Goal: Task Accomplishment & Management: Manage account settings

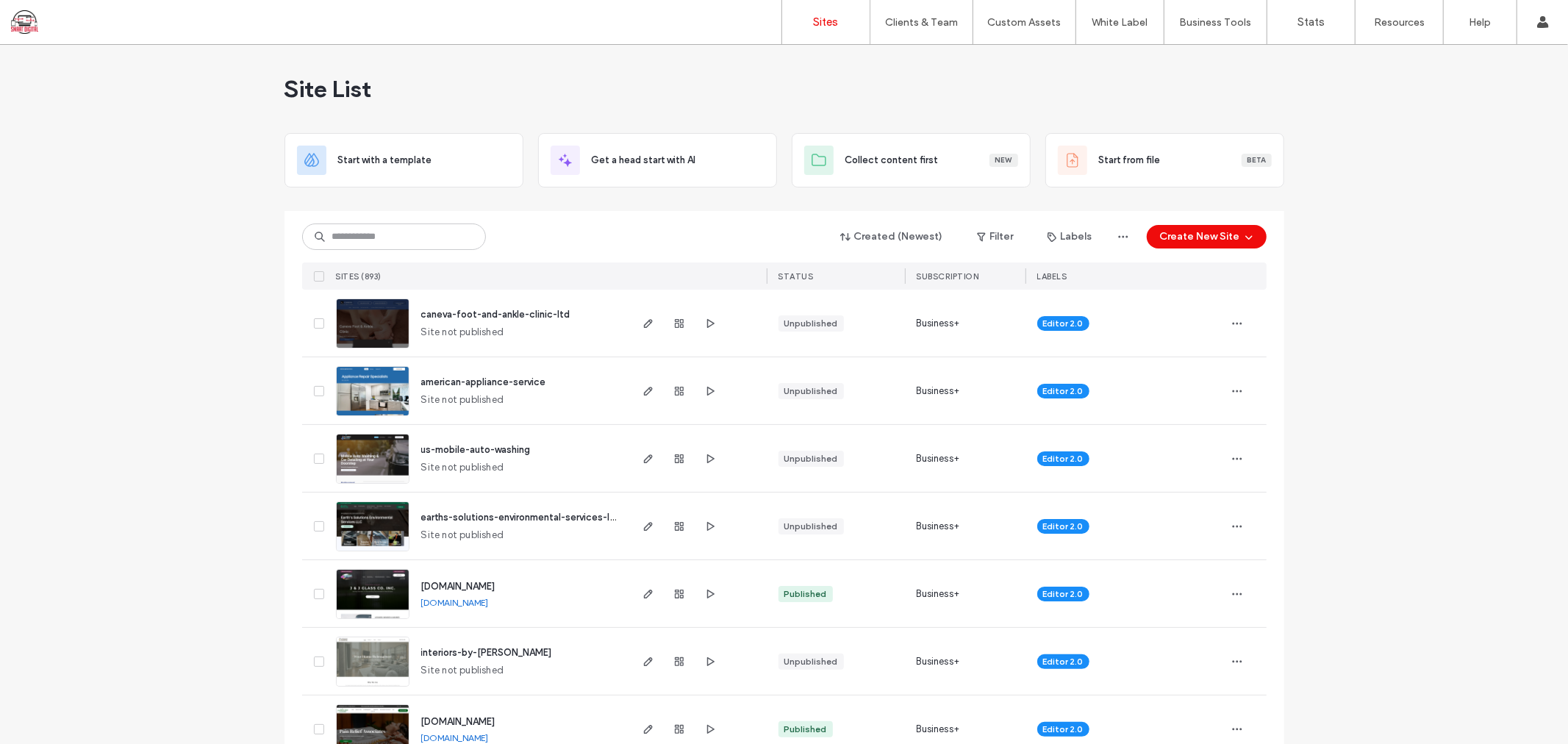
click at [387, 253] on div "Created (Newest) Filter Labels Create New Site SITES (893) STATUS SUBSCRIPTION …" at bounding box center [784, 250] width 964 height 79
click at [387, 244] on input at bounding box center [394, 237] width 184 height 26
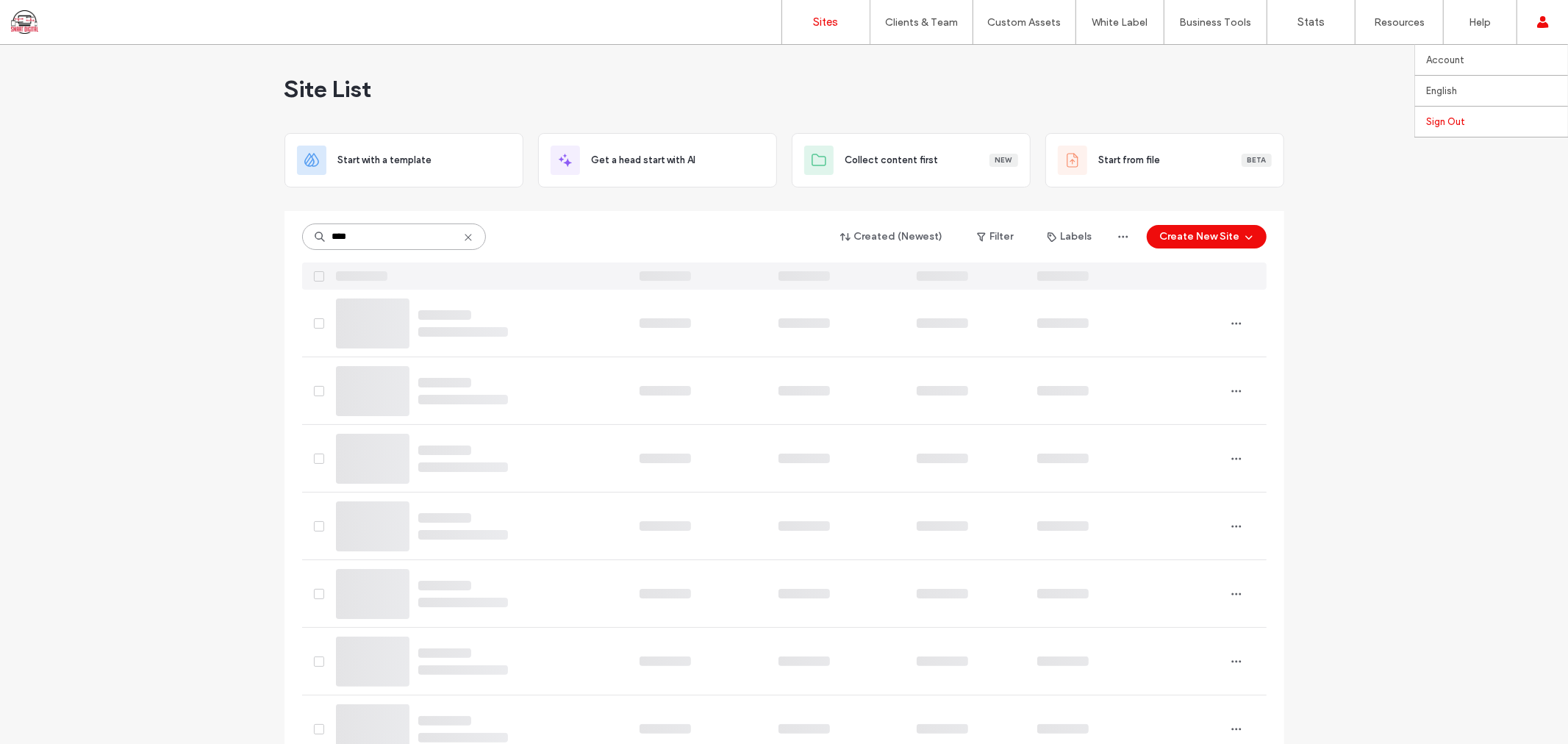
type input "****"
click at [1450, 112] on link "Sign Out" at bounding box center [1497, 121] width 142 height 30
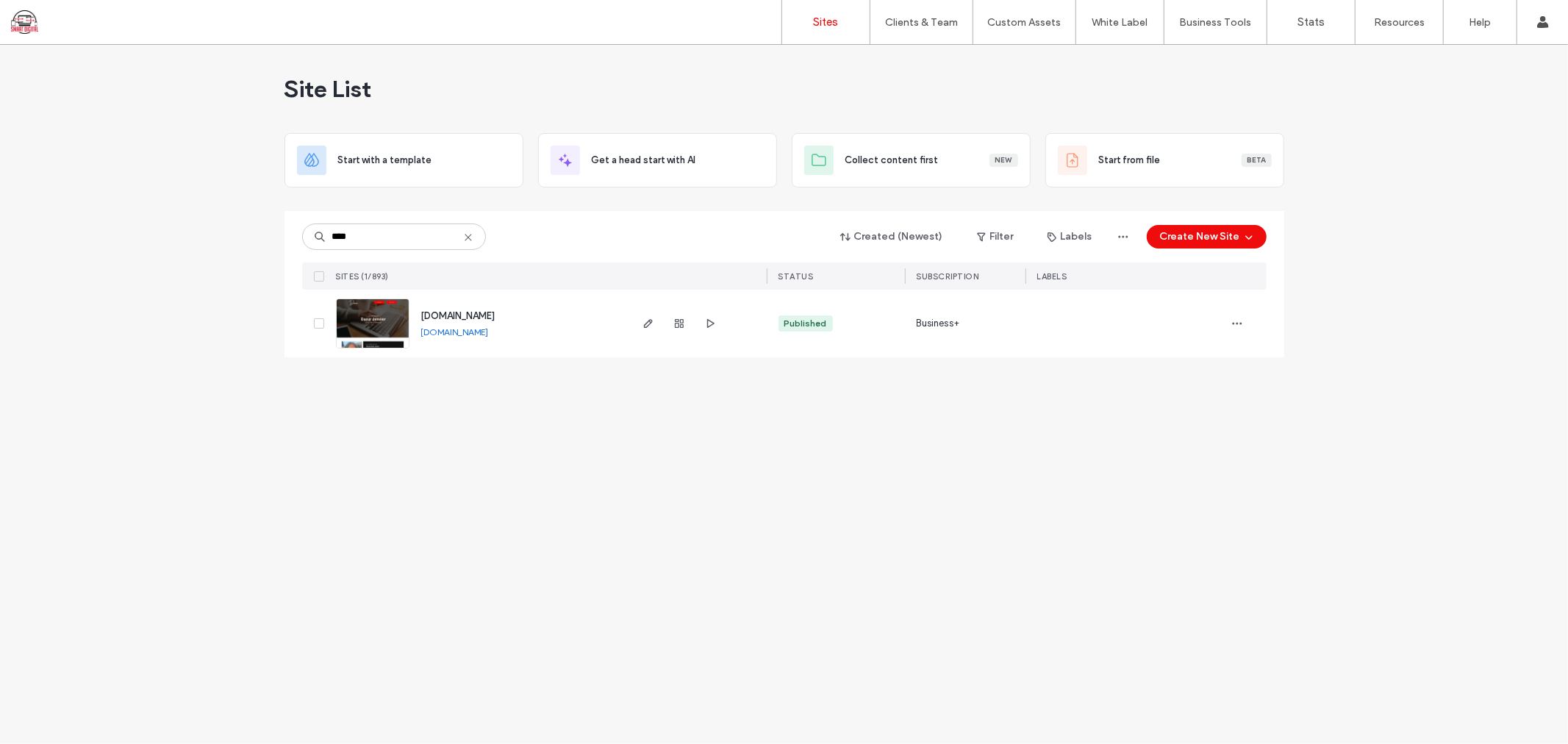
type input "****"
click at [438, 315] on span "www.danajenner.com" at bounding box center [458, 315] width 74 height 11
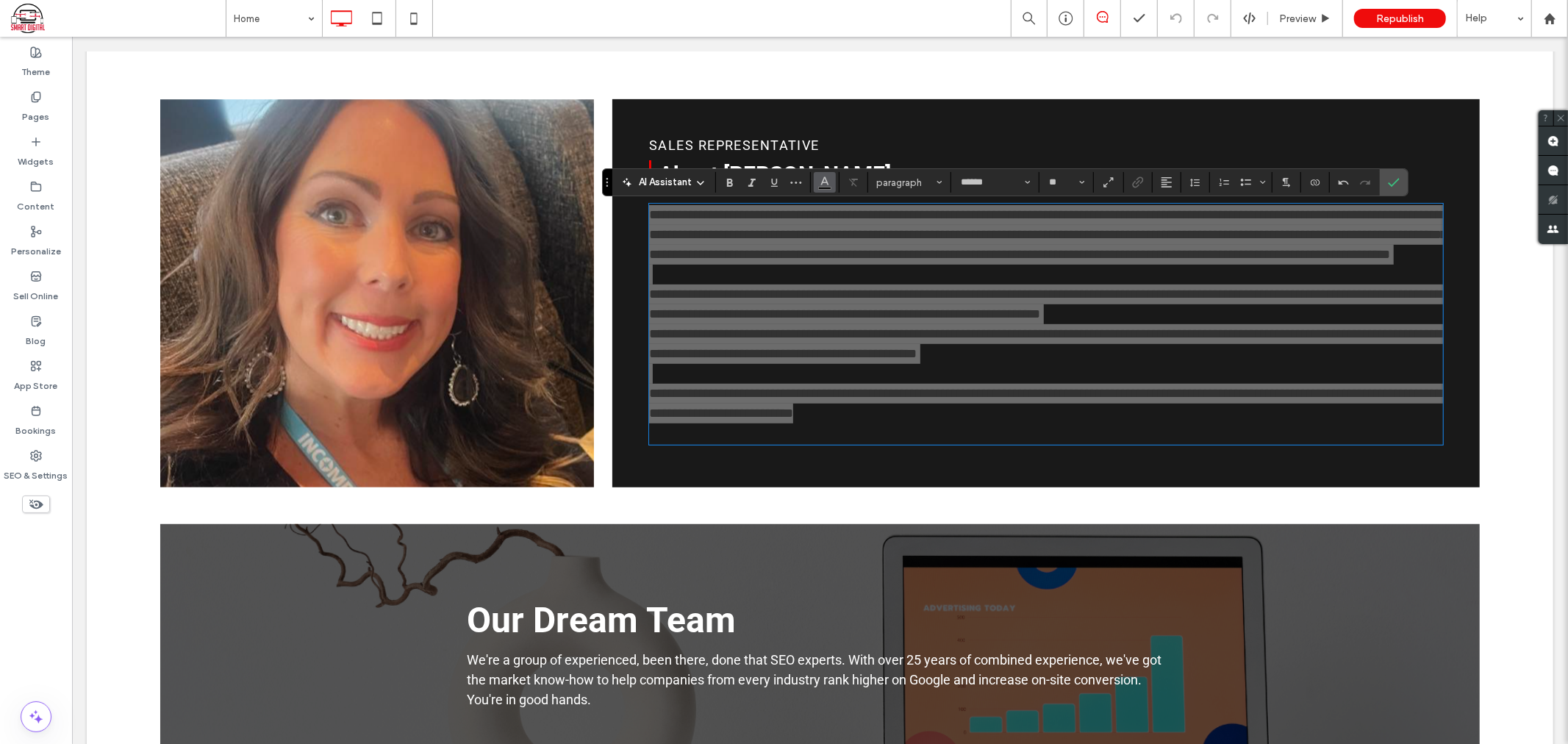
click at [820, 176] on icon "Color" at bounding box center [825, 181] width 12 height 12
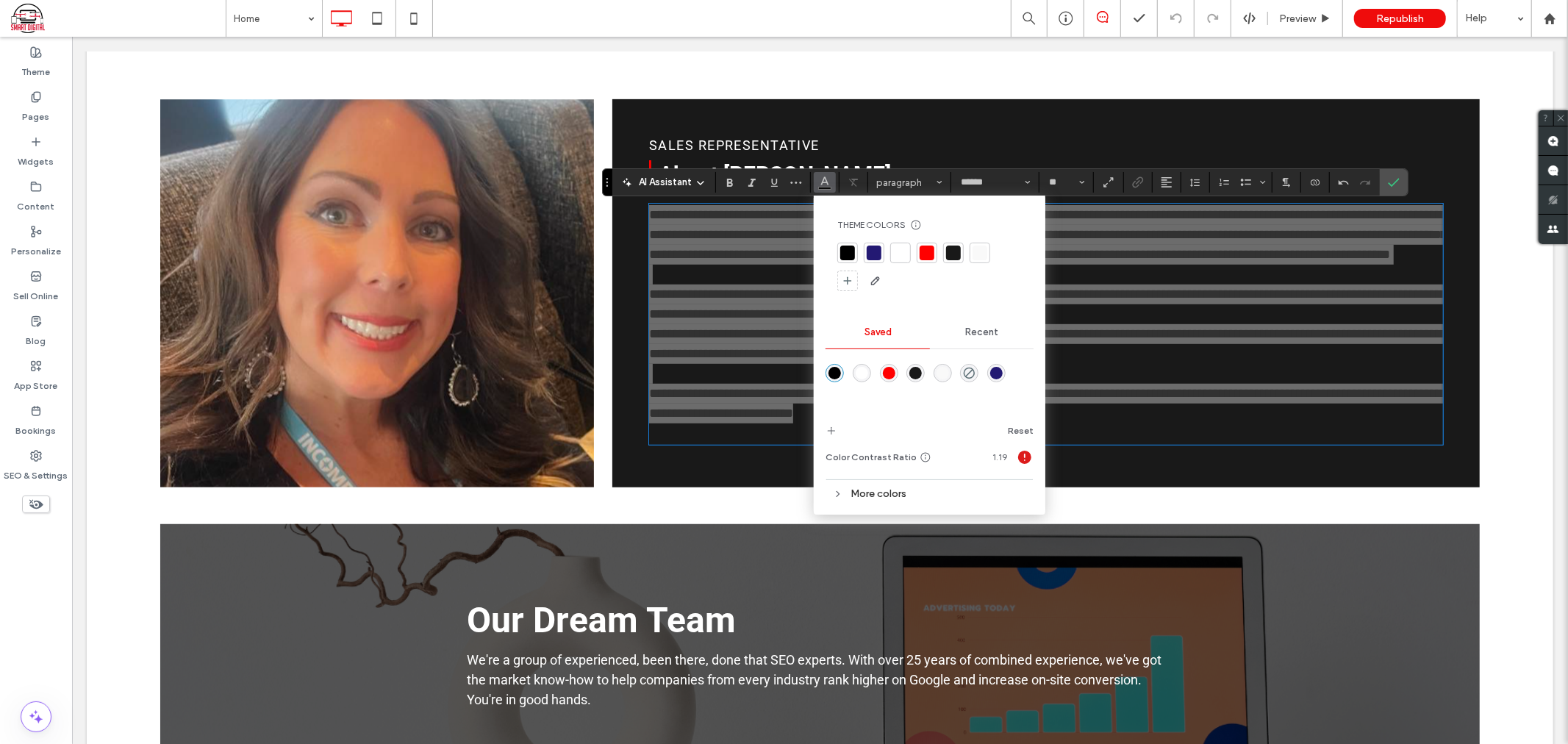
click at [895, 256] on div at bounding box center [901, 253] width 15 height 15
click at [1400, 182] on label "Confirm" at bounding box center [1394, 182] width 22 height 26
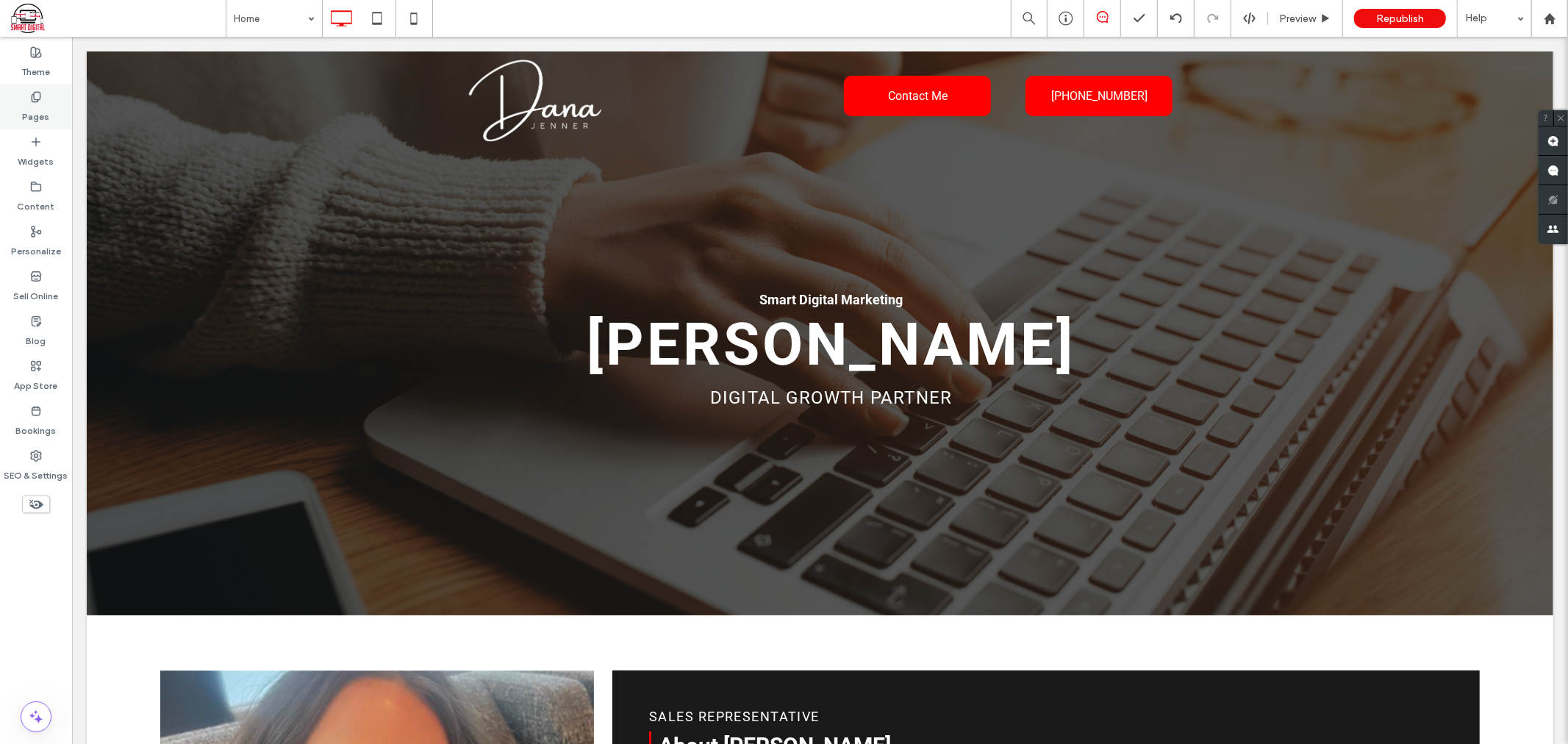
click at [42, 112] on label "Pages" at bounding box center [36, 113] width 27 height 21
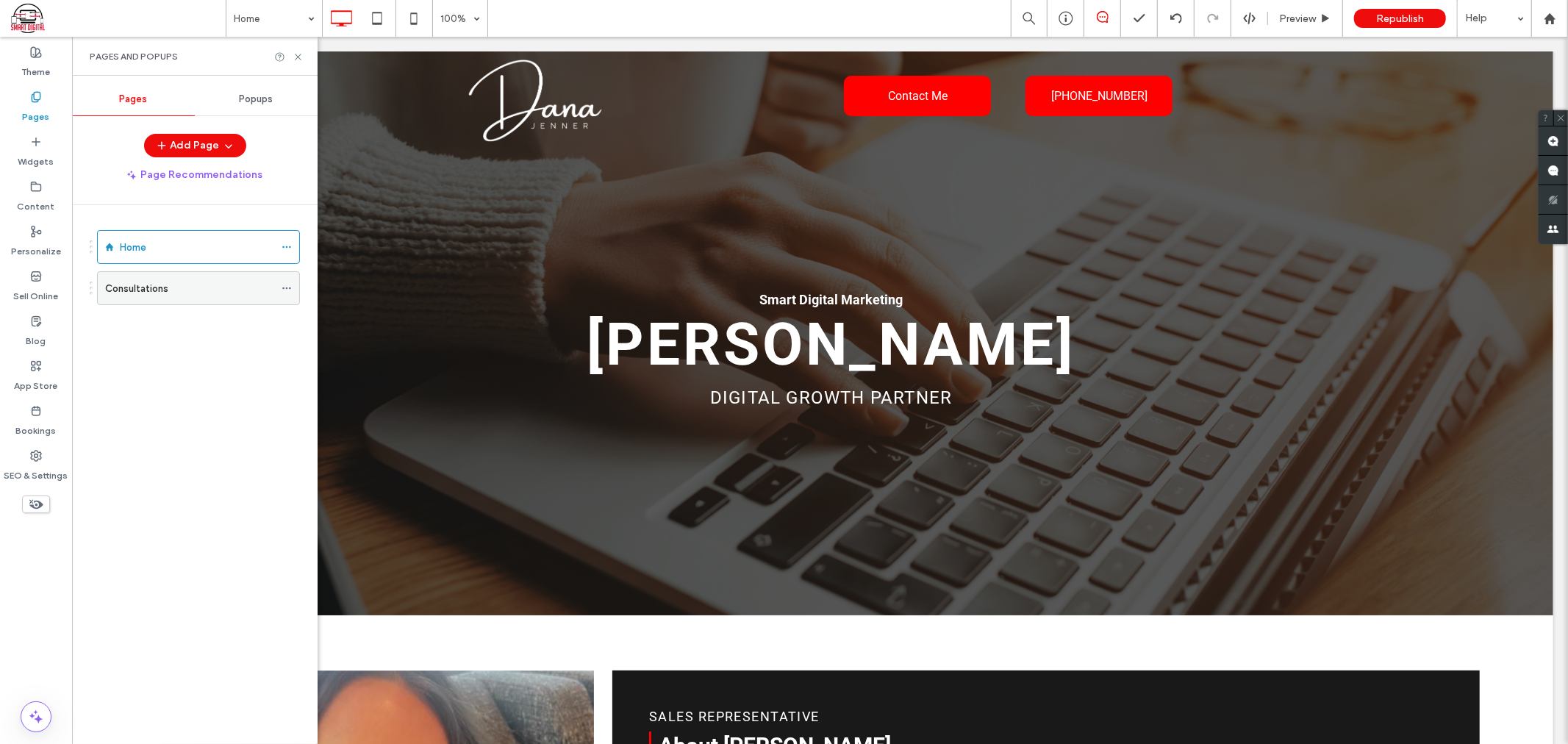
click at [213, 276] on div "Consultations" at bounding box center [190, 288] width 169 height 32
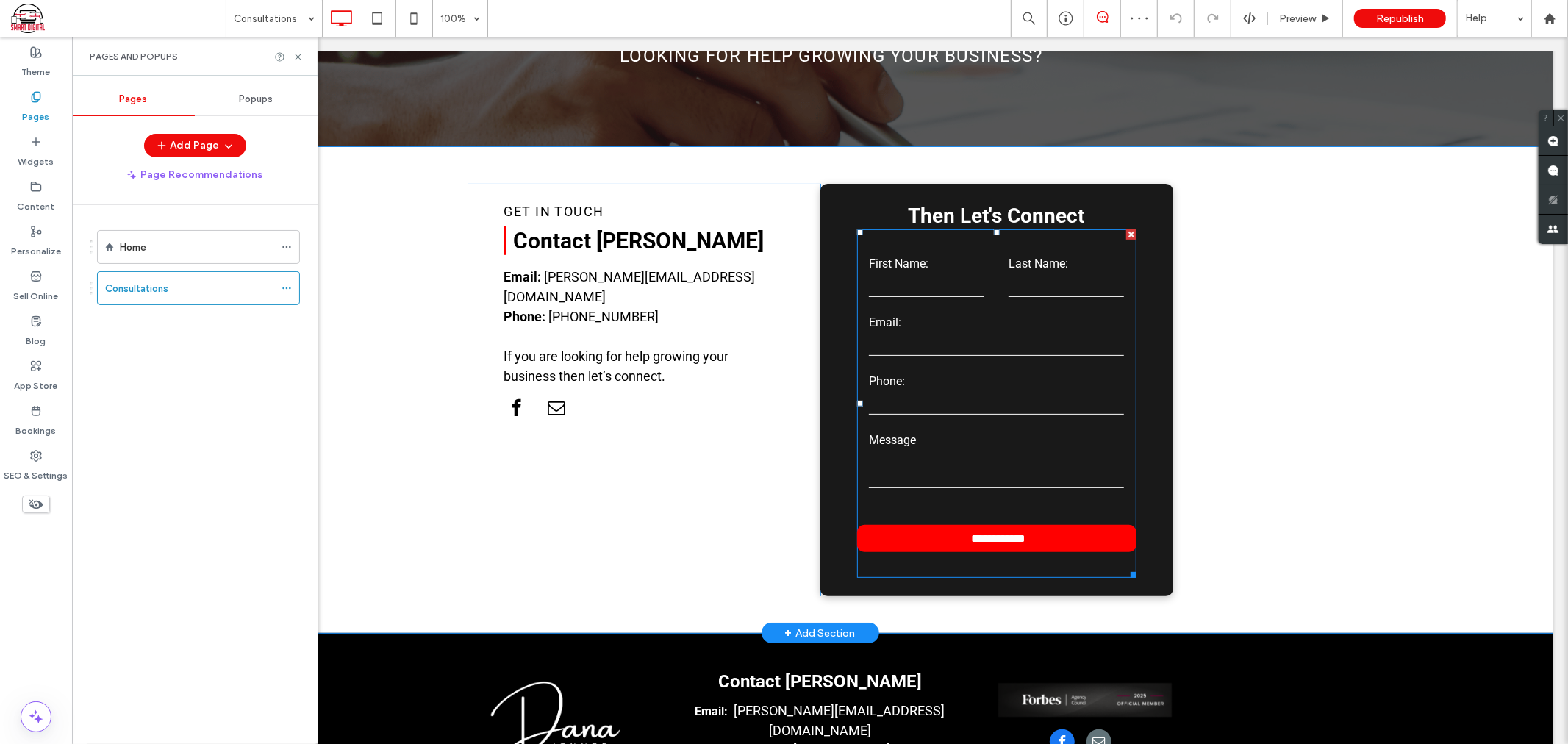
scroll to position [201, 0]
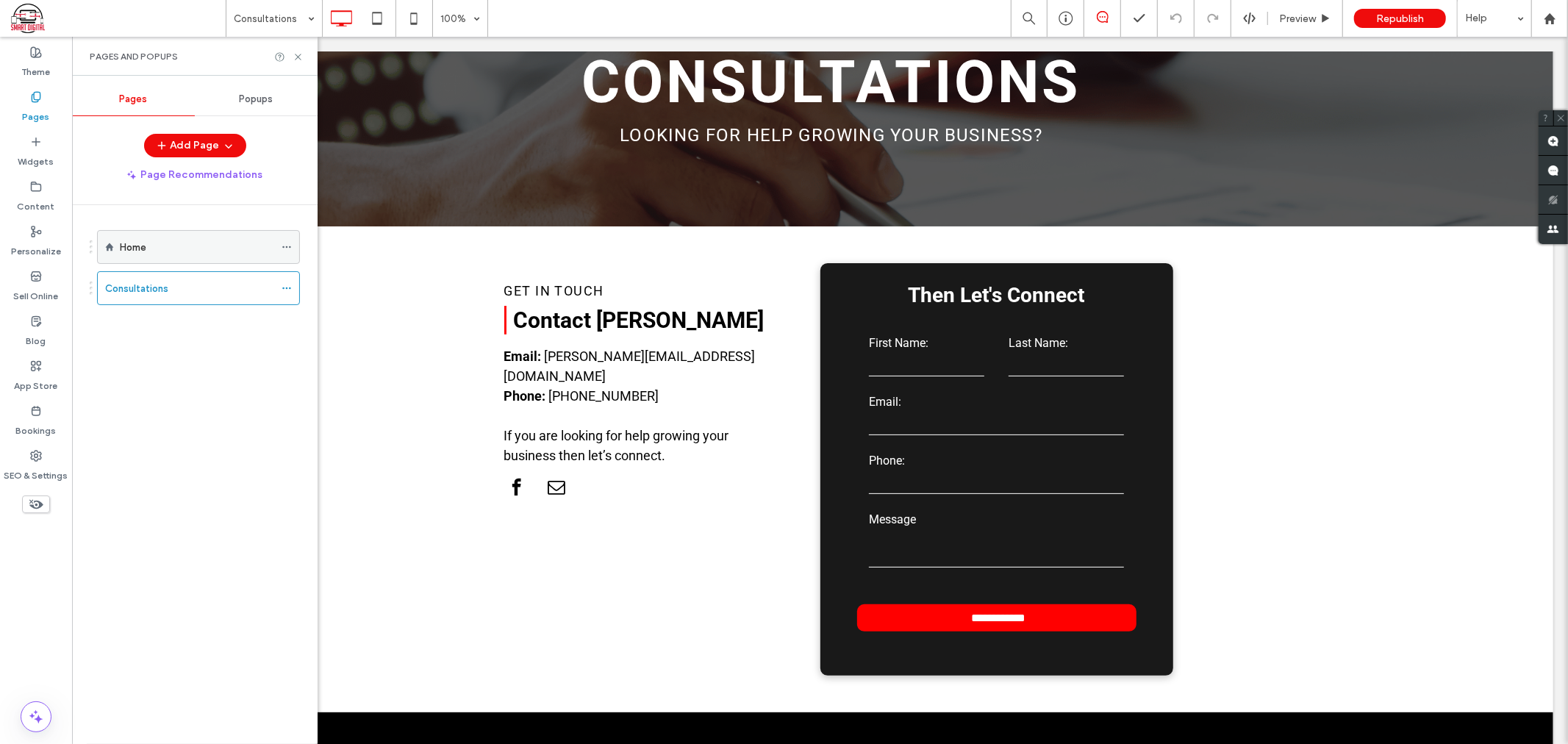
click at [165, 251] on div "Home" at bounding box center [197, 247] width 154 height 15
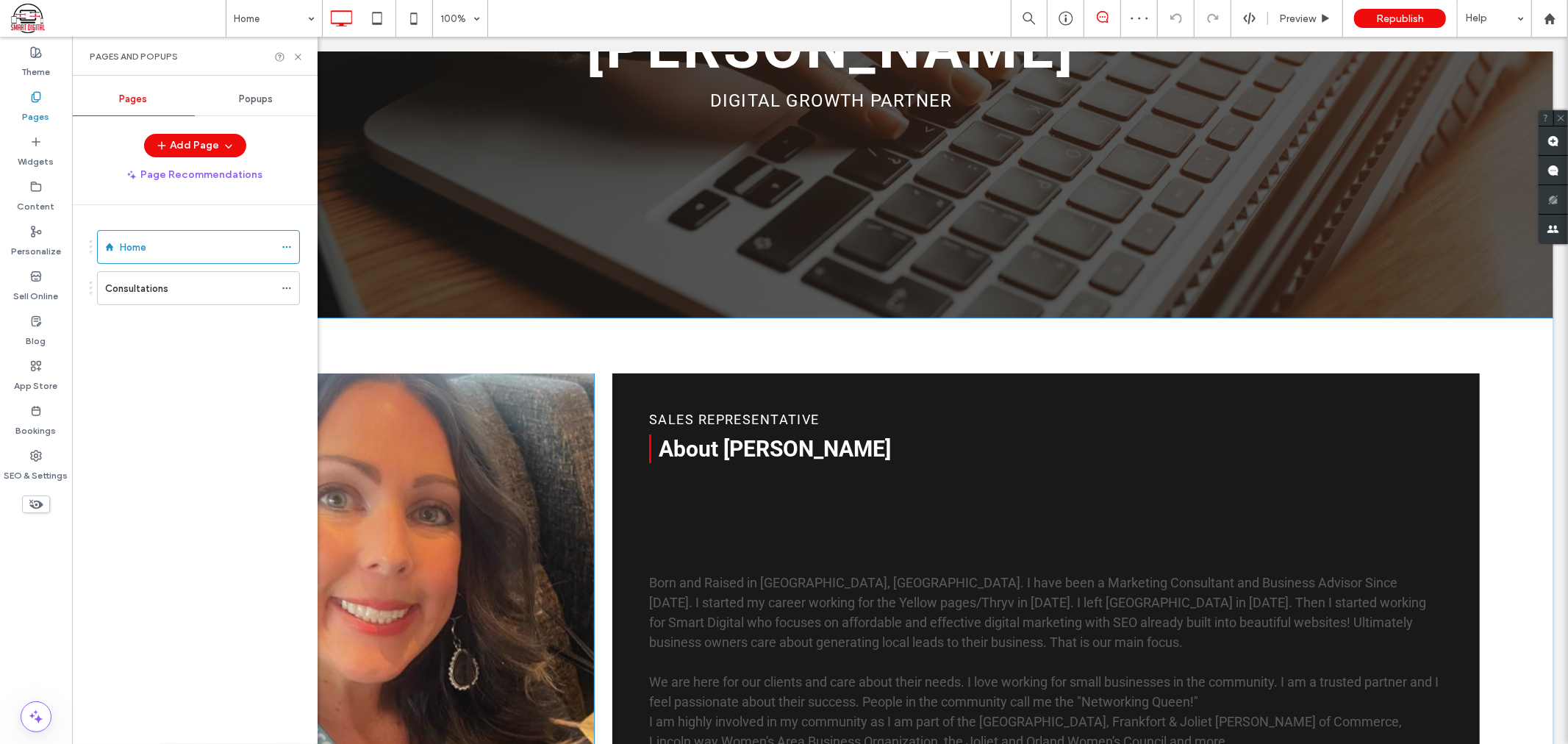
scroll to position [326, 0]
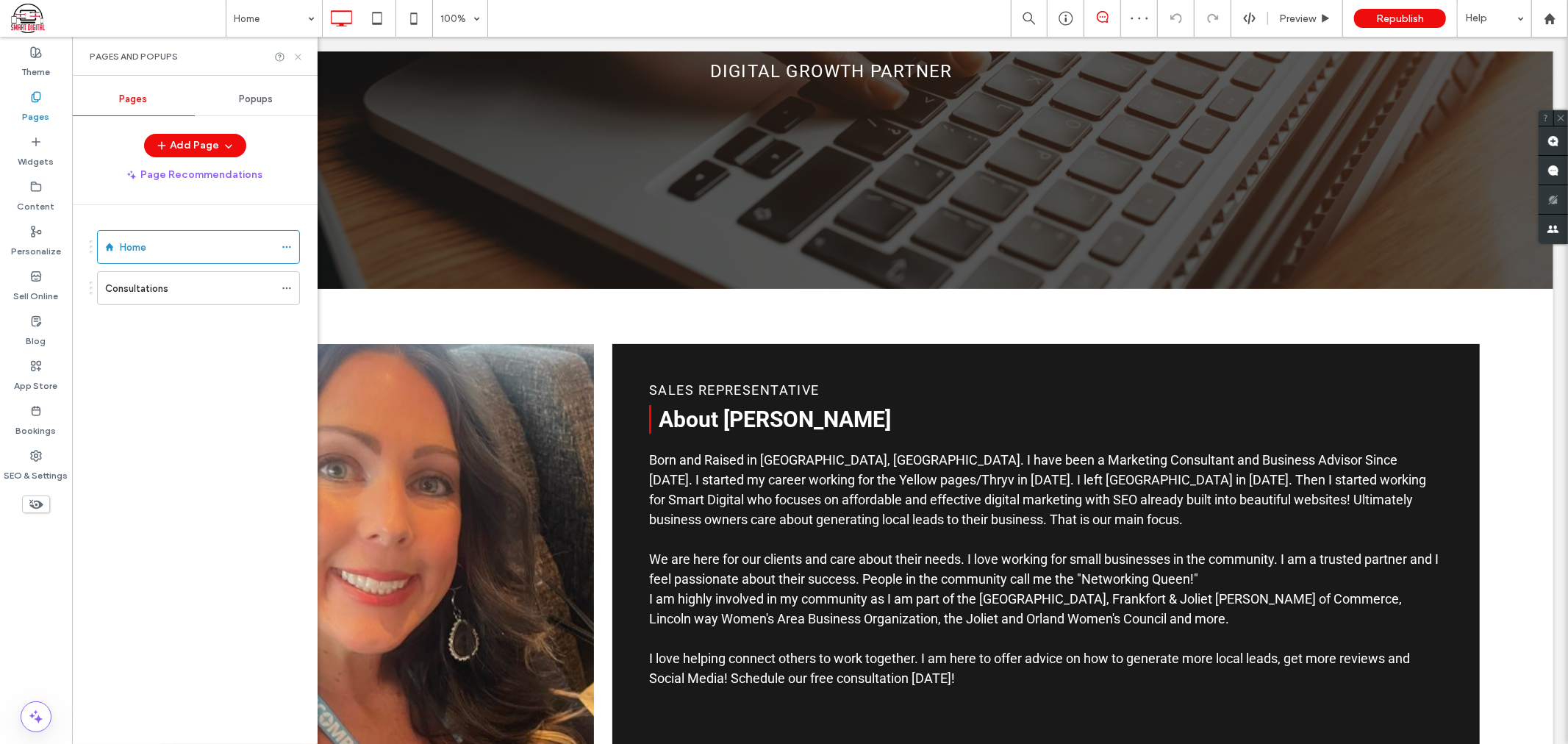
click at [299, 51] on icon at bounding box center [298, 57] width 11 height 11
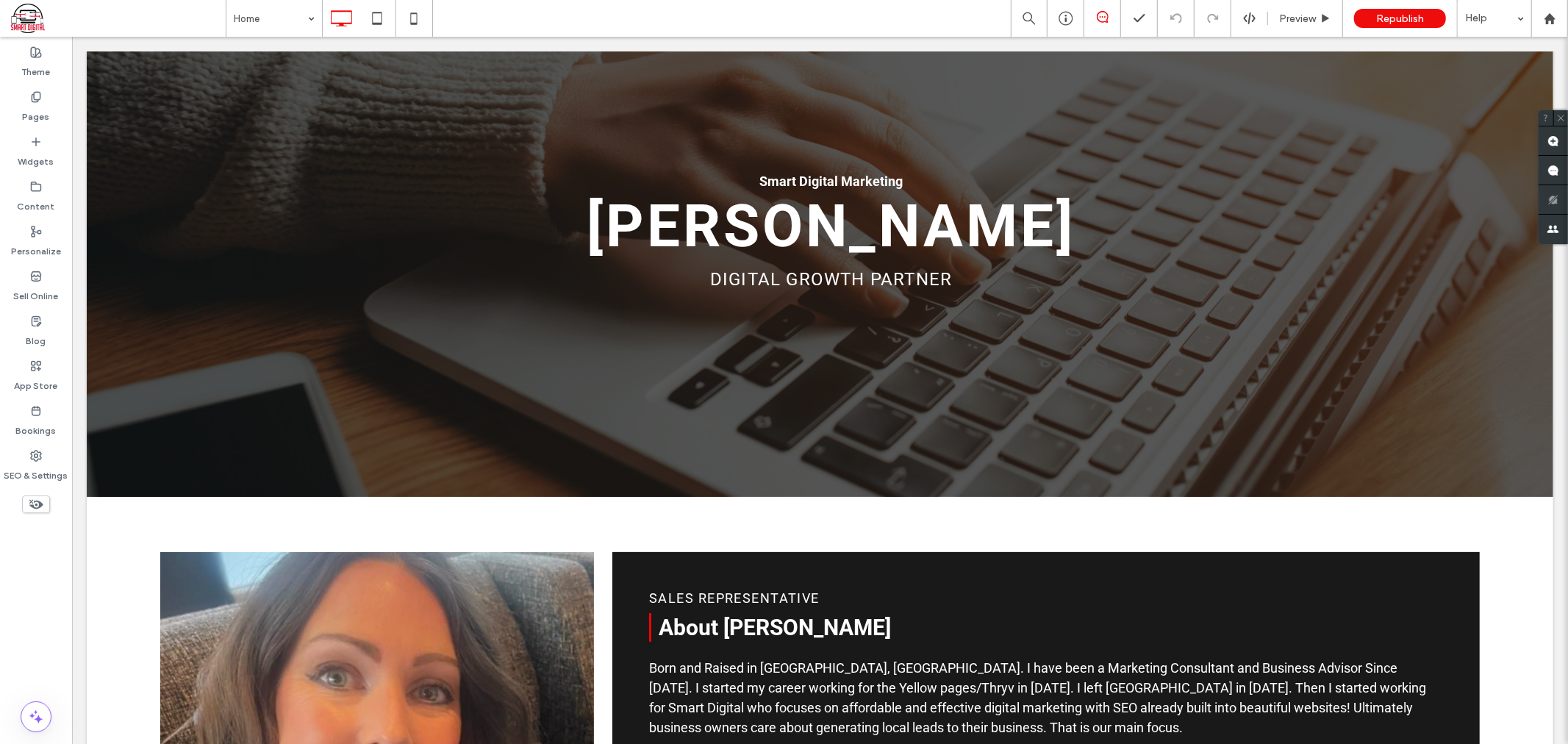
scroll to position [0, 0]
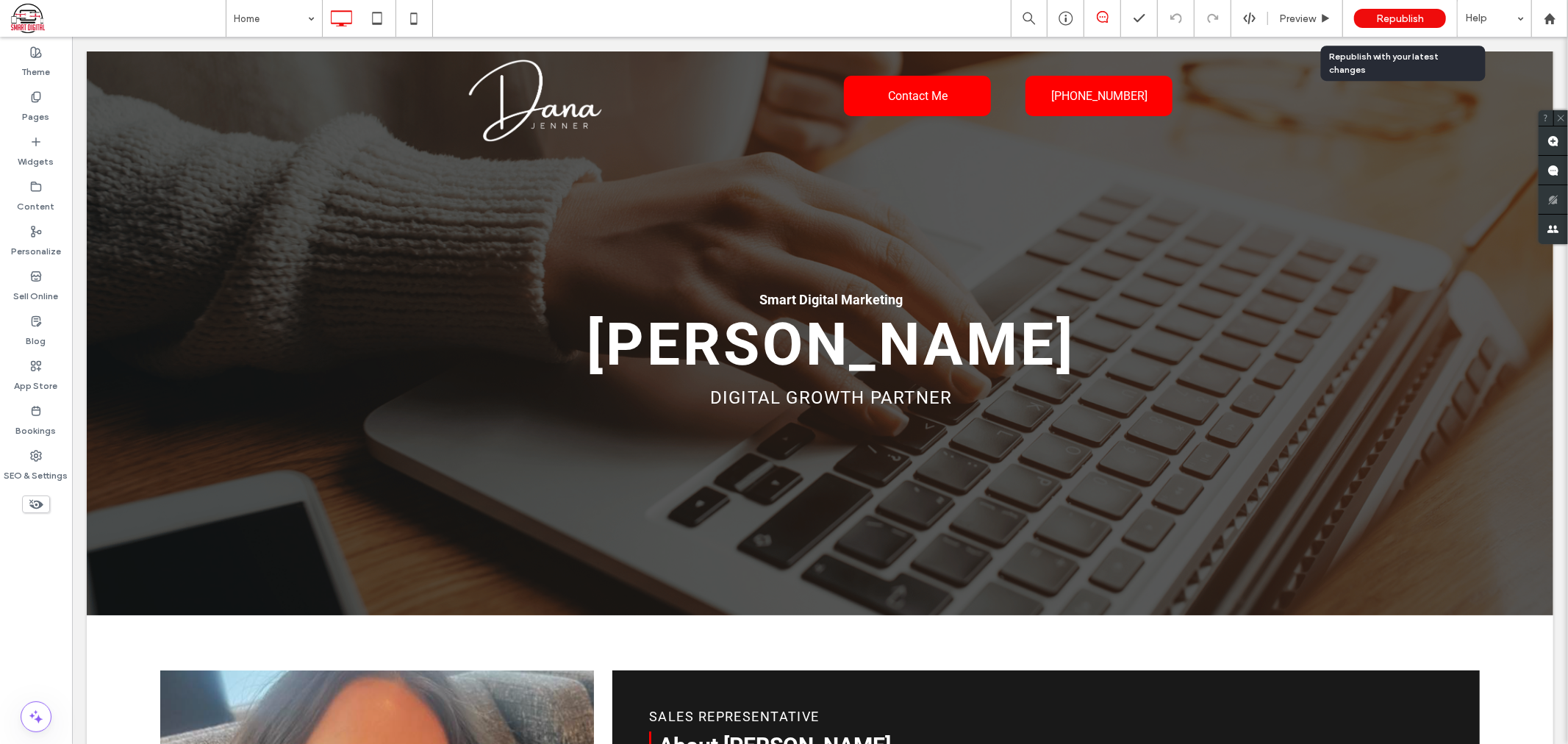
click at [1409, 12] on span "Republish" at bounding box center [1400, 18] width 48 height 12
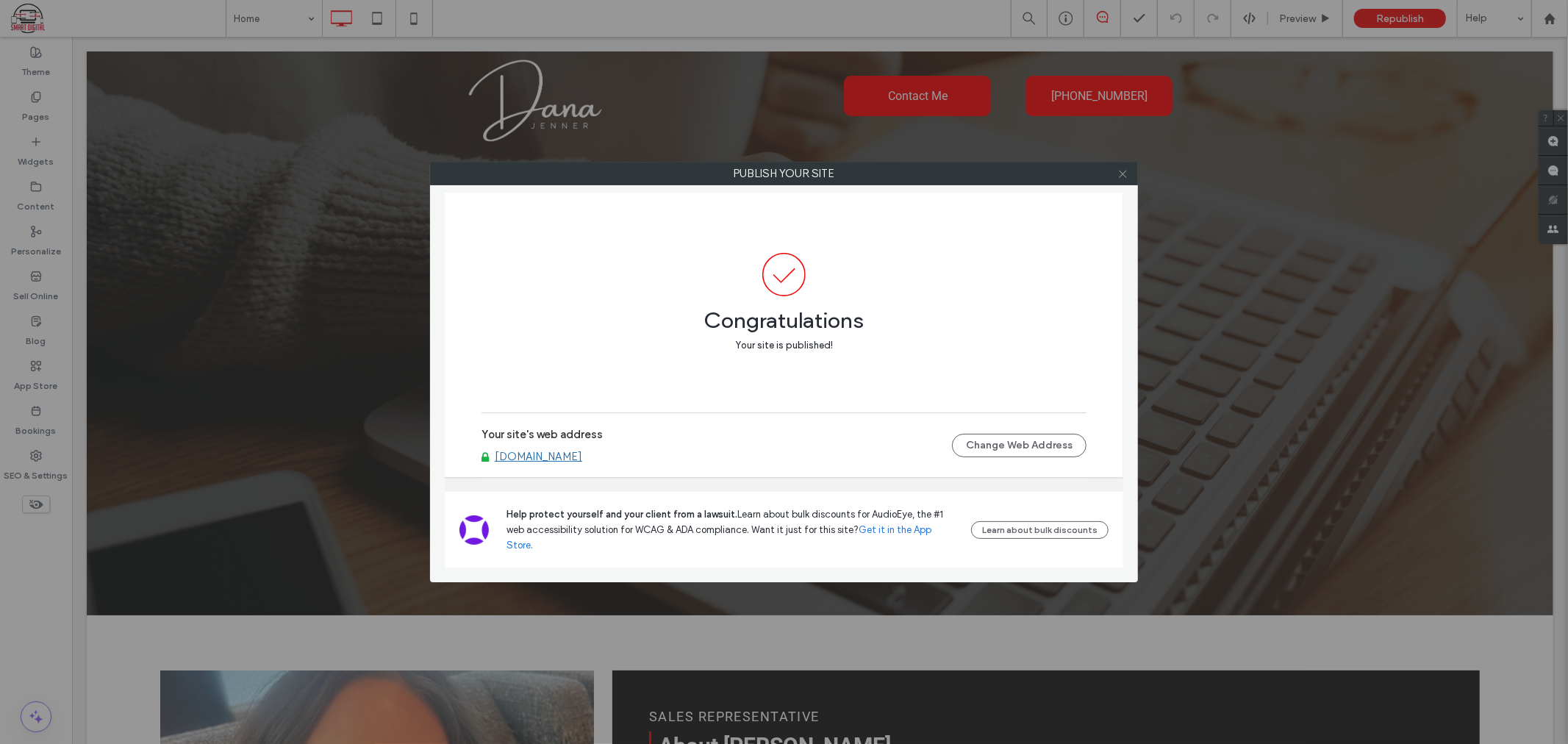
click at [1125, 175] on icon at bounding box center [1123, 174] width 11 height 11
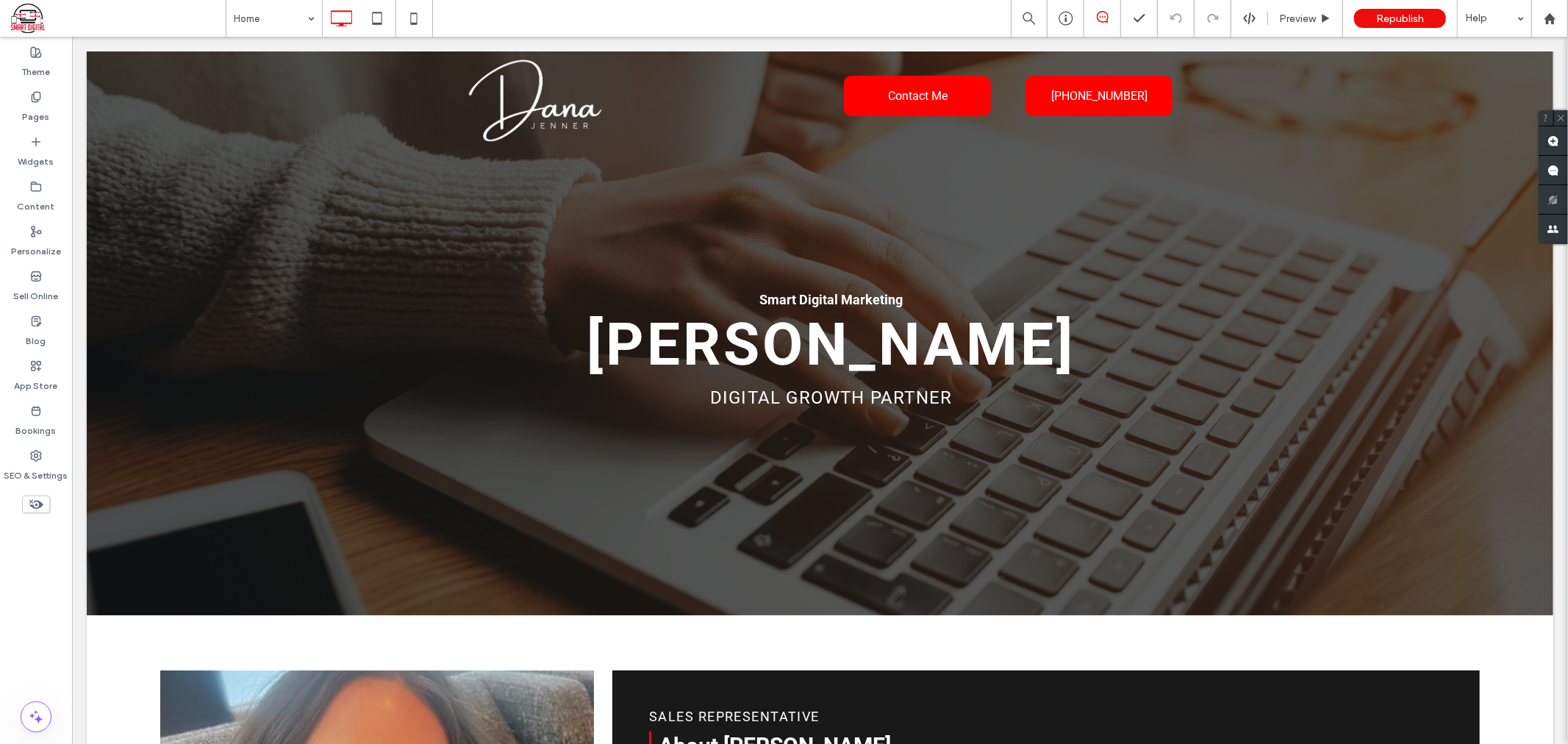
click at [13, 18] on span at bounding box center [118, 18] width 215 height 29
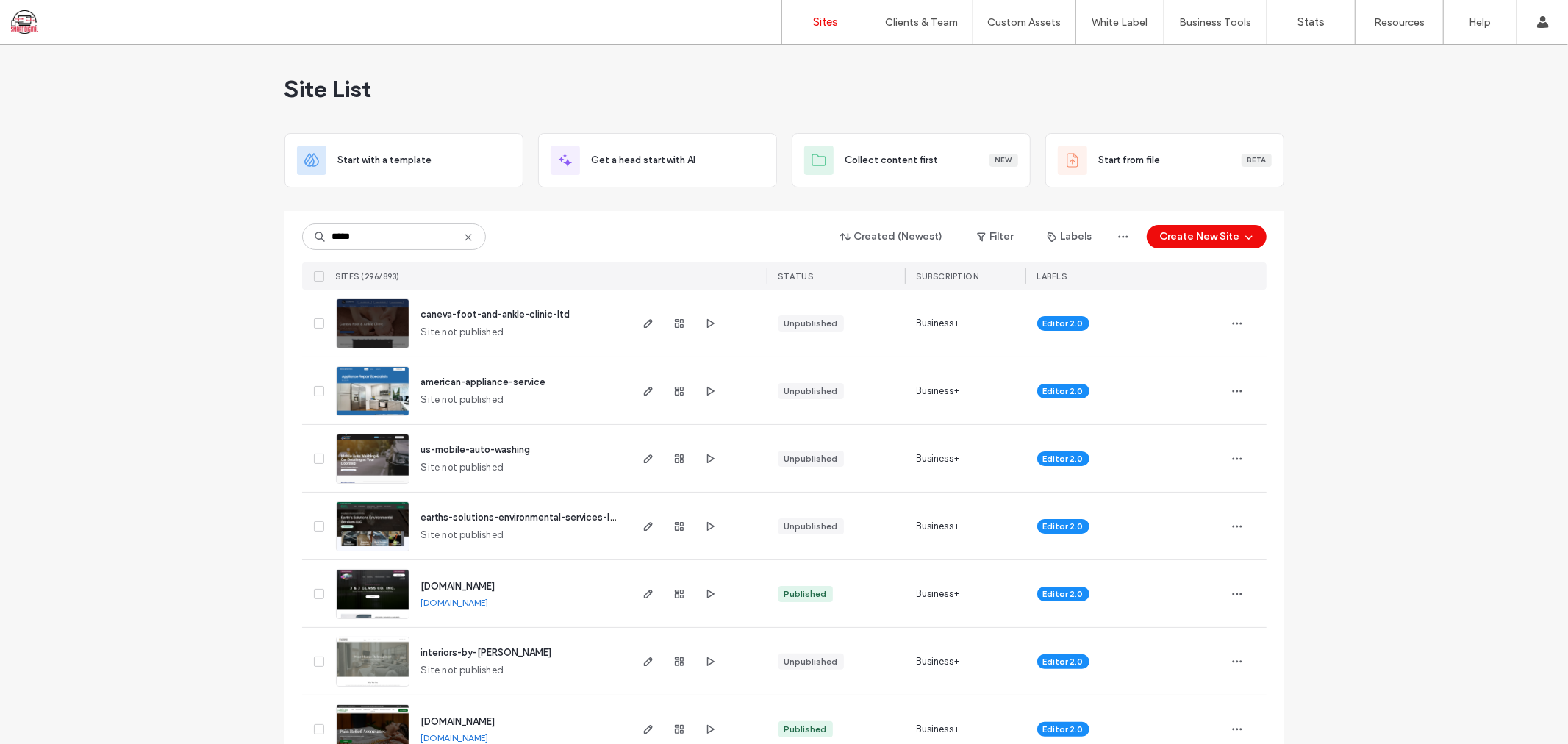
type input "******"
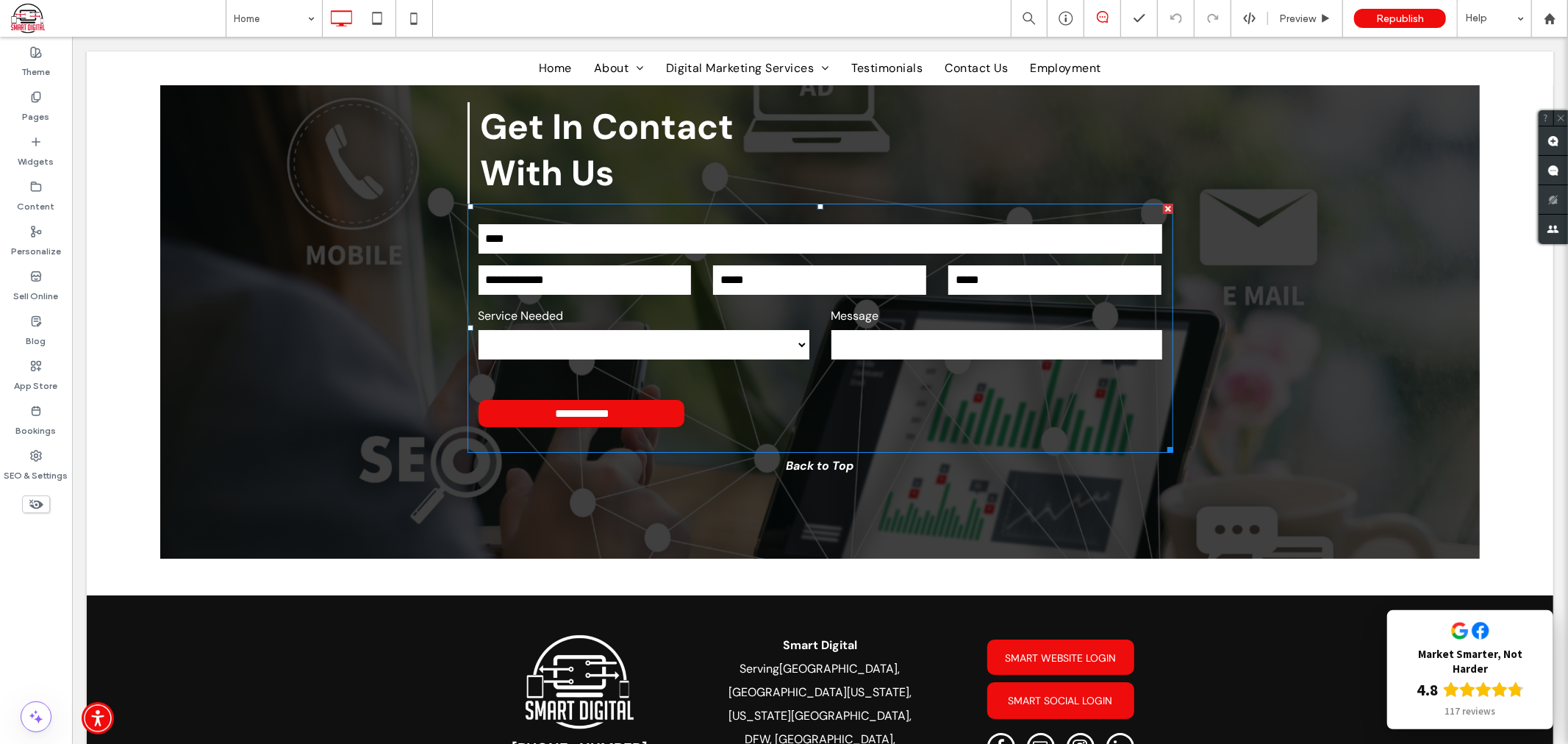
scroll to position [4146, 0]
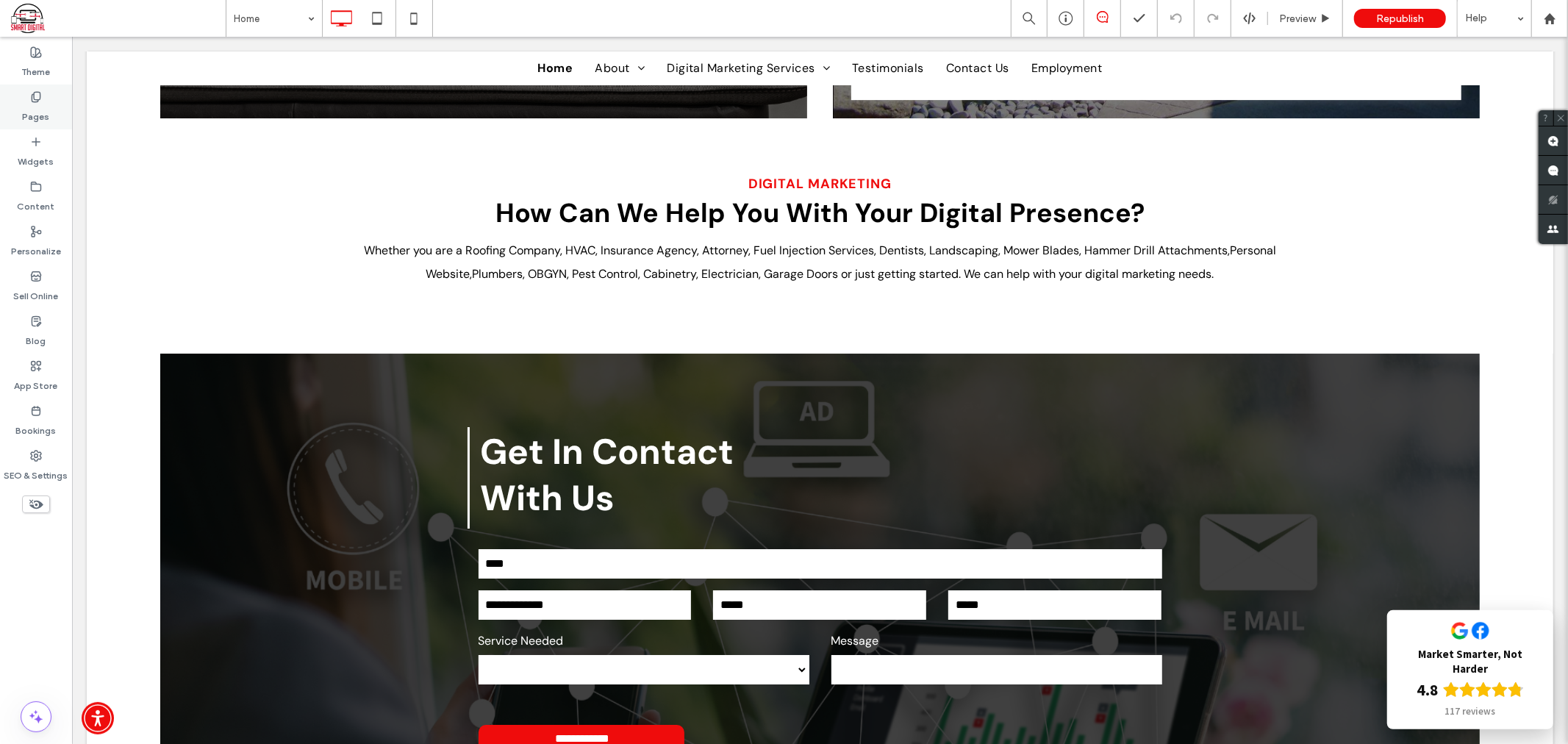
click at [28, 112] on label "Pages" at bounding box center [36, 113] width 27 height 21
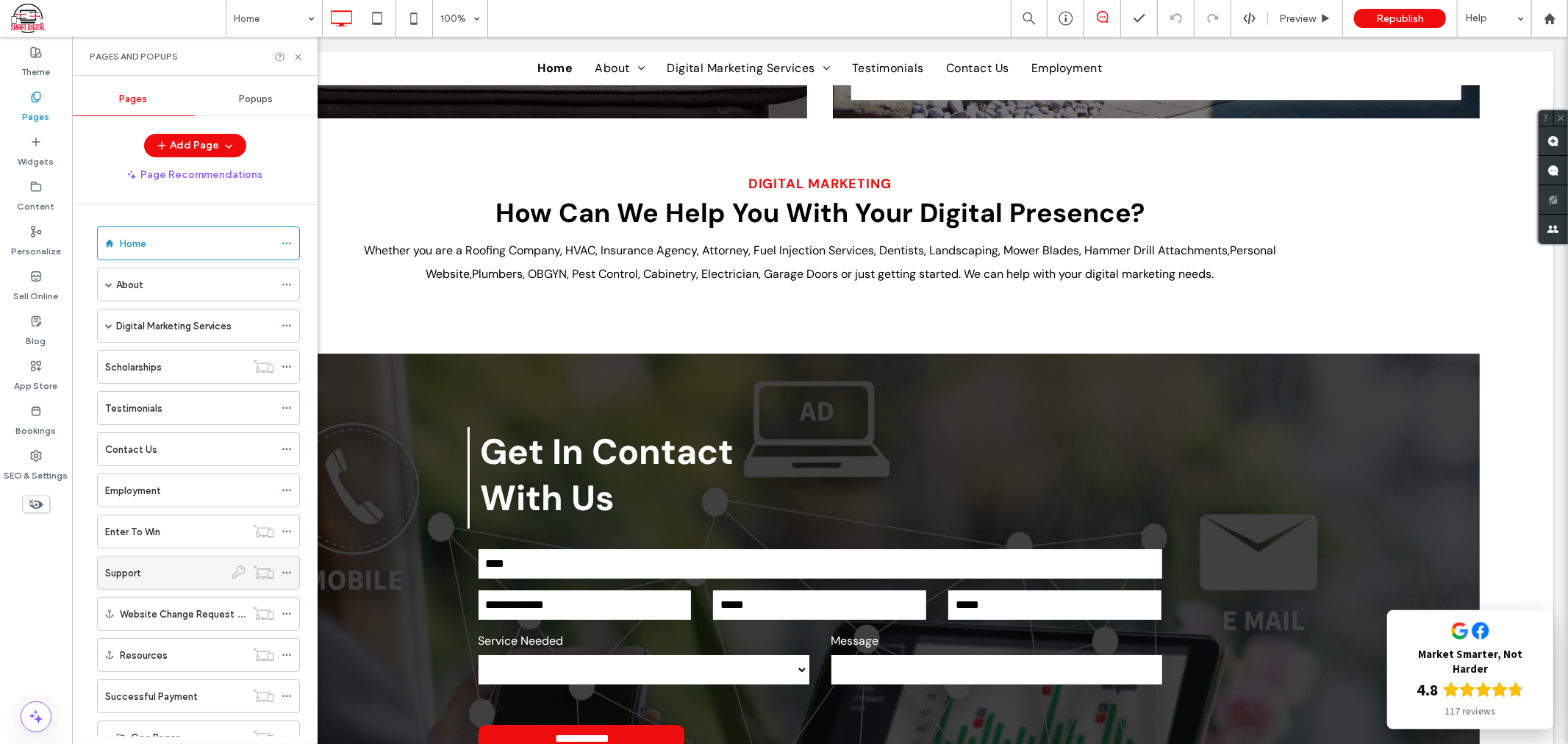
scroll to position [0, 0]
click at [108, 290] on span at bounding box center [109, 288] width 7 height 7
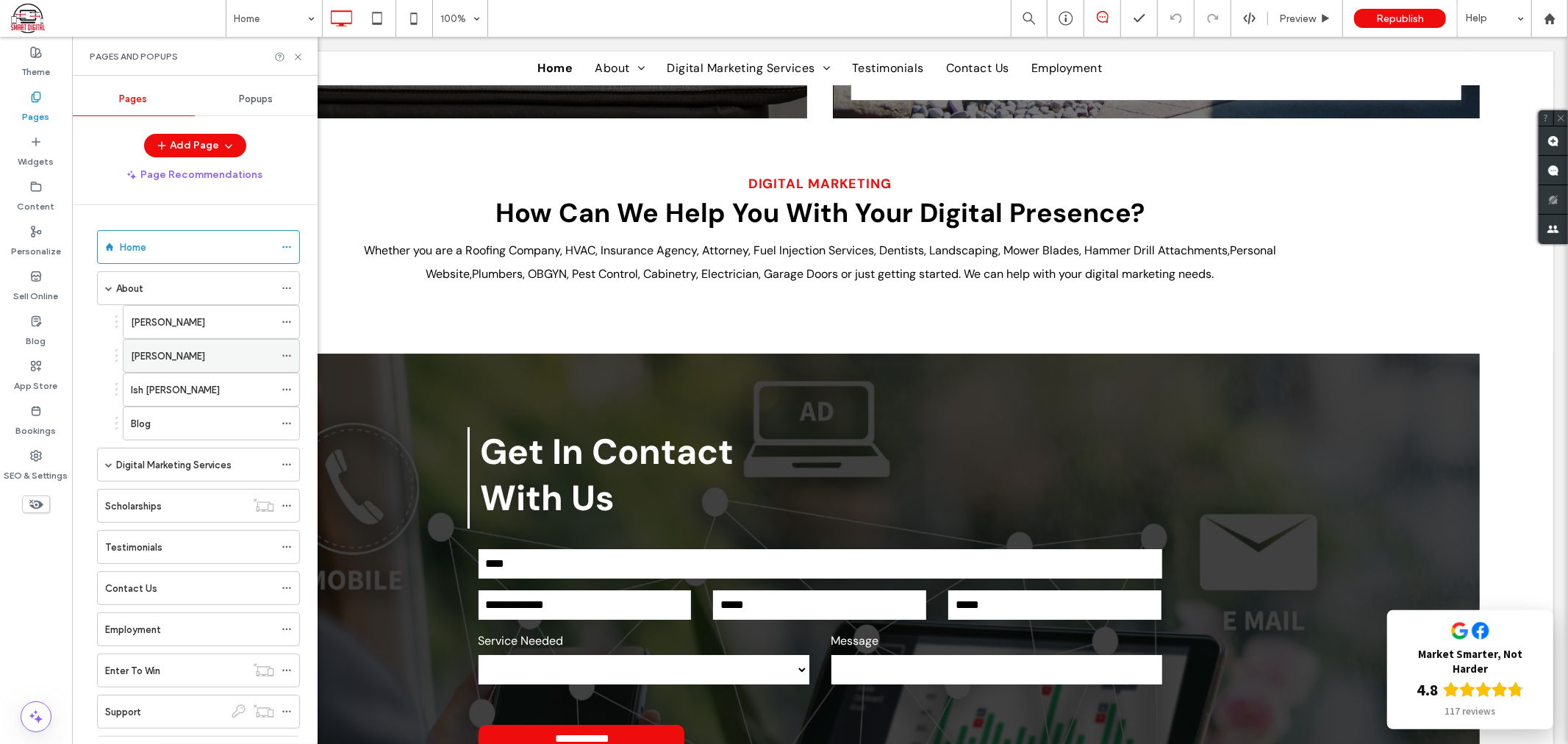
click at [177, 341] on div "Natasha Muskopf" at bounding box center [202, 356] width 143 height 32
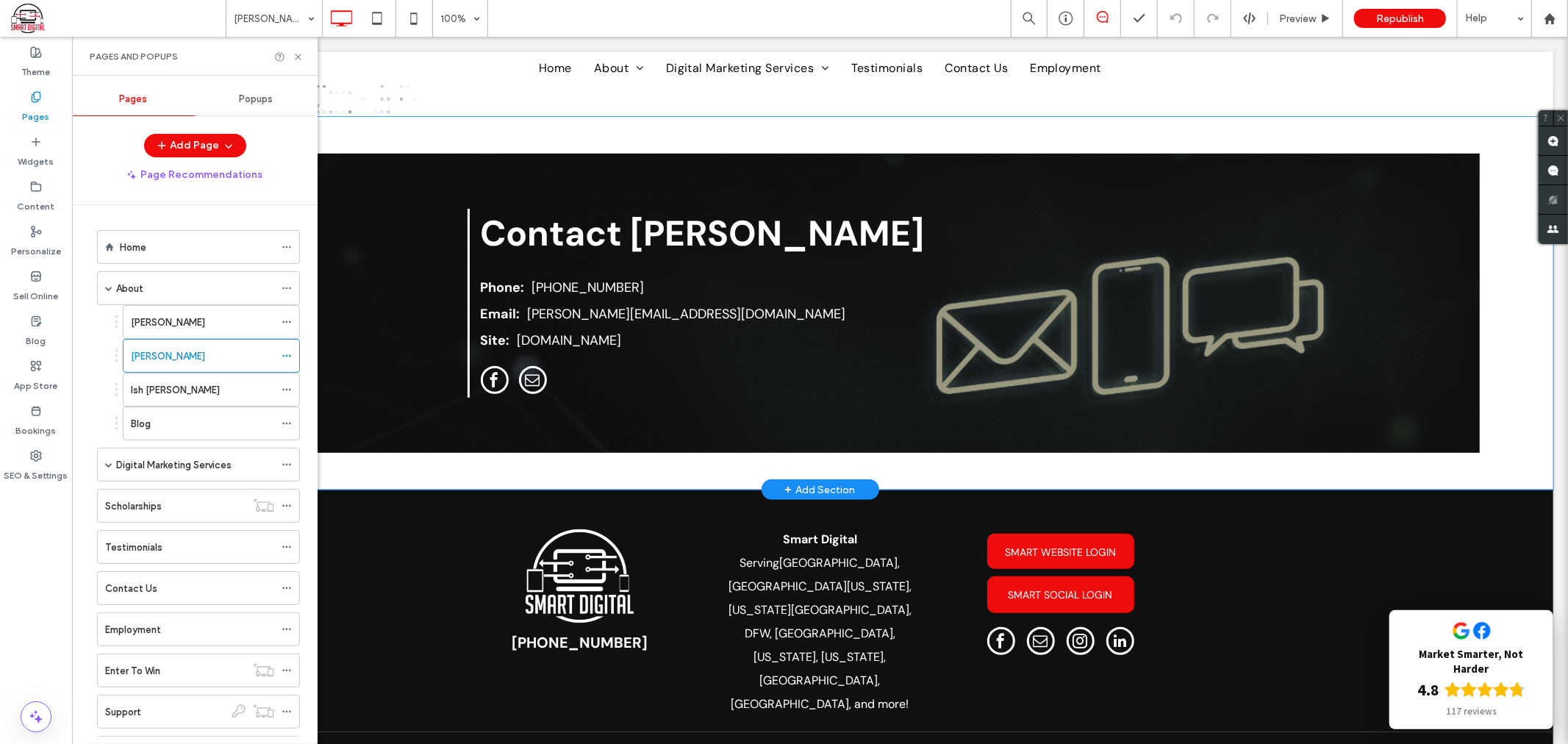
scroll to position [689, 0]
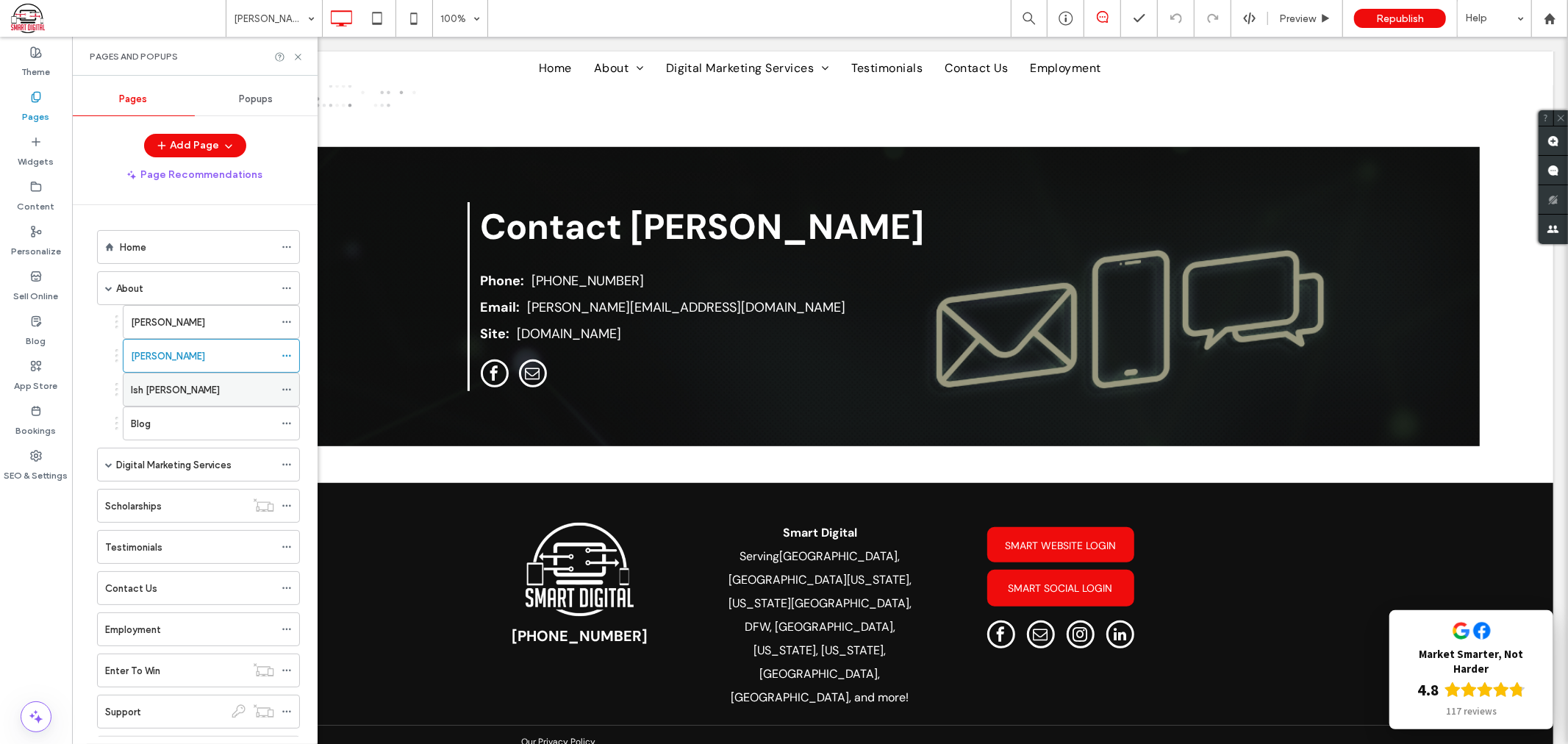
click at [177, 385] on label "Ish Roundtree" at bounding box center [175, 390] width 89 height 26
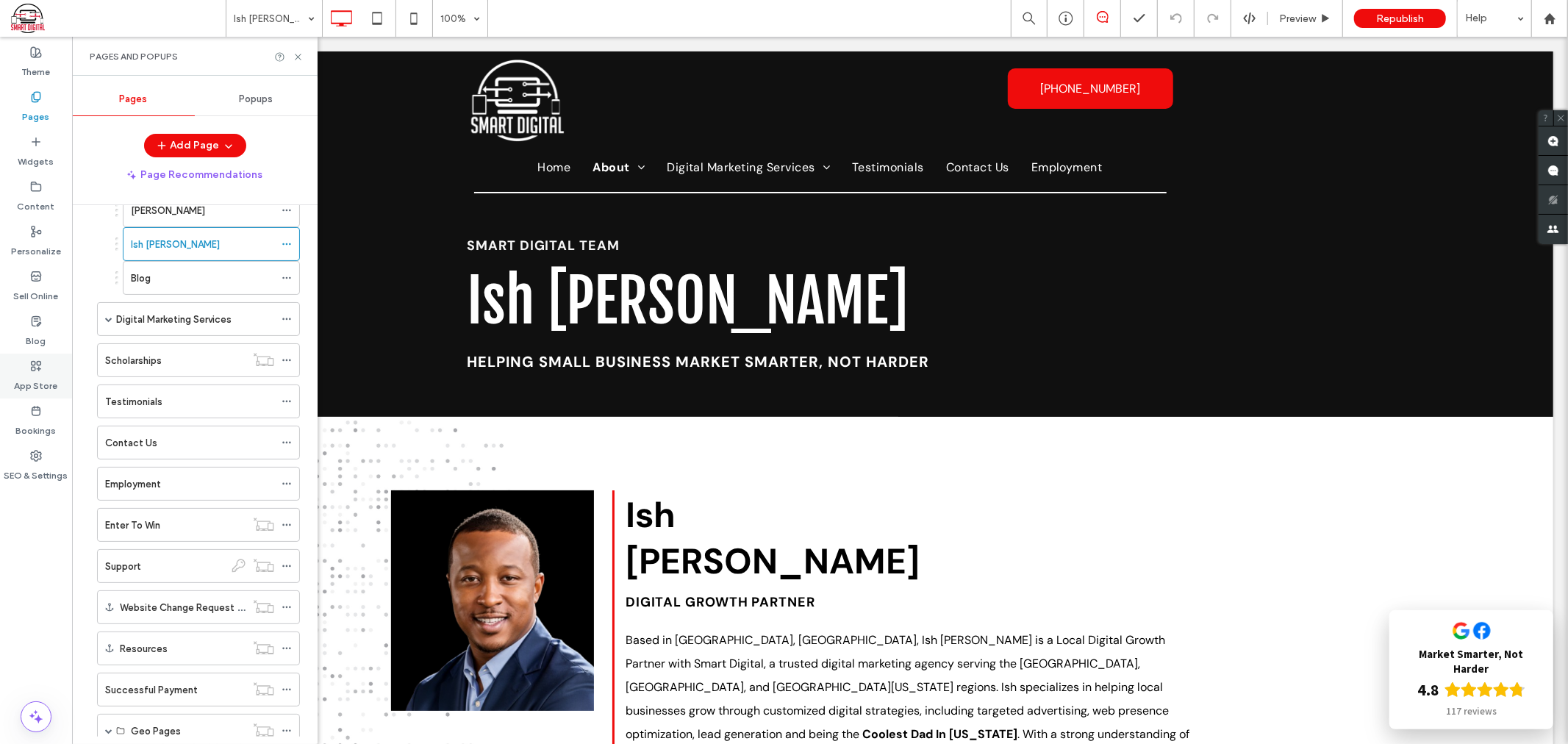
scroll to position [74, 0]
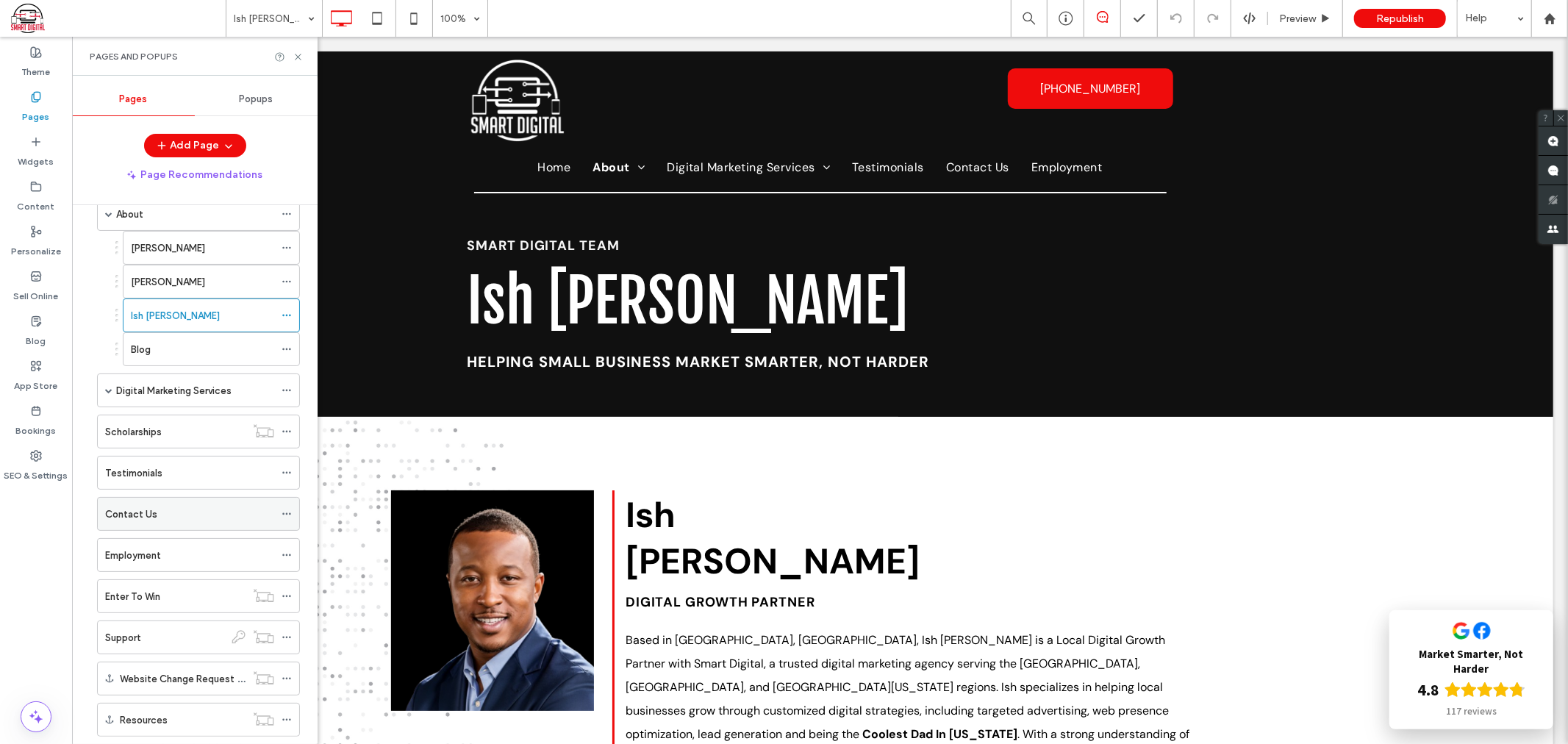
click at [141, 512] on label "Contact Us" at bounding box center [131, 514] width 52 height 26
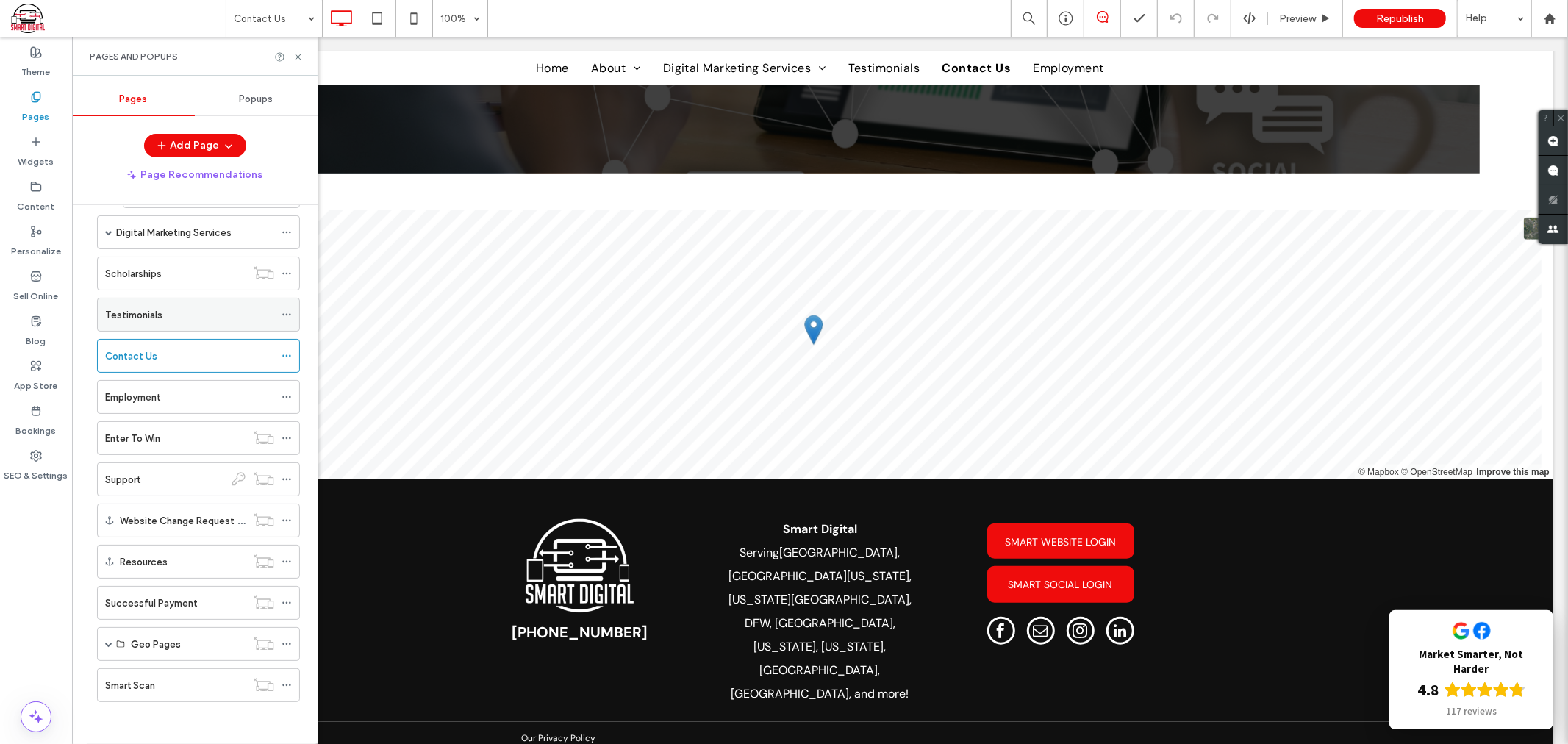
scroll to position [237, 0]
click at [147, 481] on div "Support" at bounding box center [165, 477] width 119 height 15
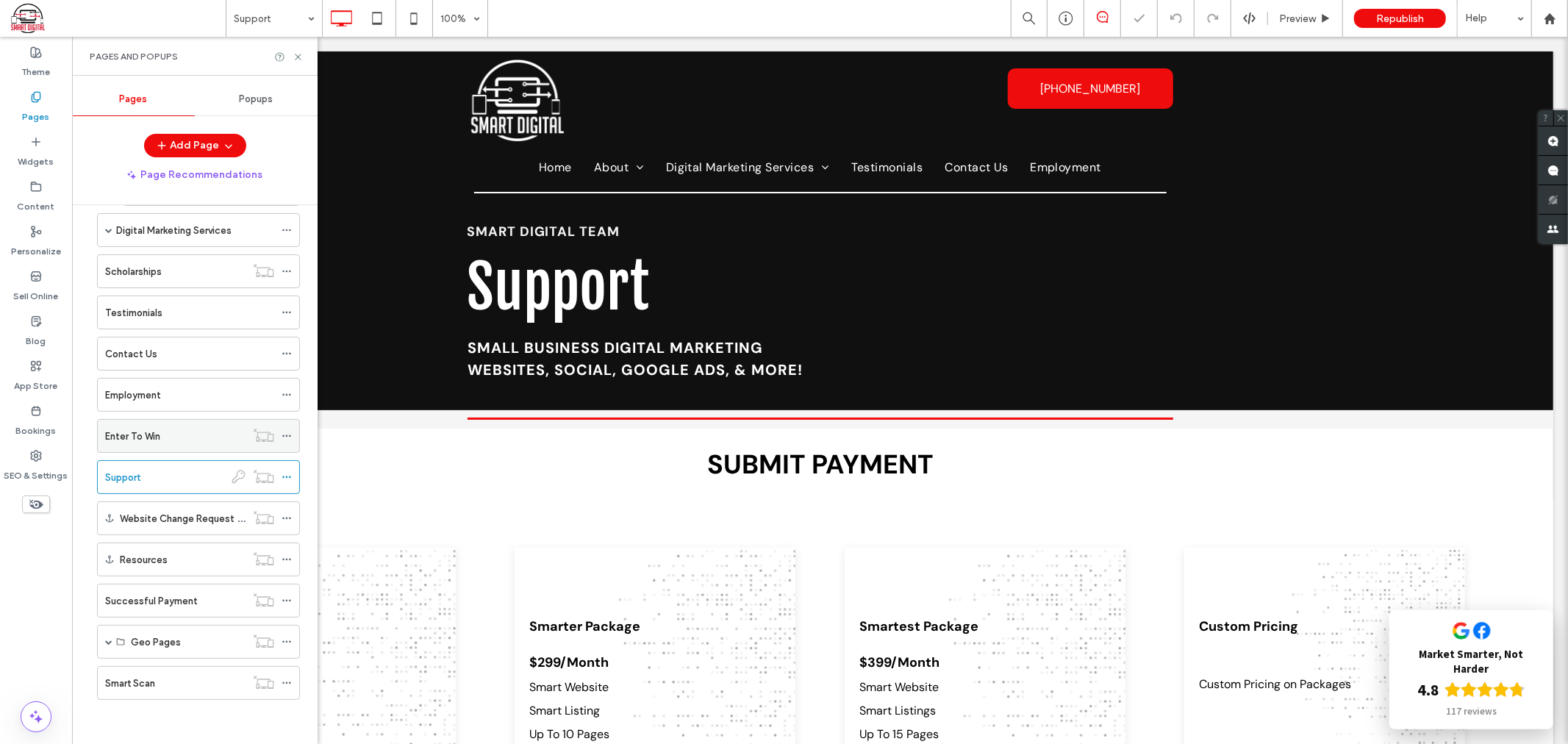
click at [151, 434] on label "Enter To Win" at bounding box center [132, 436] width 55 height 26
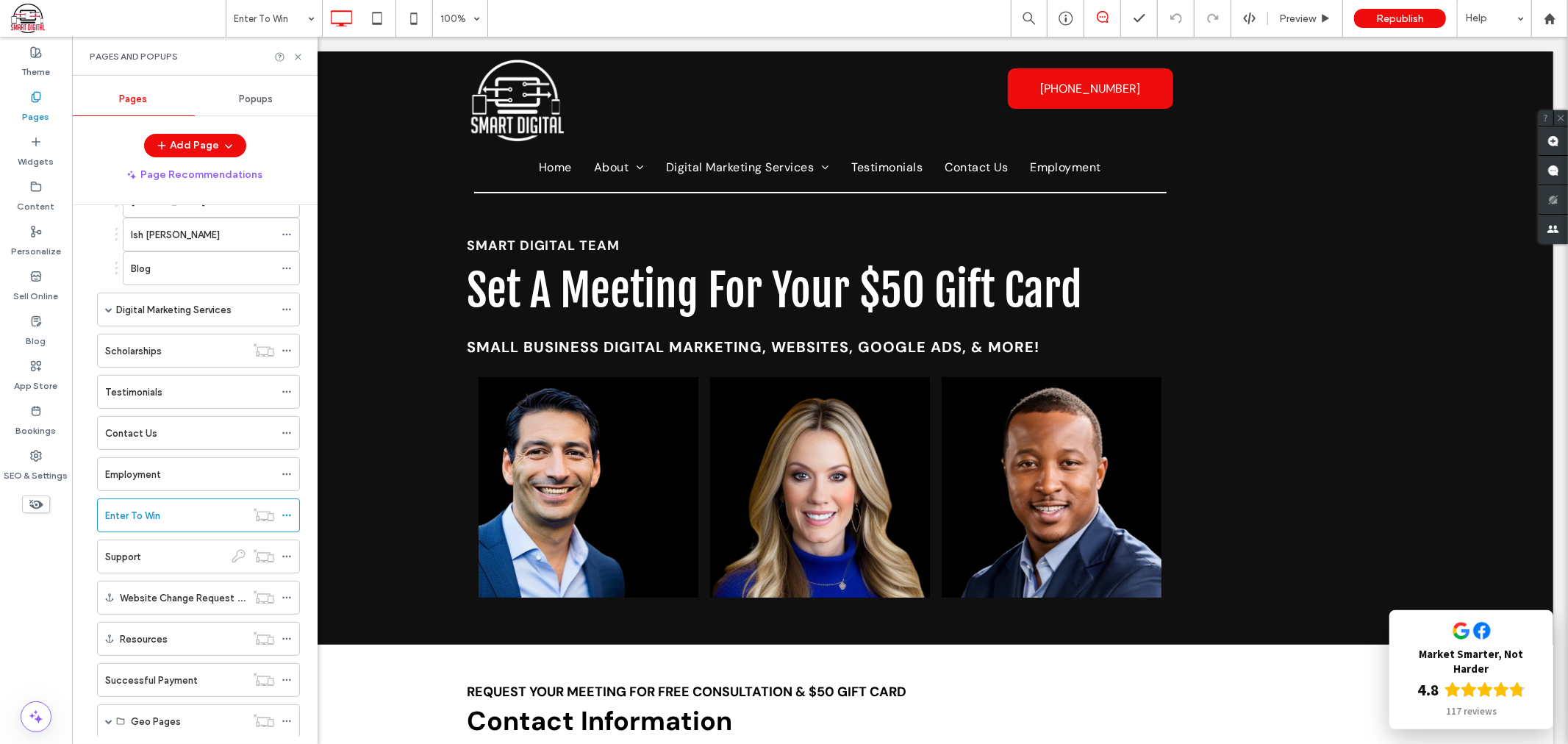
scroll to position [74, 0]
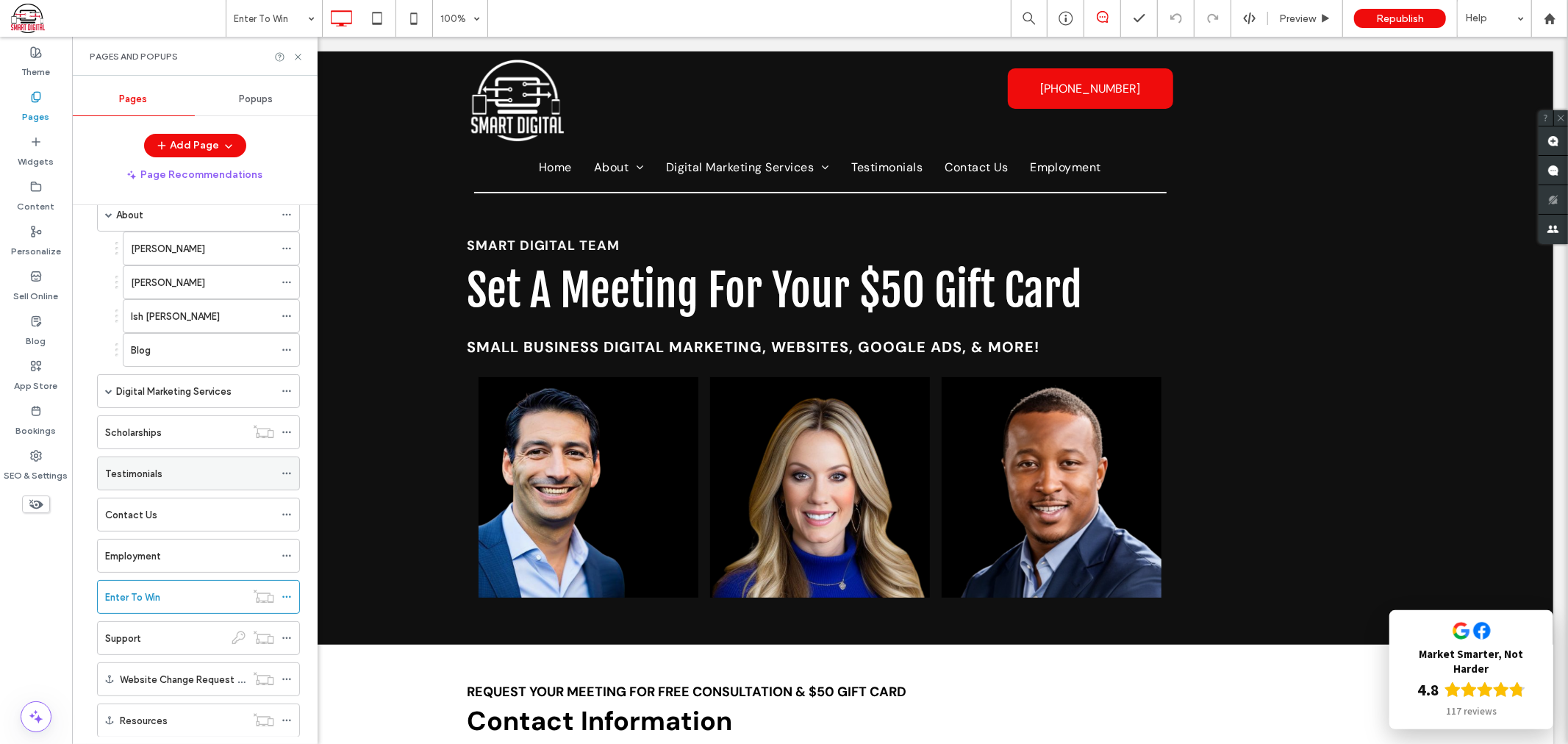
click at [162, 472] on div "Testimonials" at bounding box center [190, 473] width 169 height 15
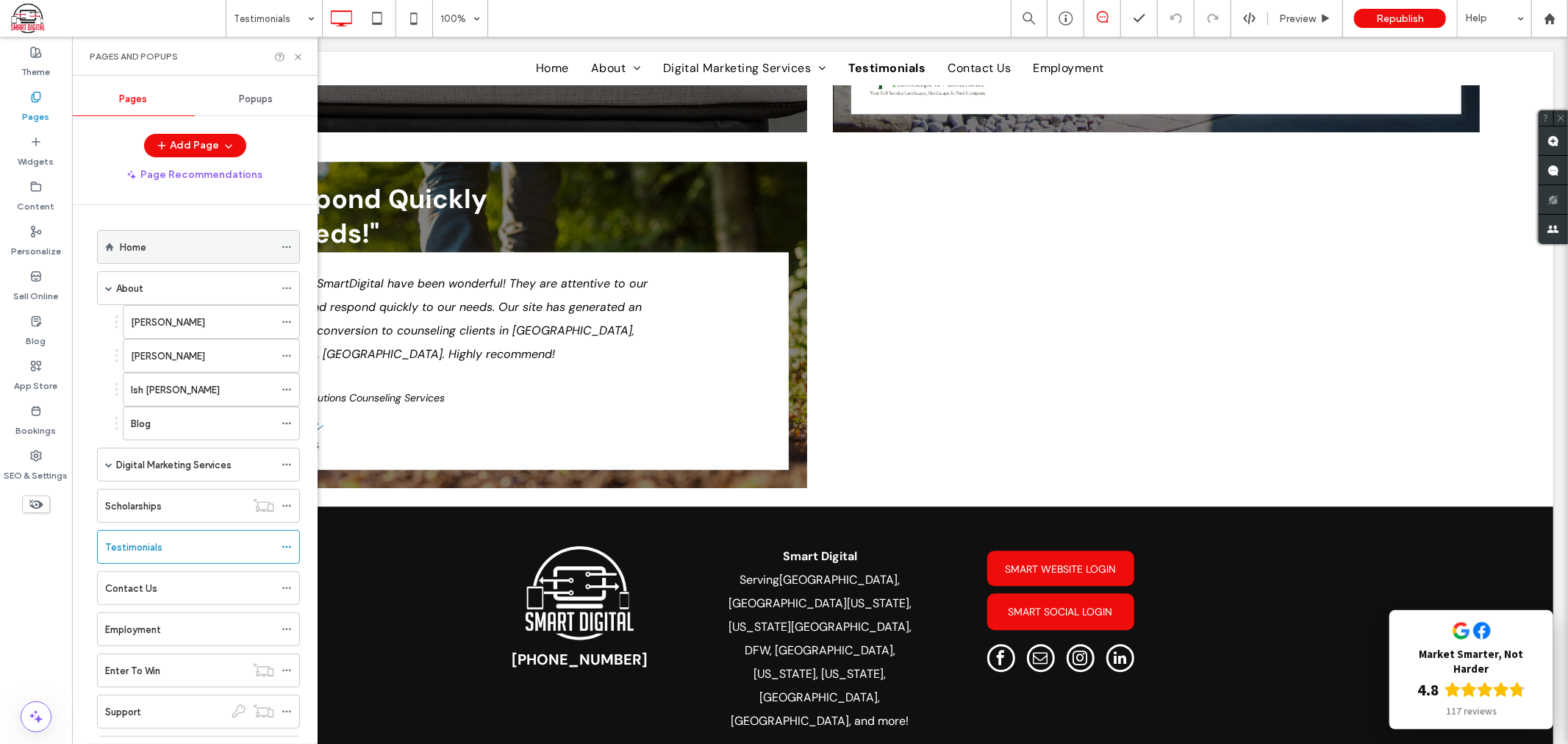
click at [218, 256] on div "Home" at bounding box center [197, 247] width 154 height 32
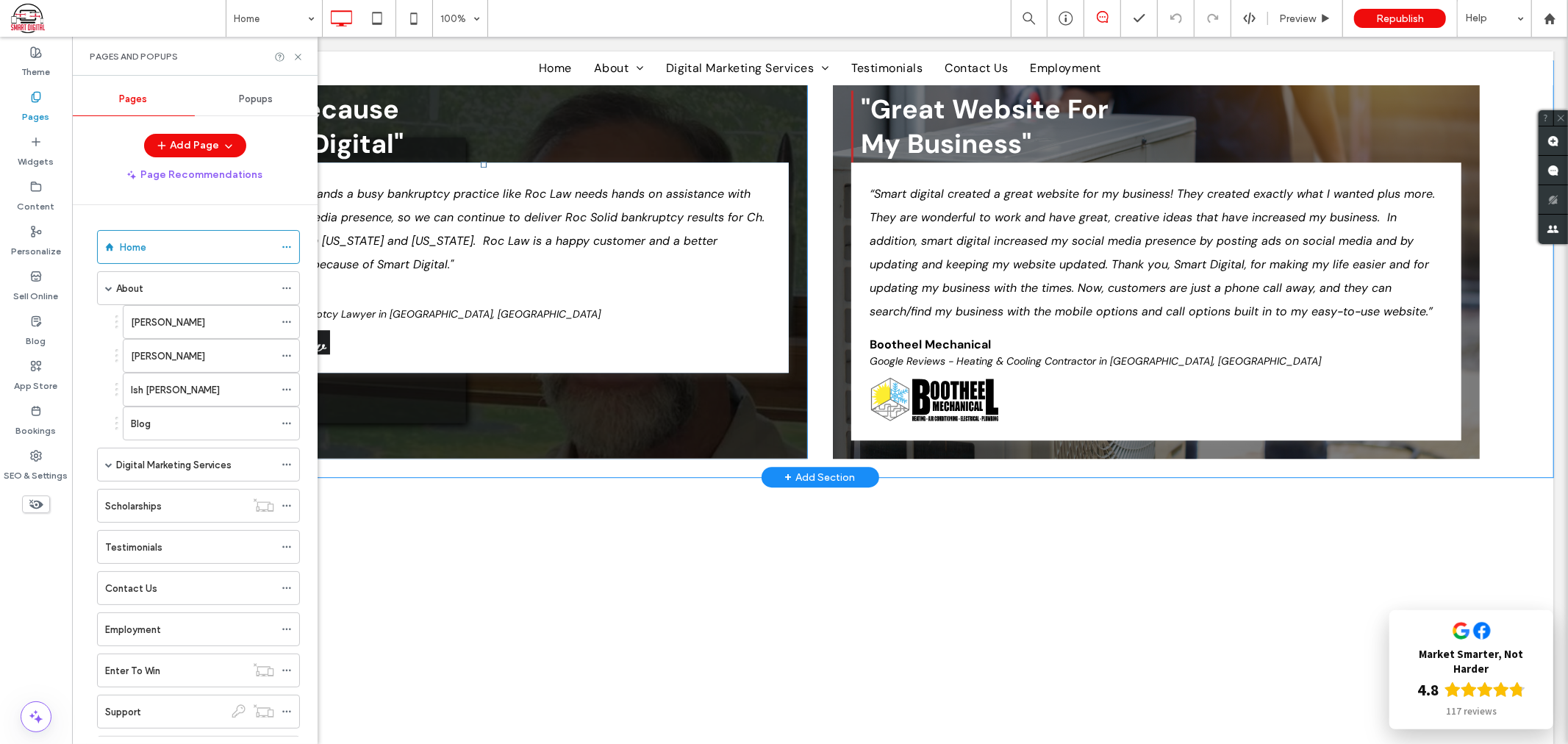
scroll to position [3430, 0]
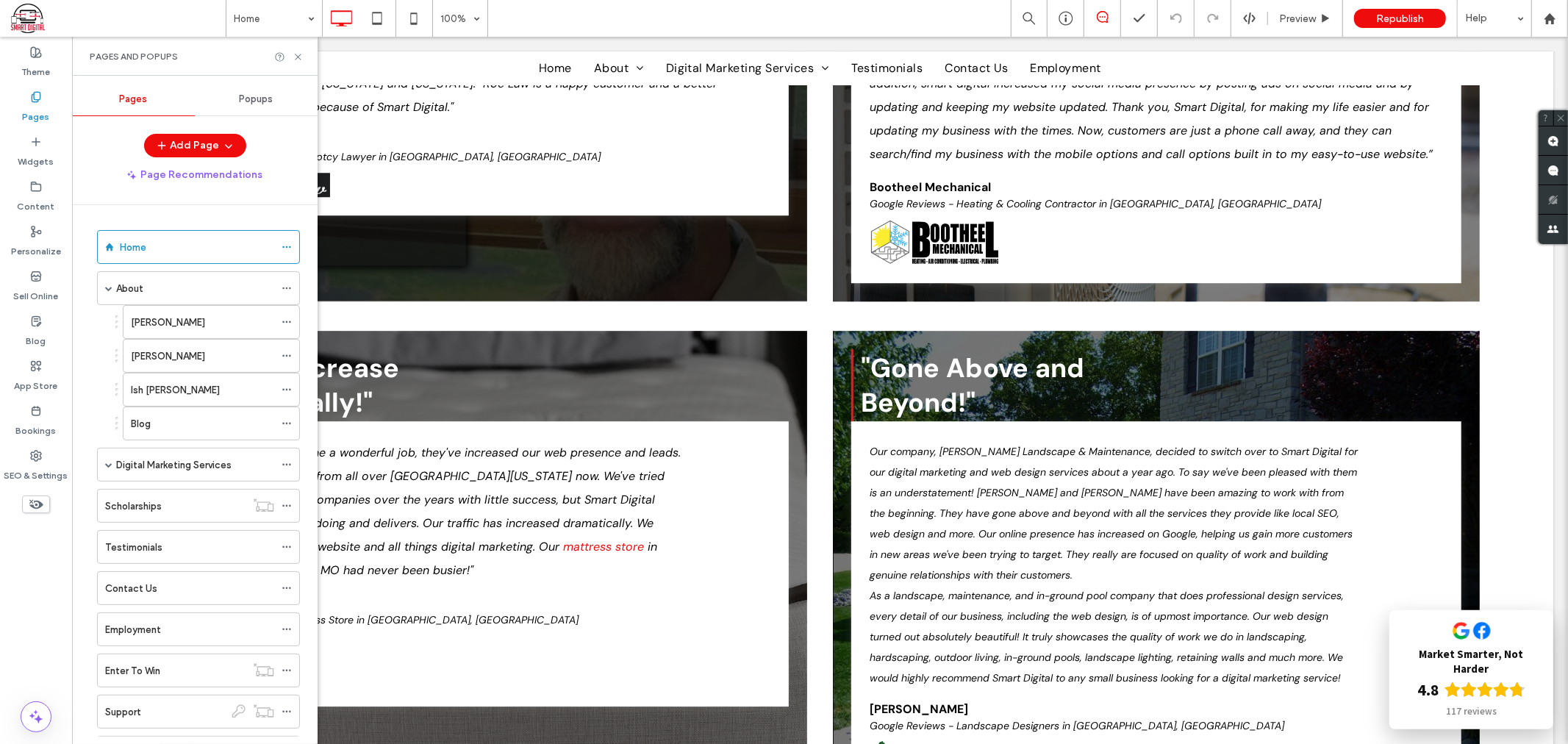
click at [24, 20] on span at bounding box center [118, 18] width 215 height 29
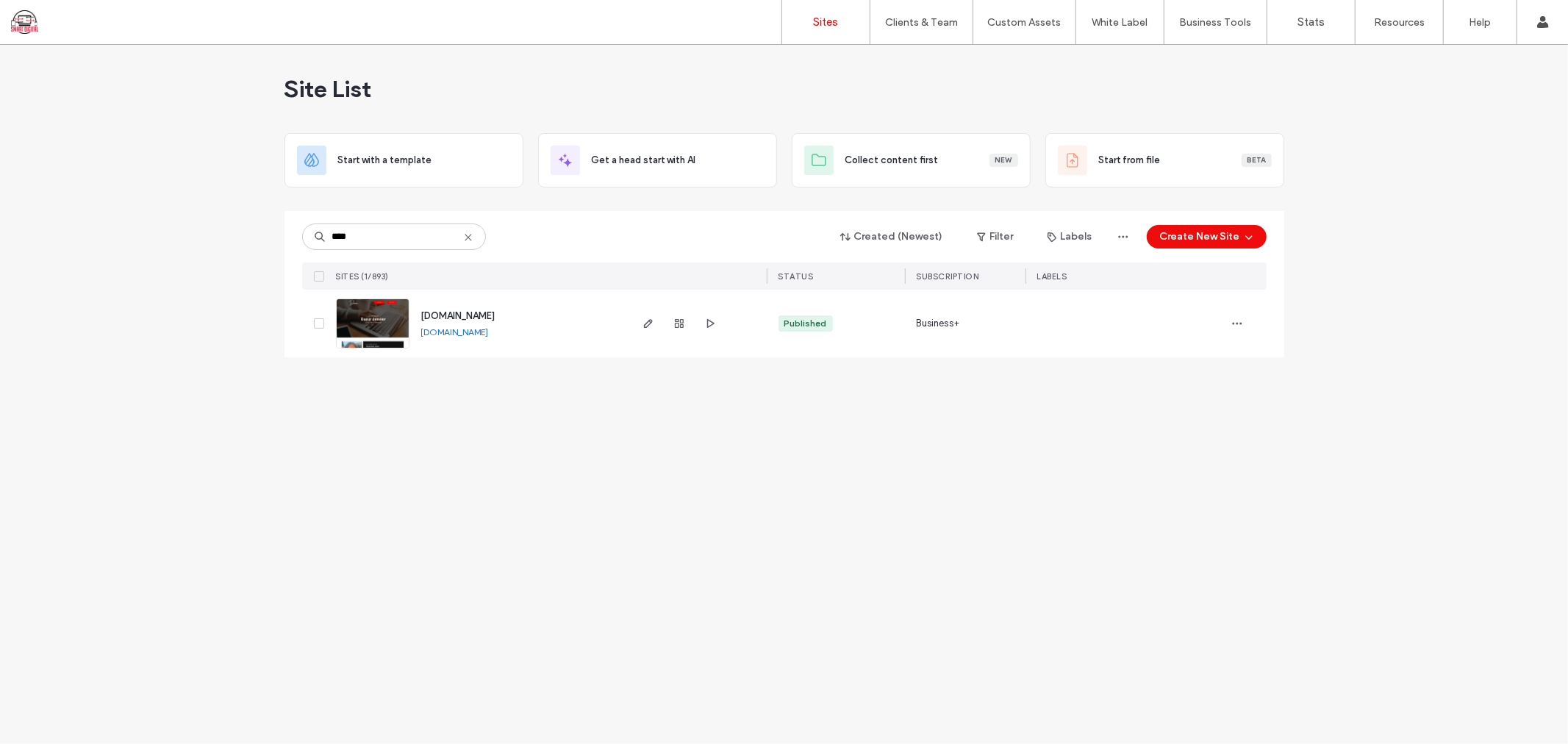
type input "****"
click at [457, 316] on span "[DOMAIN_NAME]" at bounding box center [458, 315] width 74 height 11
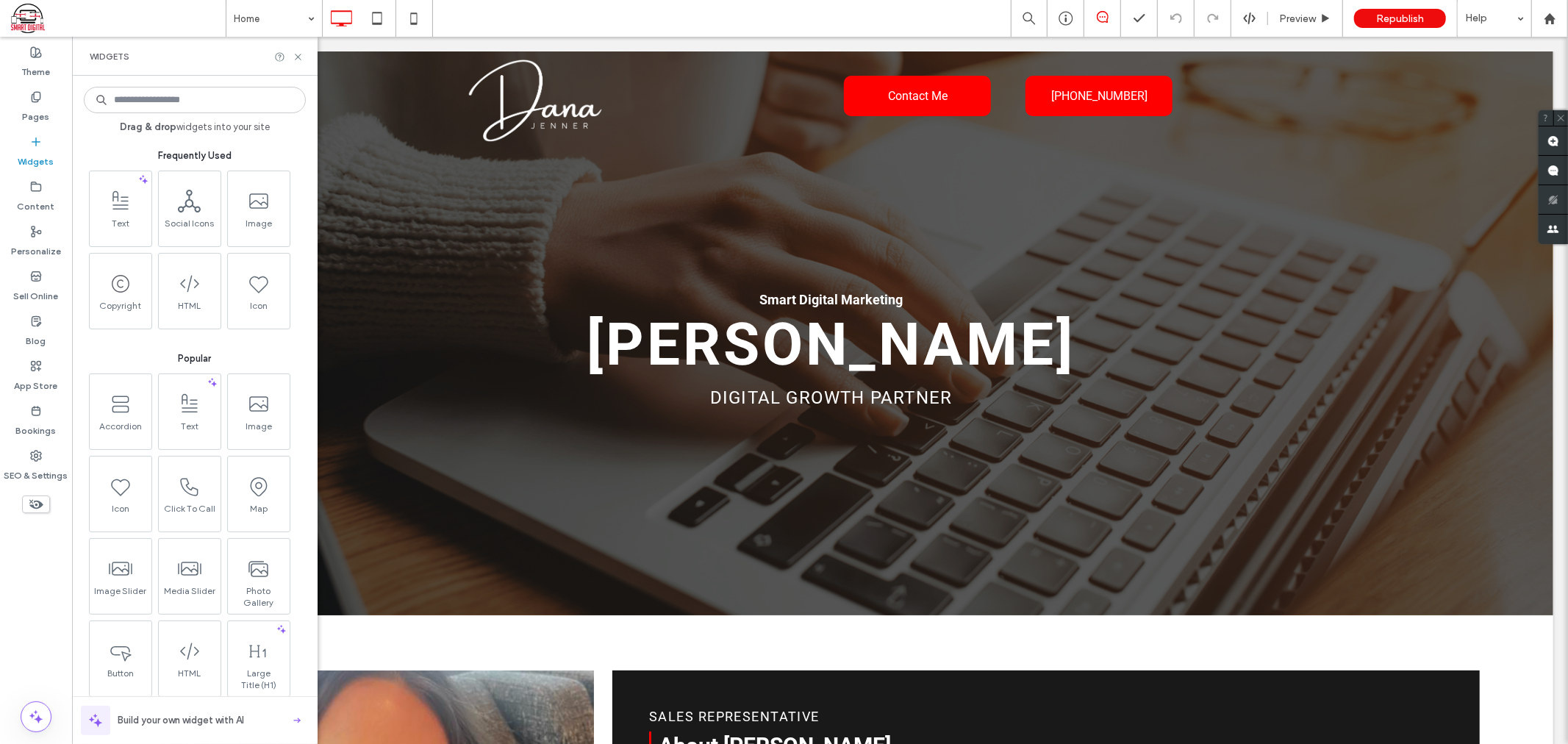
click at [179, 100] on input at bounding box center [195, 100] width 222 height 26
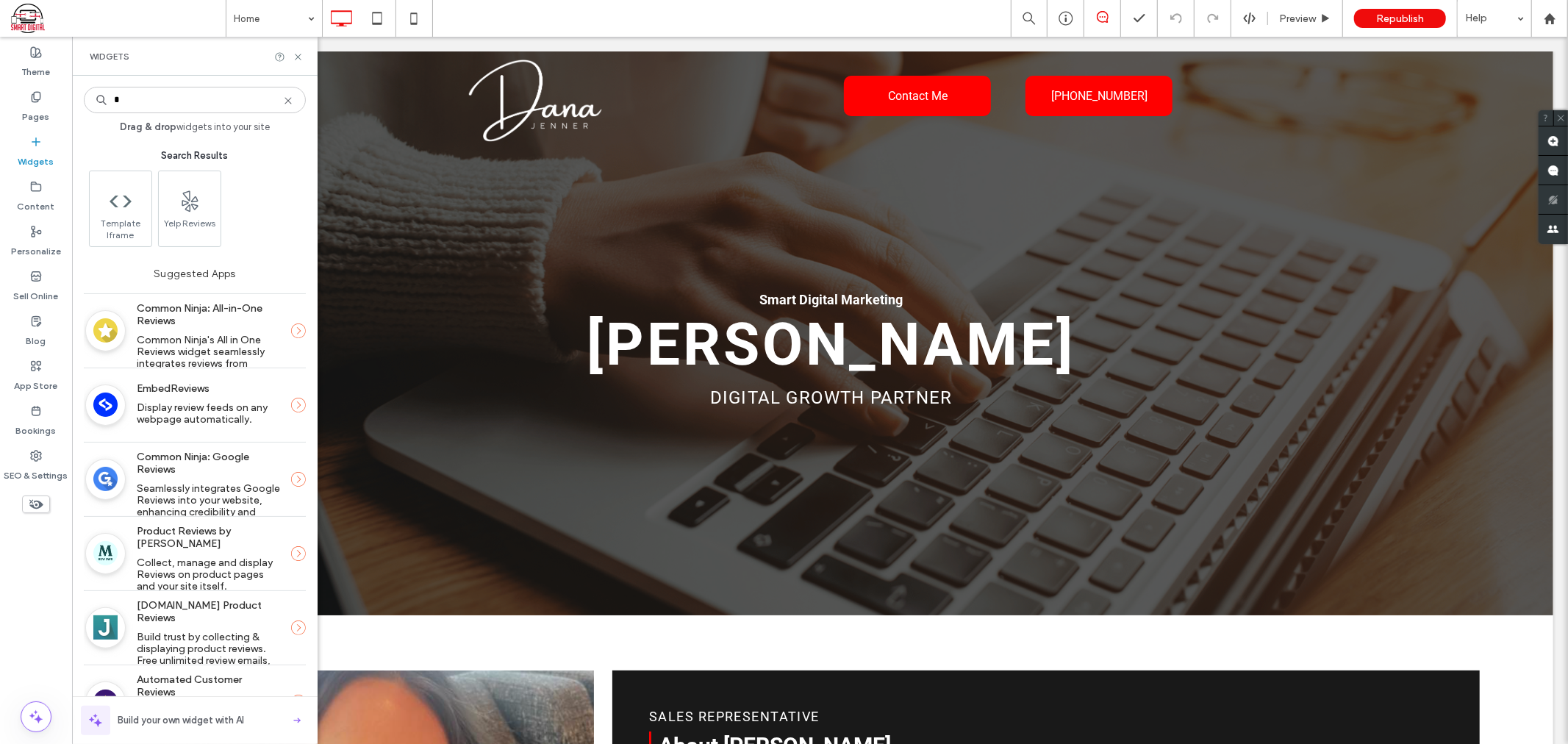
type input "*"
type input "******"
click at [299, 55] on icon at bounding box center [298, 57] width 11 height 11
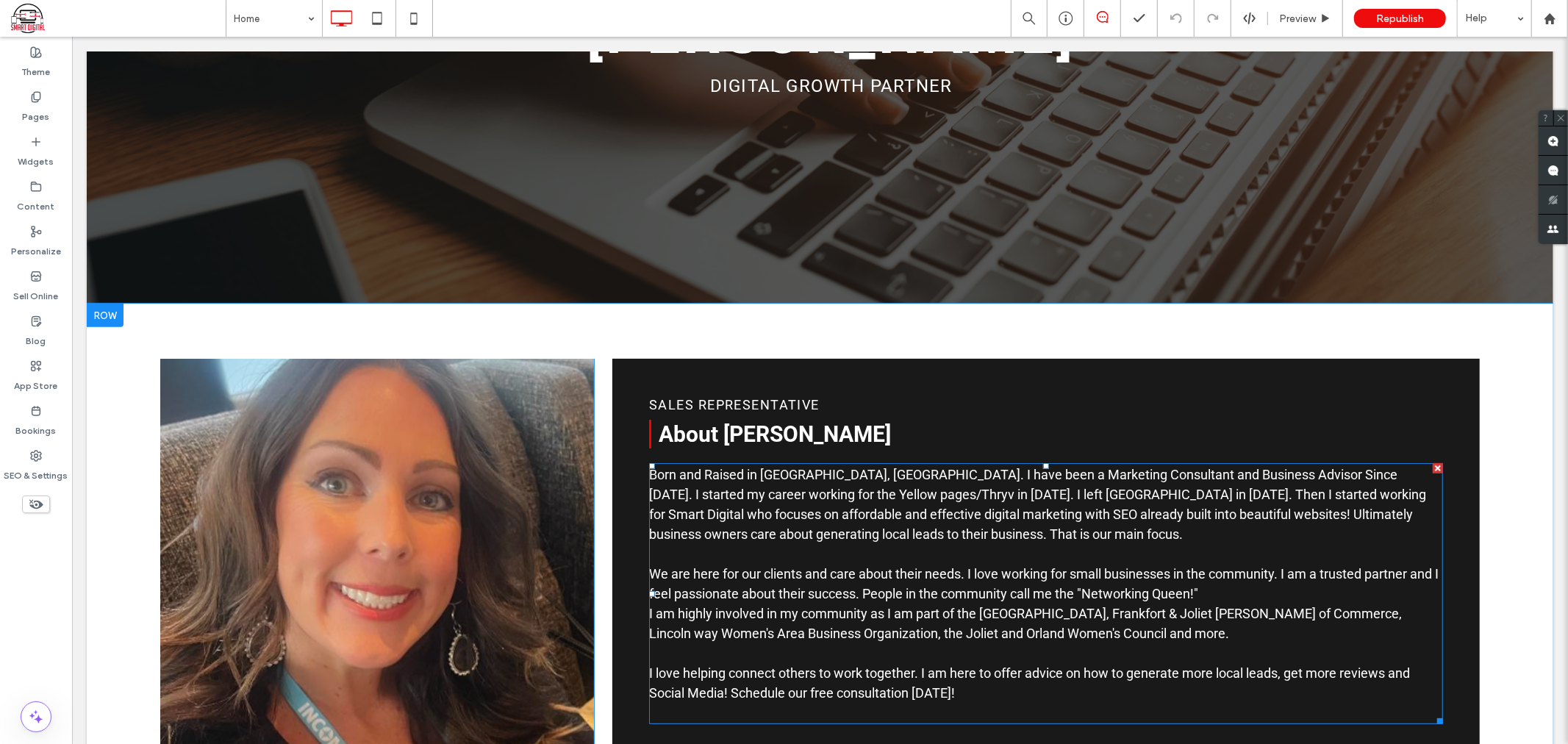
scroll to position [408, 0]
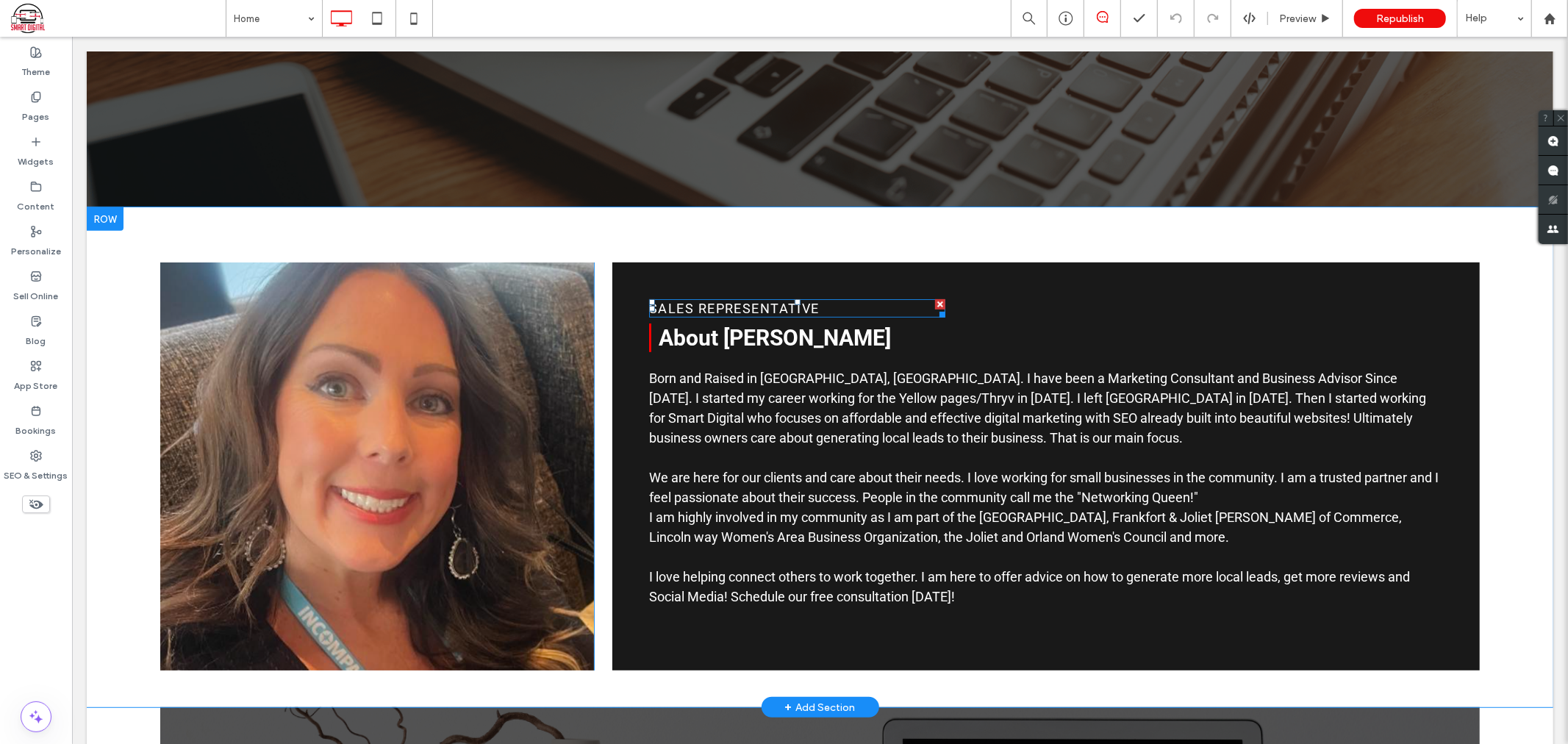
click at [784, 309] on span "SALES REPRESENTATIVE" at bounding box center [734, 307] width 171 height 15
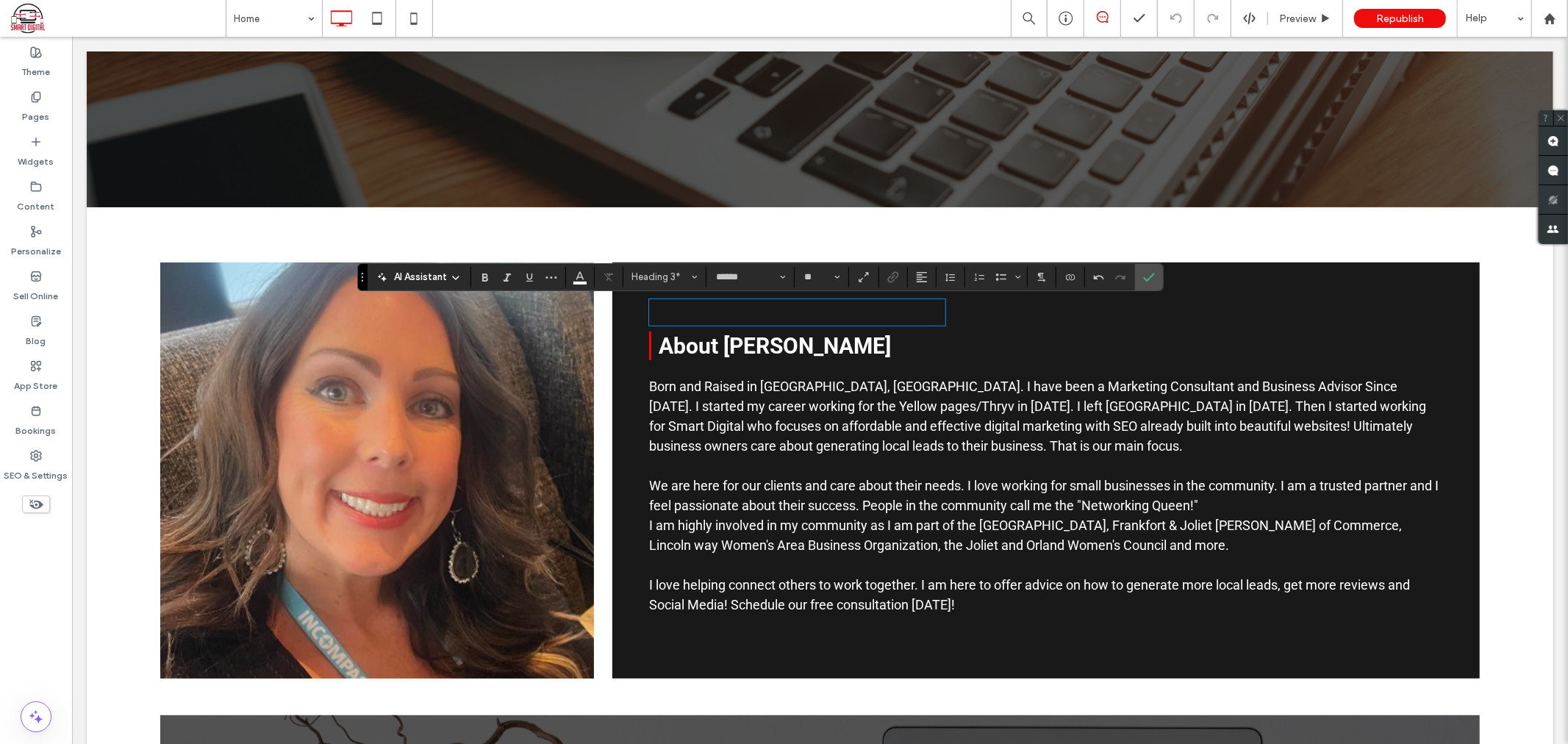
type input "**"
click at [1148, 276] on icon "Confirm" at bounding box center [1149, 277] width 12 height 12
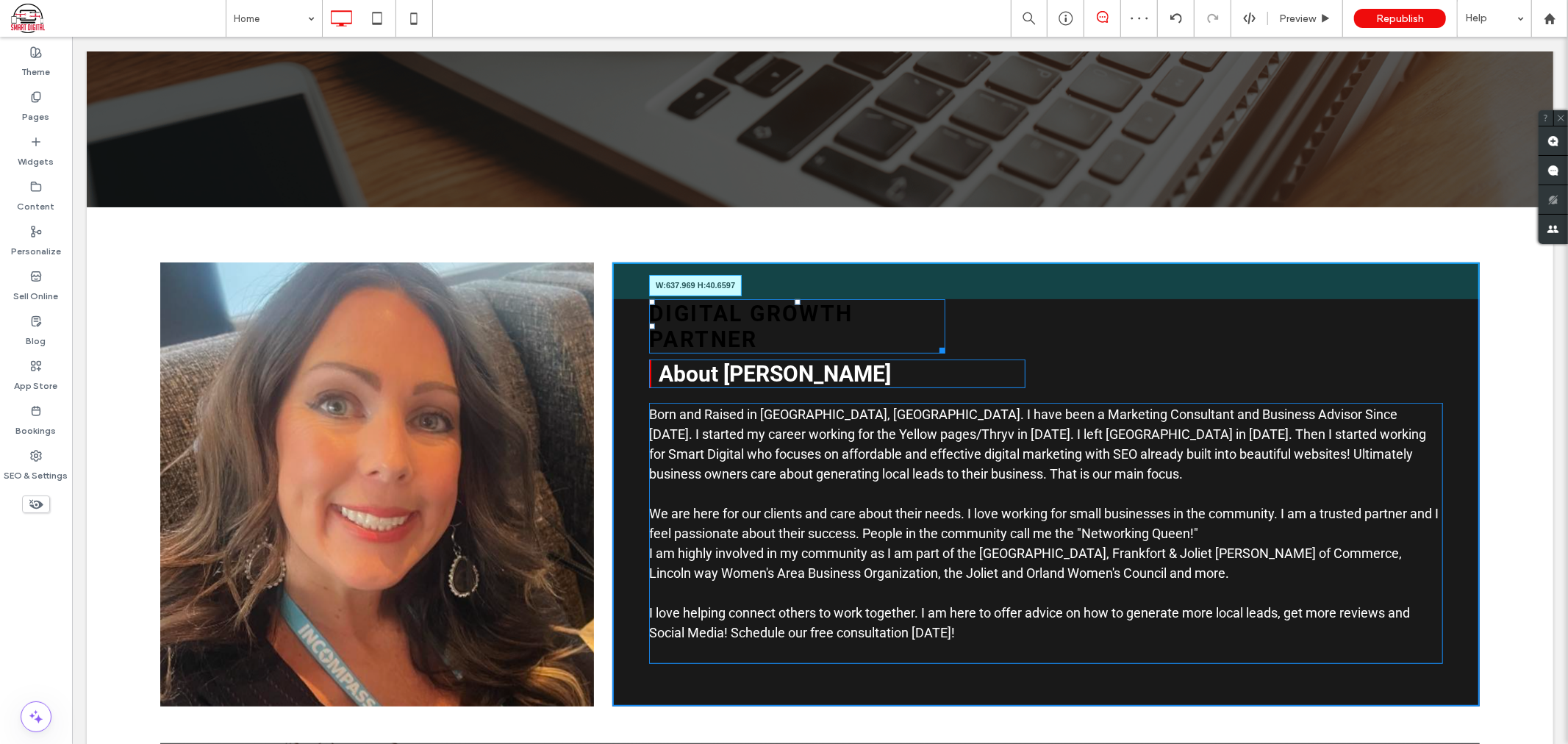
drag, startPoint x: 935, startPoint y: 356, endPoint x: 1107, endPoint y: 357, distance: 172.0
click at [1107, 357] on div "DIGITAL GROWTH PARTNER W:637.969 H:40.6597 About Dana Jenner Born and Raised in…" at bounding box center [1045, 484] width 867 height 444
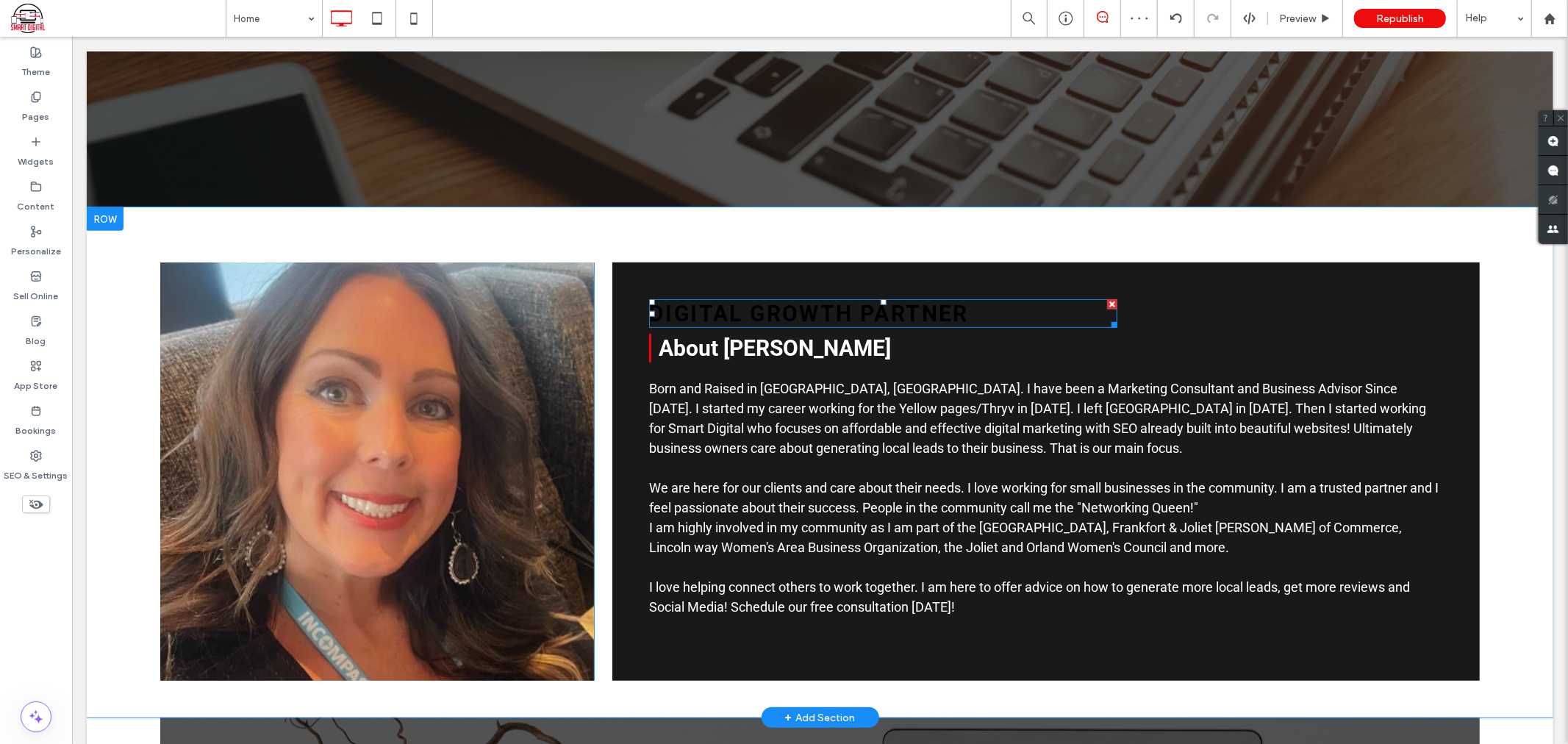
click at [870, 304] on span "DIGITAL GROWTH PARTNER" at bounding box center [808, 312] width 320 height 26
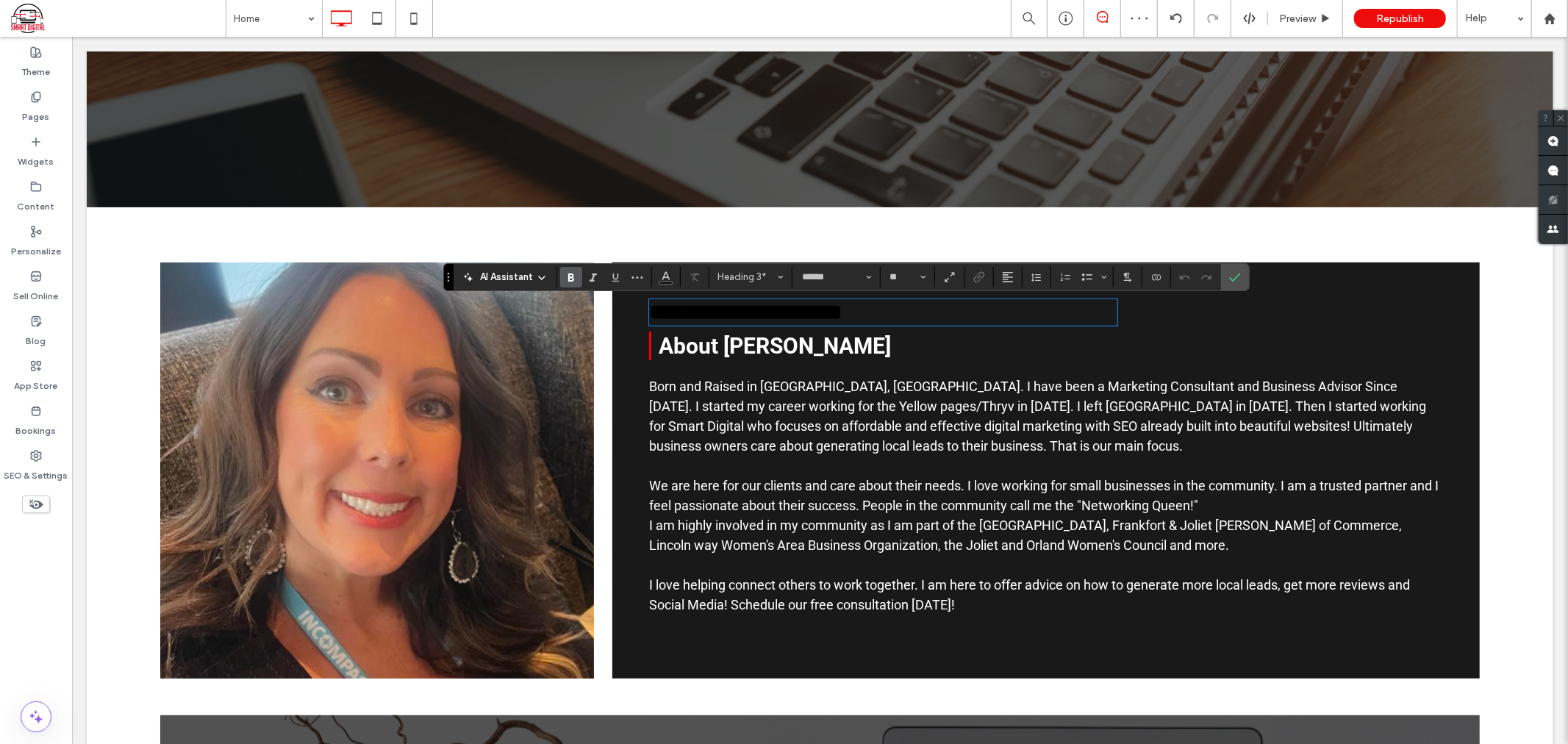
click at [841, 315] on span "**********" at bounding box center [745, 311] width 193 height 21
click at [667, 273] on use "Color" at bounding box center [666, 275] width 8 height 8
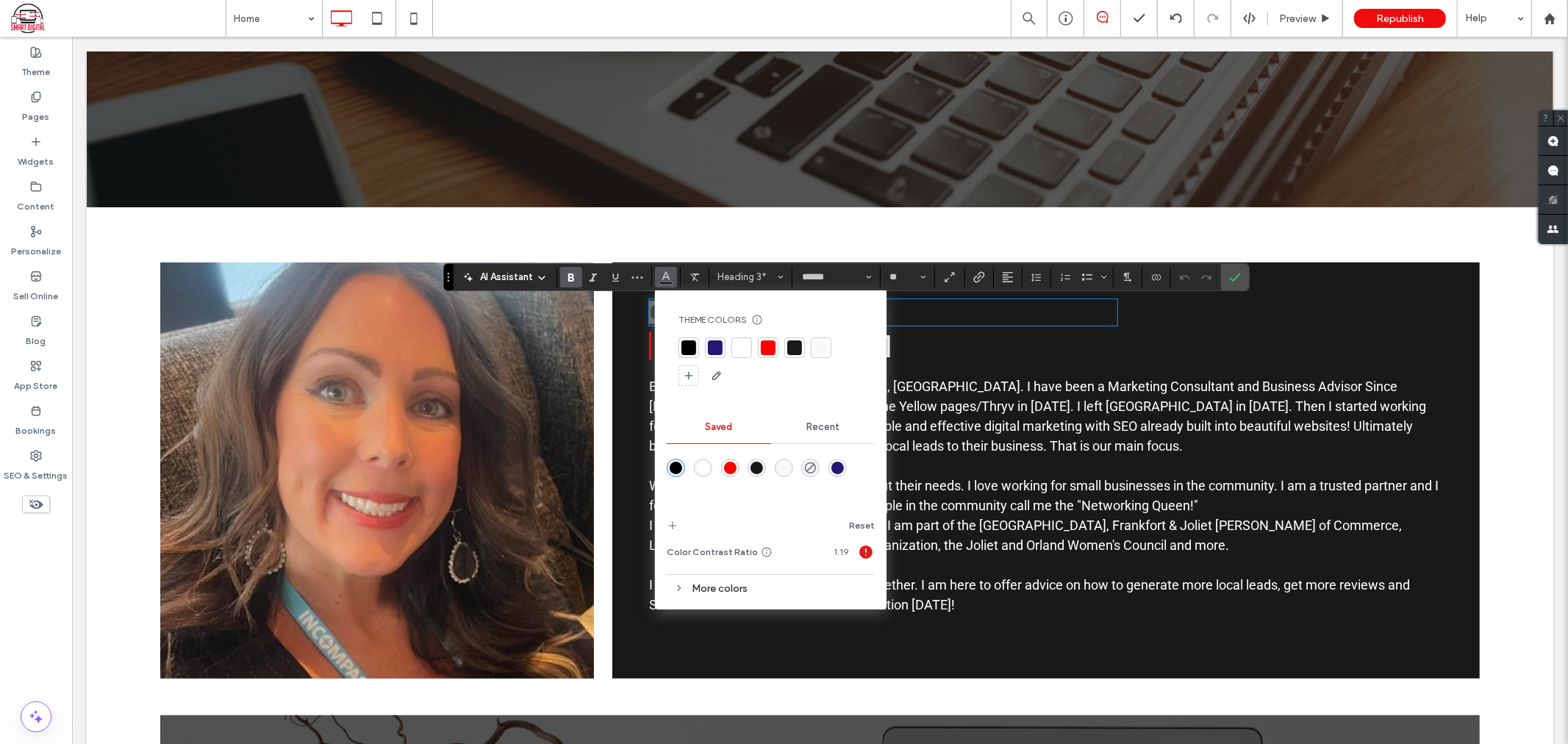
click at [745, 348] on div at bounding box center [742, 348] width 15 height 15
click at [1234, 276] on icon "Confirm" at bounding box center [1235, 277] width 12 height 12
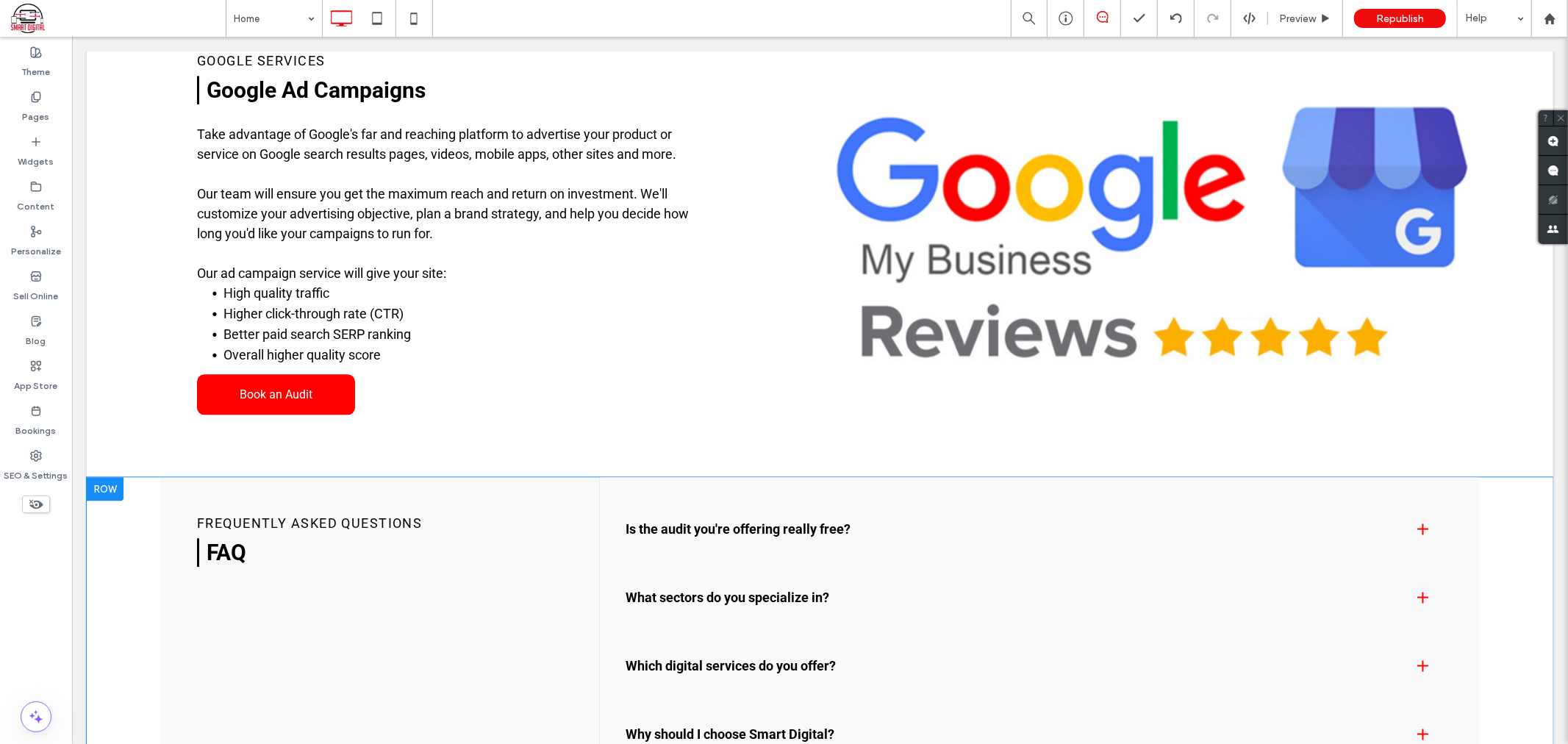
scroll to position [2531, 0]
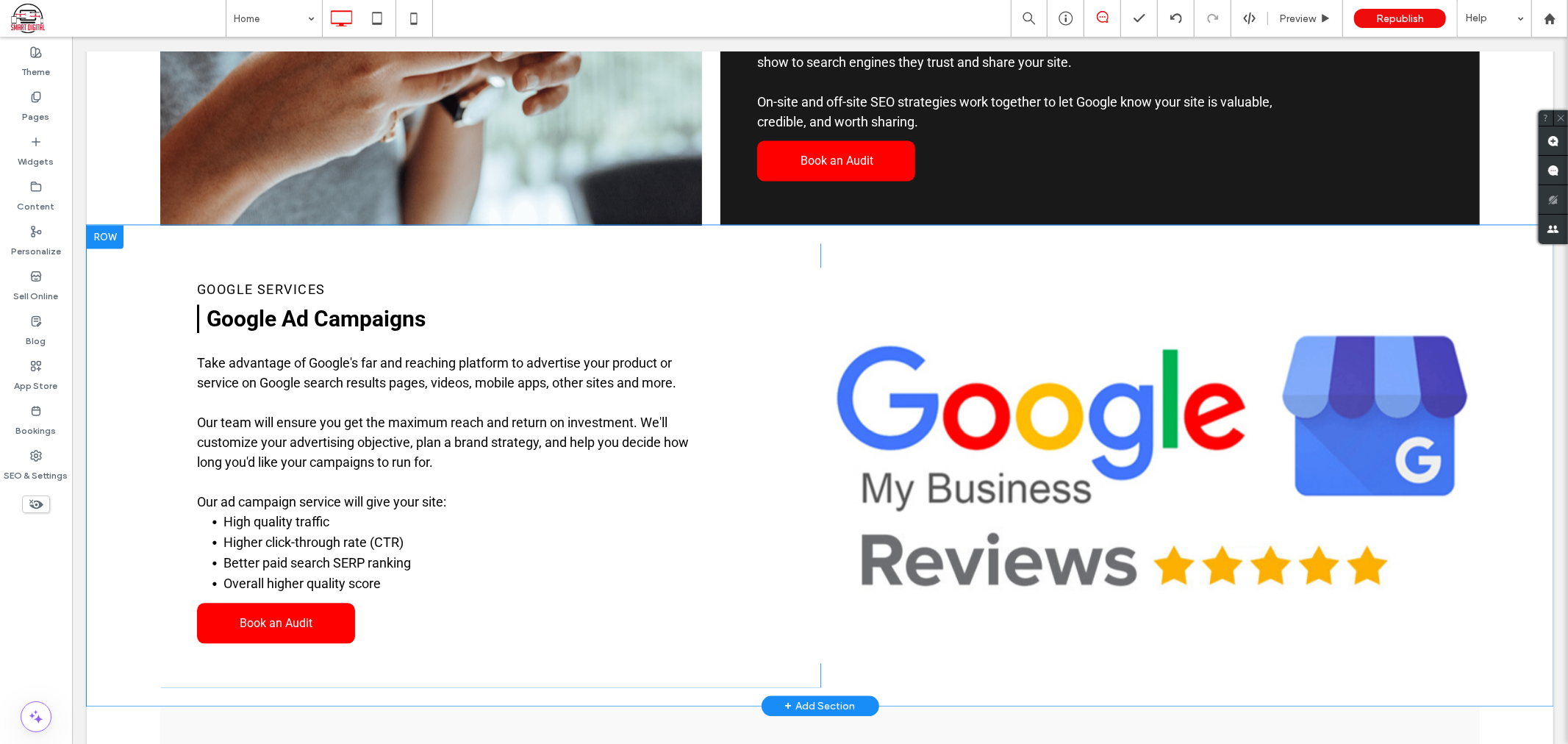
click at [1185, 552] on div "Click To Paste" at bounding box center [1150, 465] width 660 height 444
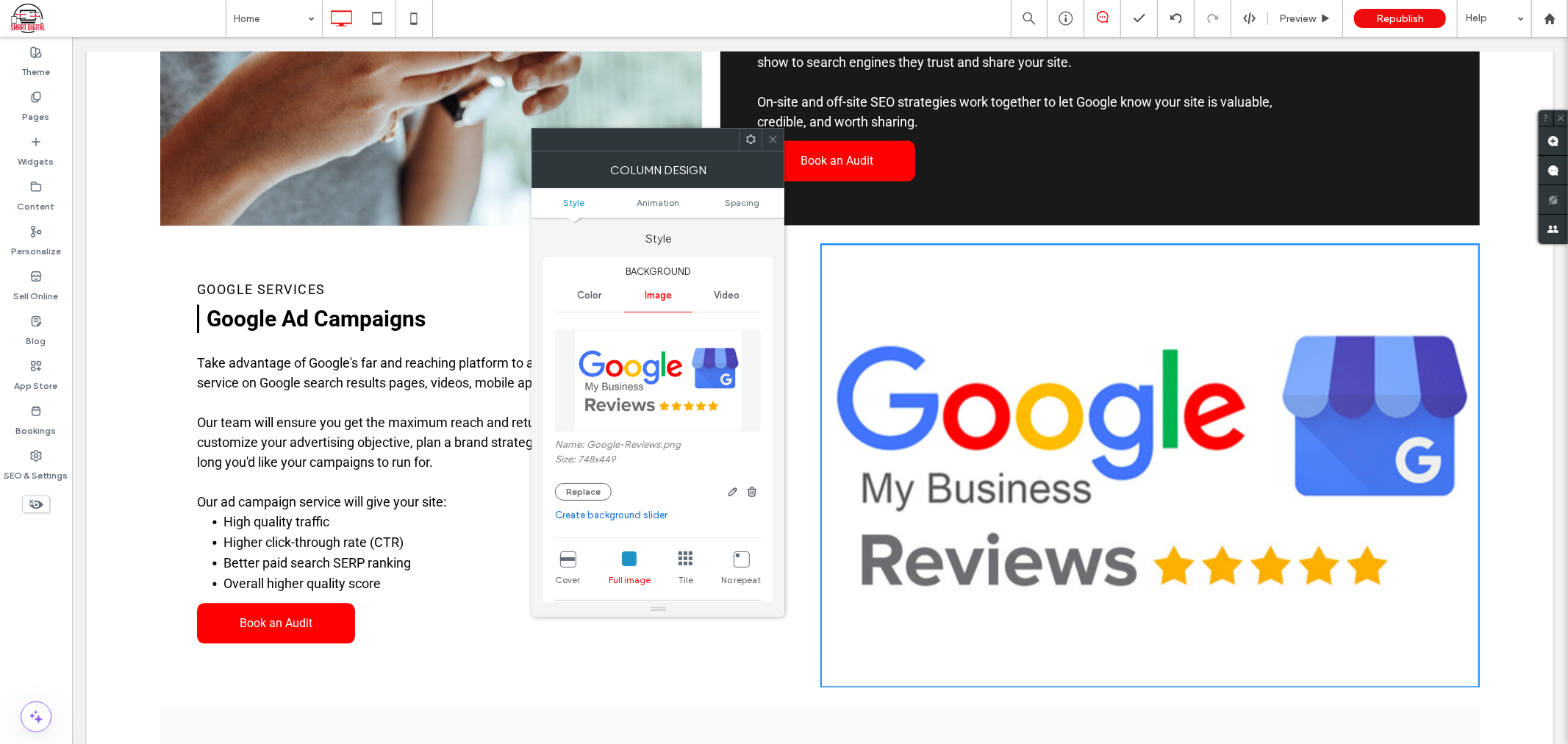
click at [773, 144] on icon at bounding box center [773, 139] width 11 height 11
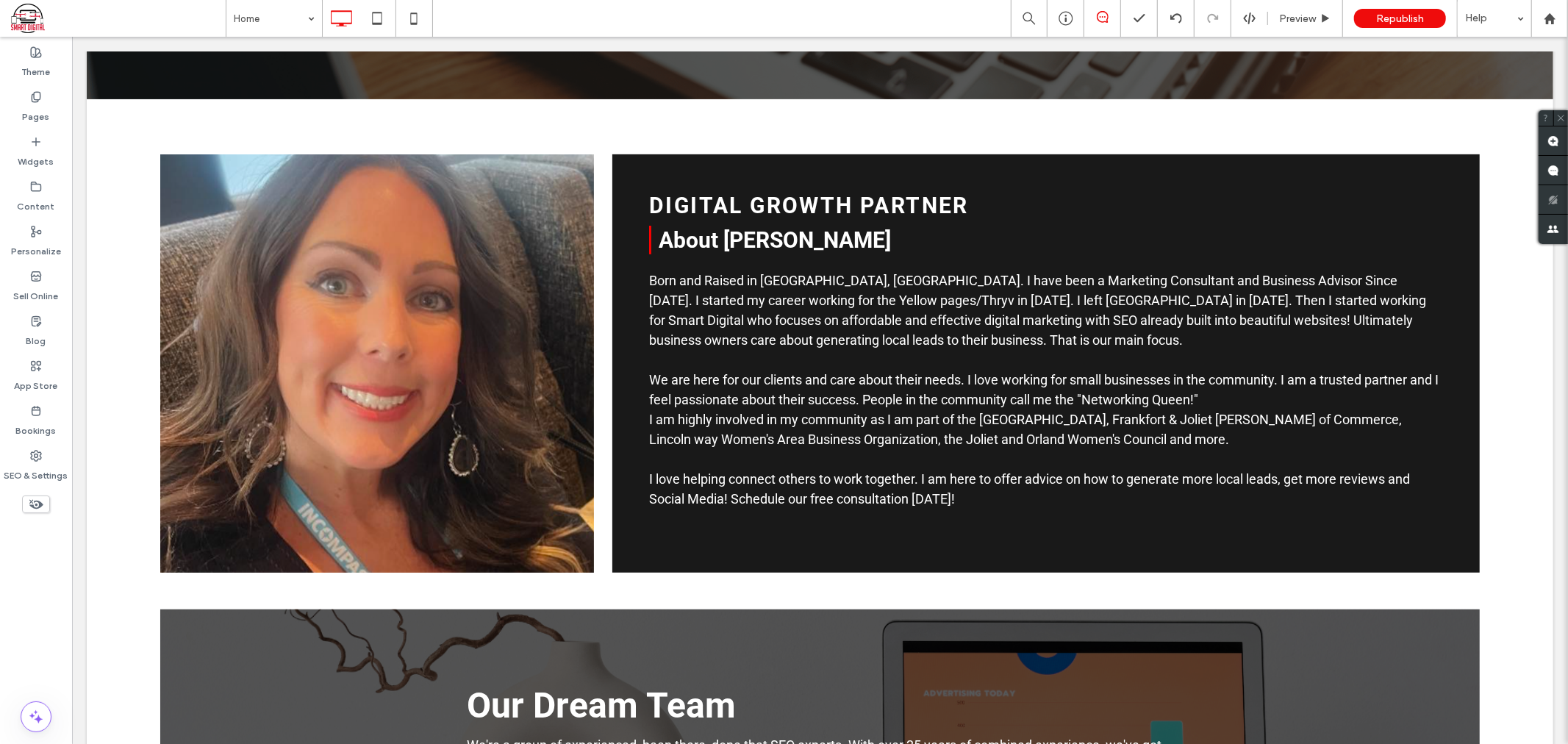
scroll to position [0, 0]
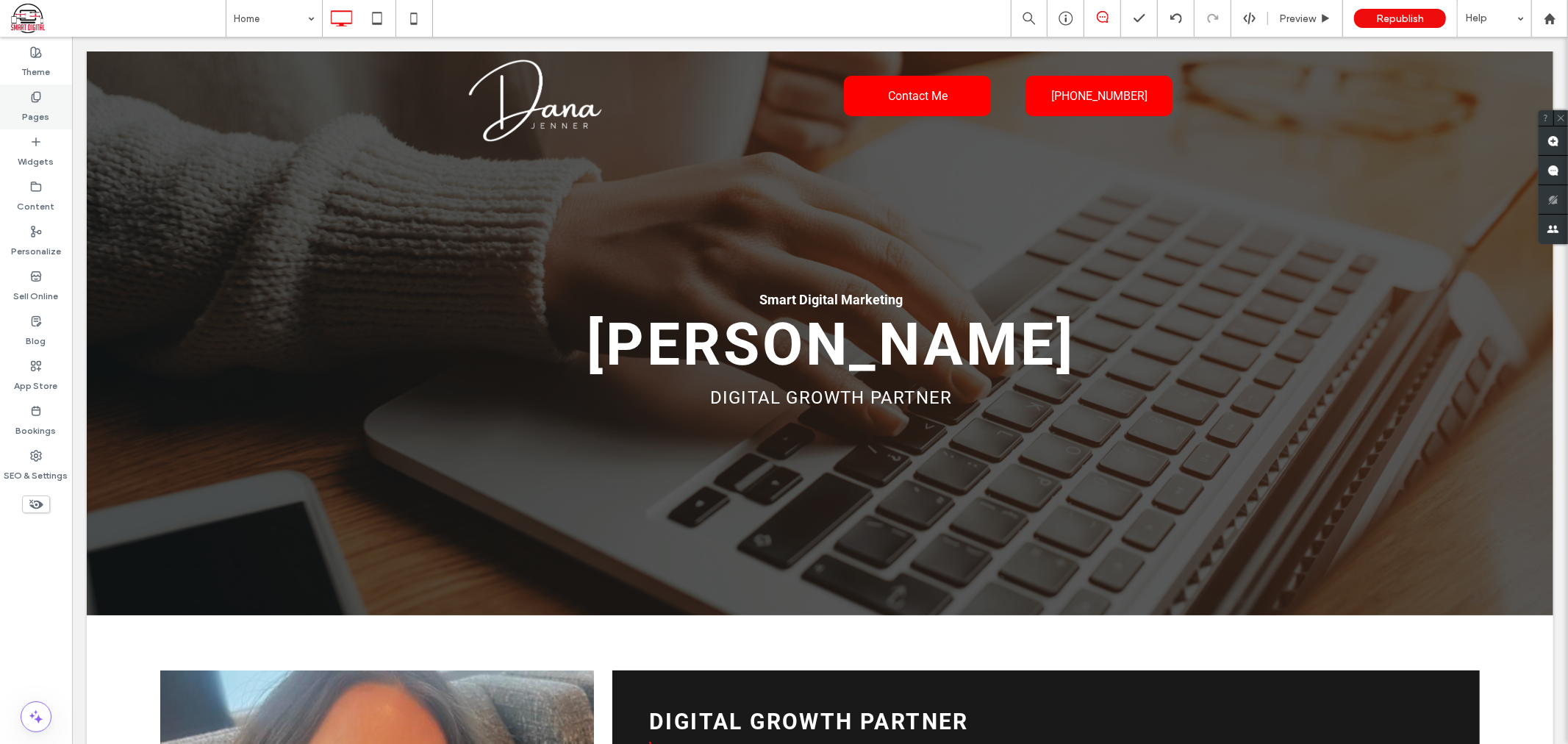
click at [44, 122] on label "Pages" at bounding box center [36, 113] width 27 height 21
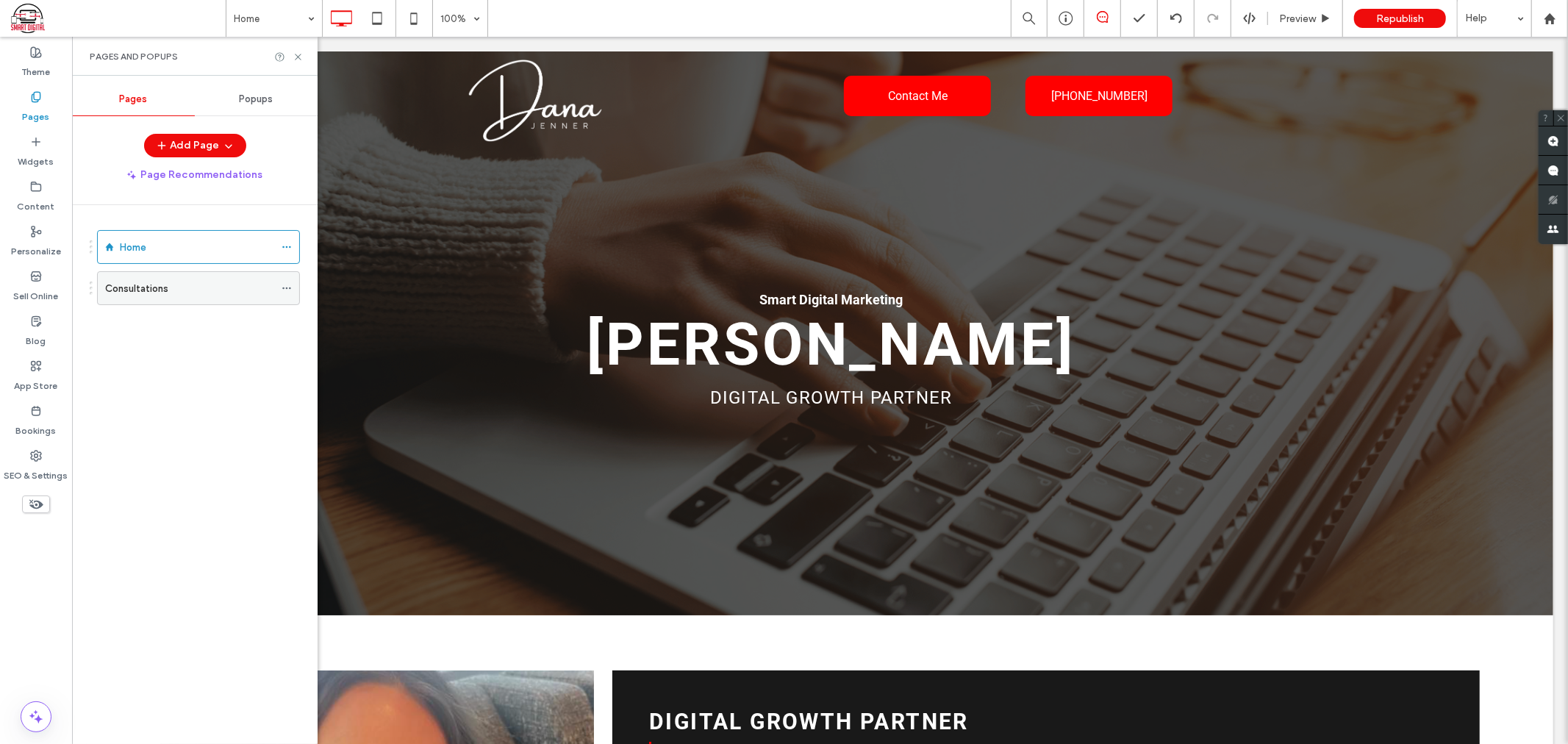
click at [168, 287] on div "Consultations" at bounding box center [190, 288] width 169 height 15
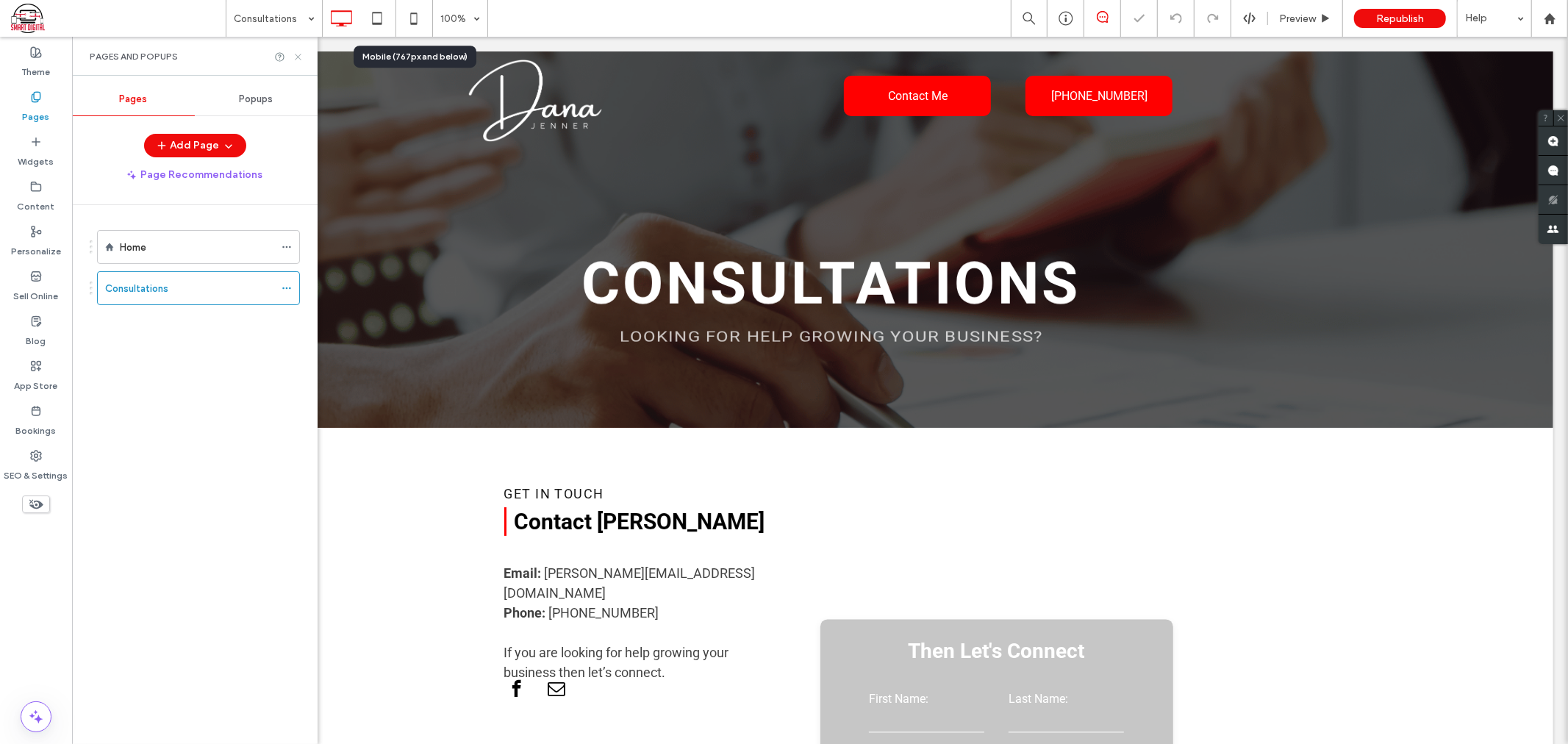
click at [298, 56] on icon at bounding box center [298, 57] width 11 height 11
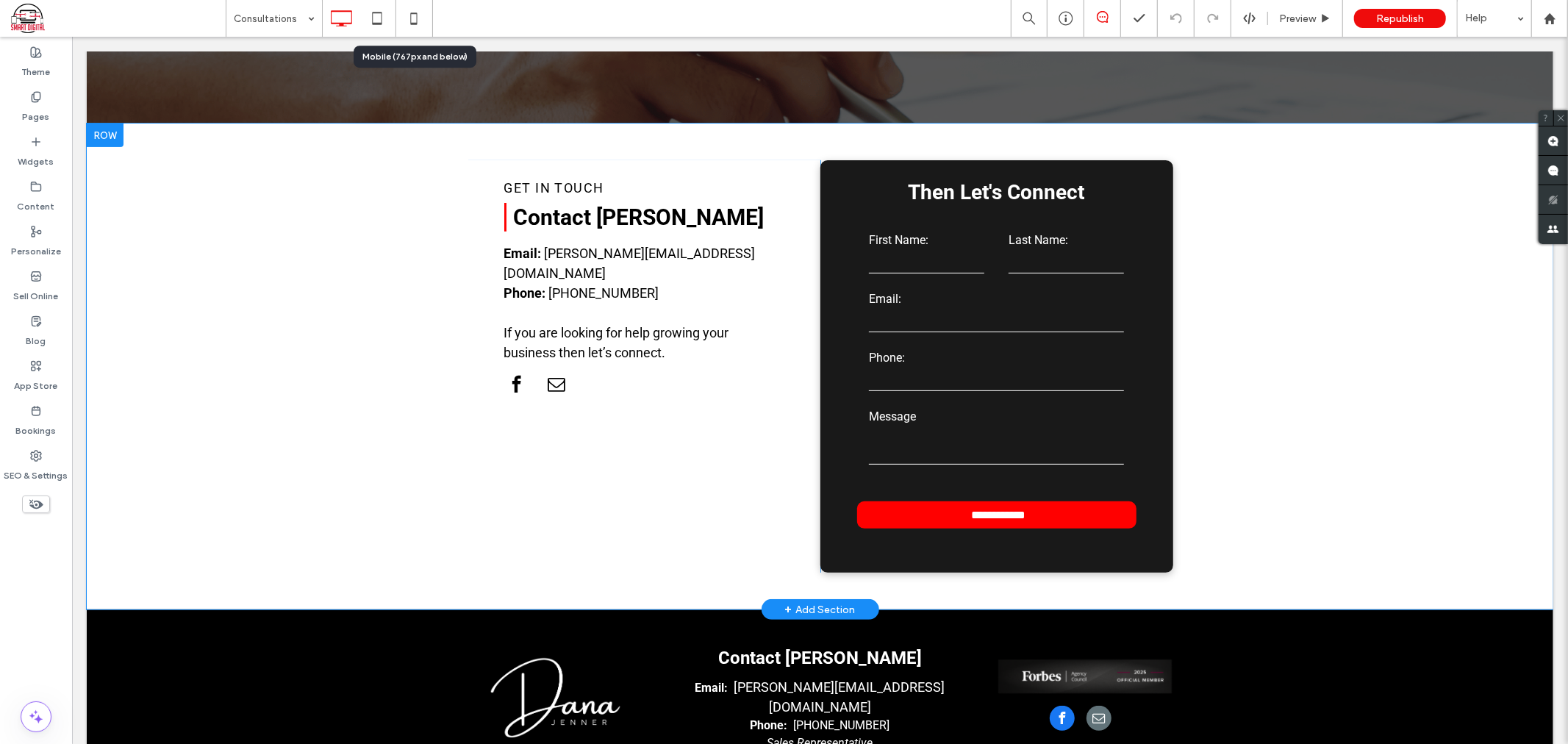
scroll to position [365, 0]
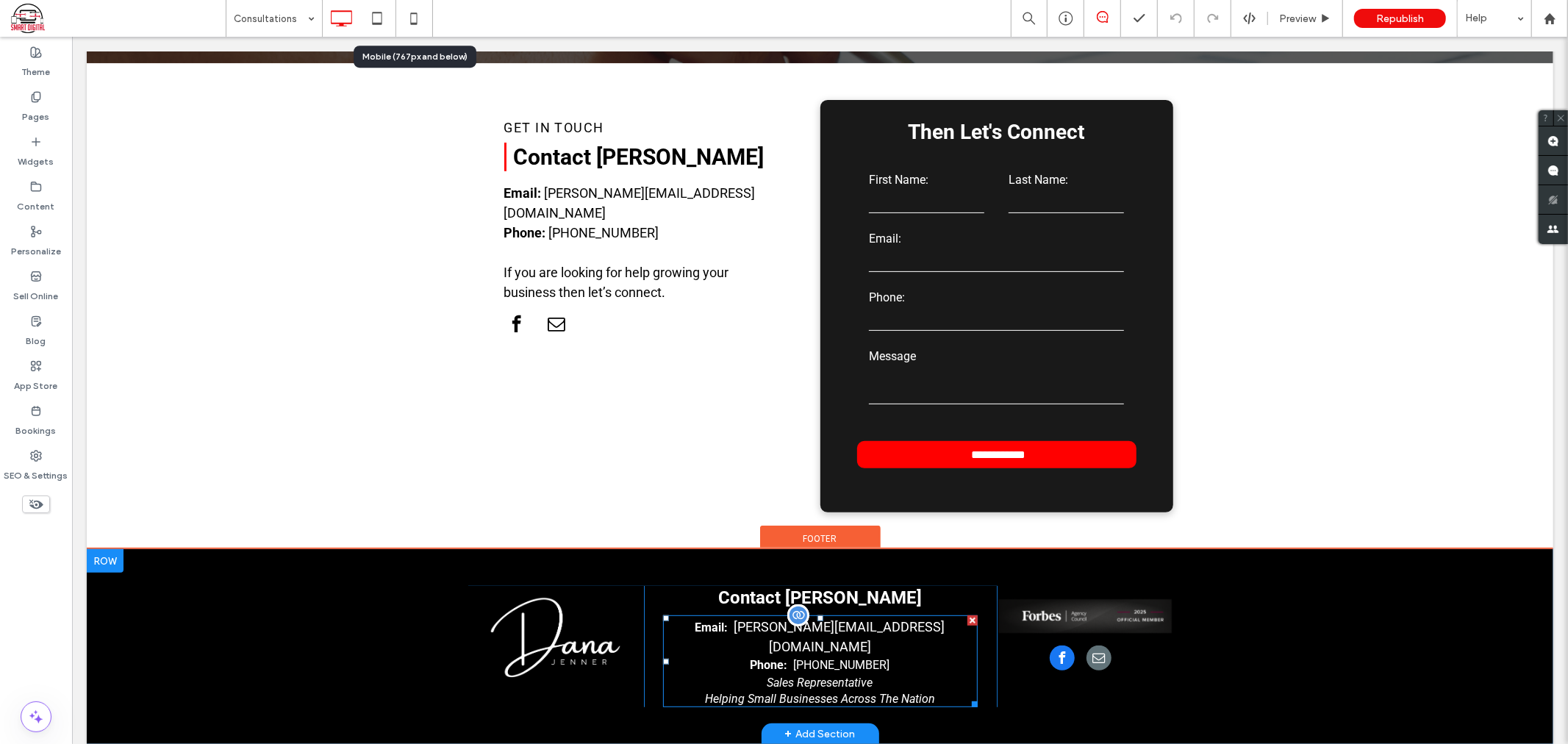
click at [774, 675] on span "Sales Representative" at bounding box center [820, 682] width 106 height 14
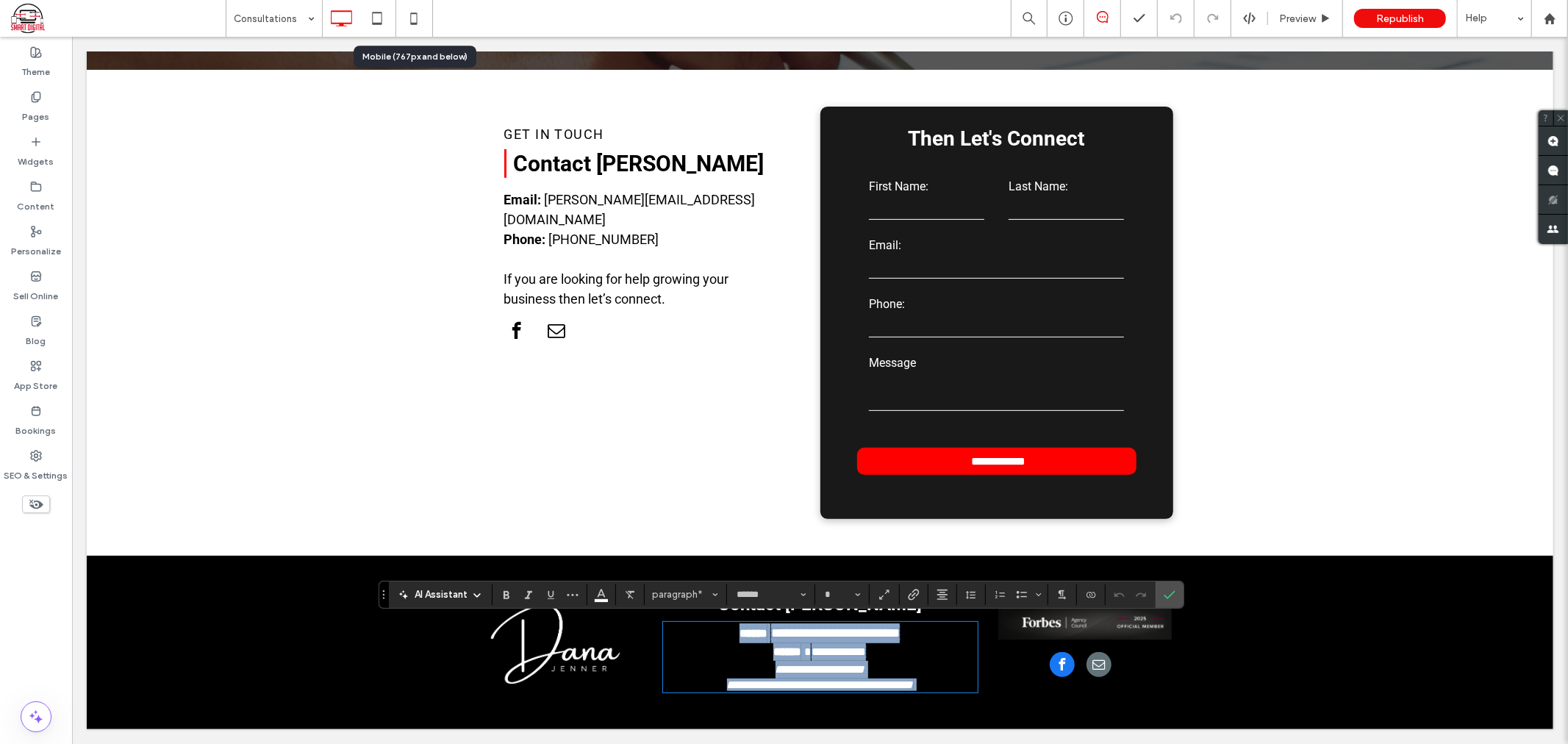
click at [776, 664] on span "**********" at bounding box center [820, 668] width 90 height 11
type input "**"
click at [776, 664] on span "**********" at bounding box center [820, 668] width 90 height 11
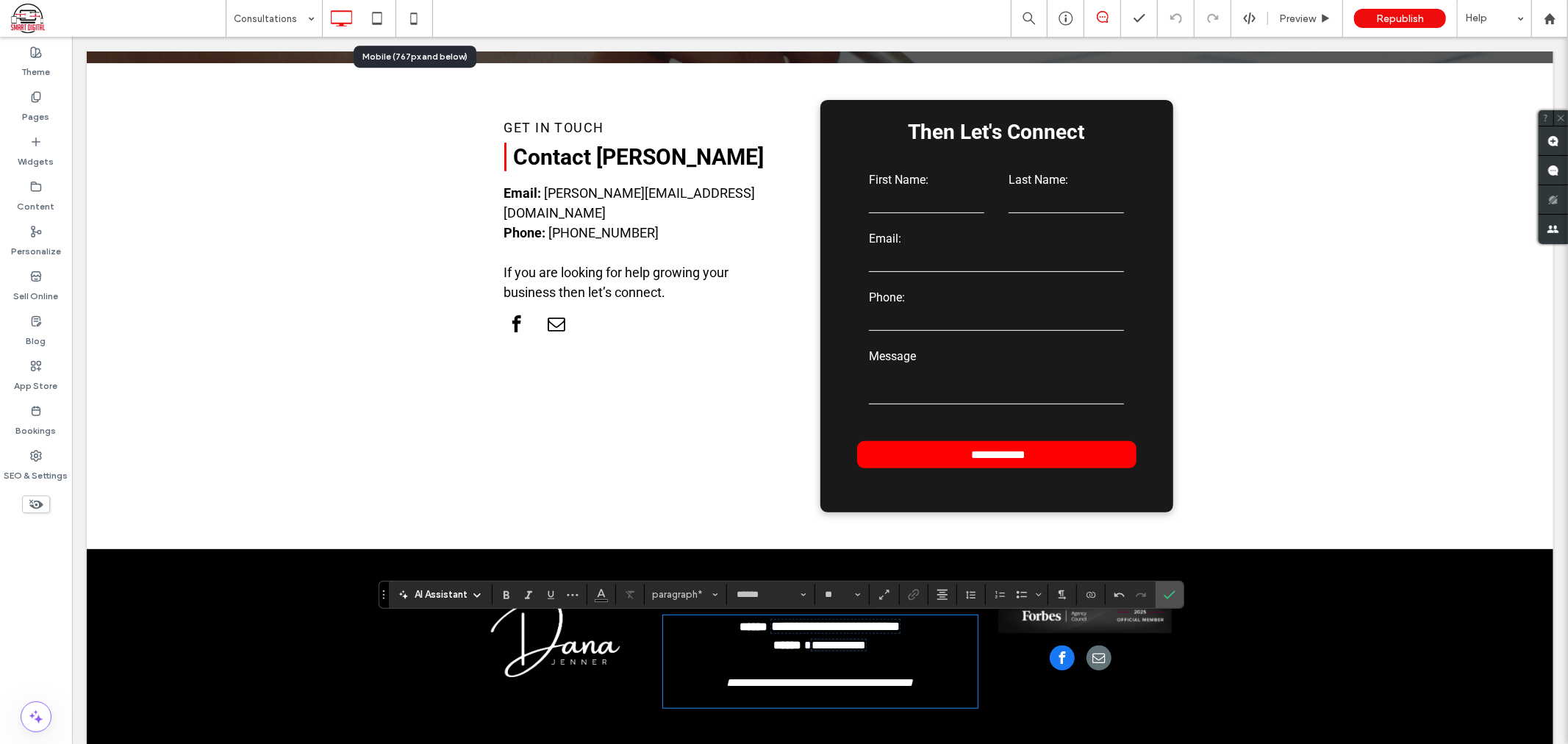
click at [776, 664] on p "**********" at bounding box center [820, 663] width 315 height 20
click at [601, 590] on use "Color" at bounding box center [601, 593] width 8 height 8
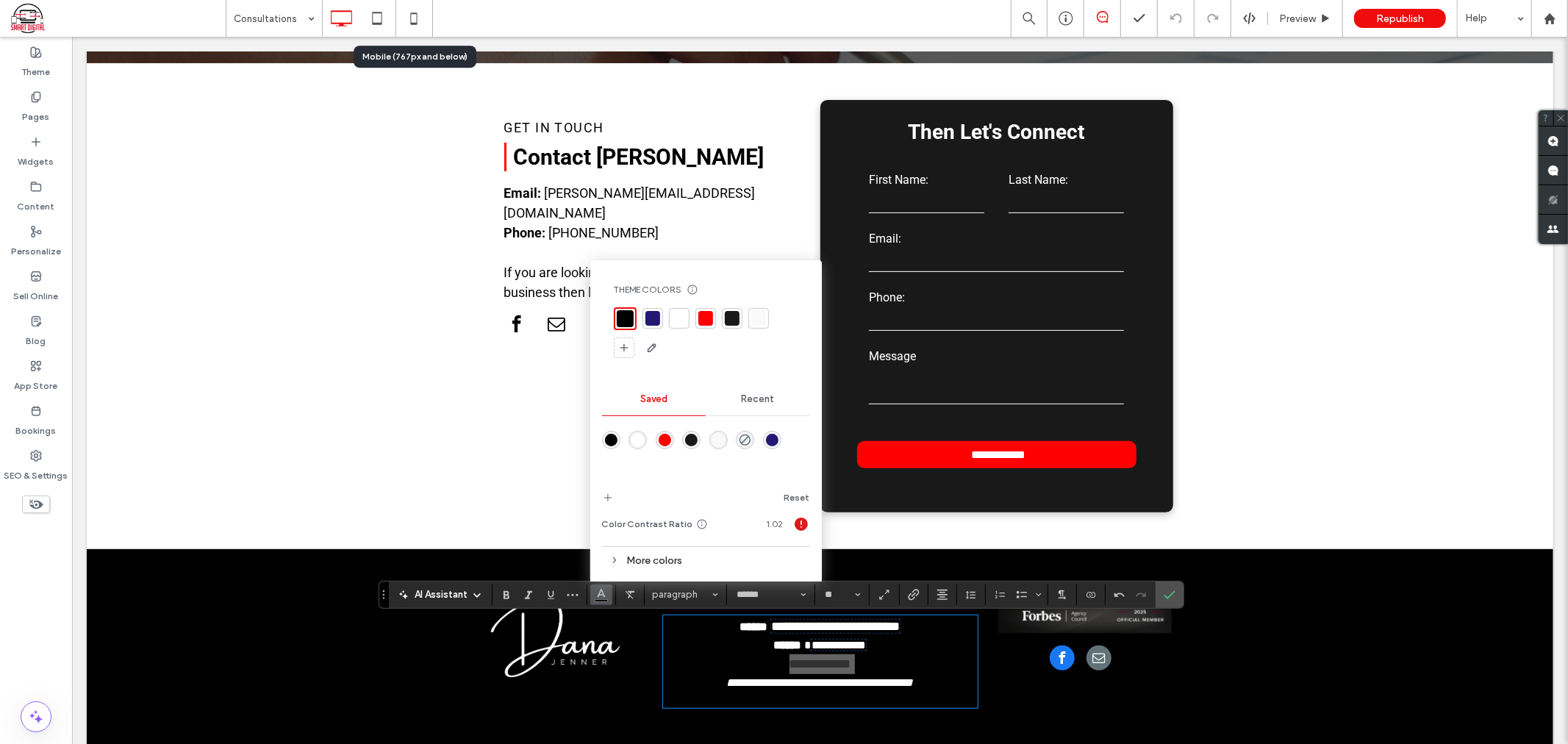
click at [672, 322] on div at bounding box center [679, 318] width 15 height 15
click at [849, 668] on p "**********" at bounding box center [820, 663] width 315 height 20
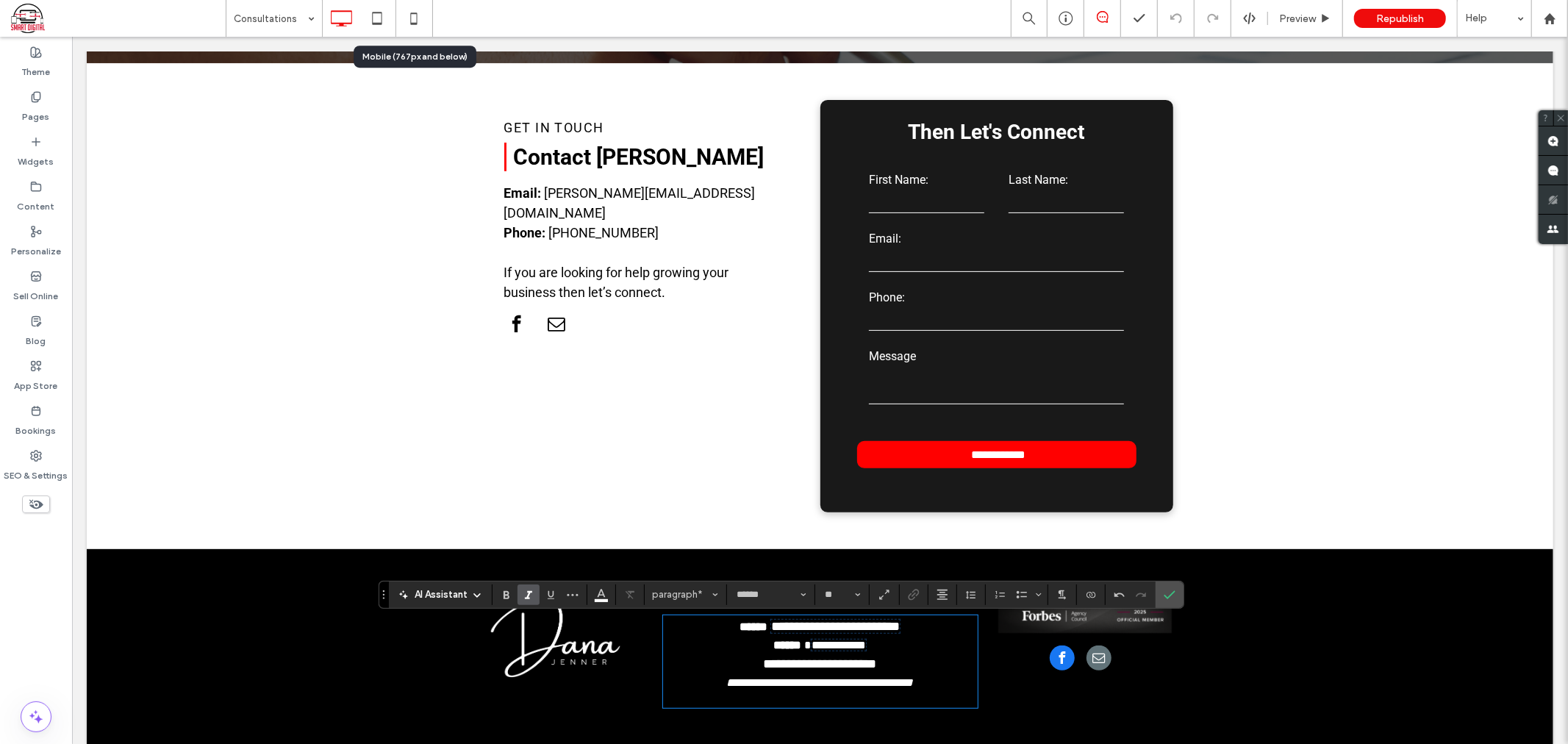
click at [843, 687] on span "**********" at bounding box center [820, 682] width 187 height 11
click at [835, 681] on span "**********" at bounding box center [820, 682] width 187 height 11
click at [816, 659] on span "**********" at bounding box center [820, 663] width 113 height 13
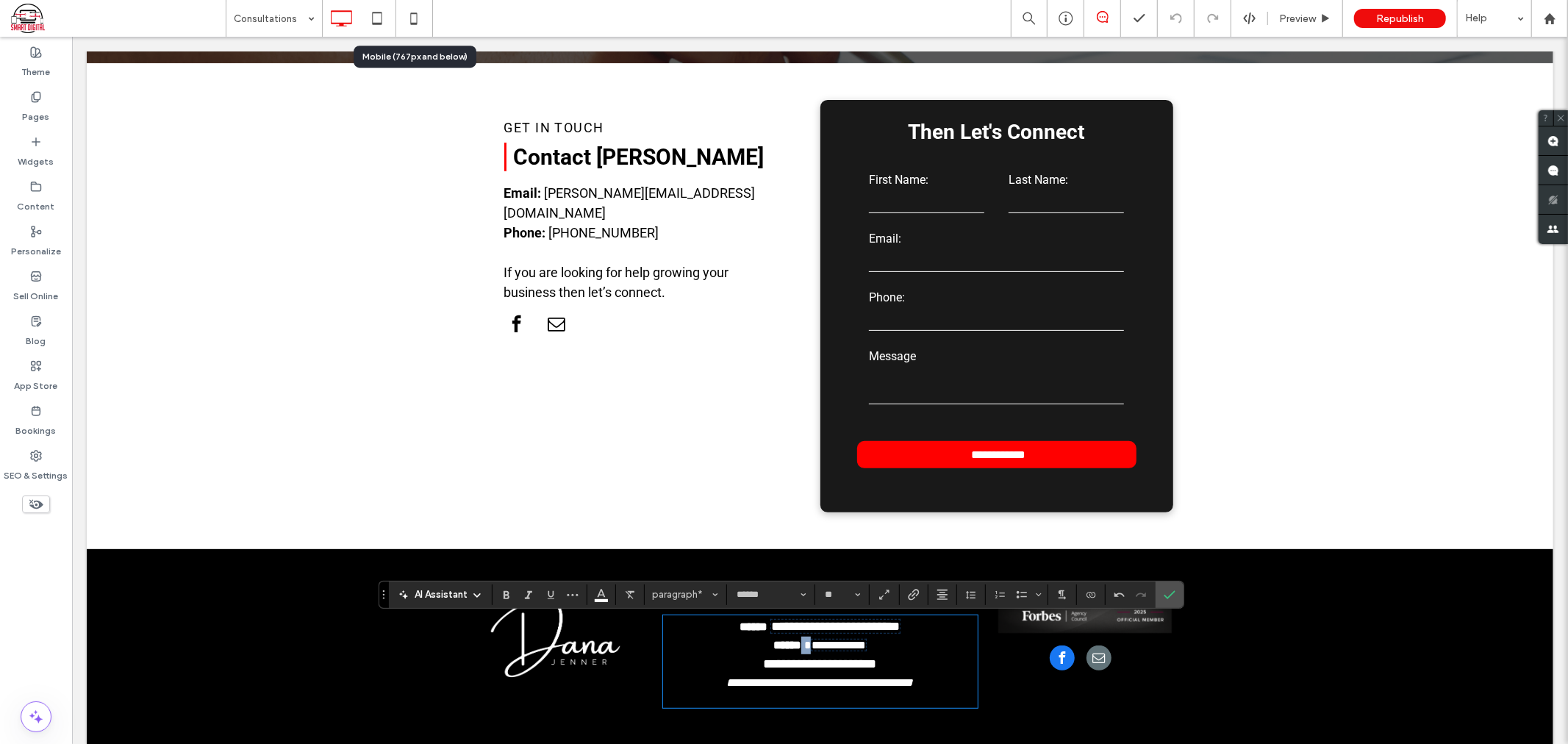
click at [839, 650] on span "**********" at bounding box center [838, 644] width 54 height 11
click at [834, 662] on span "**********" at bounding box center [820, 663] width 113 height 13
click at [528, 592] on use "Italic" at bounding box center [529, 595] width 7 height 8
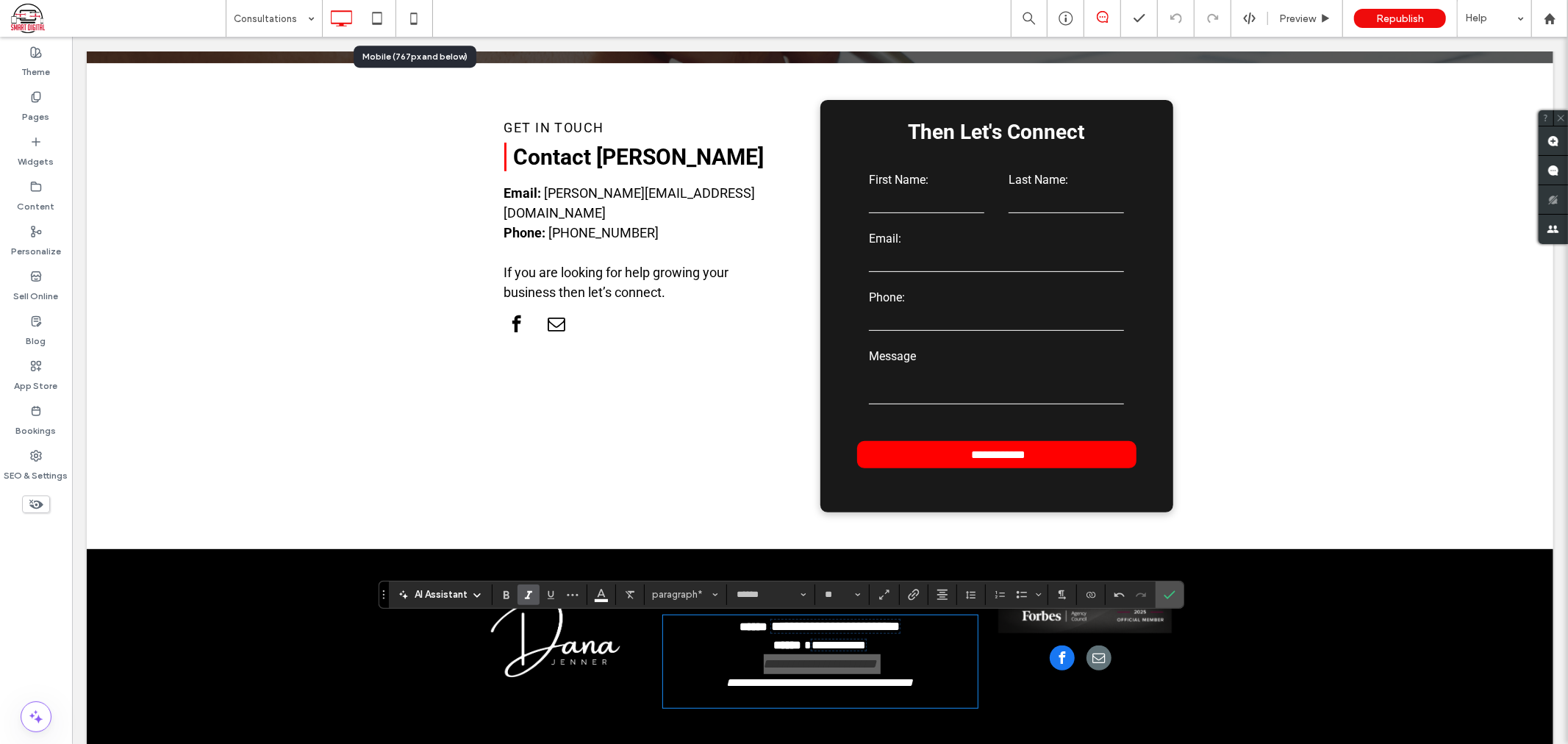
click at [867, 596] on section "**" at bounding box center [842, 595] width 54 height 21
click at [862, 595] on button "**" at bounding box center [842, 595] width 48 height 21
click at [850, 545] on label "16" at bounding box center [842, 545] width 47 height 21
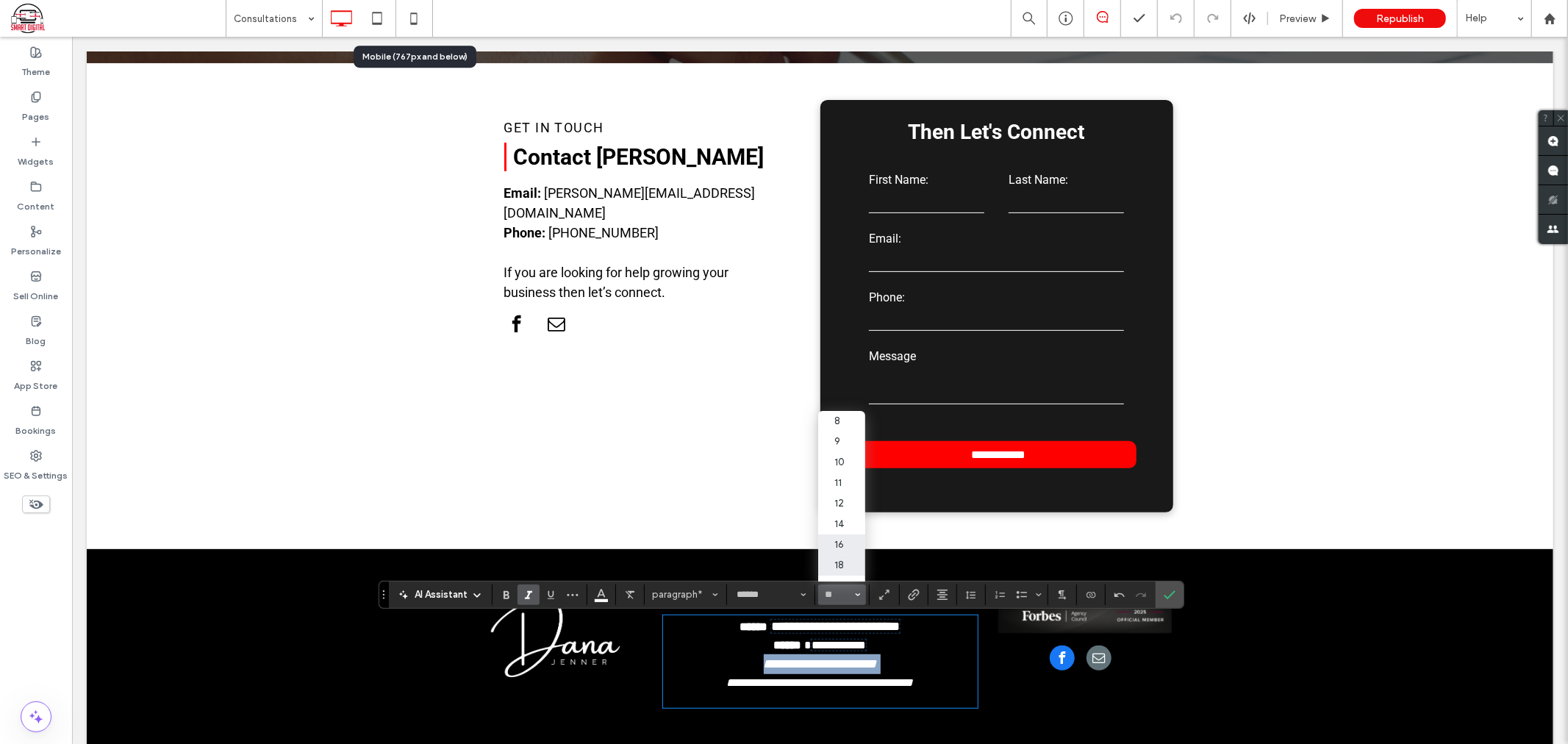
type input "**"
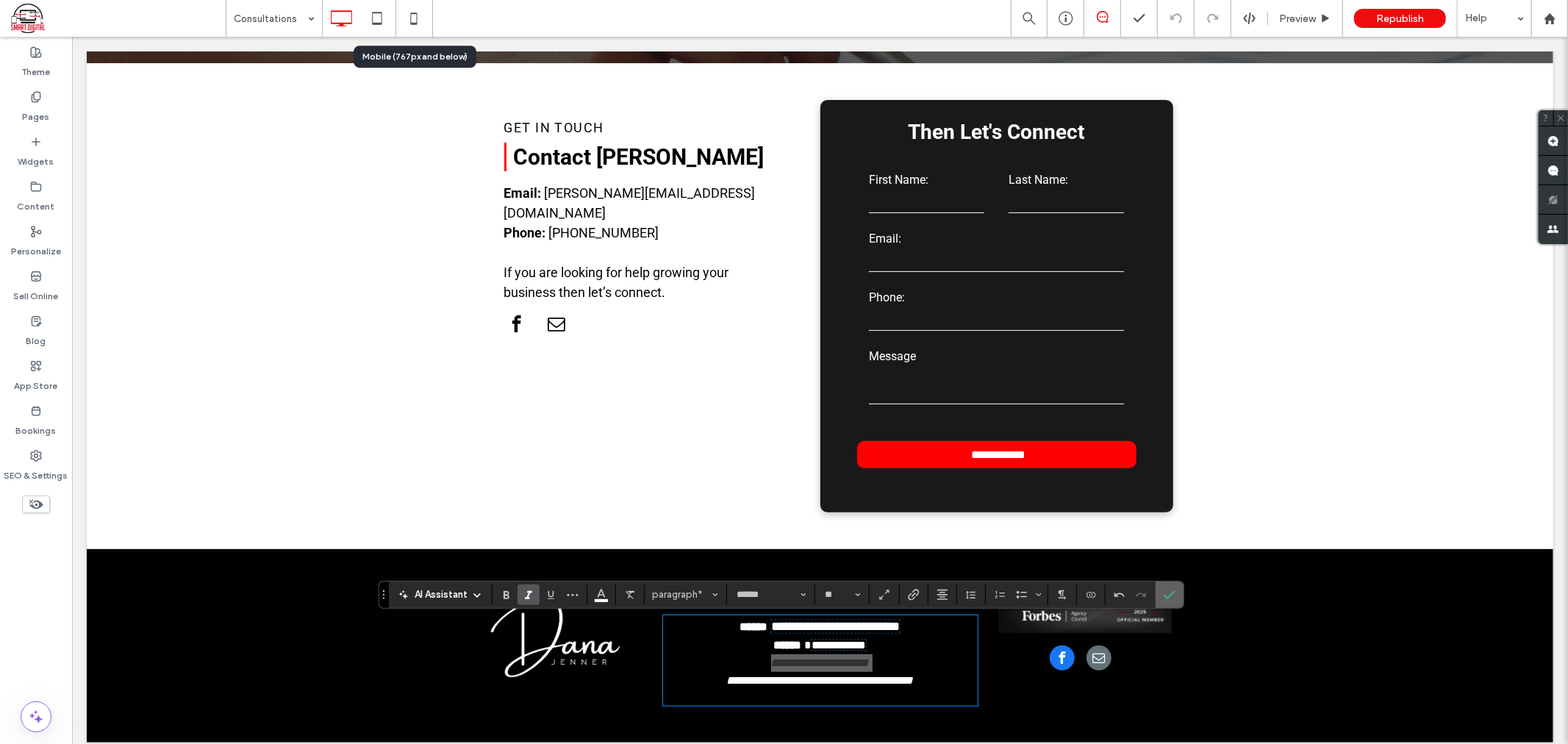
click at [1172, 603] on span "Confirm" at bounding box center [1170, 595] width 12 height 25
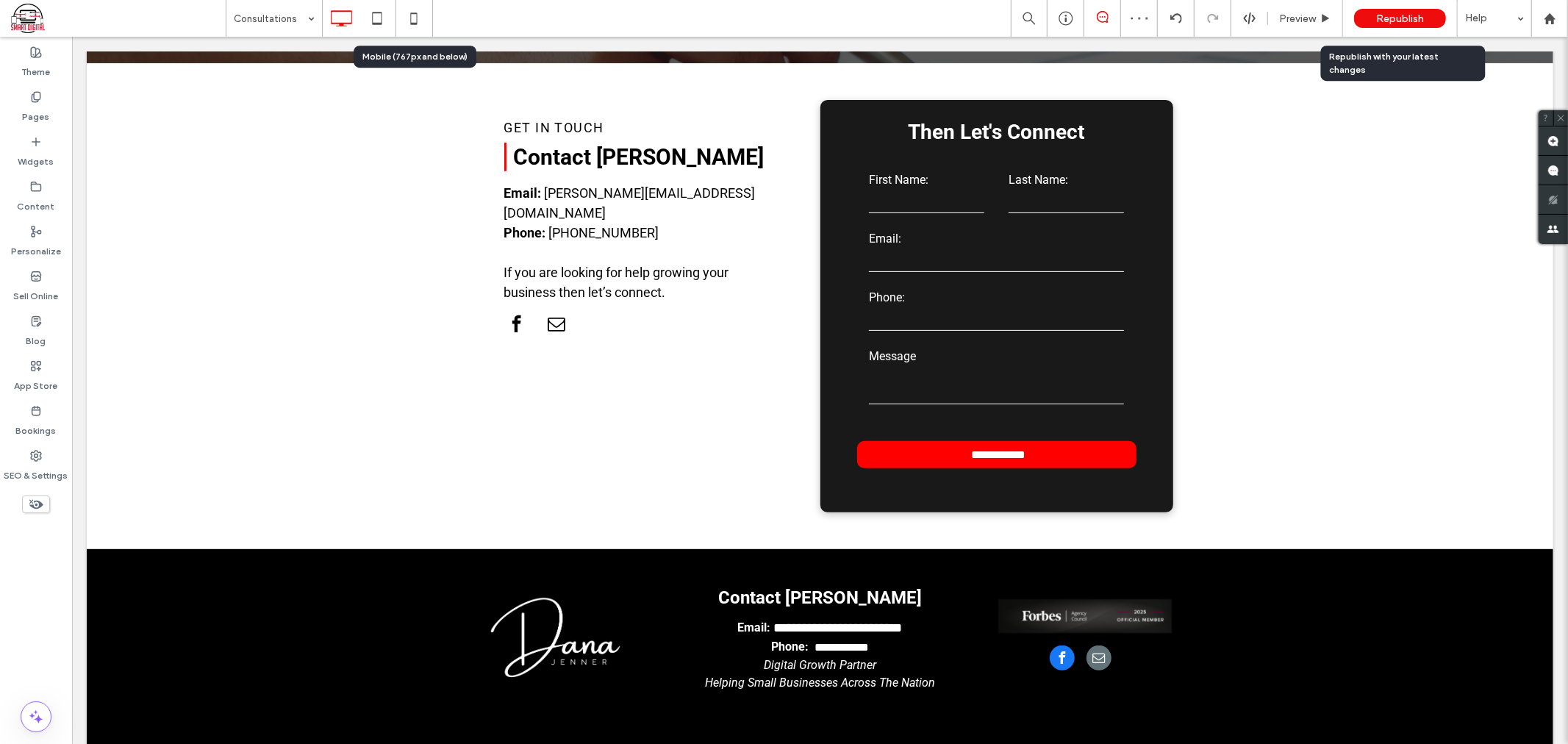
click at [1397, 16] on span "Republish" at bounding box center [1400, 18] width 48 height 12
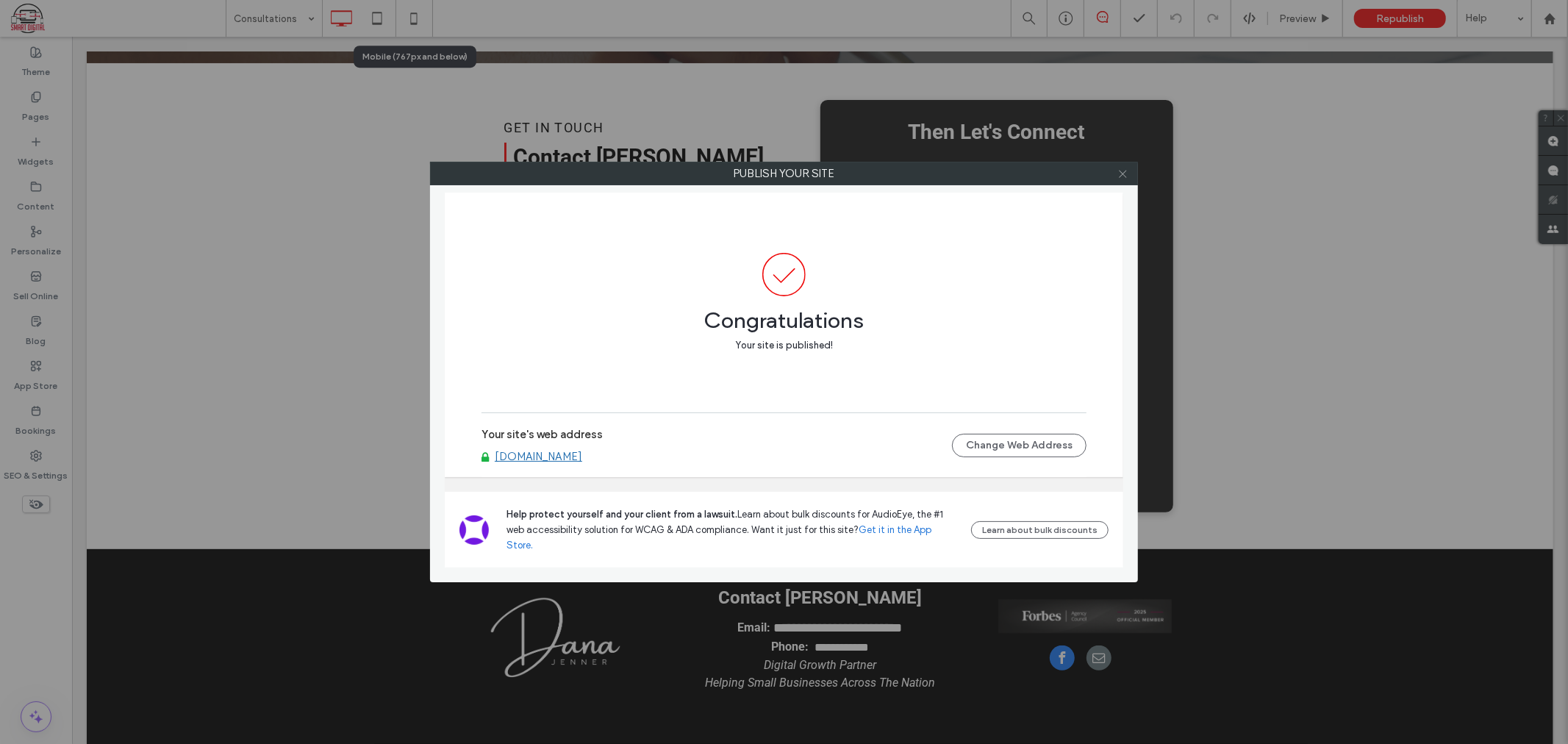
click at [1121, 175] on icon at bounding box center [1123, 174] width 11 height 11
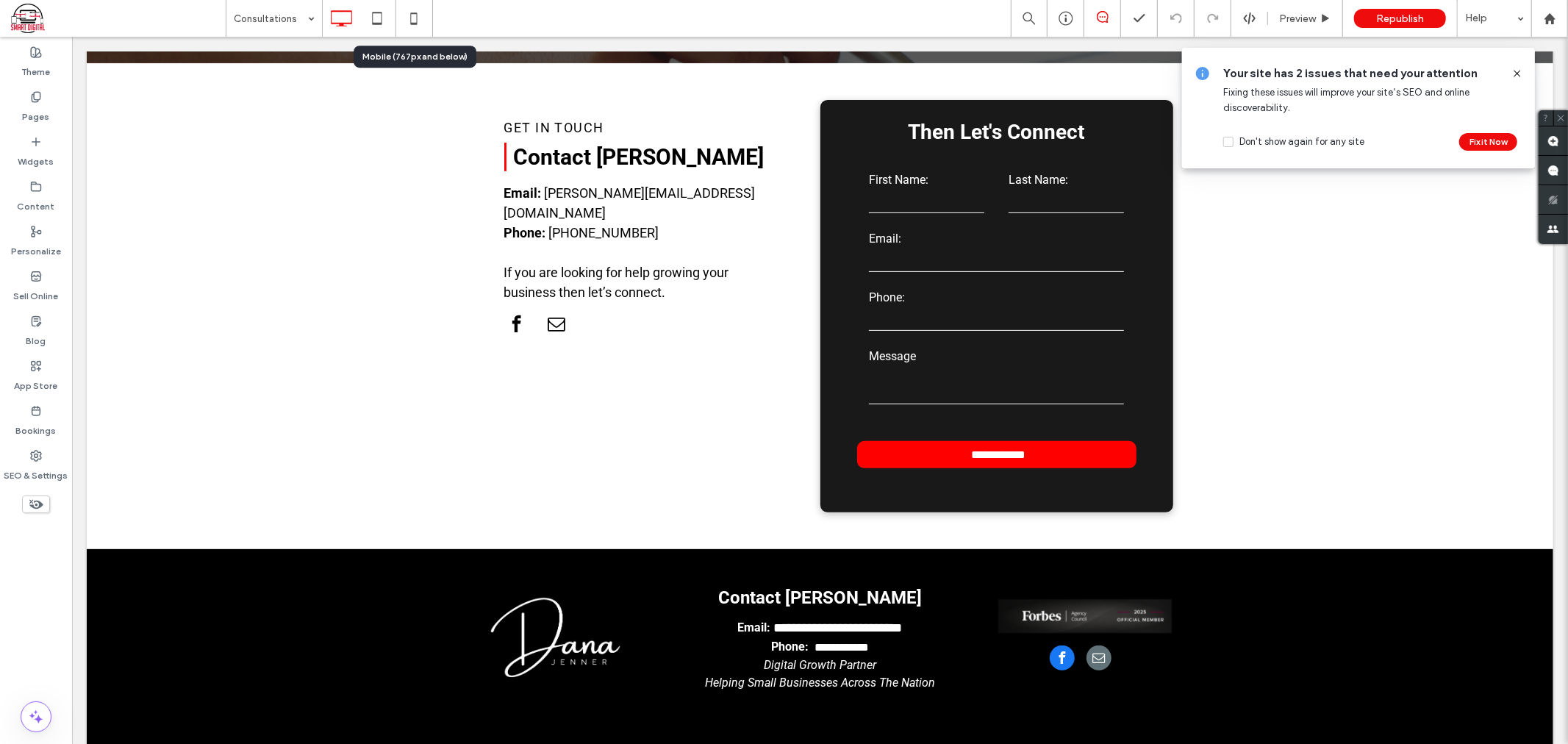
click at [1471, 132] on div "Don't show again for any site Fix it Now" at bounding box center [1361, 139] width 276 height 24
click at [1471, 135] on button "Fix it Now" at bounding box center [1488, 142] width 58 height 18
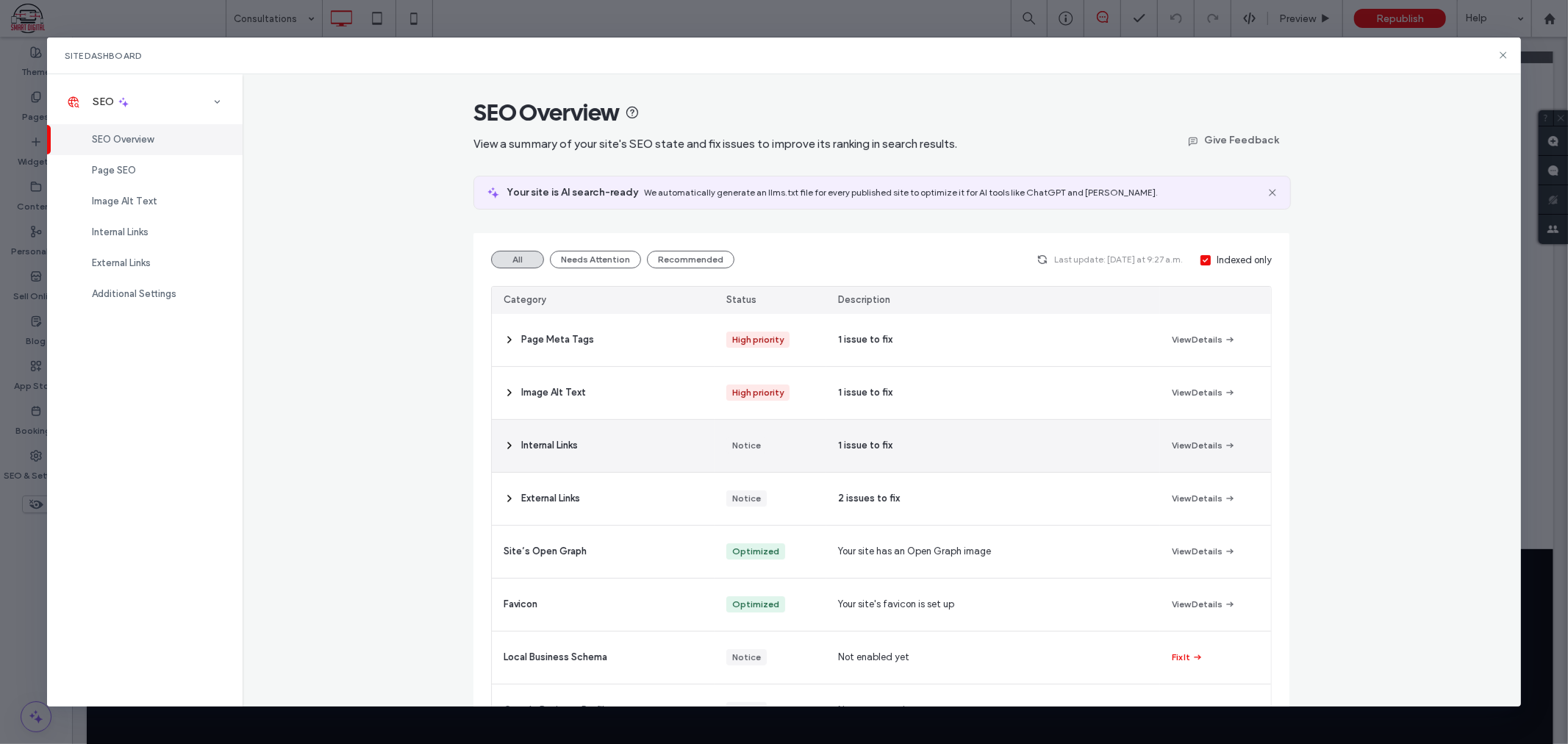
click at [493, 446] on div "Internal Links" at bounding box center [603, 446] width 223 height 52
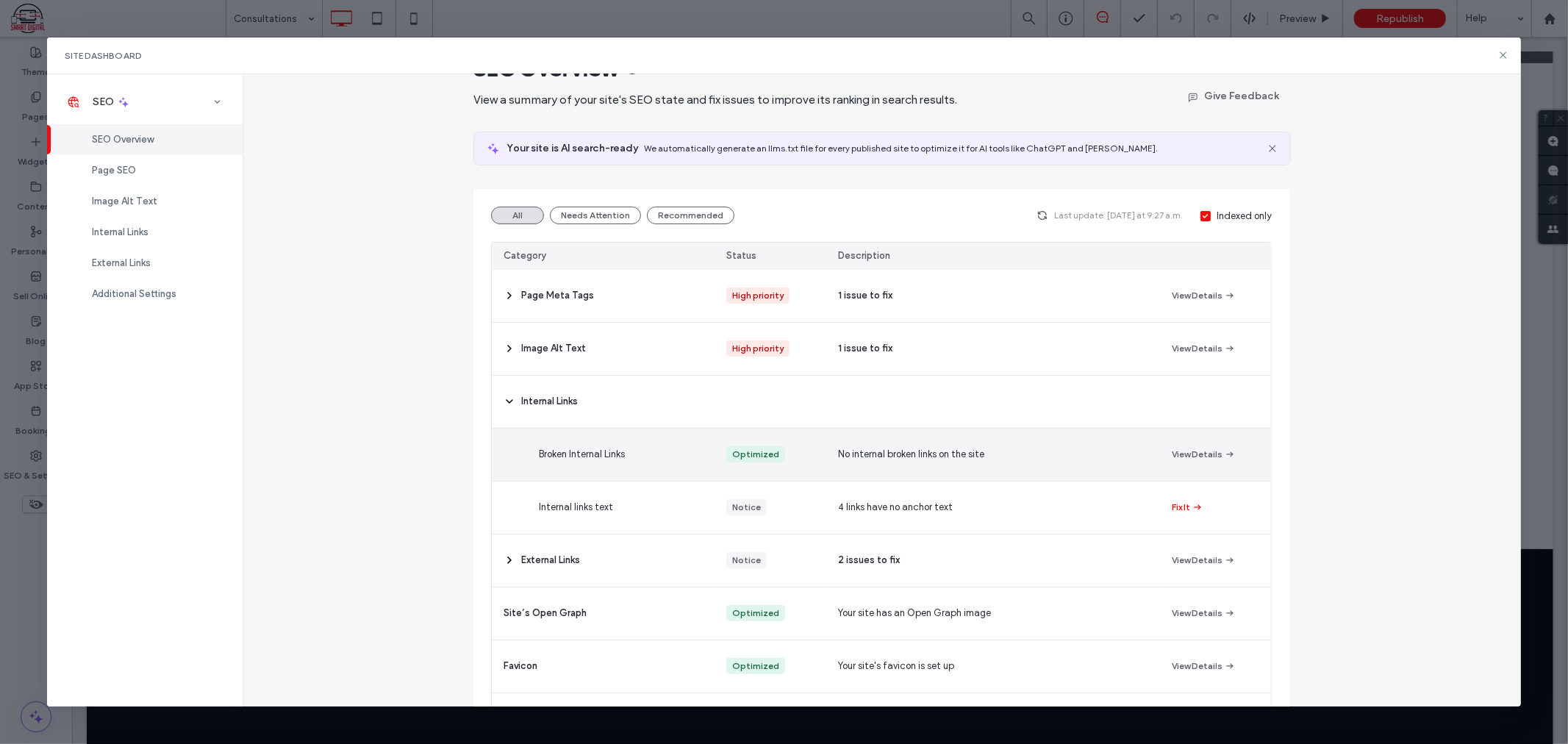
scroll to position [82, 0]
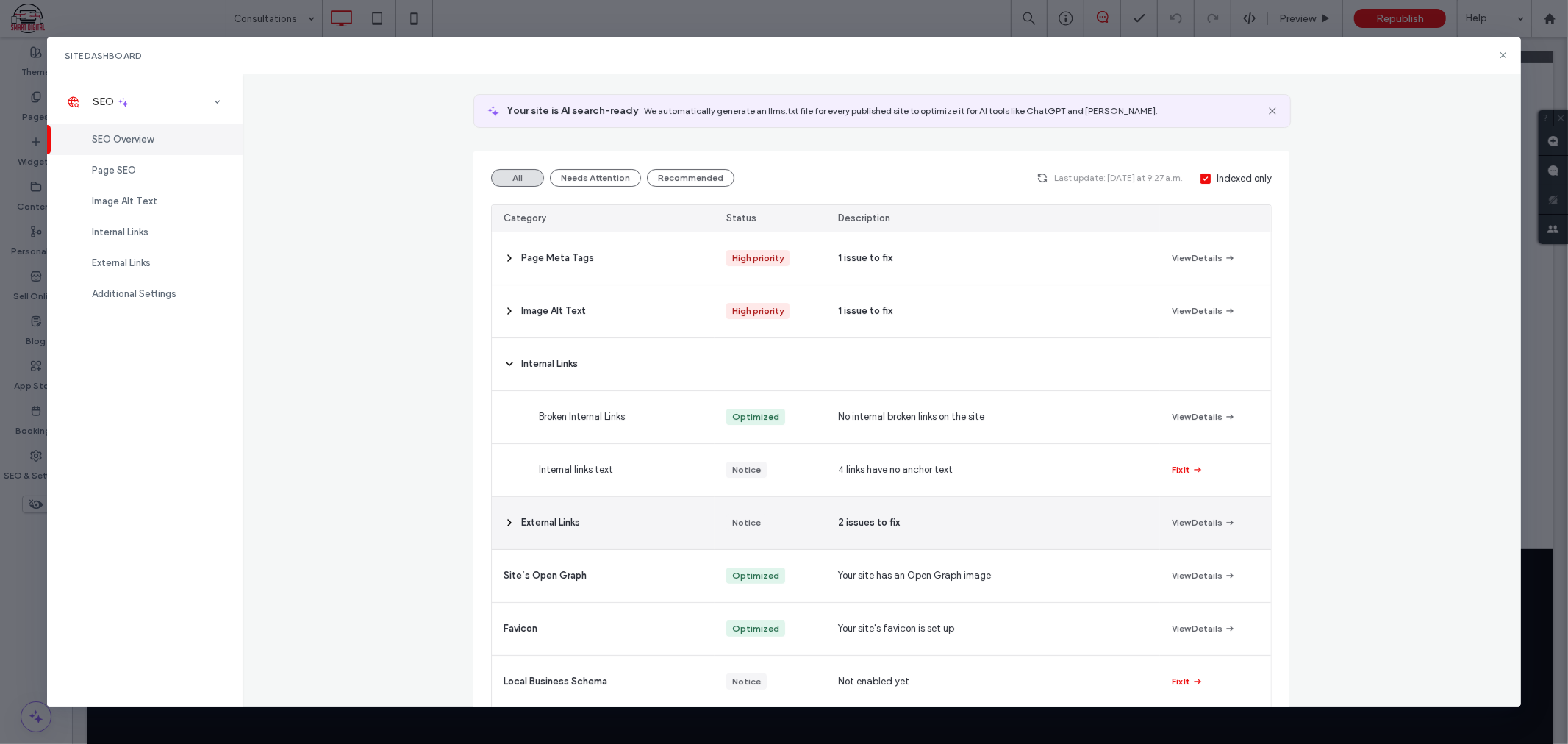
click at [505, 526] on icon at bounding box center [509, 523] width 12 height 12
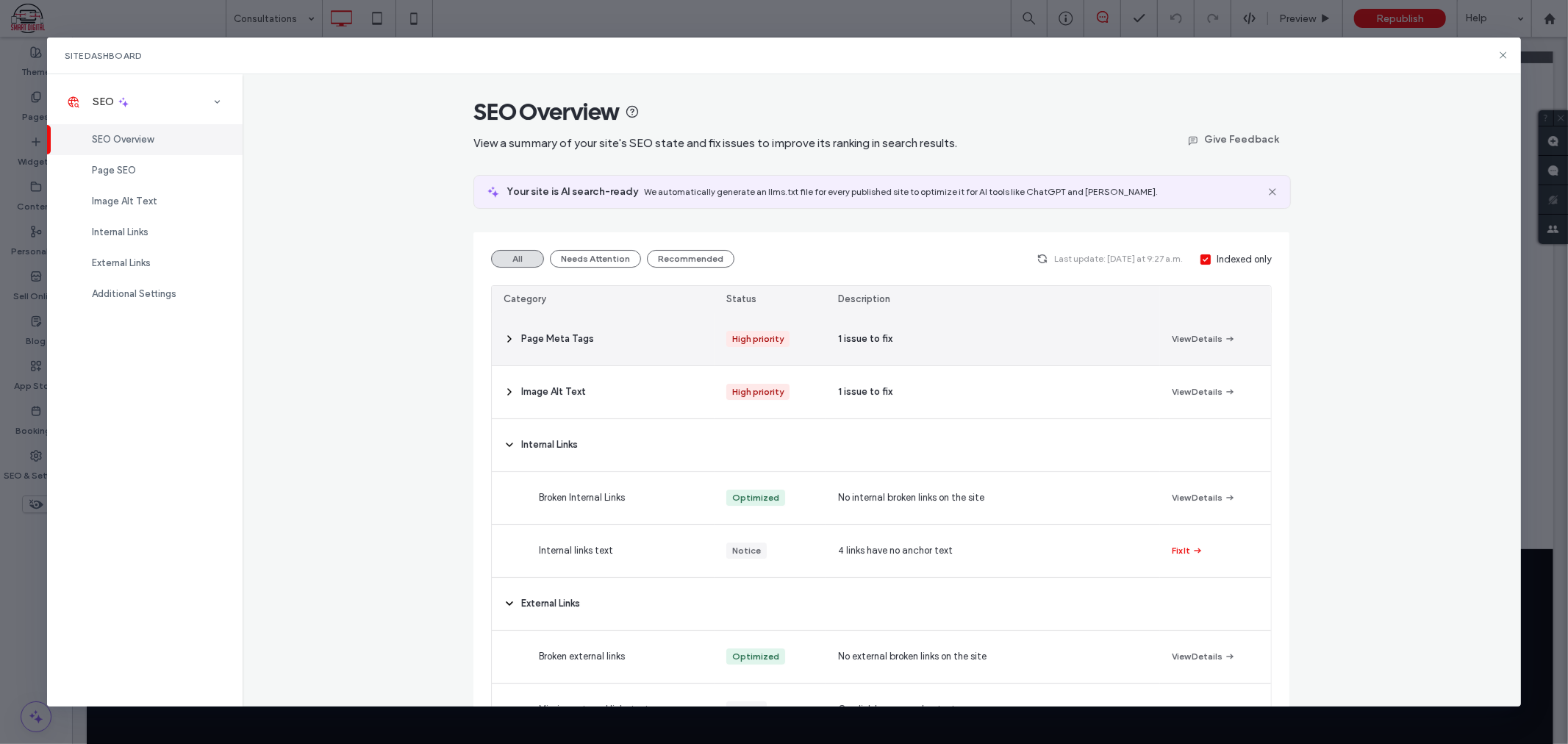
scroll to position [0, 0]
click at [504, 339] on icon at bounding box center [509, 340] width 12 height 12
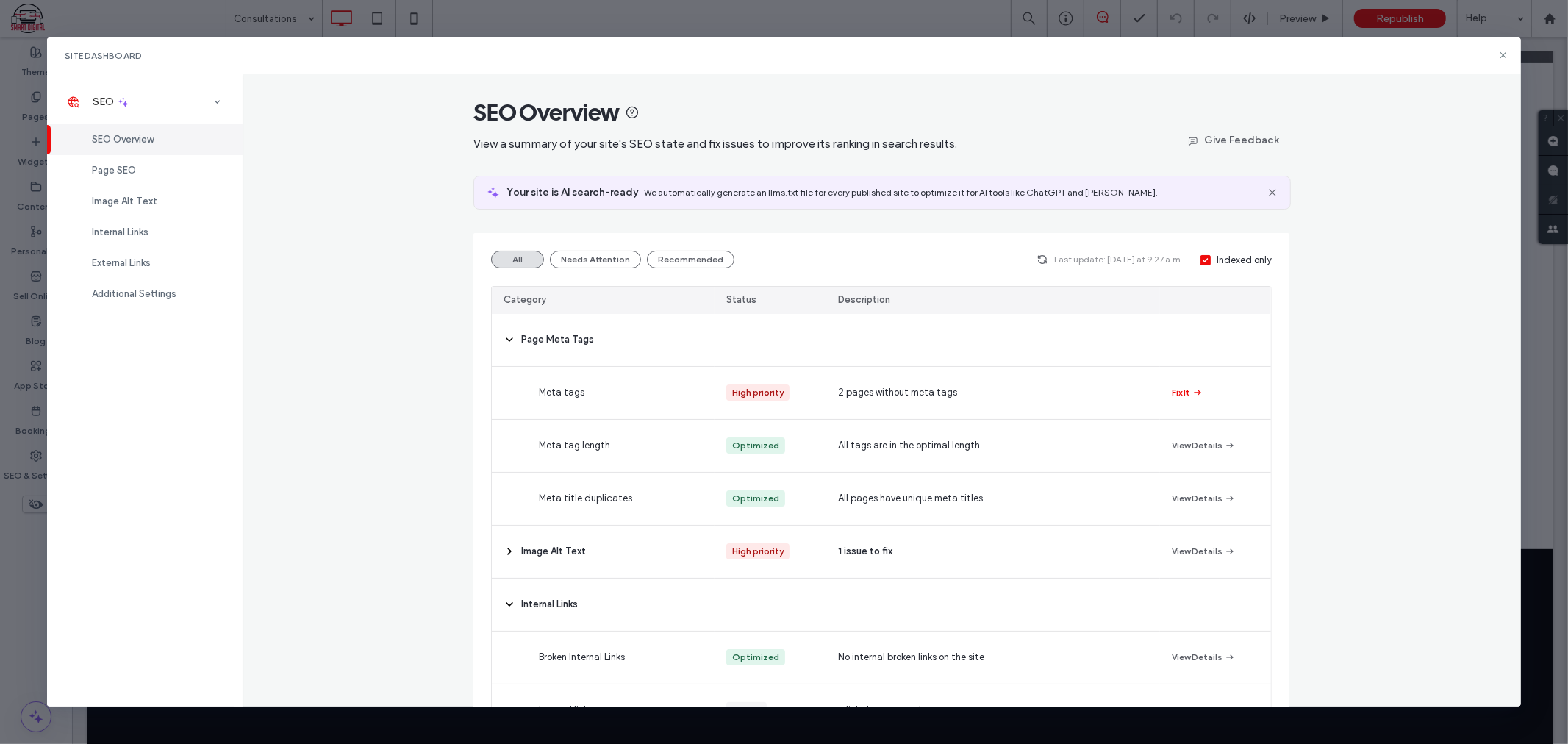
click at [1505, 46] on div "Site Dashboard" at bounding box center [784, 56] width 1474 height 37
click at [1497, 52] on icon at bounding box center [1503, 55] width 12 height 12
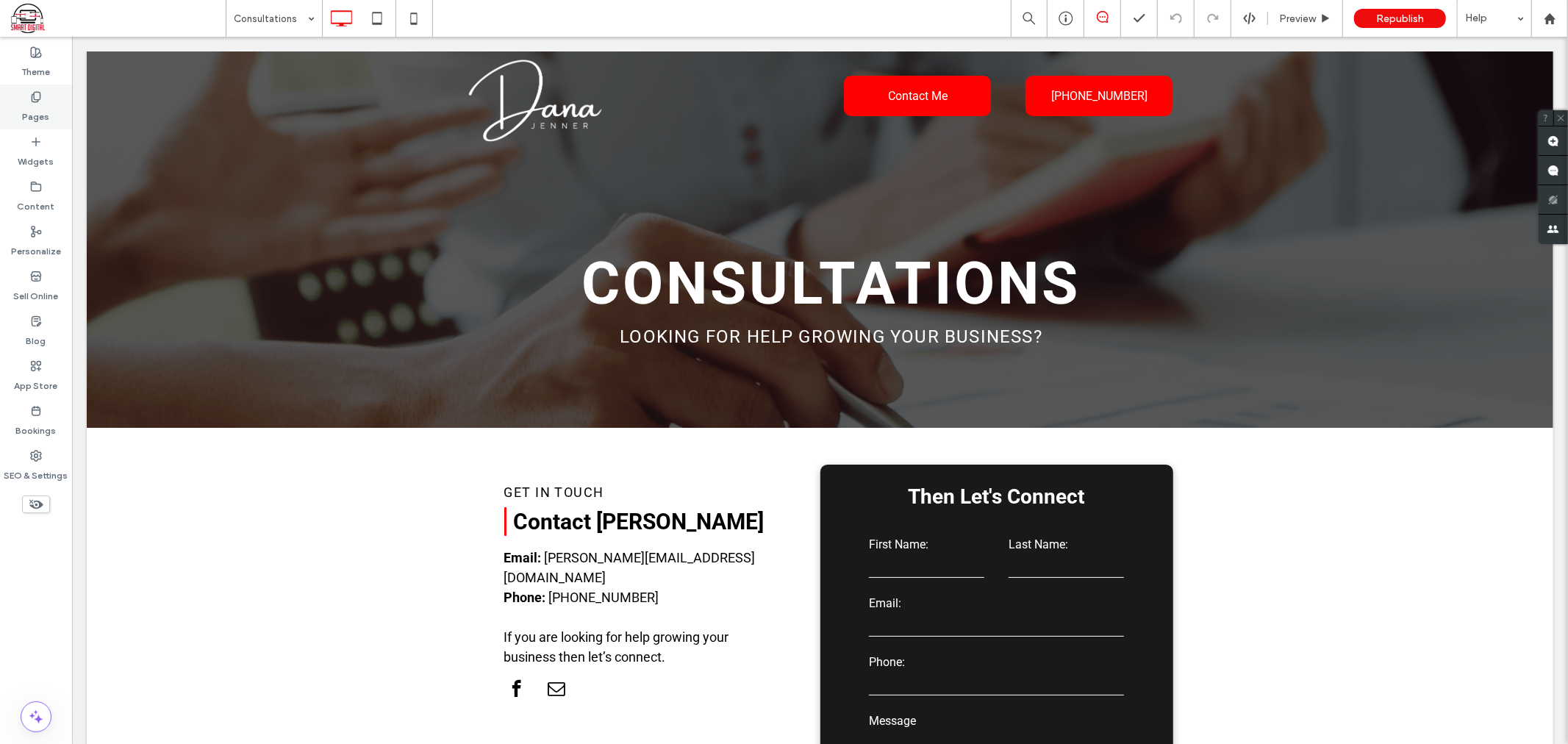
click at [48, 108] on label "Pages" at bounding box center [36, 113] width 27 height 21
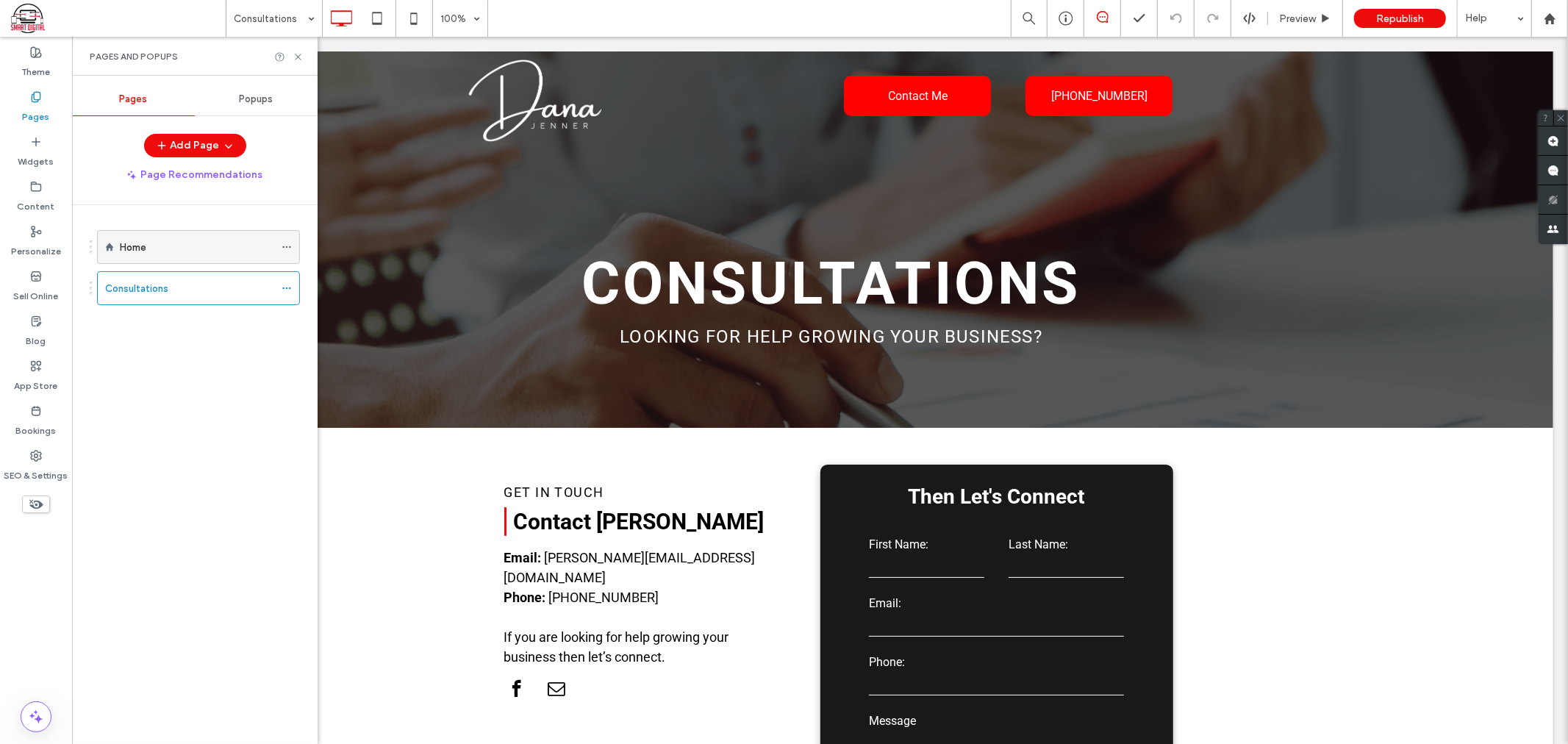
click at [292, 254] on span at bounding box center [287, 247] width 10 height 22
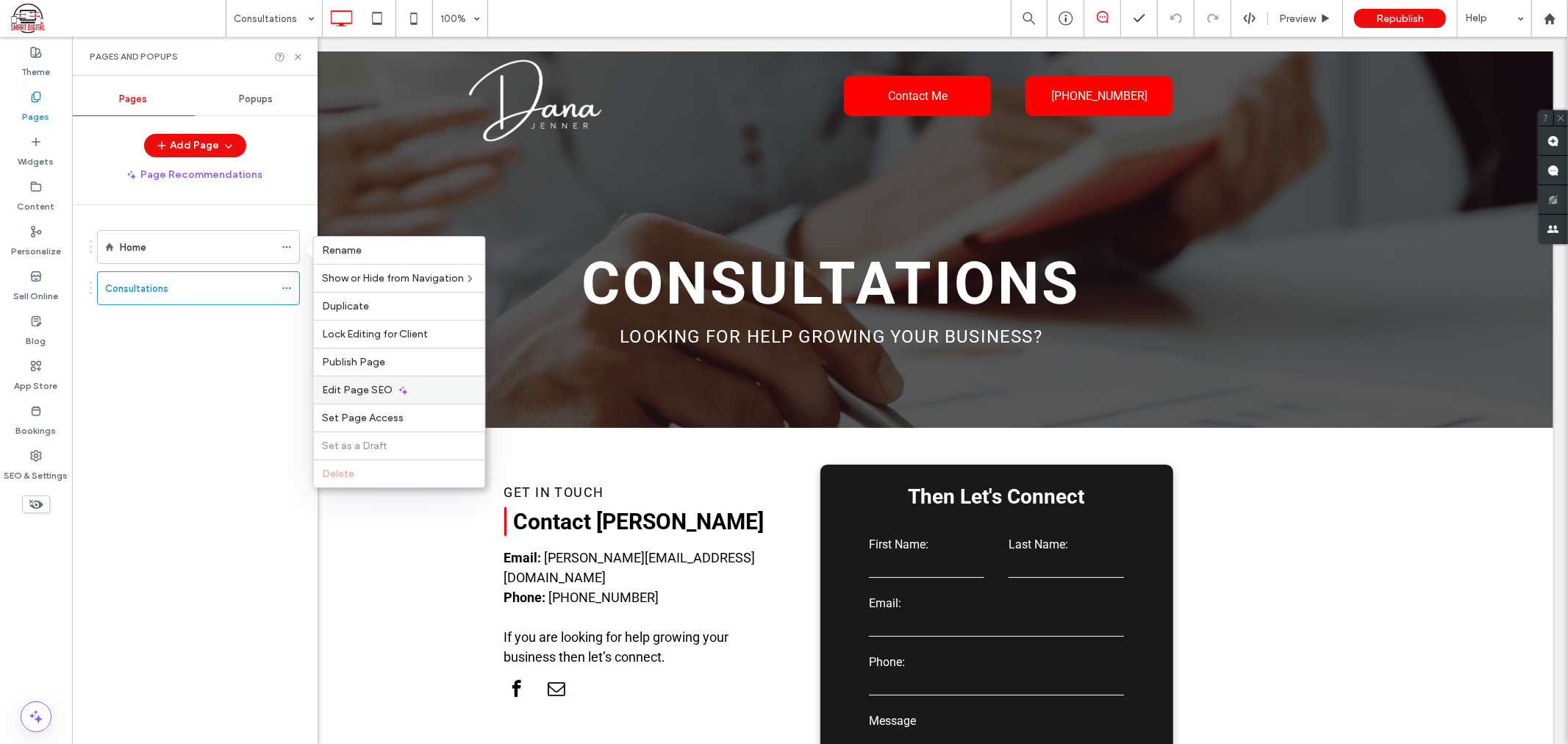
click at [348, 382] on div "Edit Page SEO" at bounding box center [399, 390] width 171 height 28
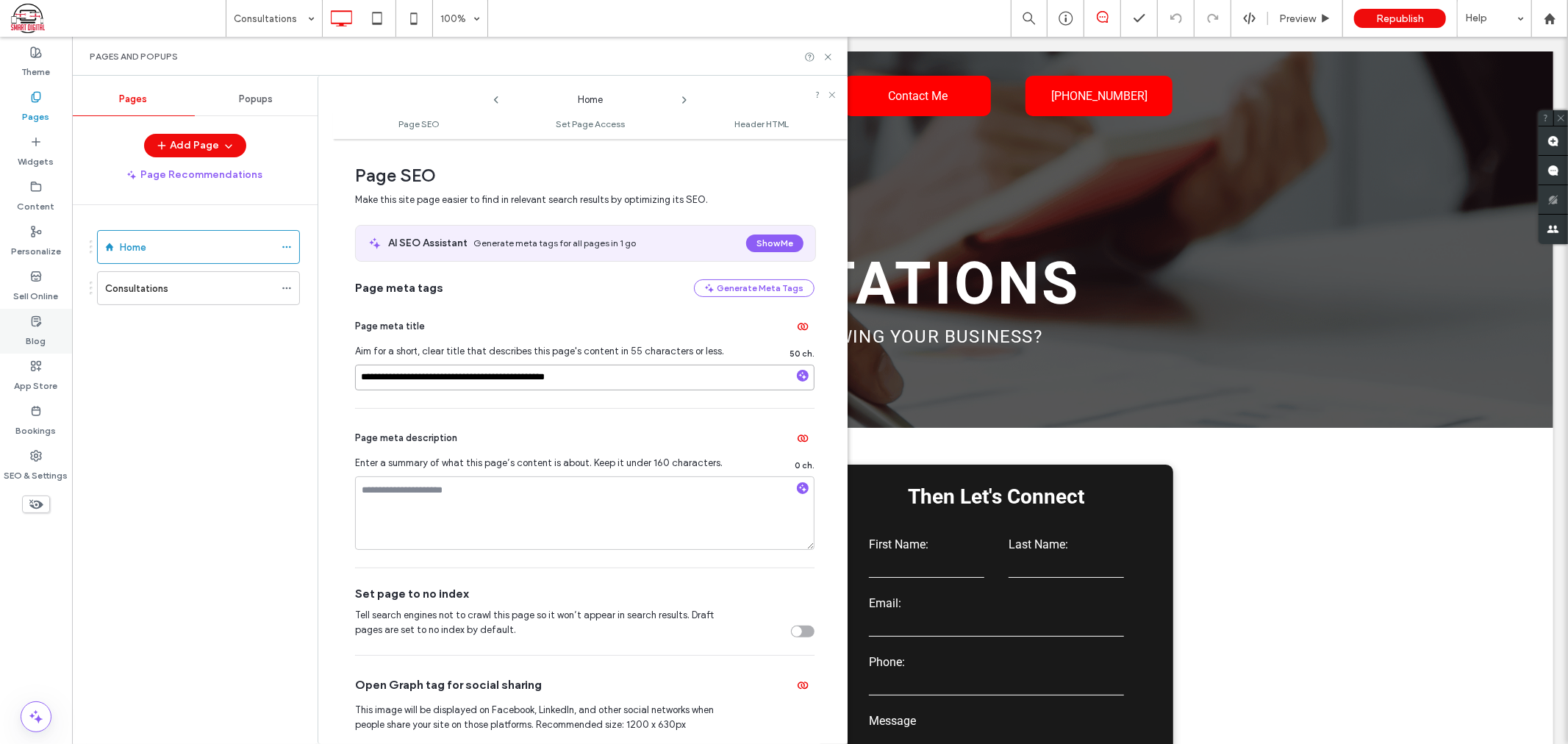
drag, startPoint x: 615, startPoint y: 369, endPoint x: 31, endPoint y: 338, distance: 584.8
click at [31, 338] on div "**********" at bounding box center [36, 390] width 72 height 707
paste input "**********"
type input "**********"
drag, startPoint x: 493, startPoint y: 482, endPoint x: 401, endPoint y: 473, distance: 92.4
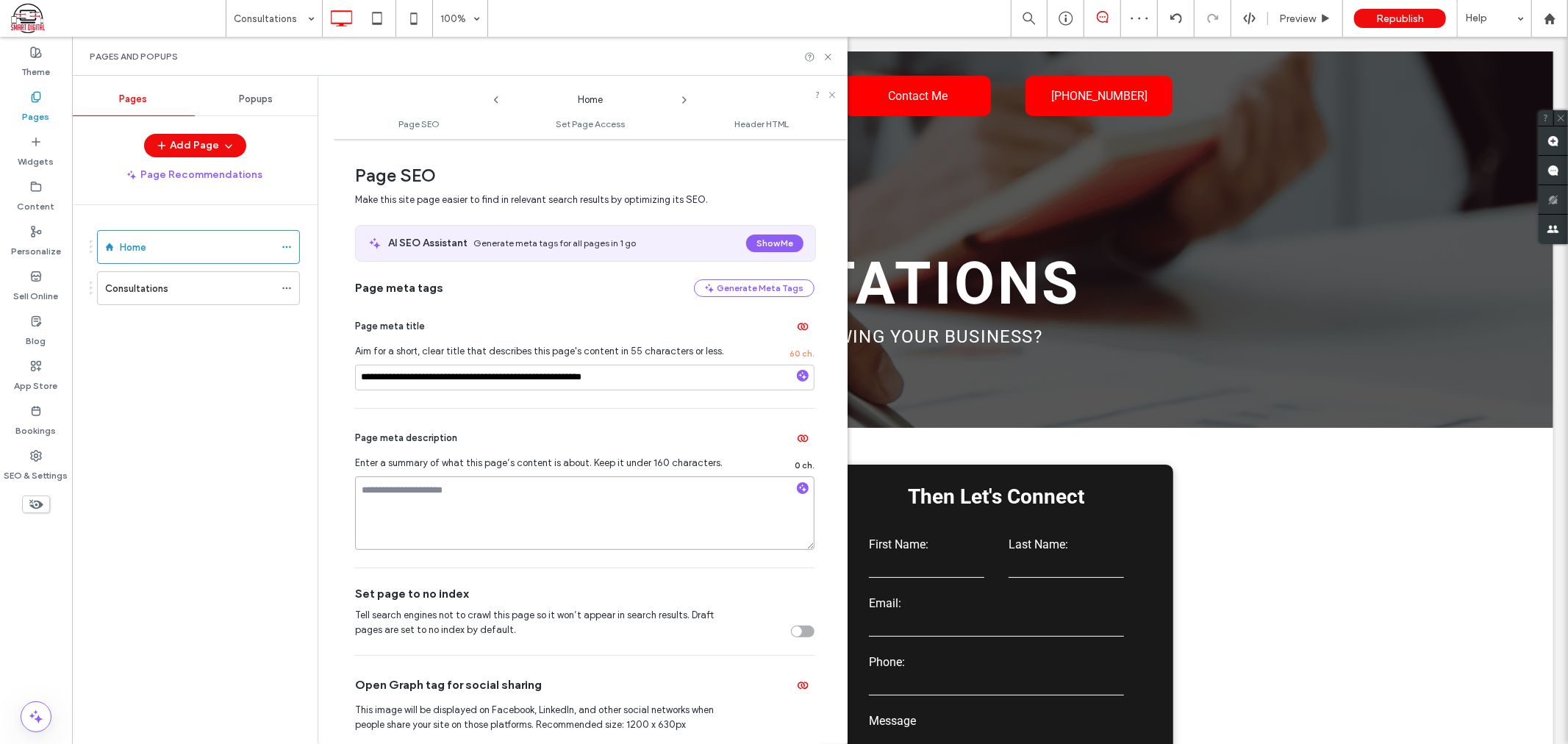
click at [420, 475] on div "Page meta description Enter a summary of what this page’s content is about. Kee…" at bounding box center [584, 488] width 459 height 159
paste textarea "**********"
type textarea "**********"
click at [689, 100] on icon at bounding box center [684, 100] width 12 height 12
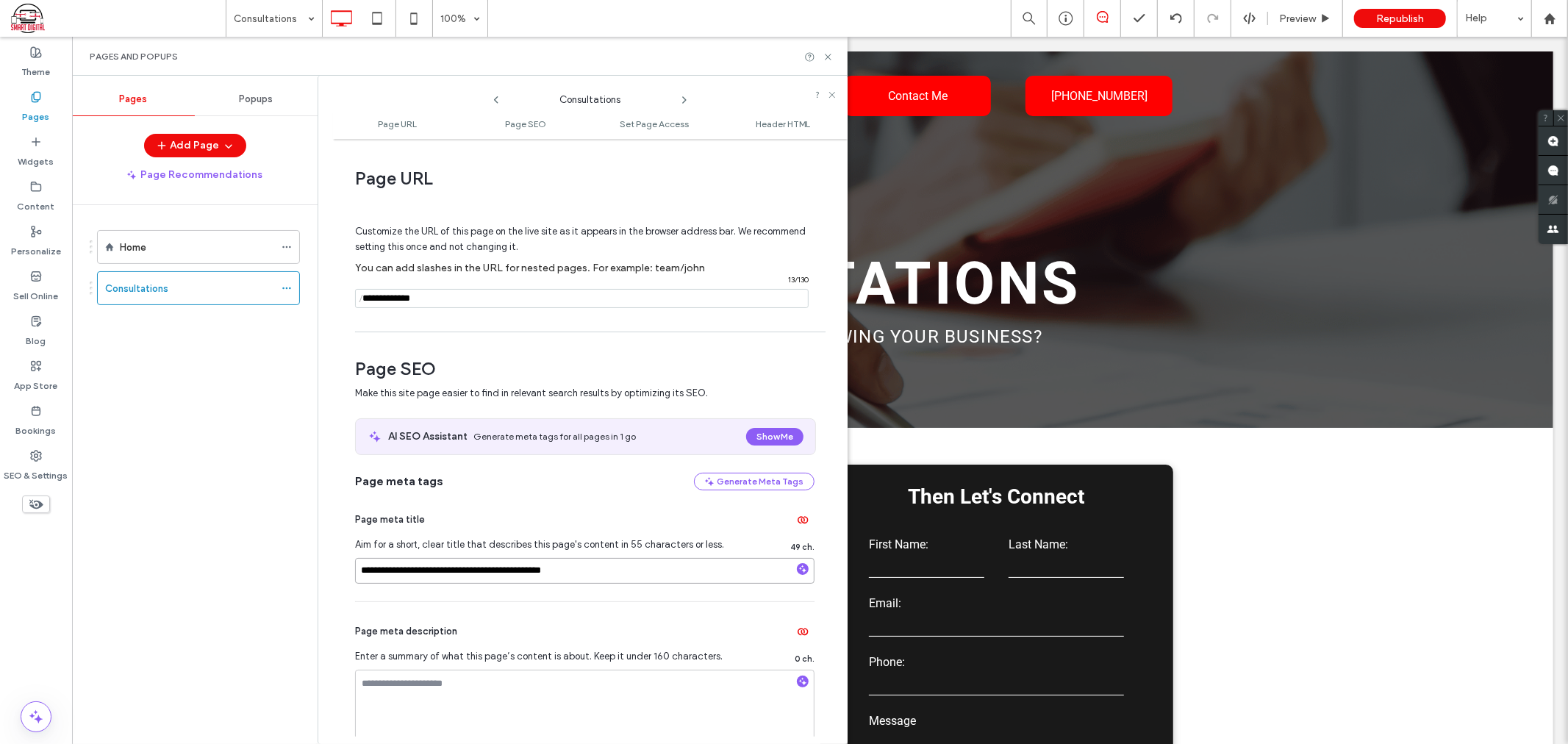
drag, startPoint x: 672, startPoint y: 584, endPoint x: 32, endPoint y: 567, distance: 640.2
click at [32, 567] on div "**********" at bounding box center [36, 390] width 72 height 707
paste input "**********"
type input "**********"
click at [561, 687] on textarea at bounding box center [584, 707] width 459 height 74
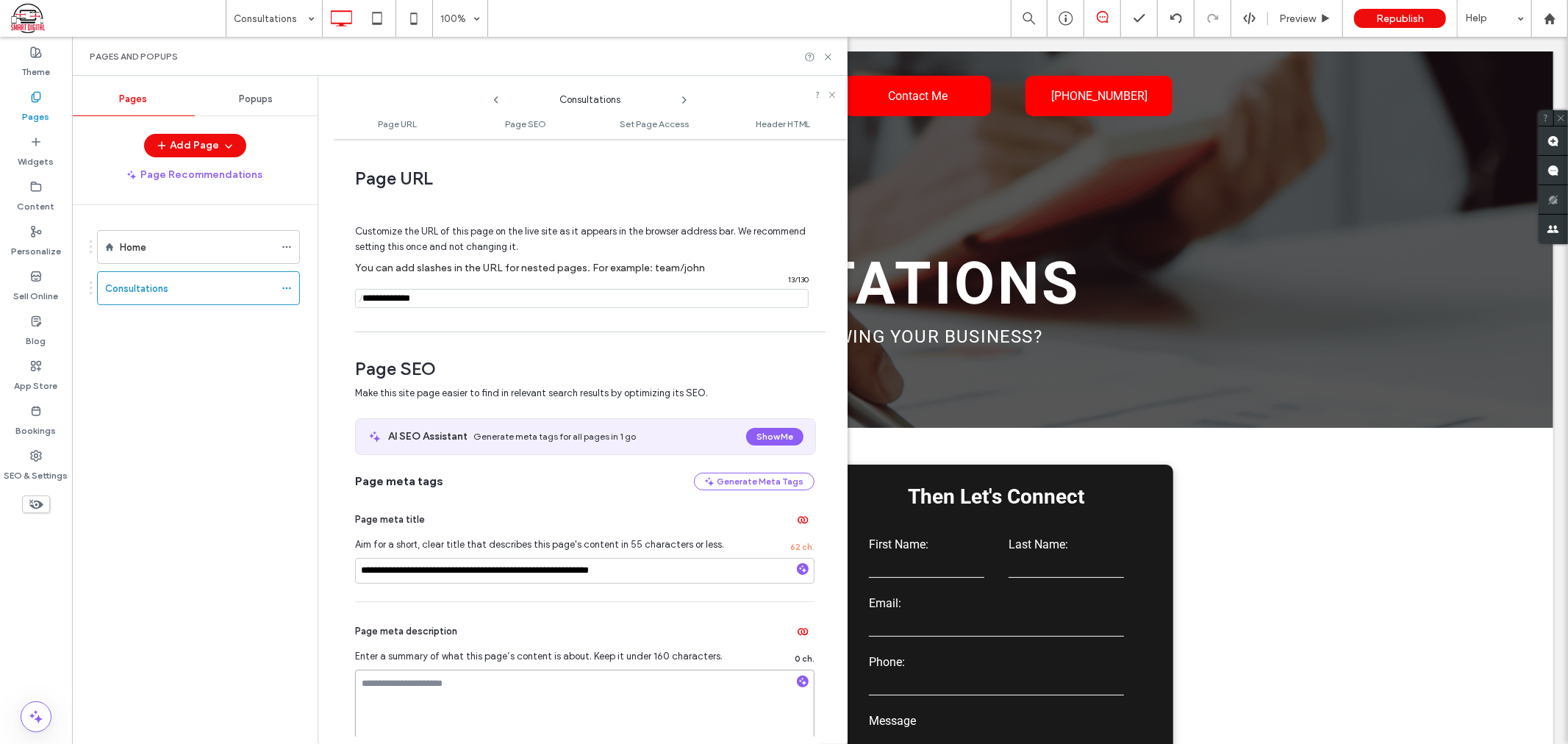
paste textarea "**********"
type textarea "**********"
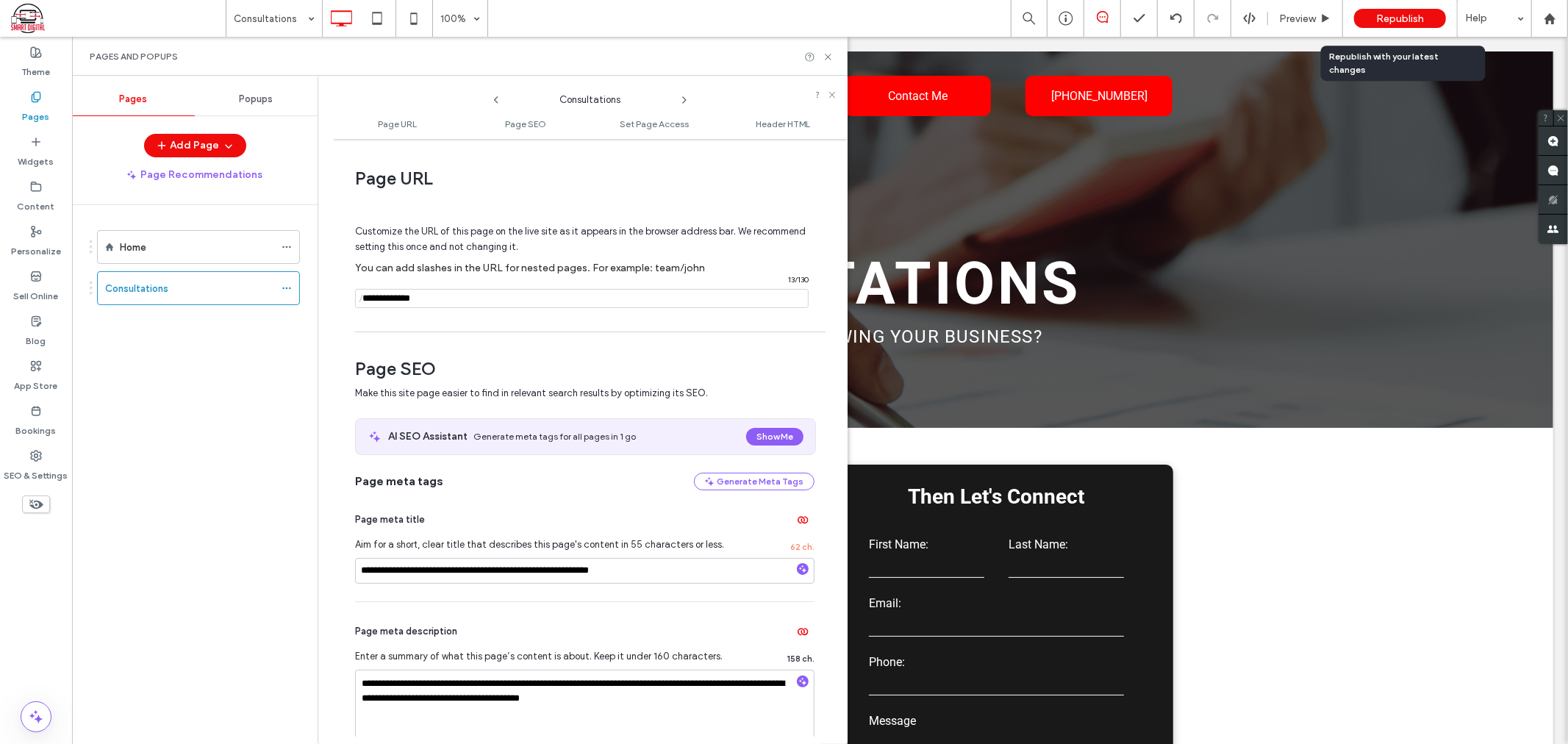
click at [1390, 20] on span "Republish" at bounding box center [1400, 18] width 48 height 12
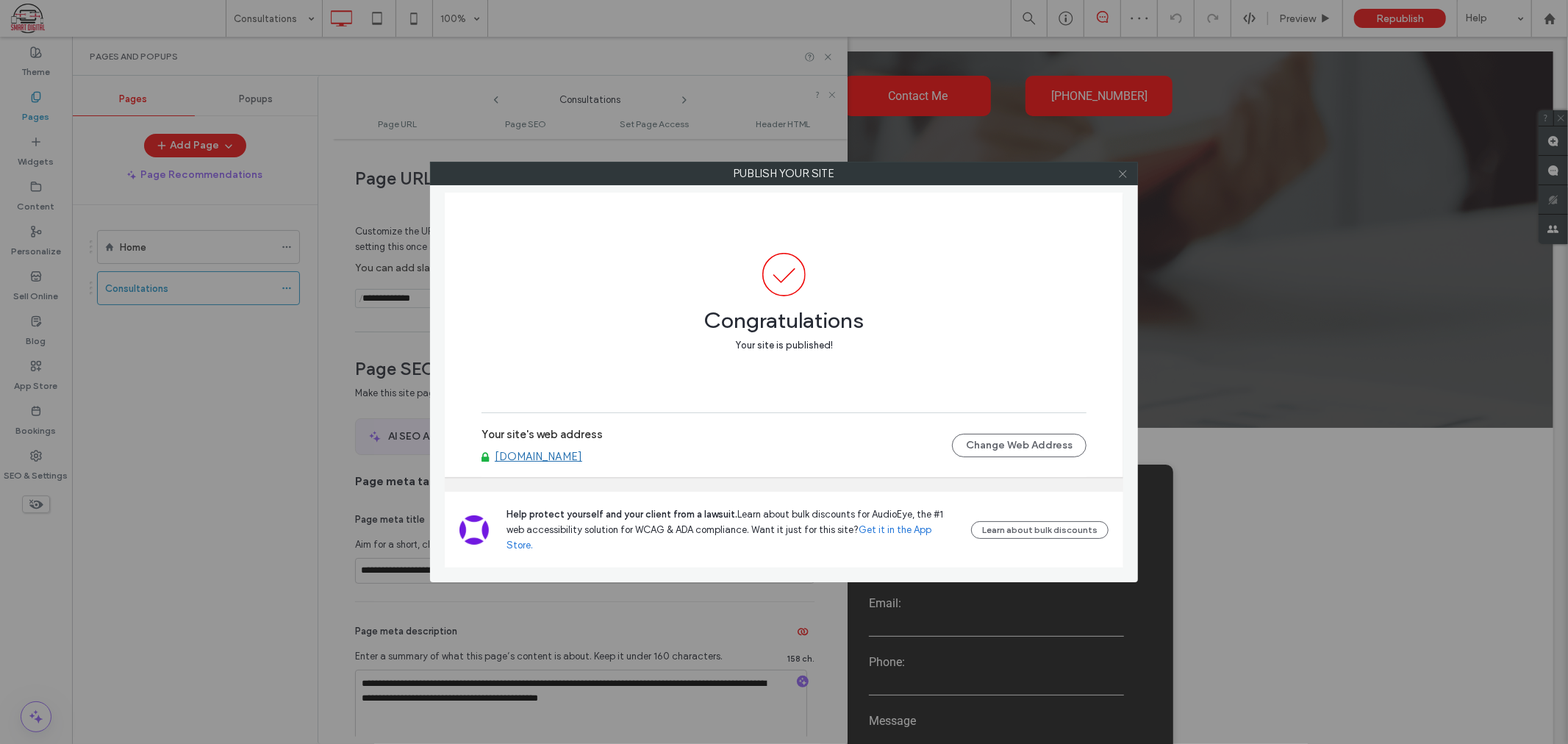
click at [1123, 174] on use at bounding box center [1123, 174] width 7 height 7
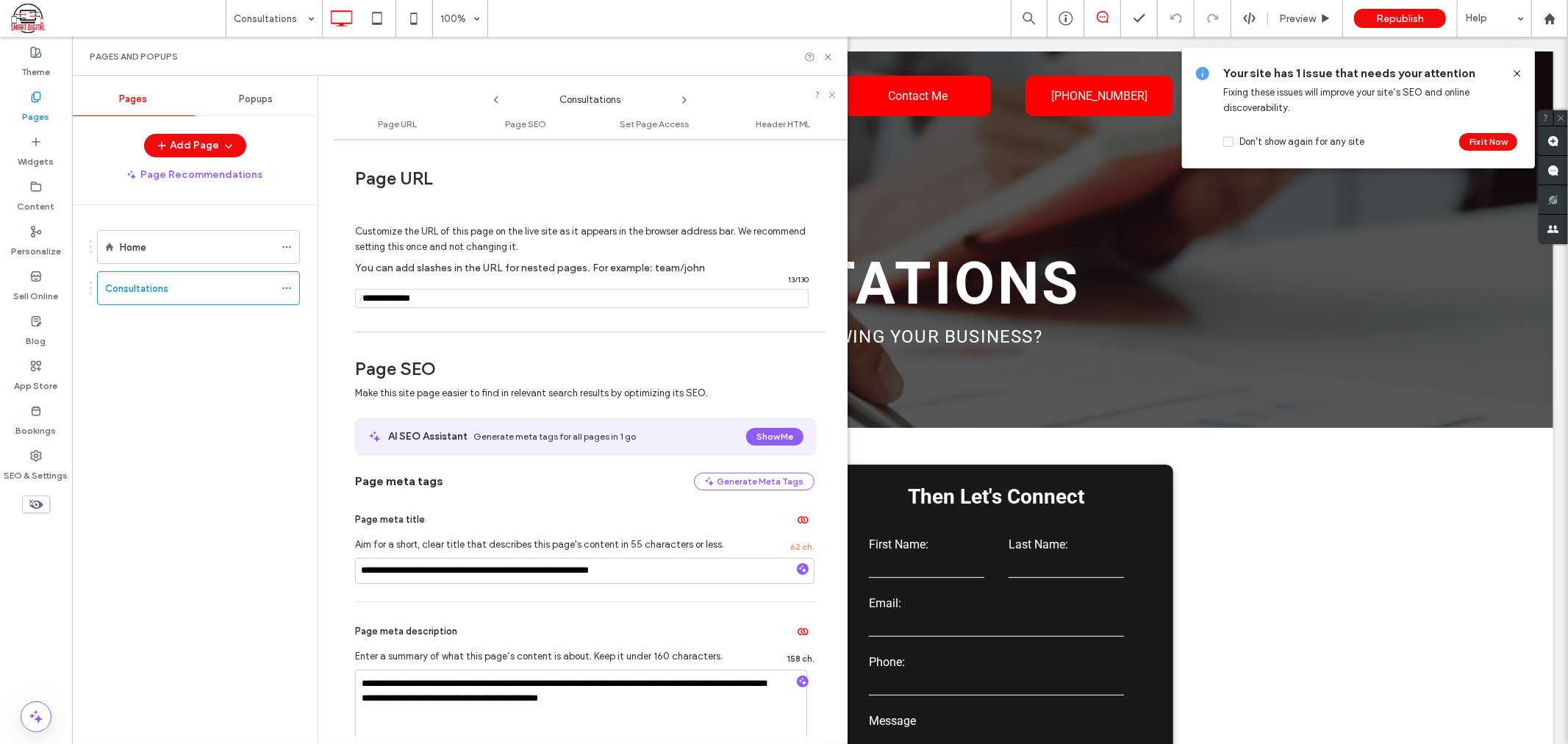
drag, startPoint x: 1514, startPoint y: 68, endPoint x: 998, endPoint y: 56, distance: 516.1
click at [1514, 68] on icon at bounding box center [1517, 74] width 12 height 12
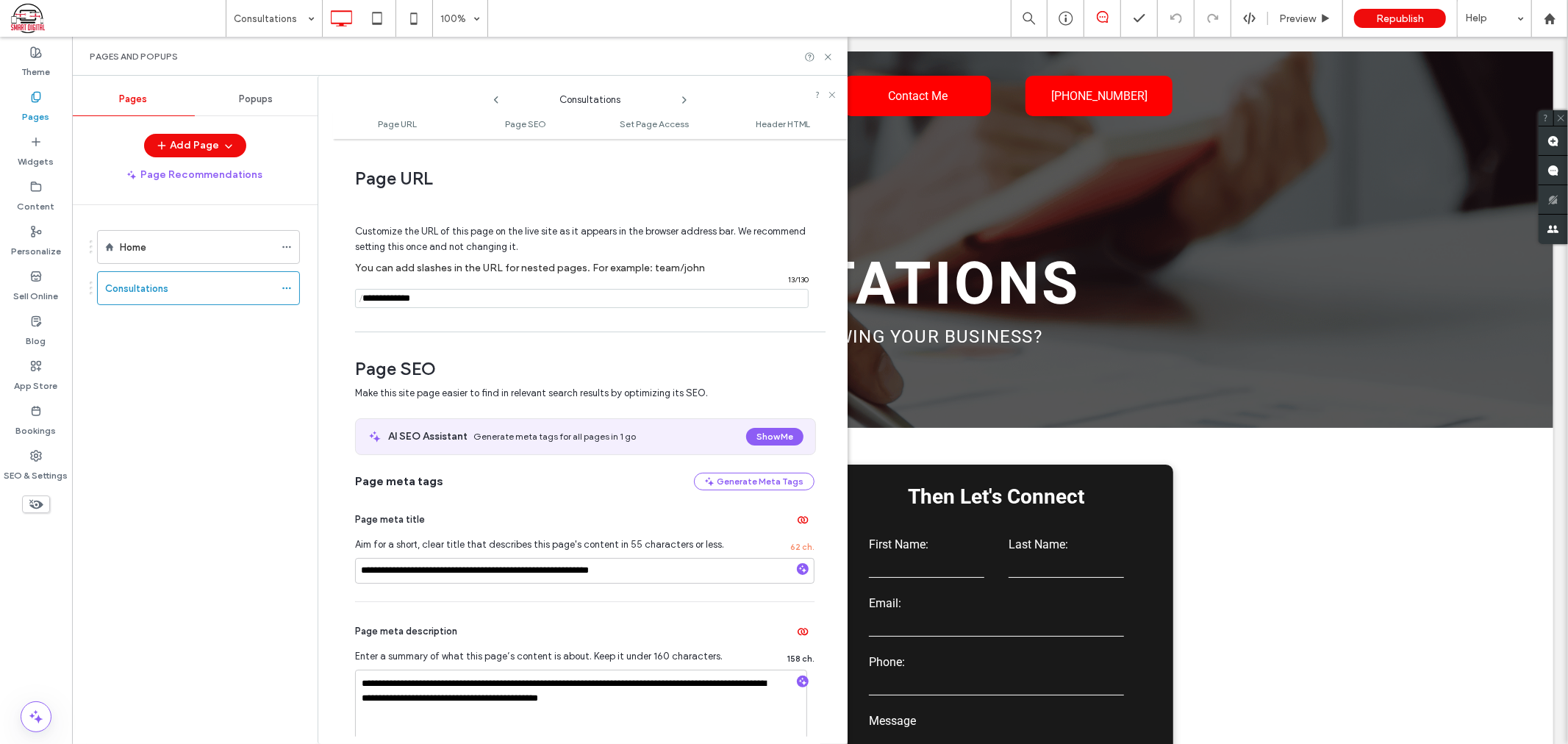
click at [30, 21] on span at bounding box center [118, 18] width 215 height 29
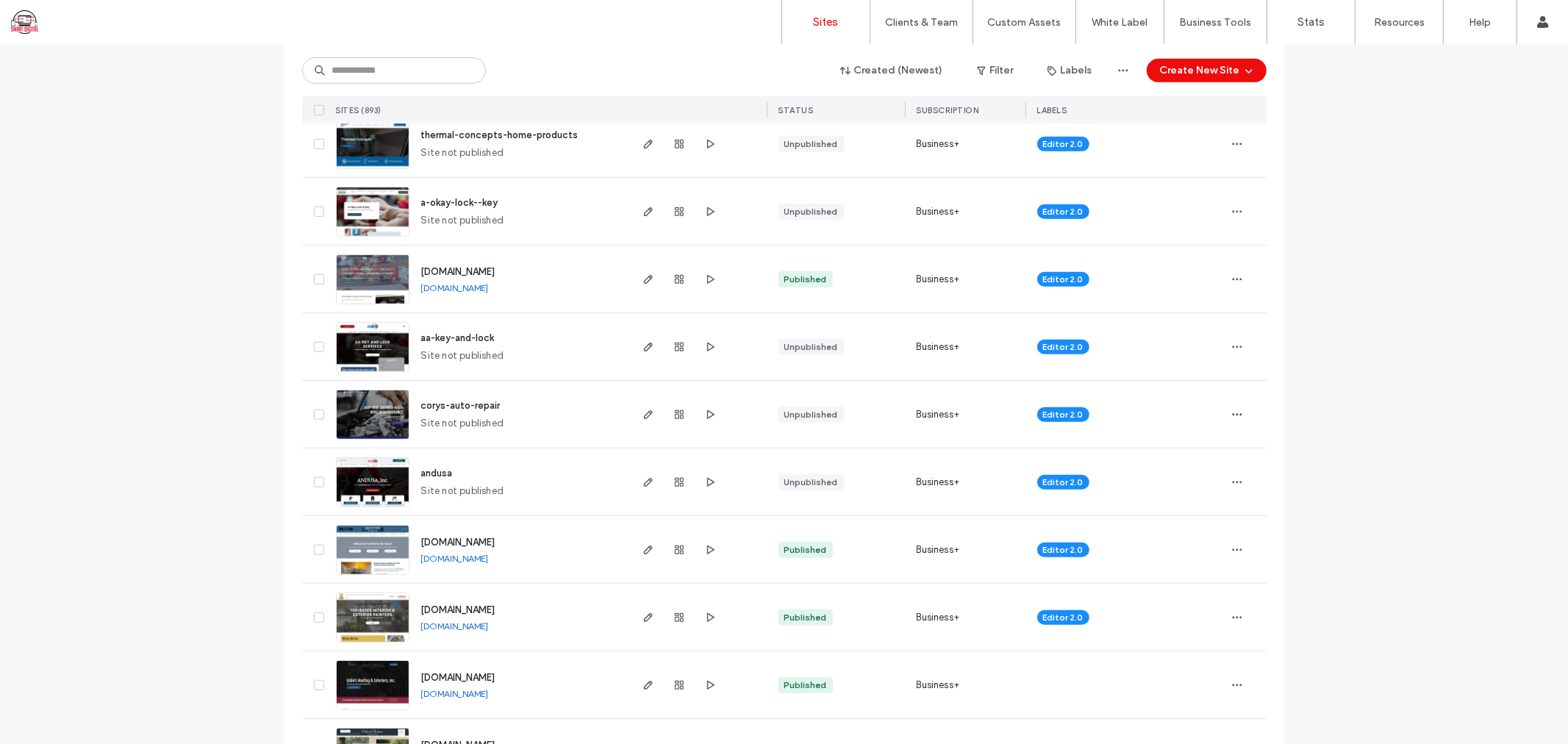
scroll to position [817, 0]
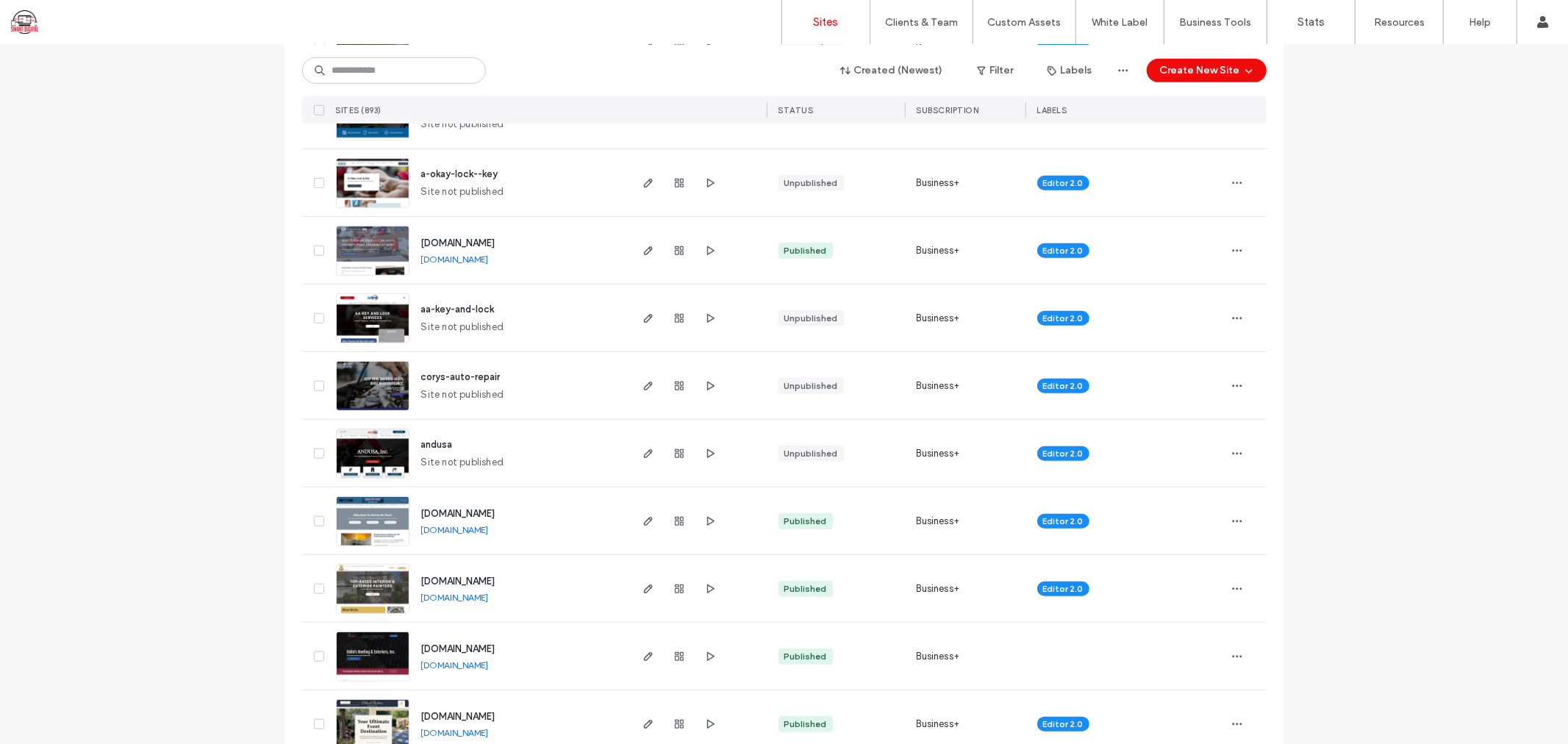
click at [436, 441] on span "andusa" at bounding box center [437, 444] width 32 height 11
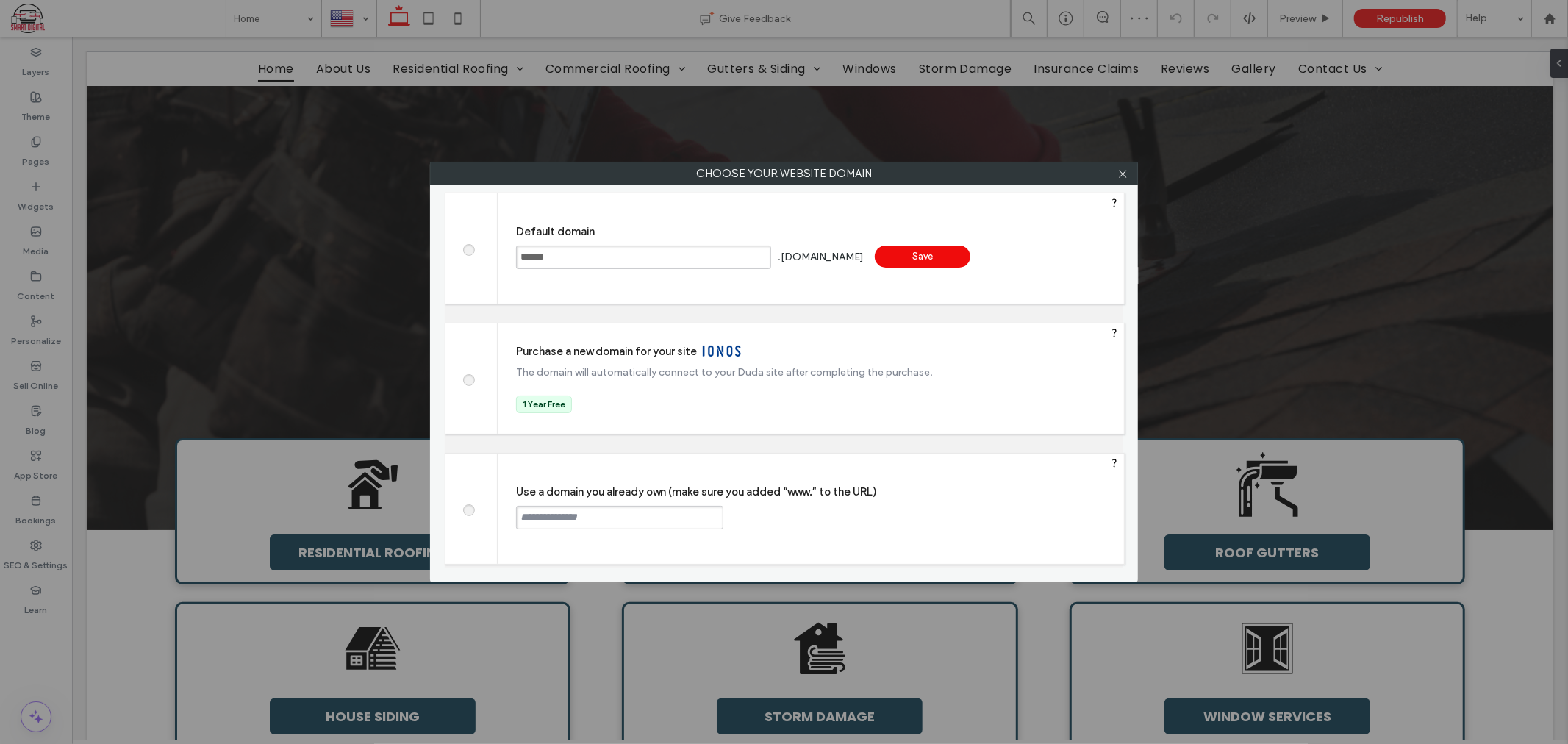
click at [468, 513] on span at bounding box center [468, 508] width 0 height 11
click at [570, 519] on input "text" at bounding box center [620, 518] width 207 height 24
paste input "**********"
drag, startPoint x: 554, startPoint y: 516, endPoint x: 414, endPoint y: 501, distance: 140.8
click at [415, 501] on div "Choose your website domain Choose your website domain Default domain ****** .sm…" at bounding box center [784, 372] width 1568 height 744
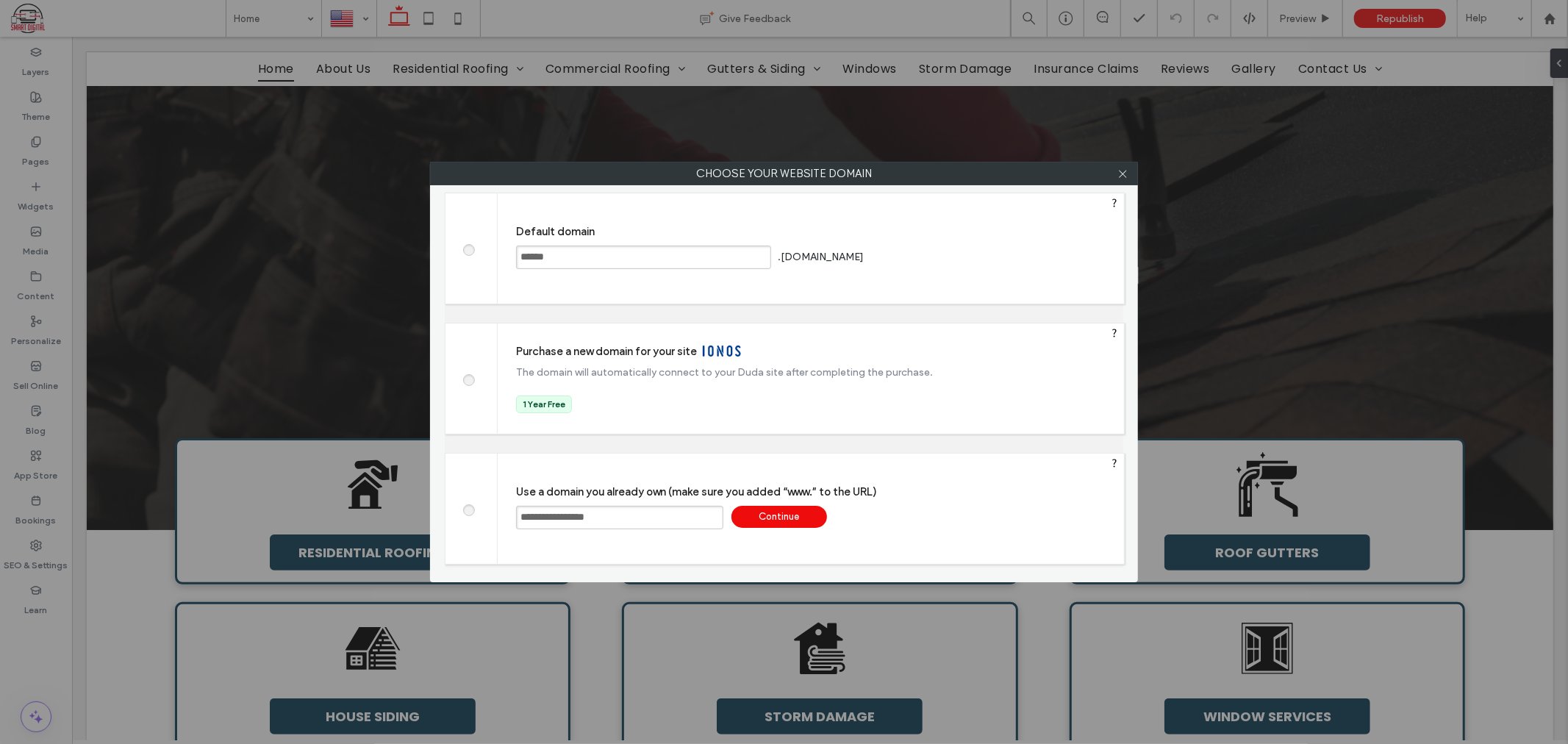
type input "**********"
click at [768, 509] on div "Continue" at bounding box center [779, 517] width 96 height 22
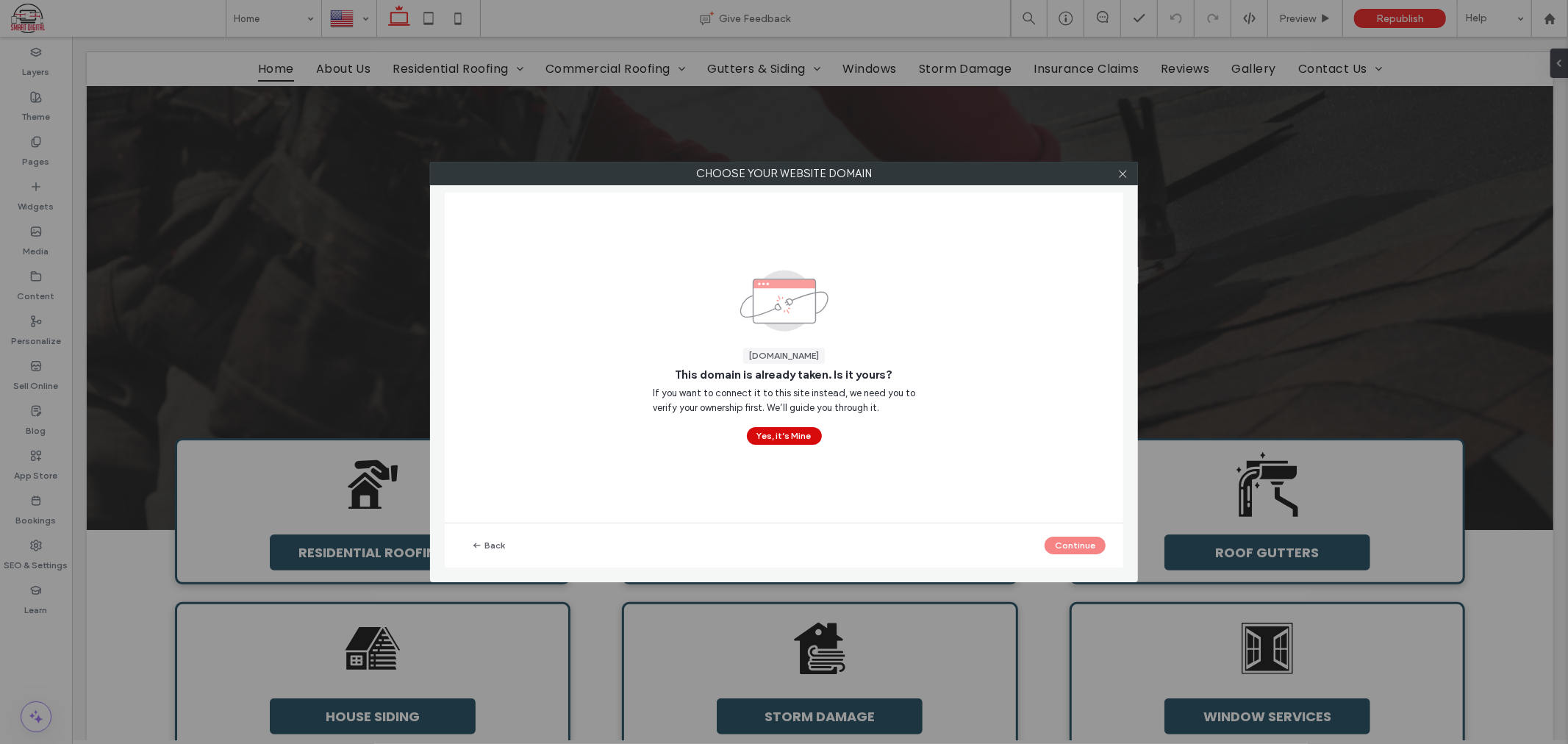
click at [789, 440] on button "Yes, it’s Mine" at bounding box center [784, 436] width 75 height 18
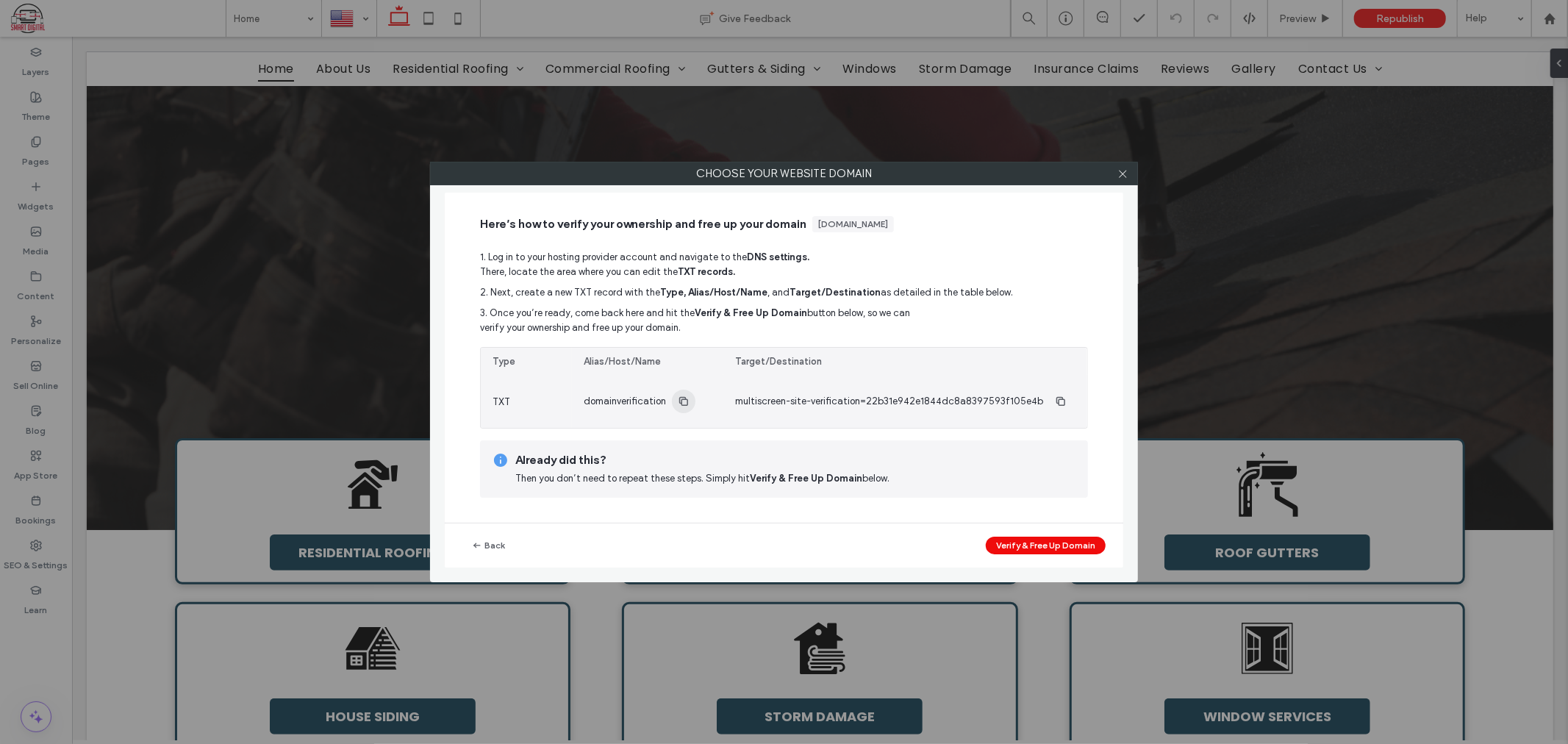
click at [684, 400] on use "button" at bounding box center [684, 401] width 9 height 9
drag, startPoint x: 1053, startPoint y: 403, endPoint x: 995, endPoint y: 376, distance: 64.0
click at [1055, 403] on icon "button" at bounding box center [1061, 401] width 12 height 12
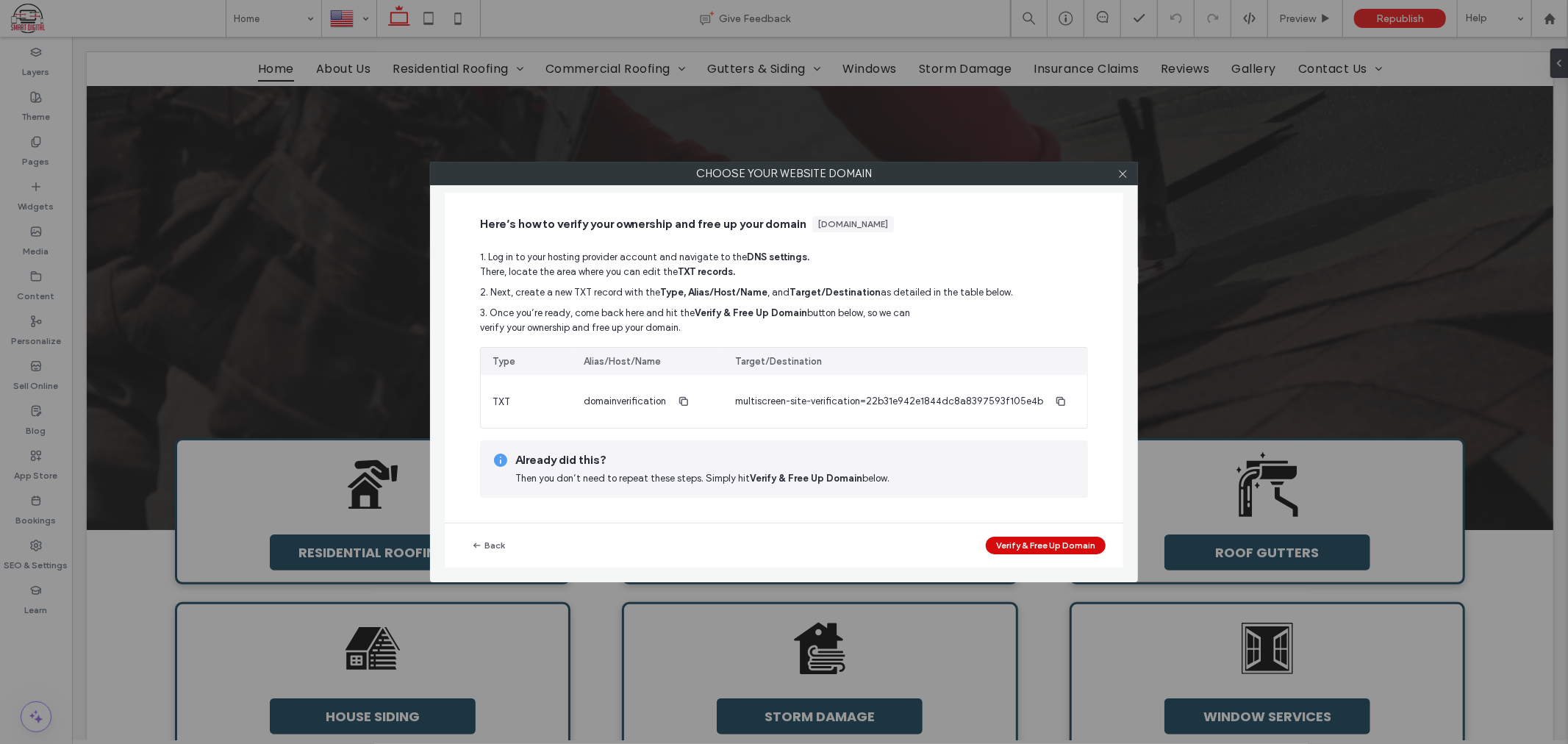
click at [1059, 543] on button "Verify & Free Up Domain" at bounding box center [1045, 546] width 120 height 18
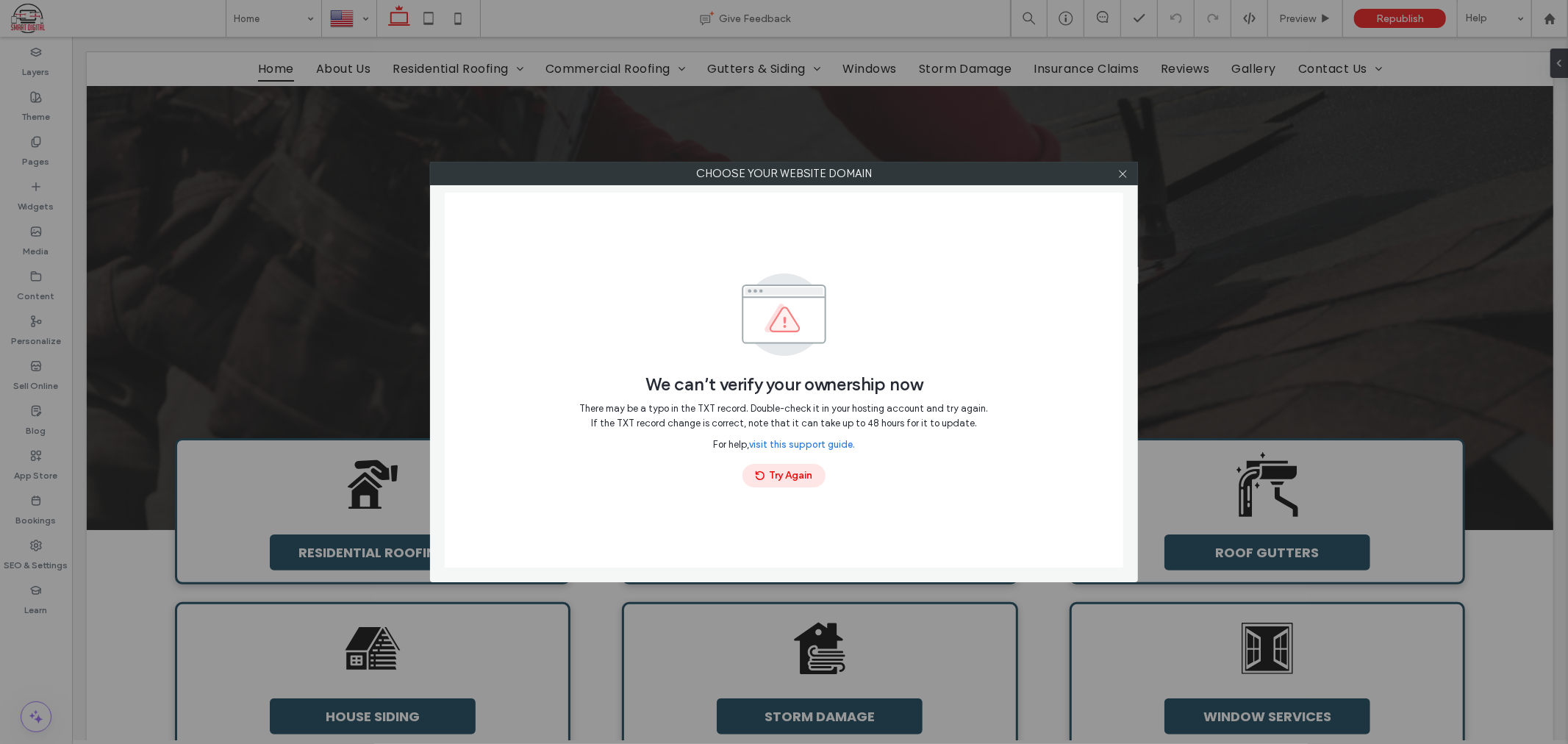
click at [799, 473] on button "Try Again" at bounding box center [784, 476] width 83 height 24
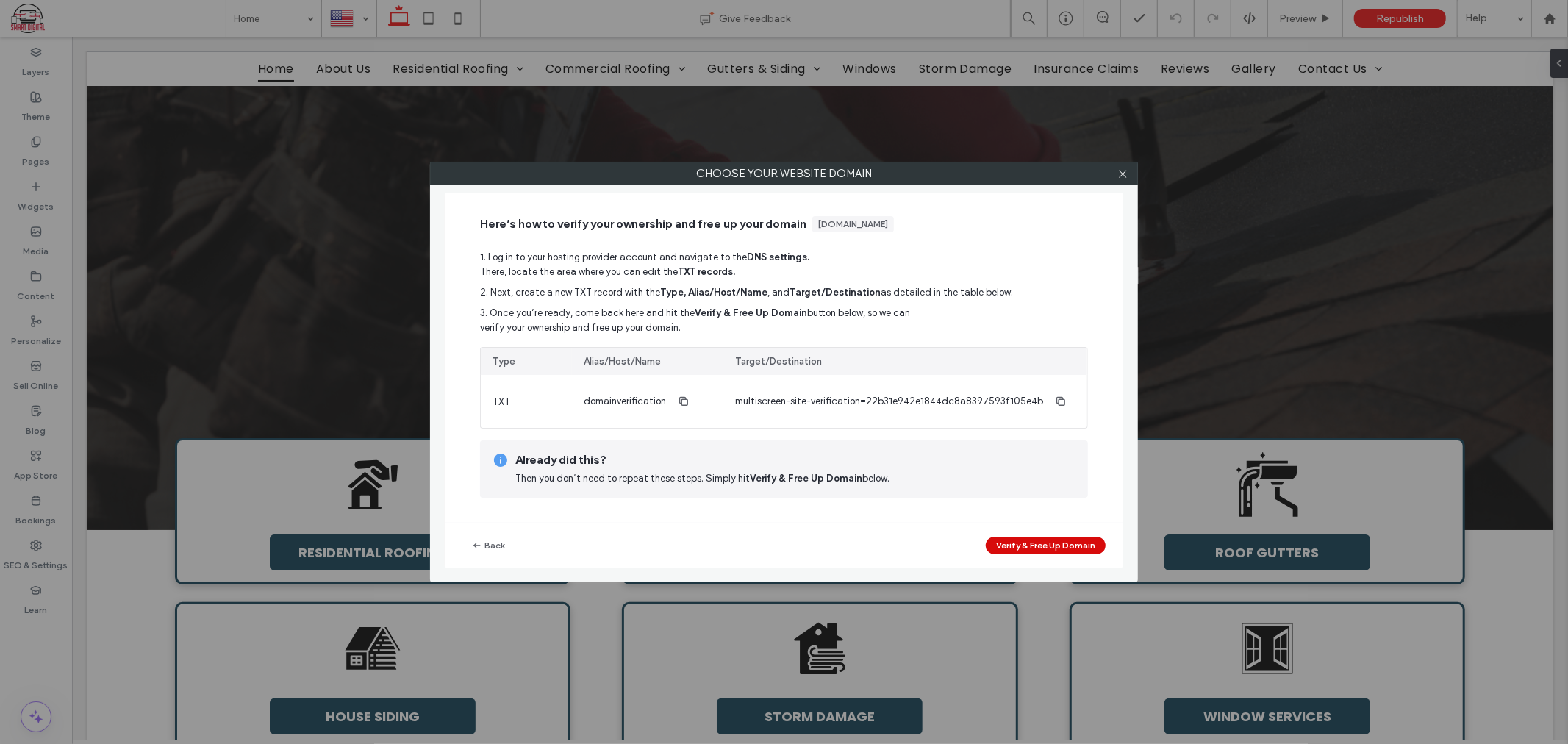
click at [1039, 546] on button "Verify & Free Up Domain" at bounding box center [1045, 546] width 120 height 18
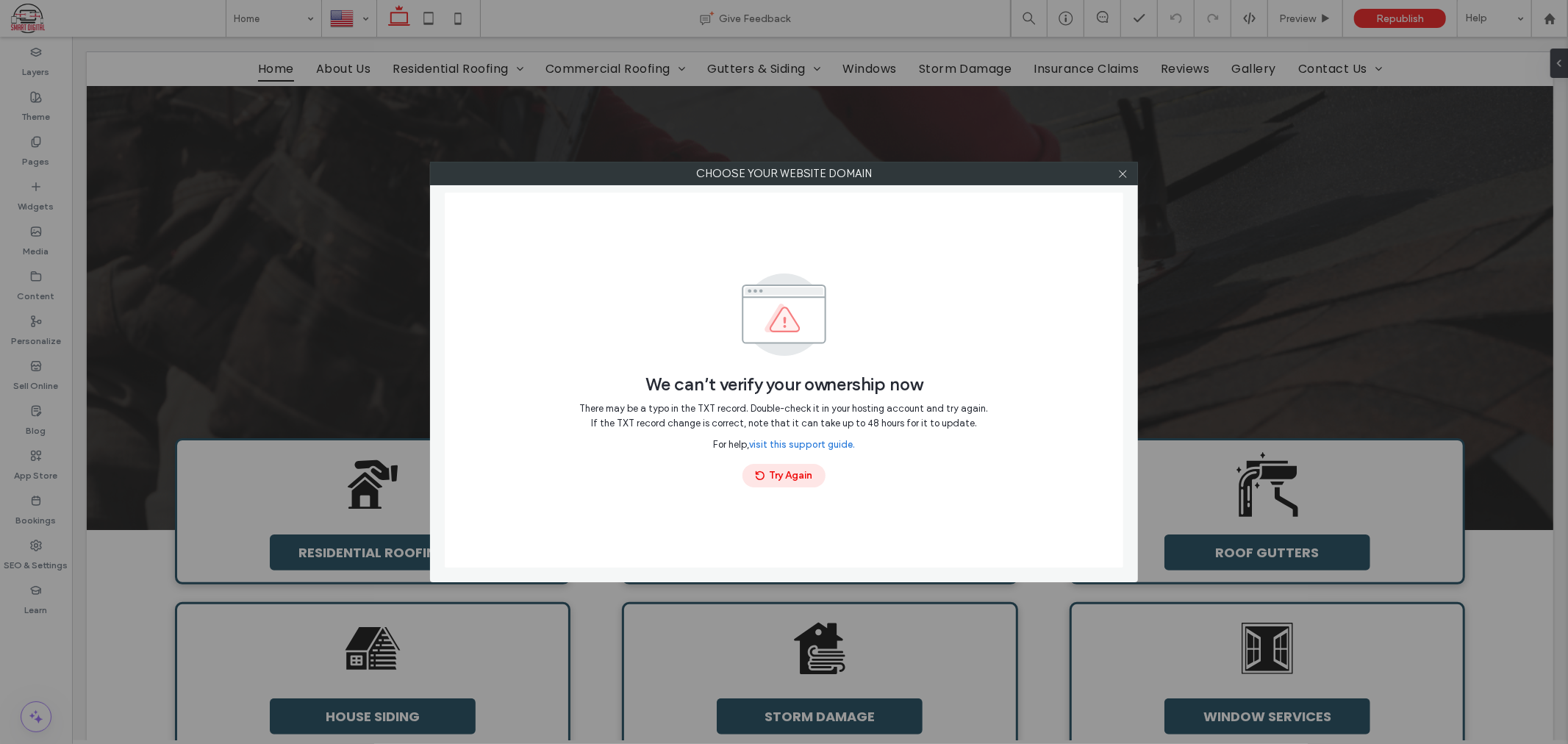
click at [799, 478] on button "Try Again" at bounding box center [784, 476] width 83 height 24
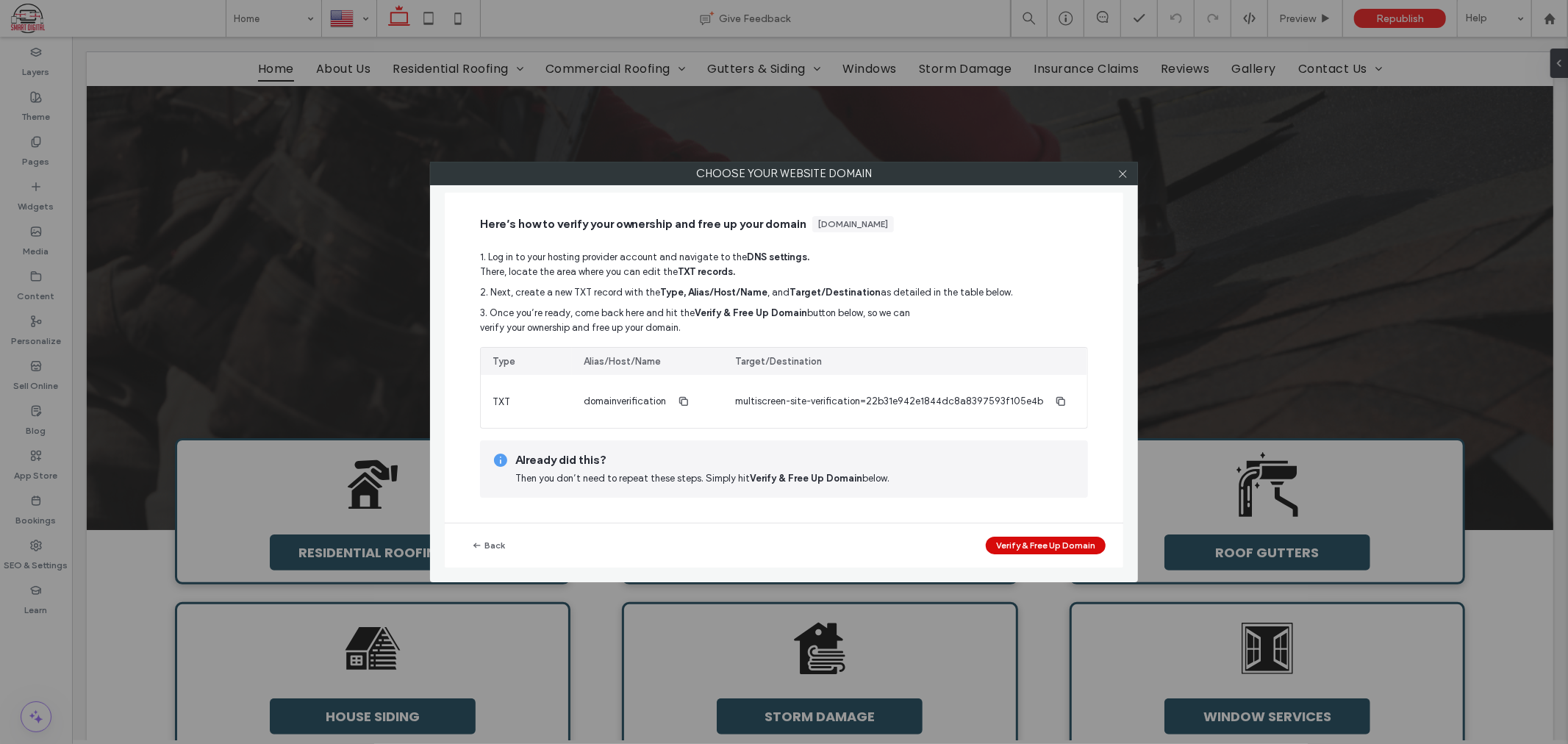
click at [1033, 550] on button "Verify & Free Up Domain" at bounding box center [1045, 546] width 120 height 18
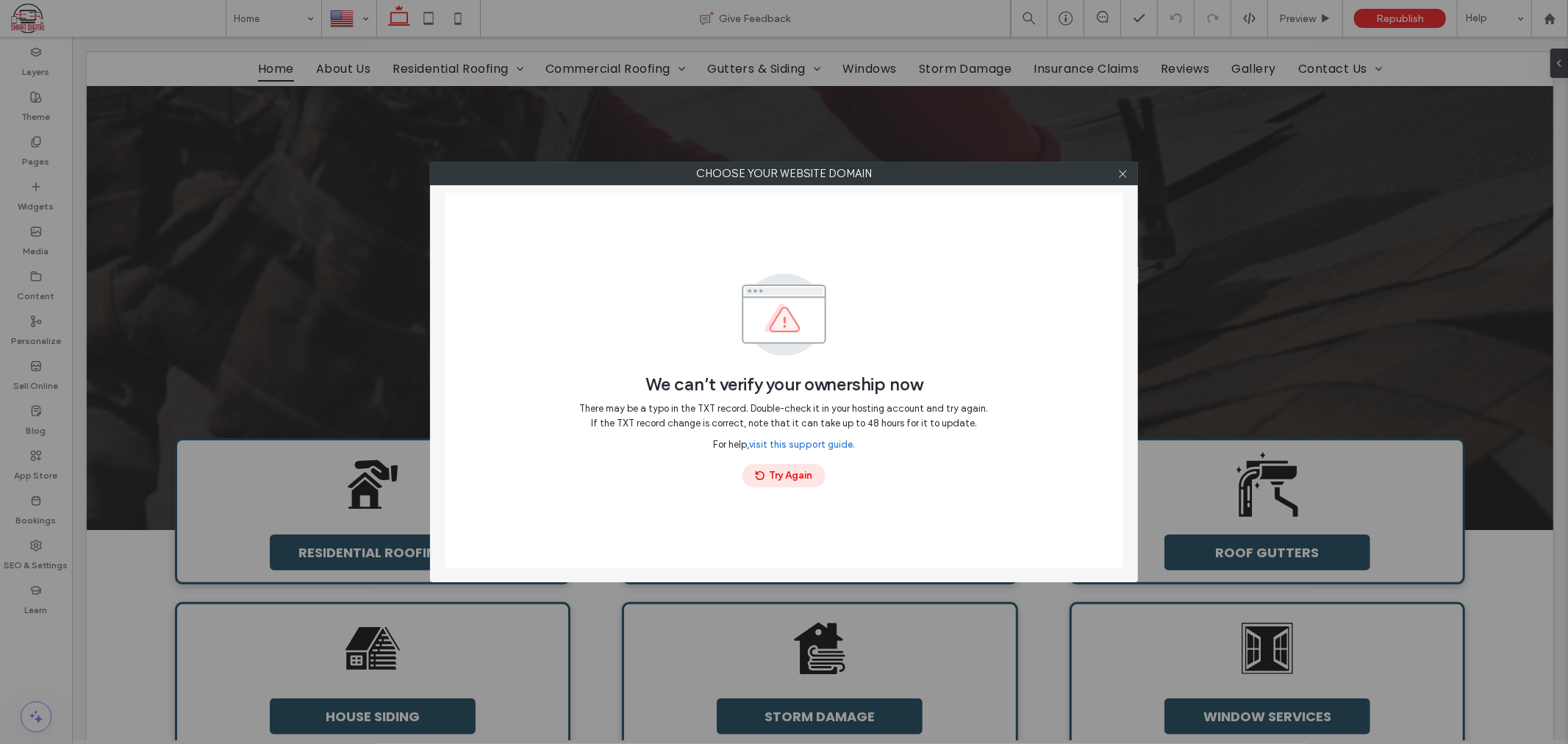
click at [769, 469] on button "Try Again" at bounding box center [784, 476] width 83 height 24
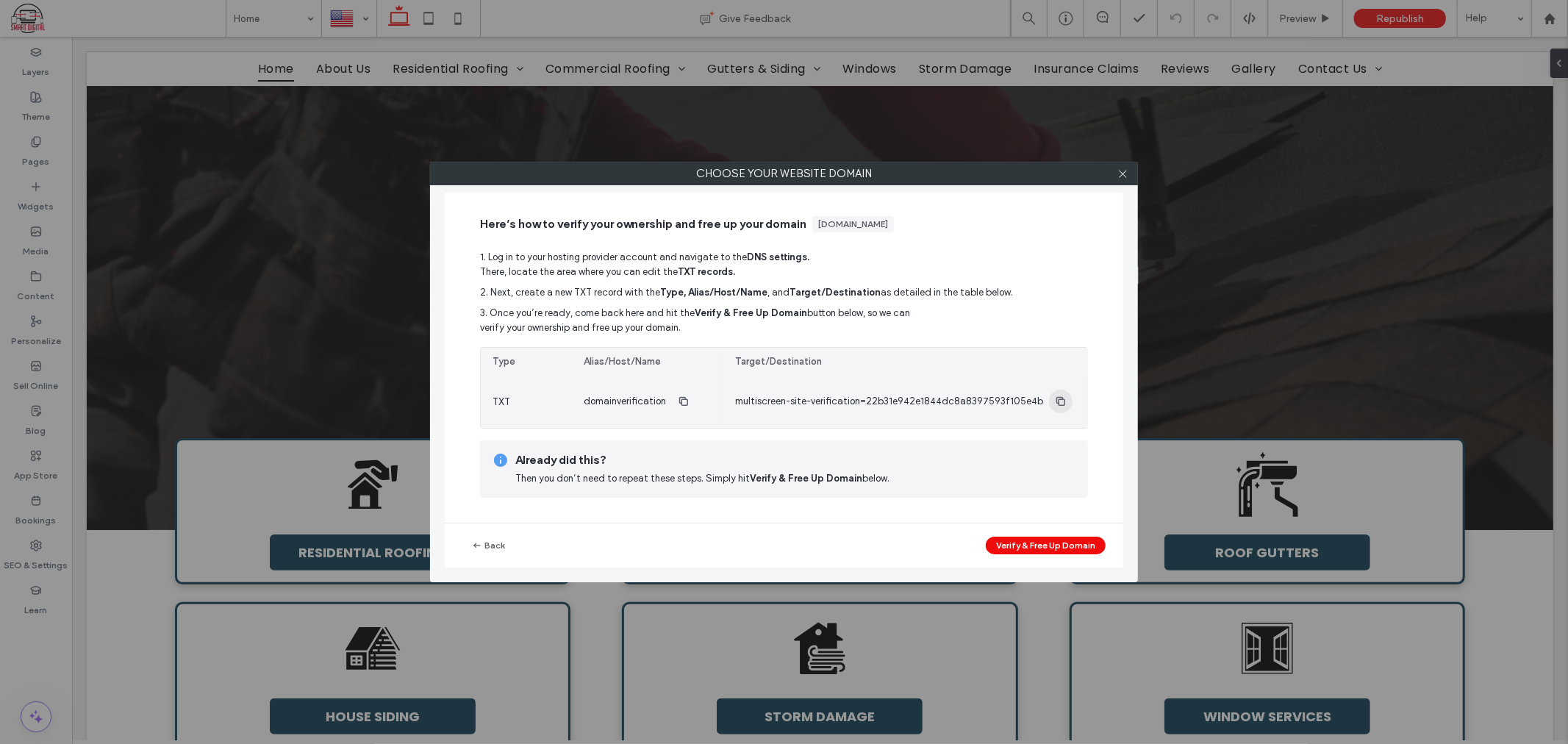
click at [1049, 404] on span "button" at bounding box center [1061, 401] width 24 height 24
click at [1055, 402] on icon "button" at bounding box center [1061, 401] width 12 height 12
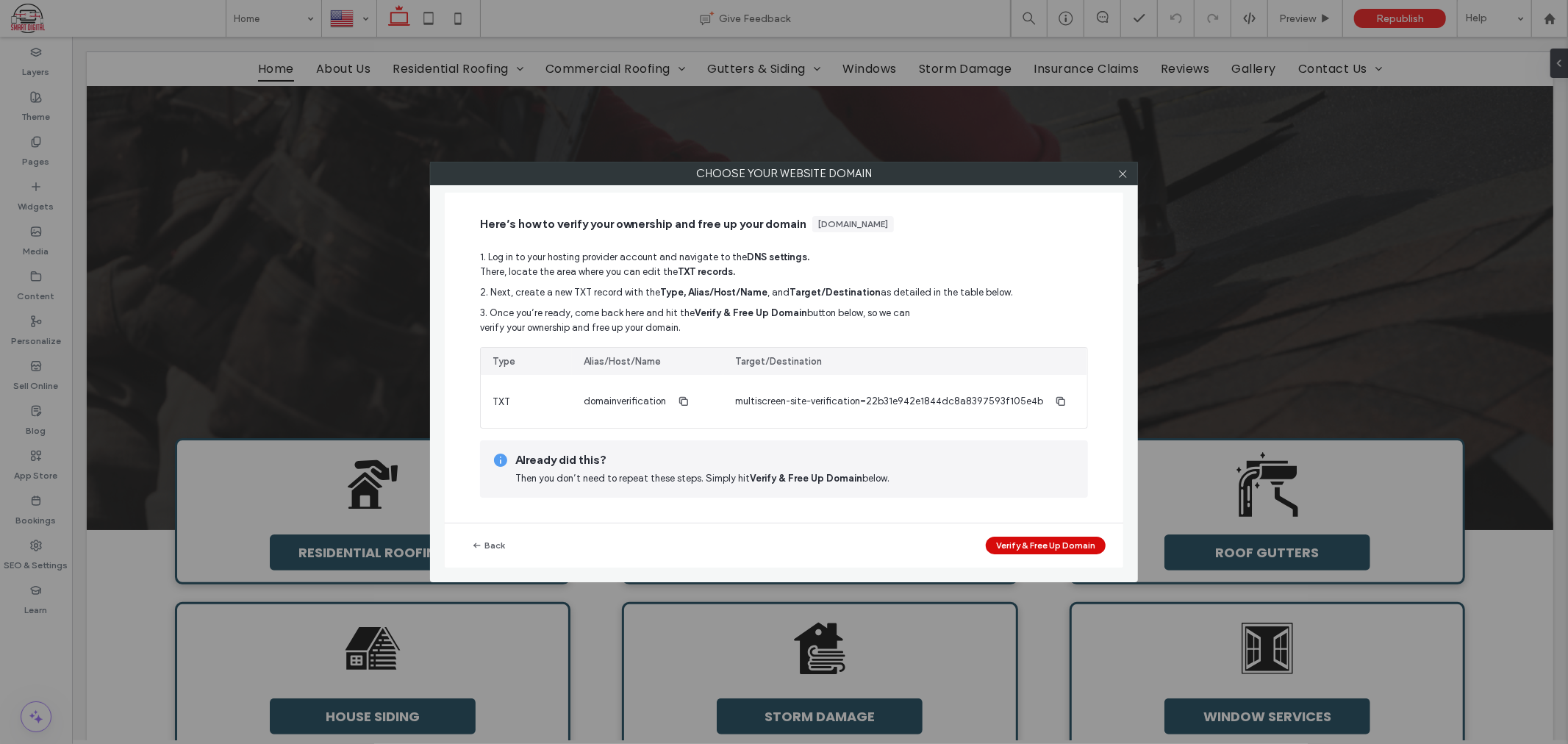
click at [1031, 546] on button "Verify & Free Up Domain" at bounding box center [1045, 546] width 120 height 18
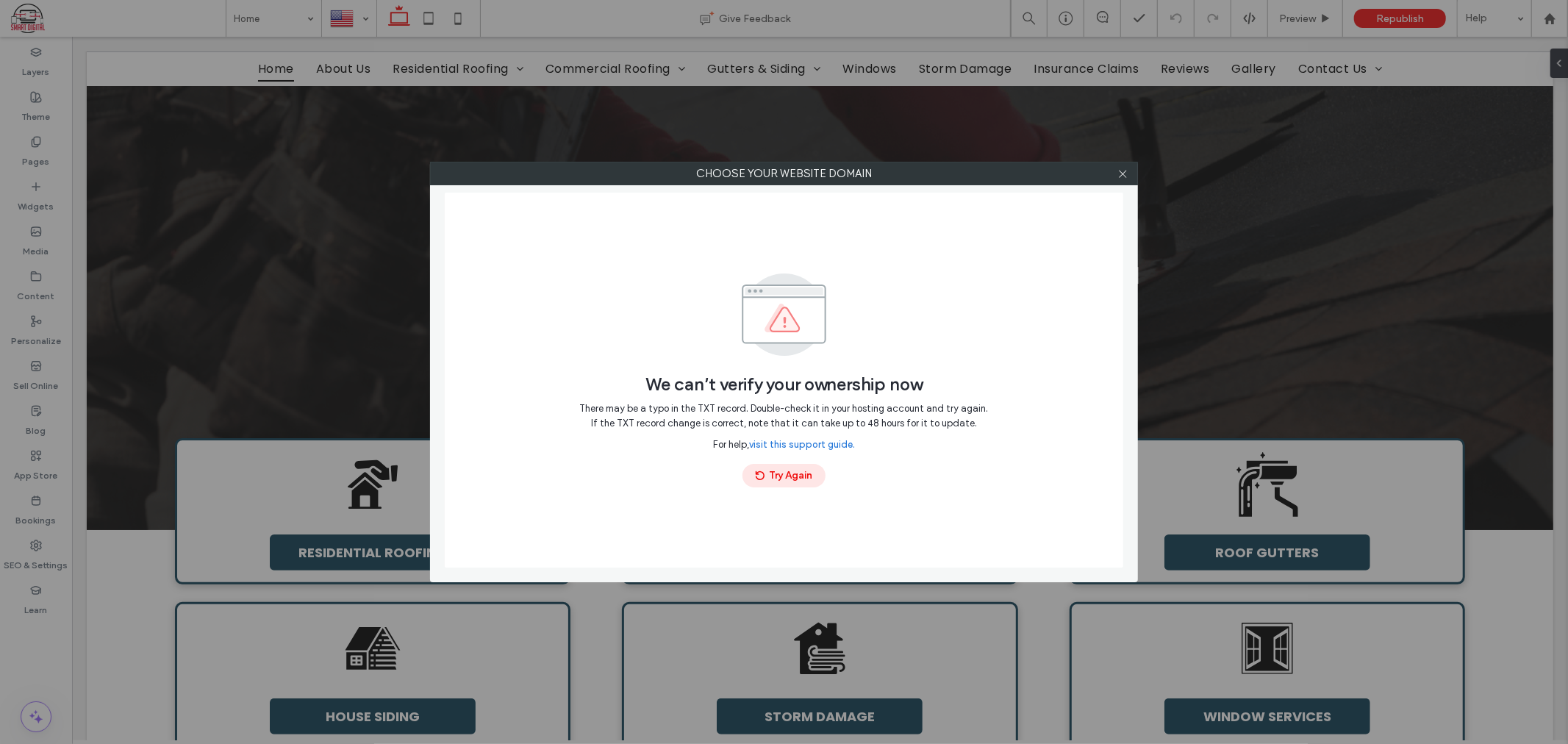
click at [785, 479] on button "Try Again" at bounding box center [784, 476] width 83 height 24
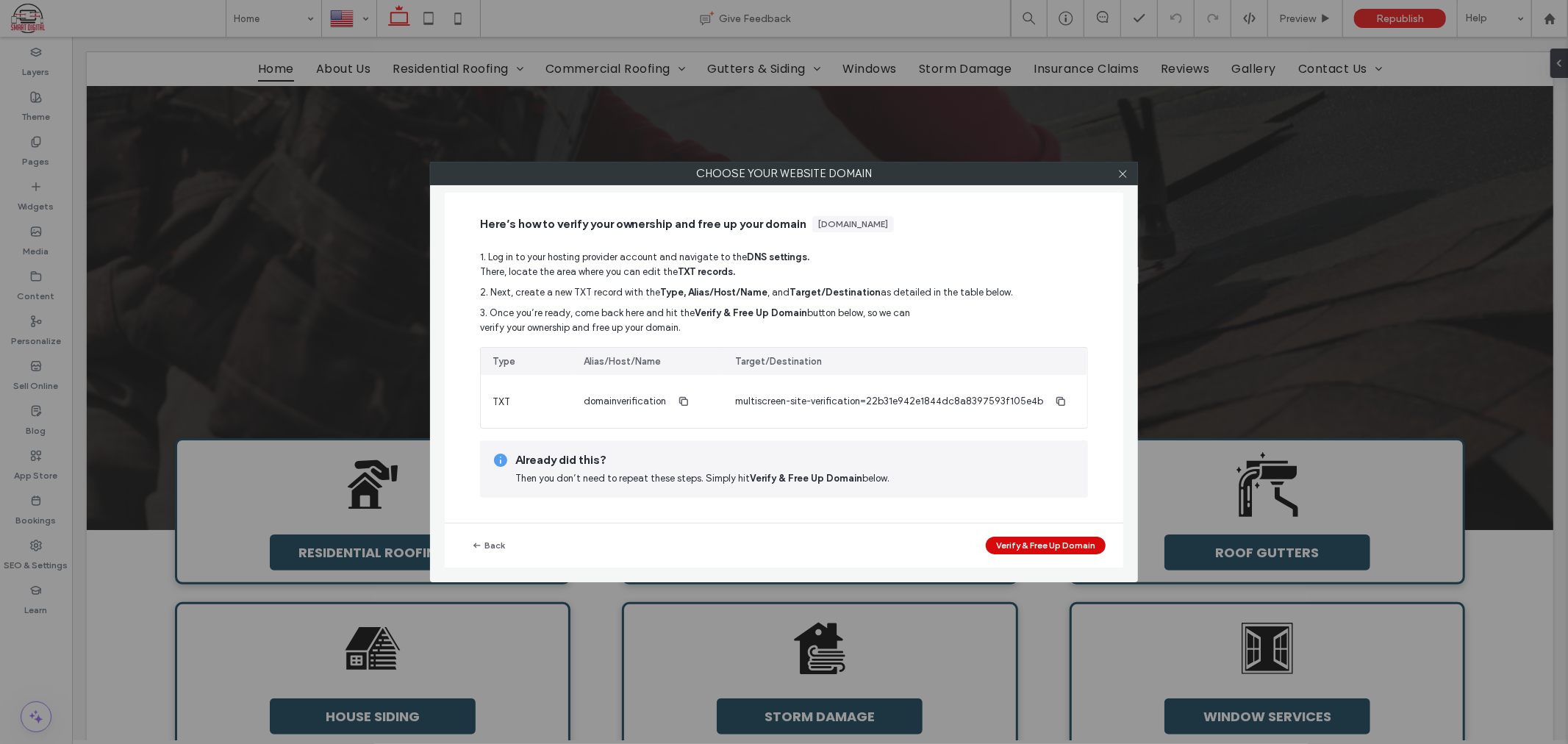
click at [1034, 547] on button "Verify & Free Up Domain" at bounding box center [1045, 546] width 120 height 18
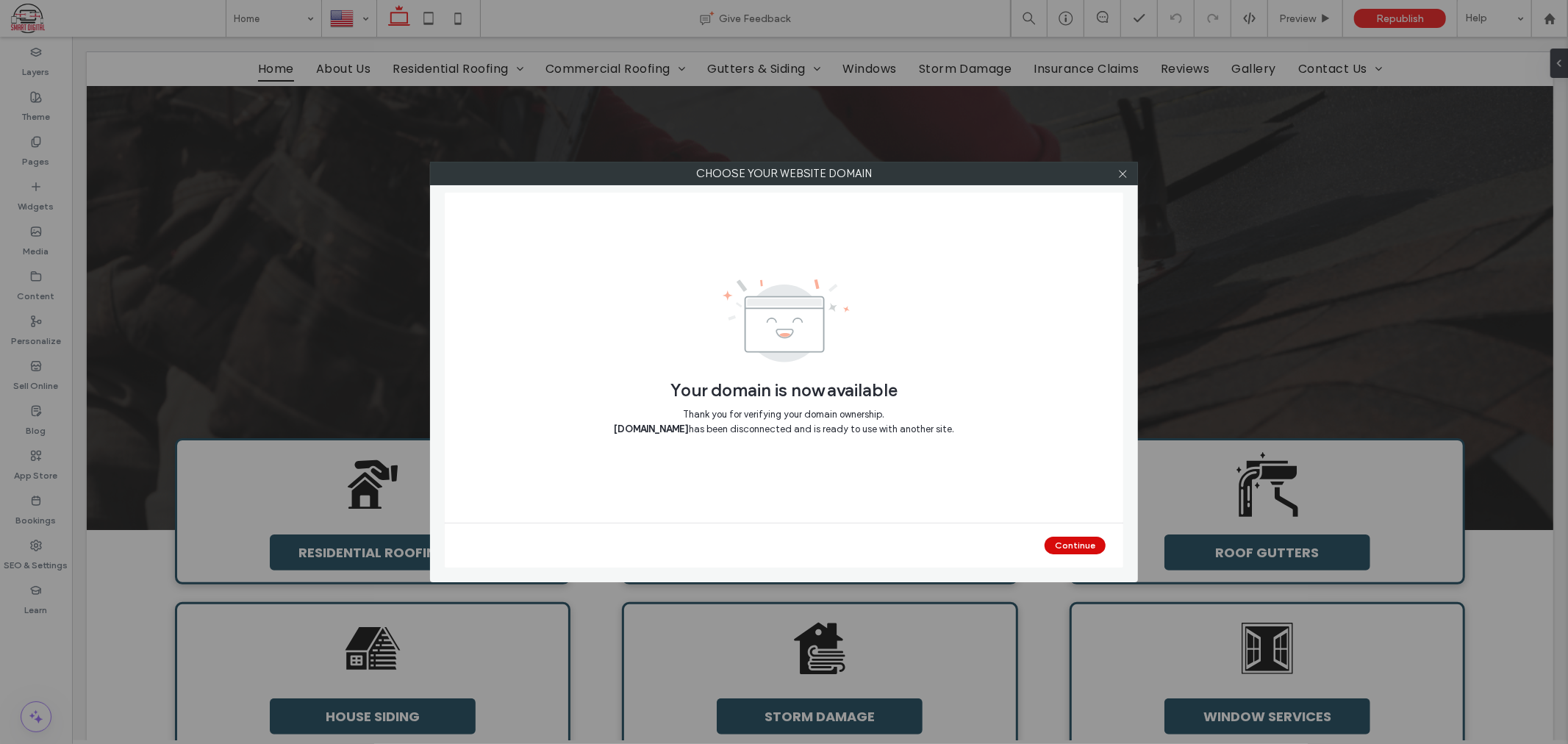
click at [1067, 540] on button "Continue" at bounding box center [1075, 546] width 61 height 18
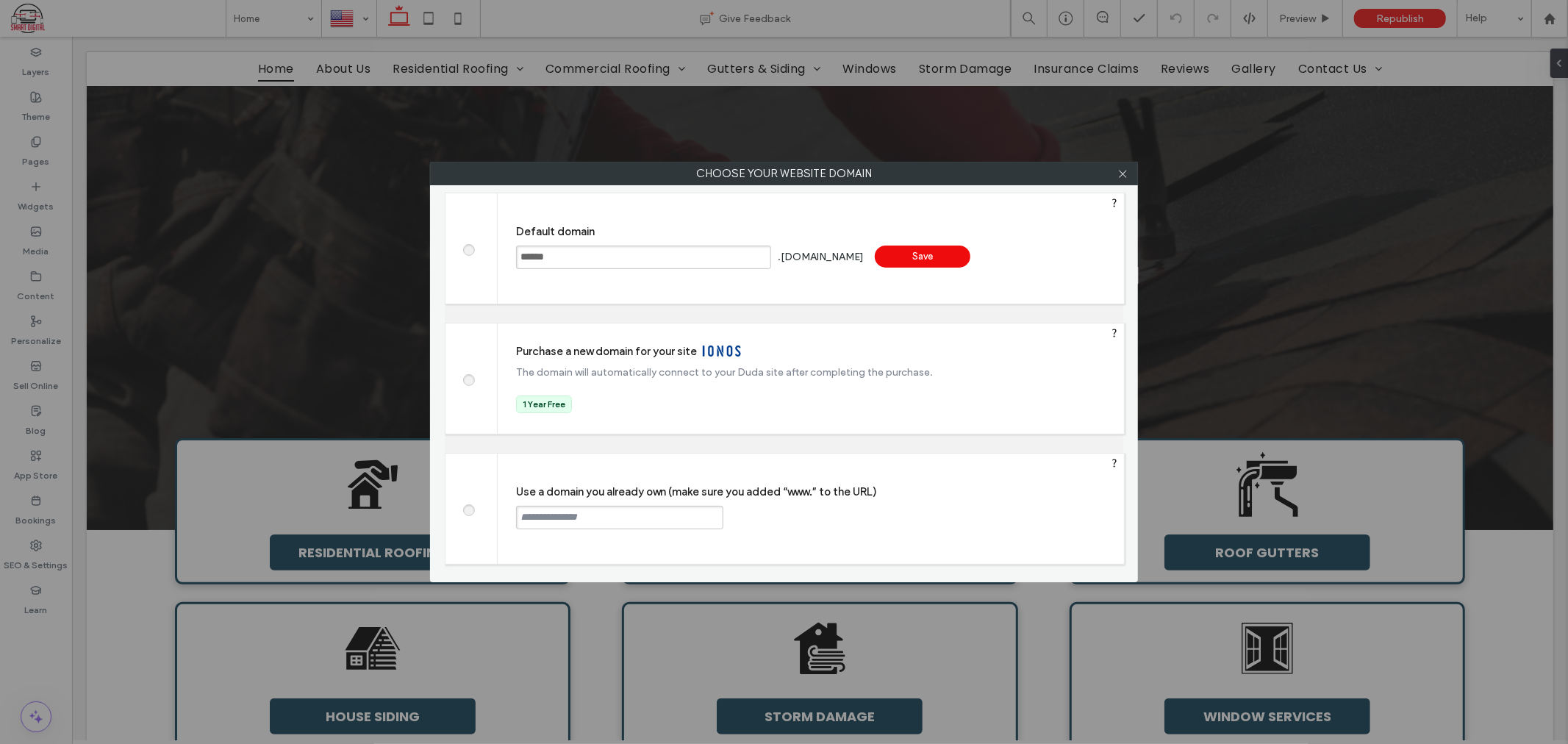
click at [476, 509] on label at bounding box center [468, 508] width 26 height 11
click at [592, 522] on input "text" at bounding box center [620, 518] width 207 height 24
type input "**********"
click at [784, 510] on div "Continue" at bounding box center [779, 517] width 96 height 22
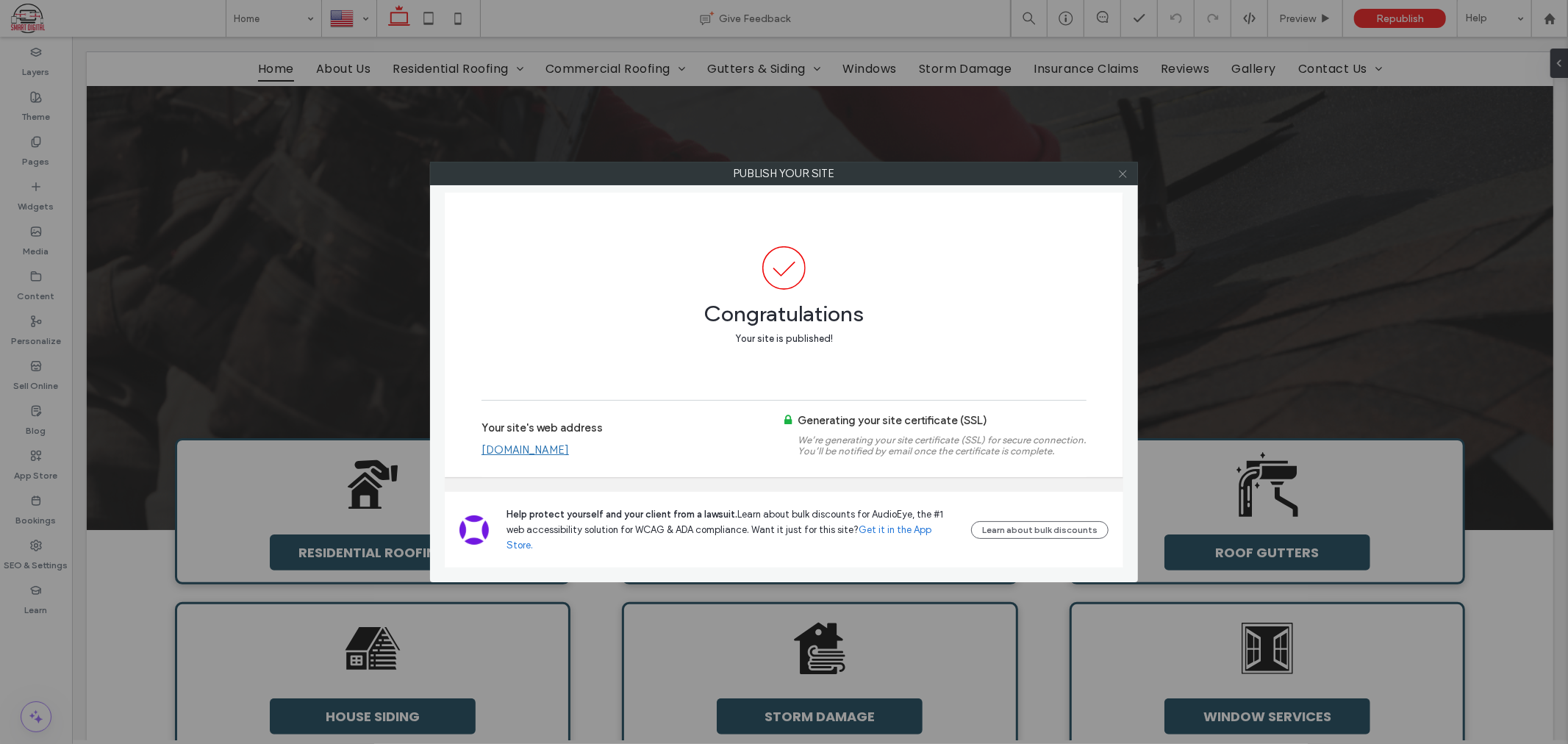
click at [1123, 174] on icon at bounding box center [1123, 174] width 11 height 11
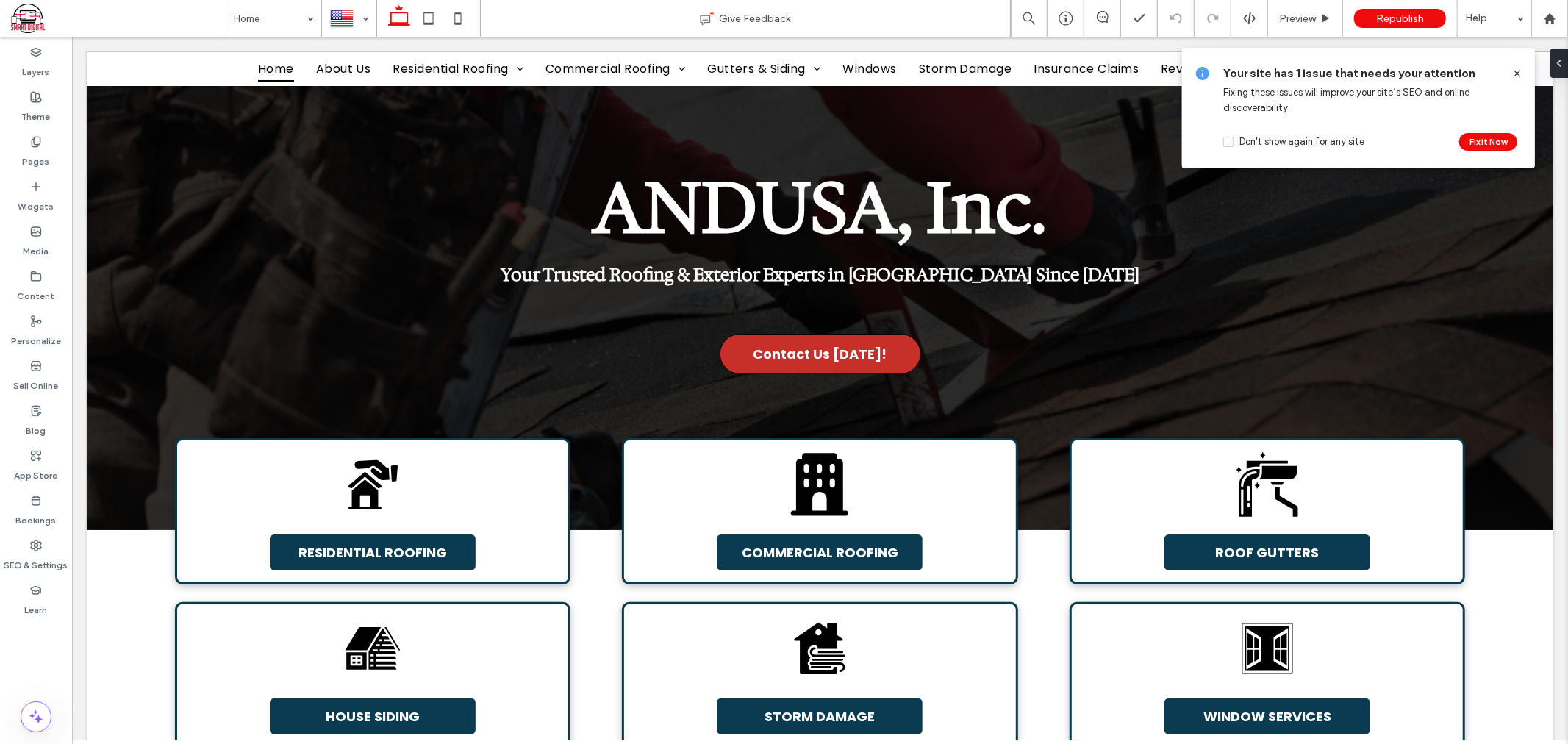
click at [1519, 71] on use at bounding box center [1517, 73] width 7 height 7
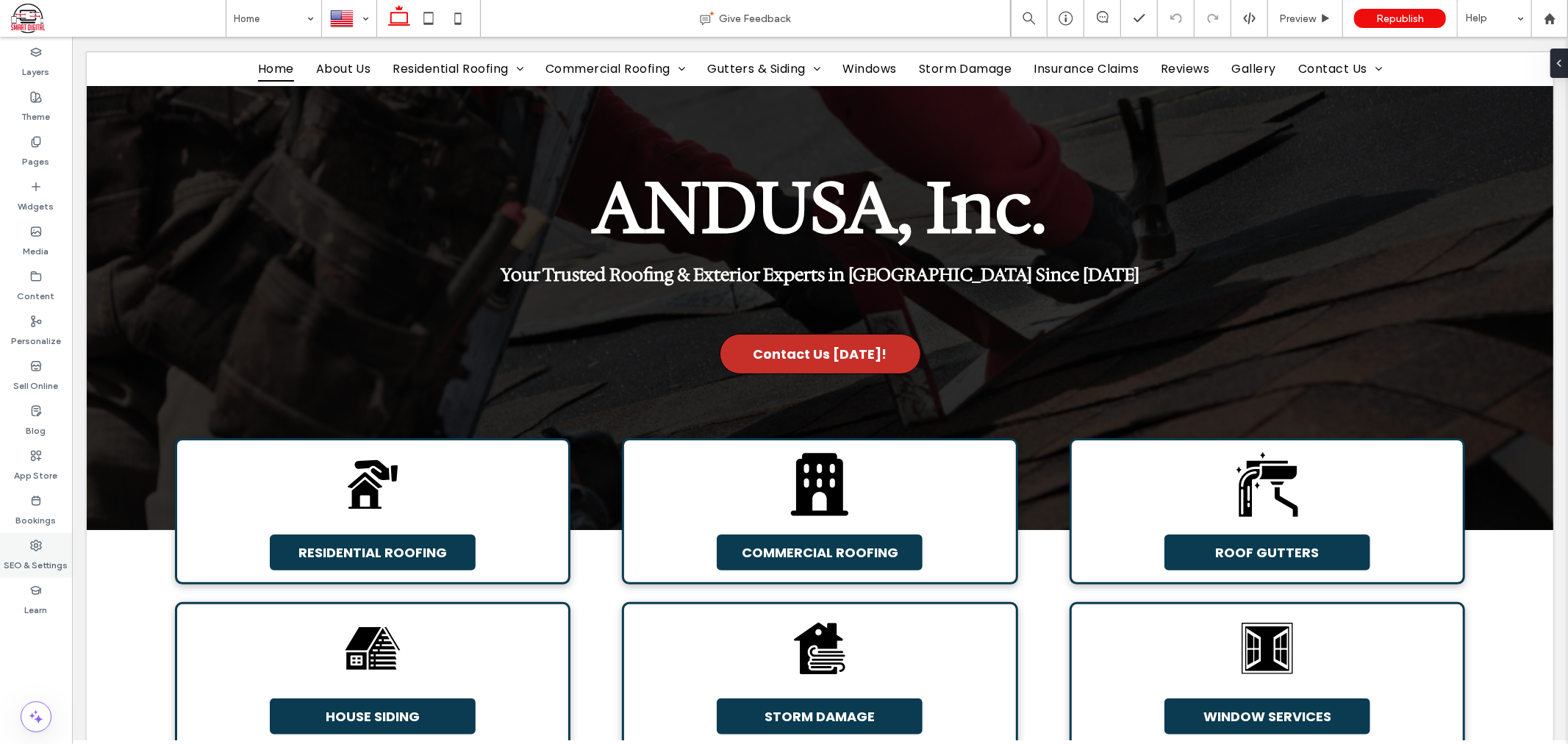
click at [39, 552] on label "SEO & Settings" at bounding box center [36, 562] width 64 height 21
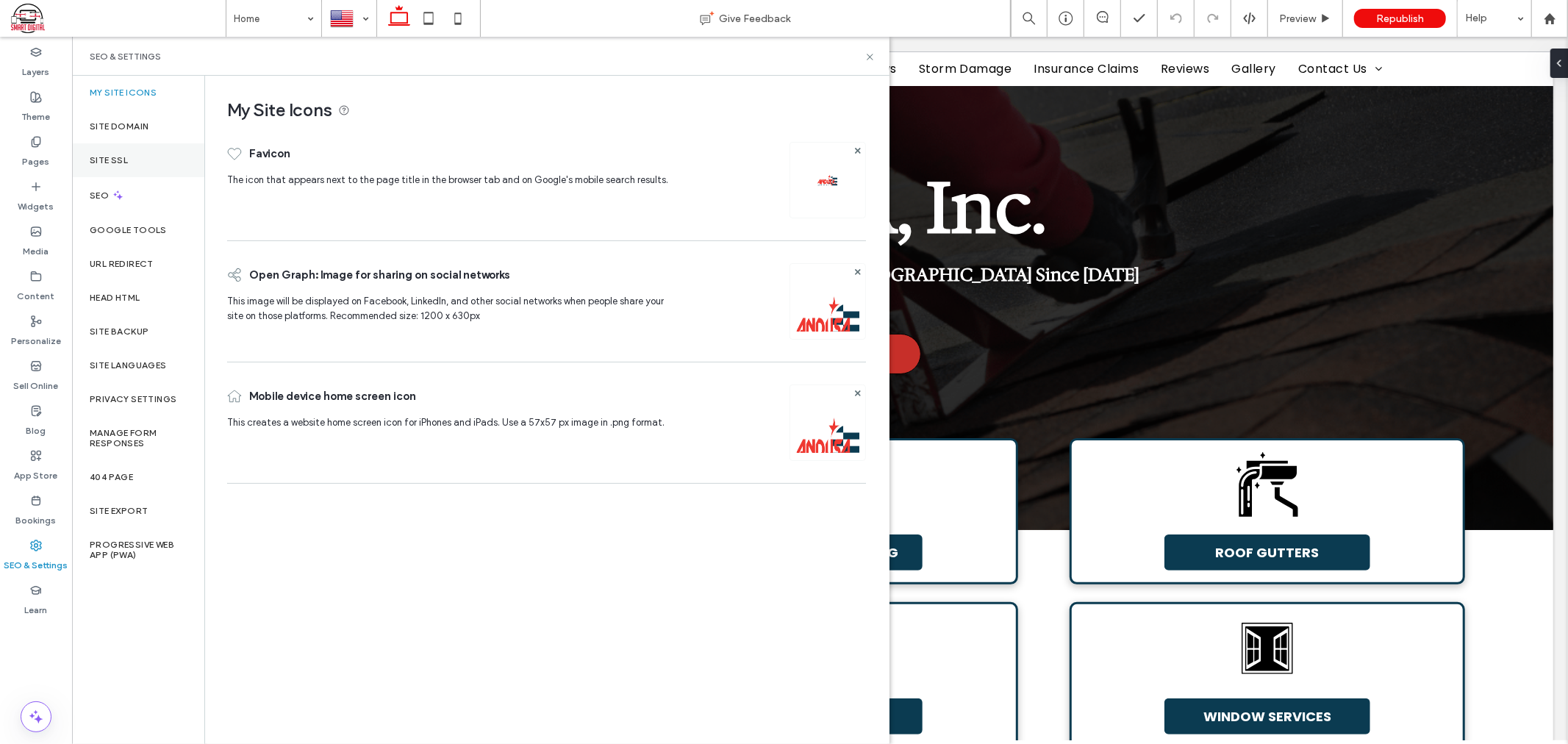
click at [123, 155] on label "Site SSL" at bounding box center [109, 160] width 38 height 10
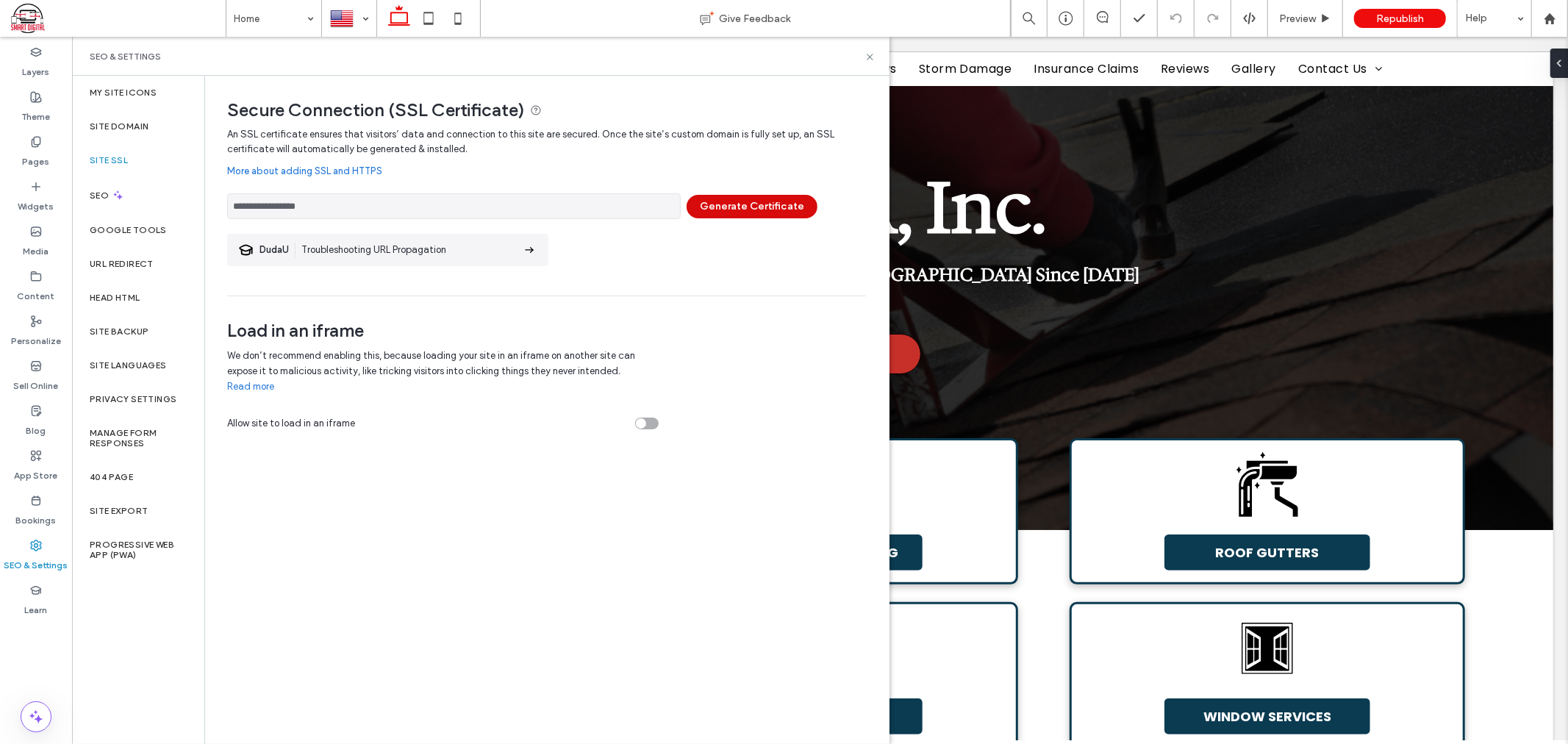
click at [729, 213] on button "Generate Certificate" at bounding box center [752, 207] width 131 height 24
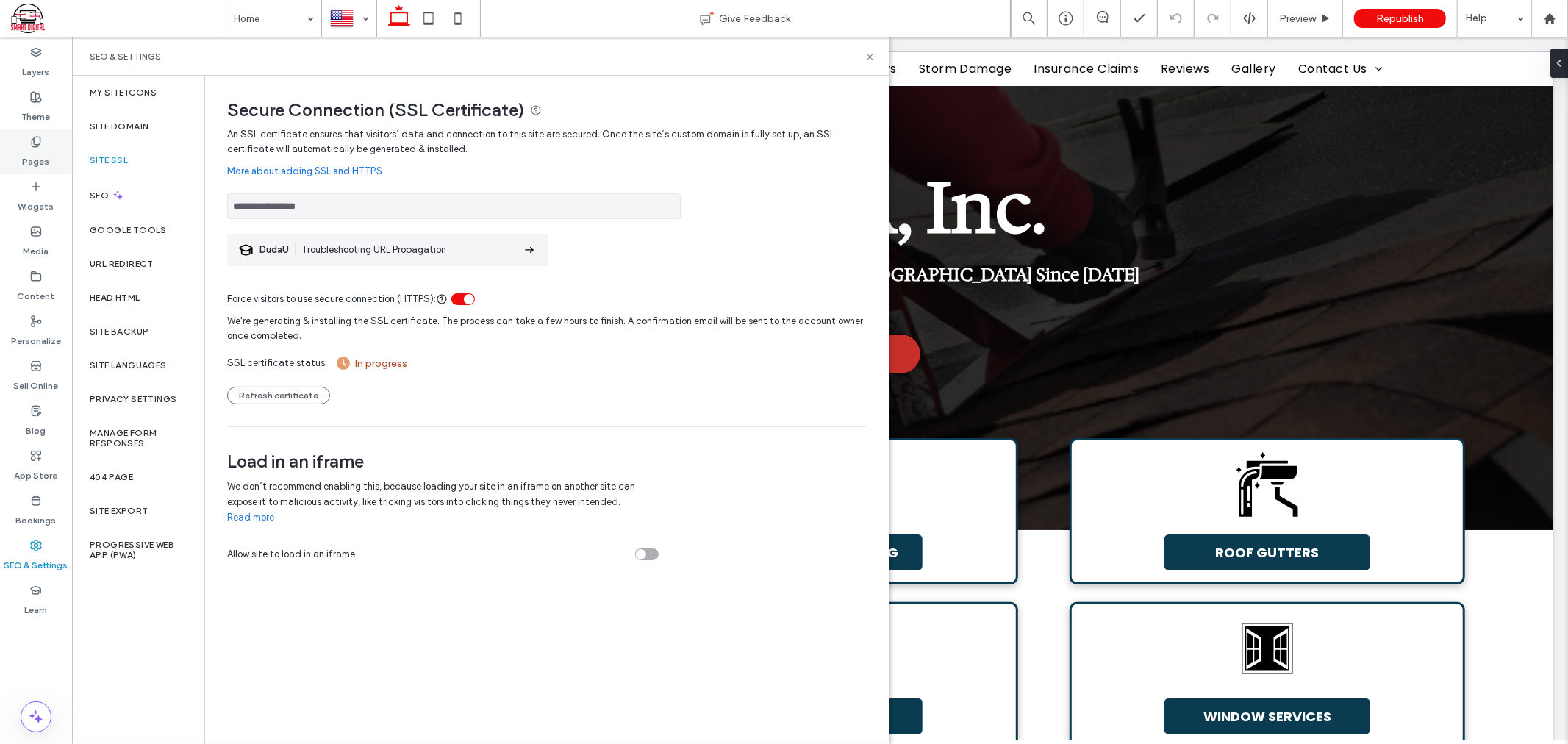
click at [27, 164] on label "Pages" at bounding box center [36, 158] width 27 height 21
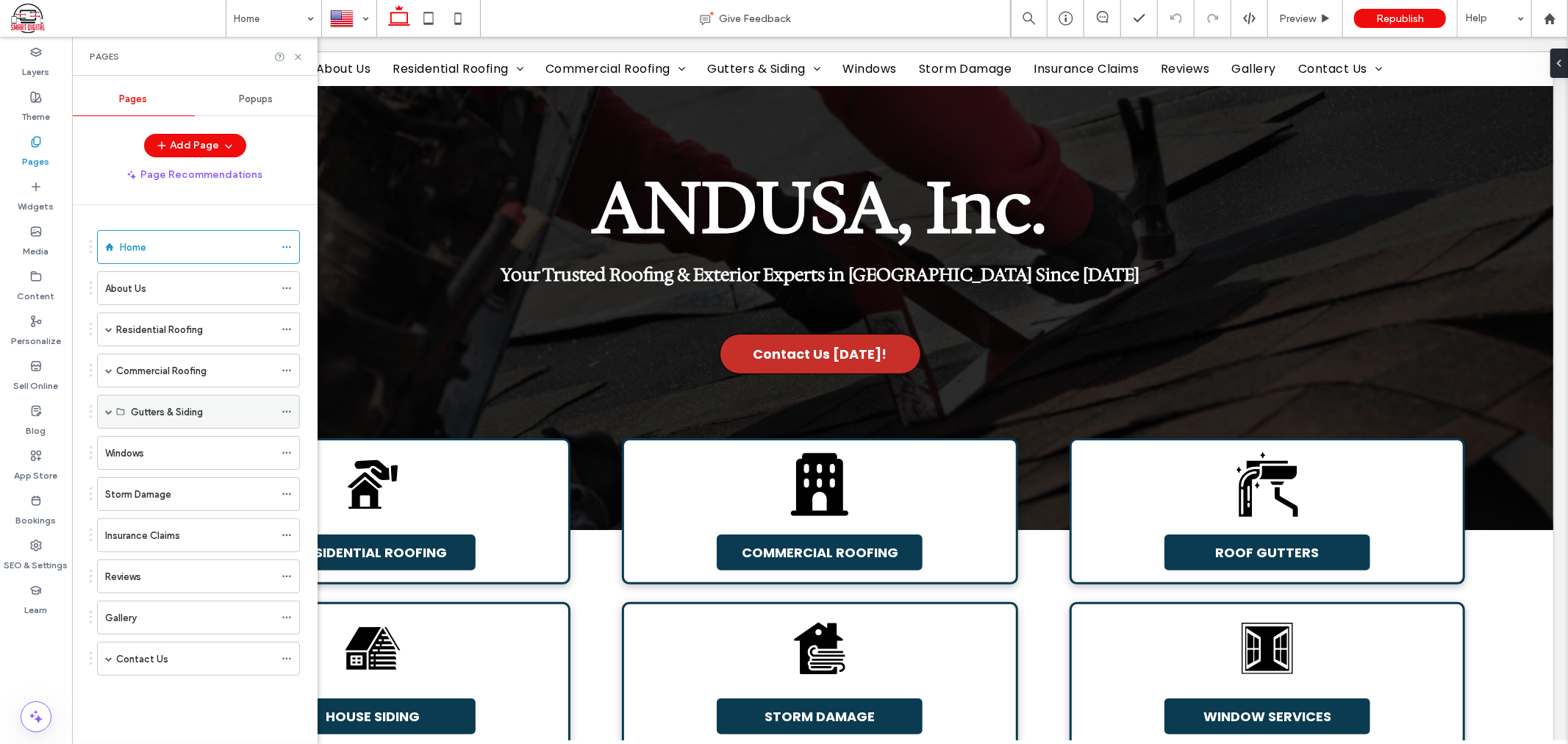
click at [104, 413] on div "Gutters & Siding" at bounding box center [198, 412] width 203 height 34
click at [104, 415] on div "Gutters & Siding" at bounding box center [198, 412] width 203 height 34
click at [107, 414] on span at bounding box center [109, 412] width 7 height 7
click at [295, 54] on icon at bounding box center [298, 57] width 11 height 11
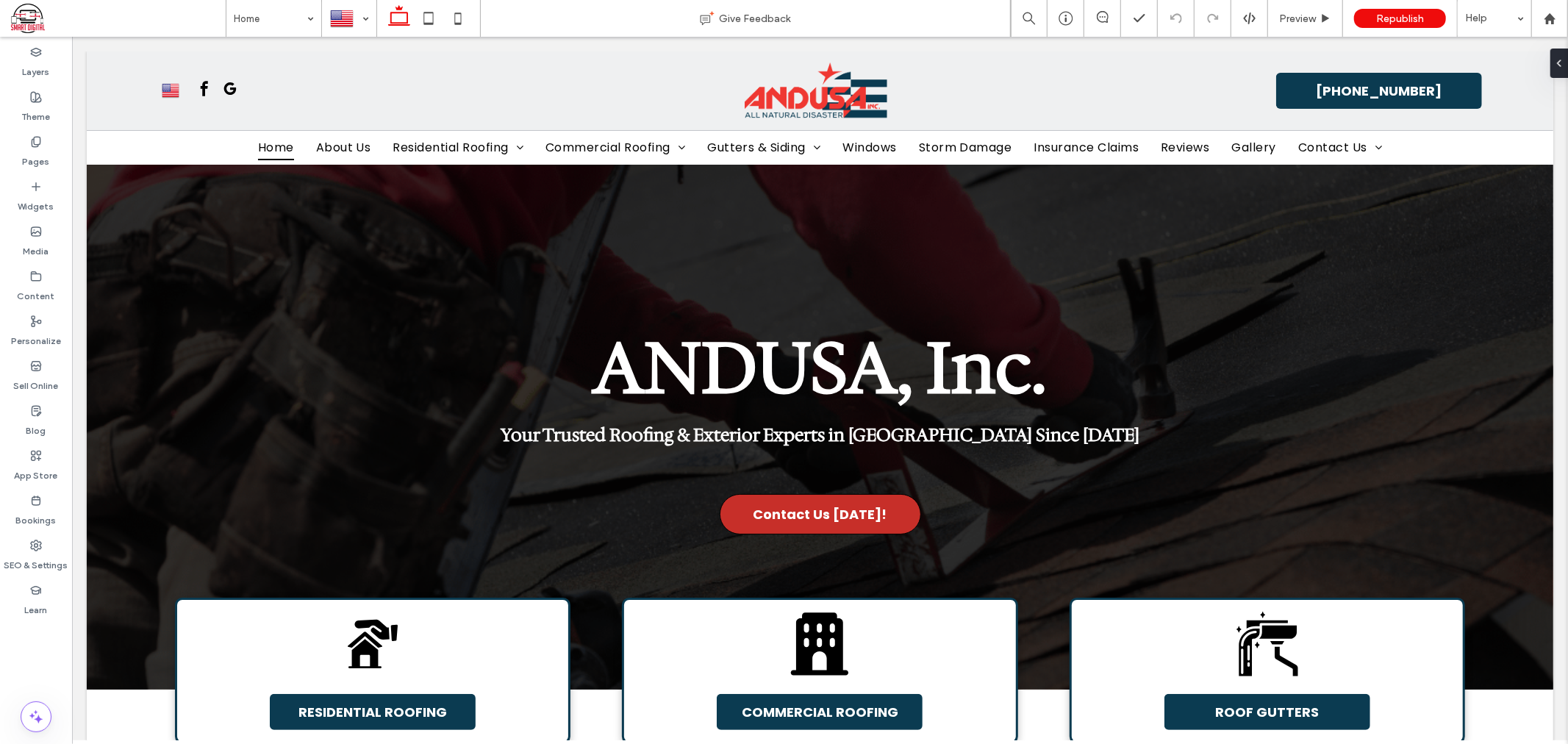
click at [33, 16] on span at bounding box center [118, 18] width 215 height 29
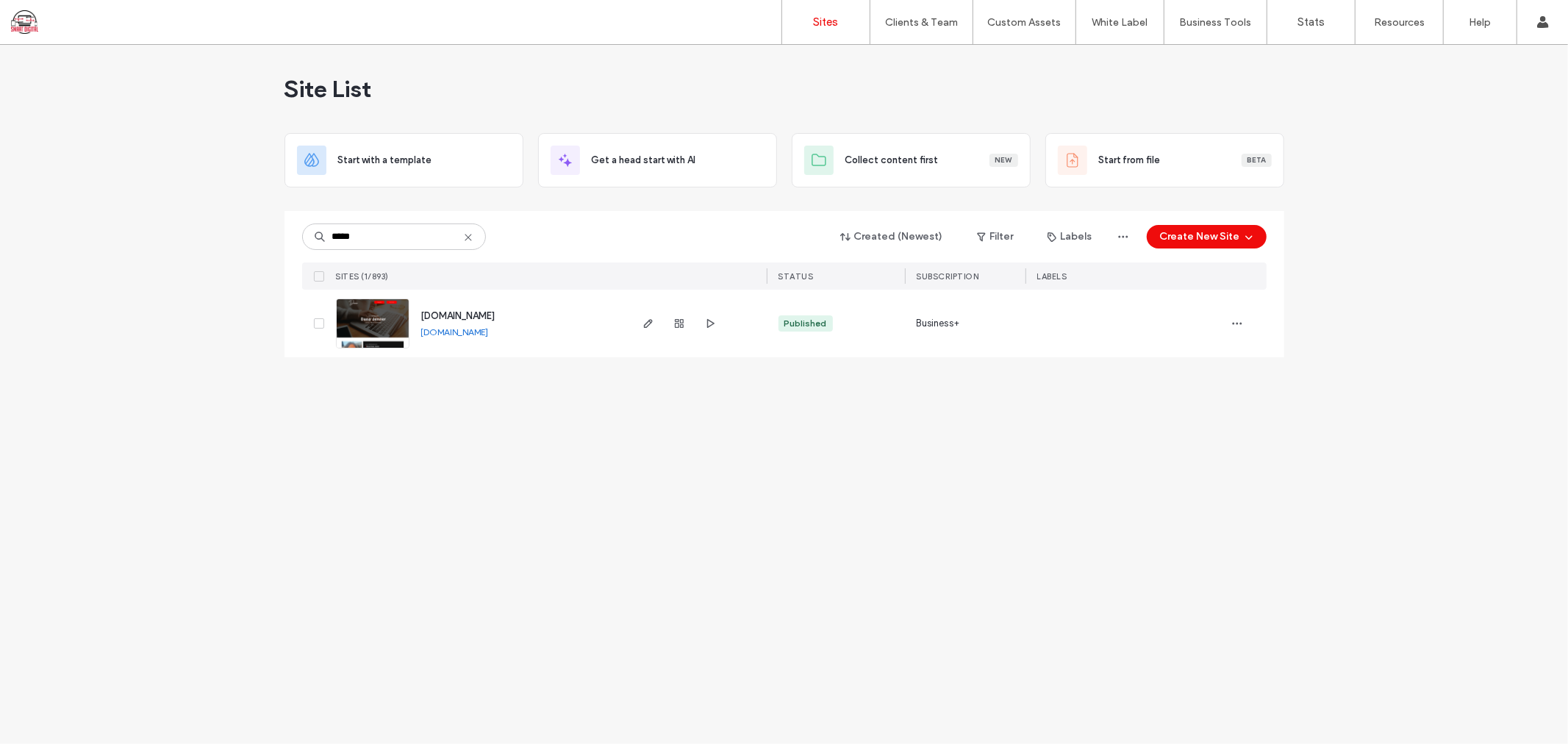
type input "*****"
click at [480, 319] on span "[DOMAIN_NAME]" at bounding box center [458, 315] width 74 height 11
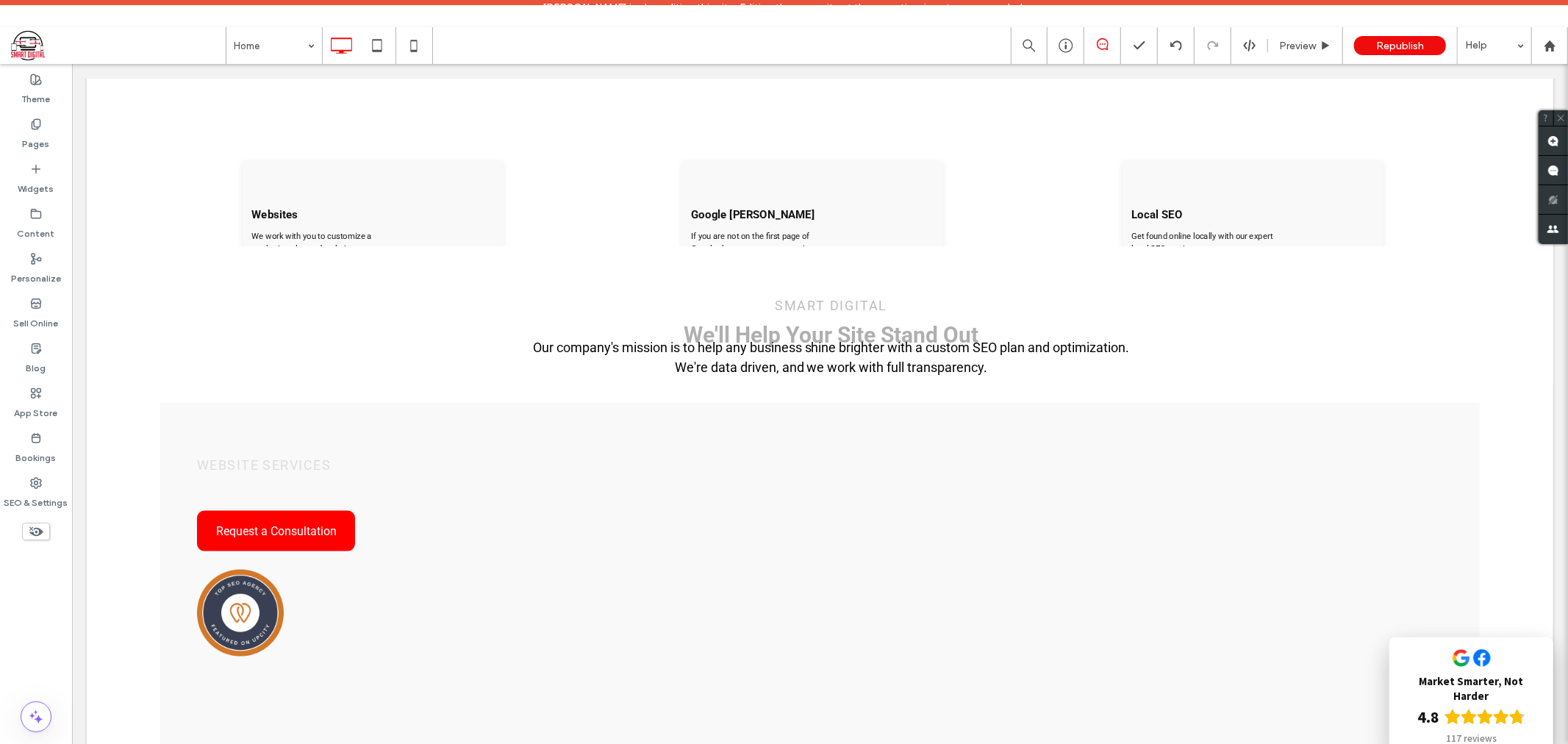
scroll to position [1470, 0]
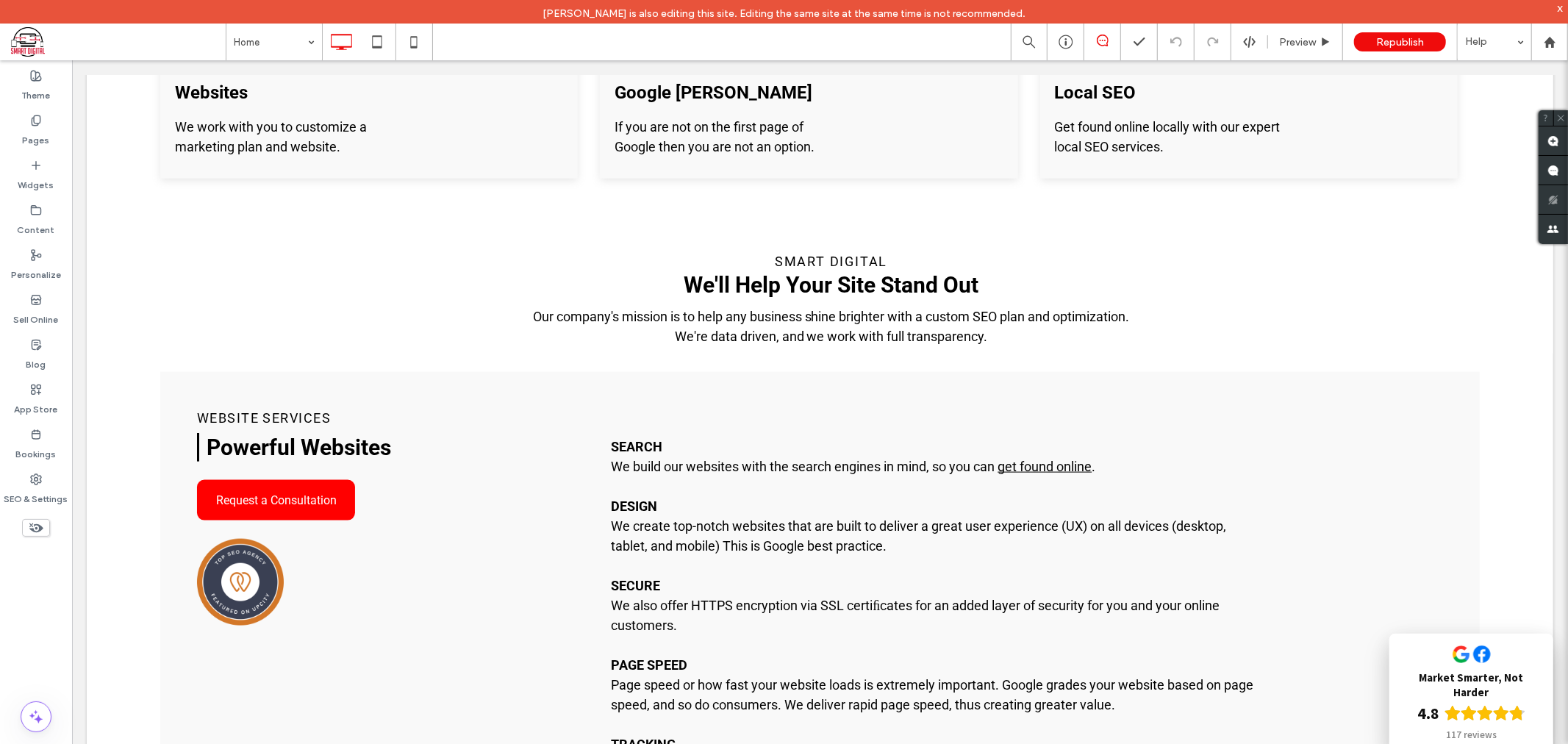
click at [38, 34] on span at bounding box center [118, 42] width 215 height 29
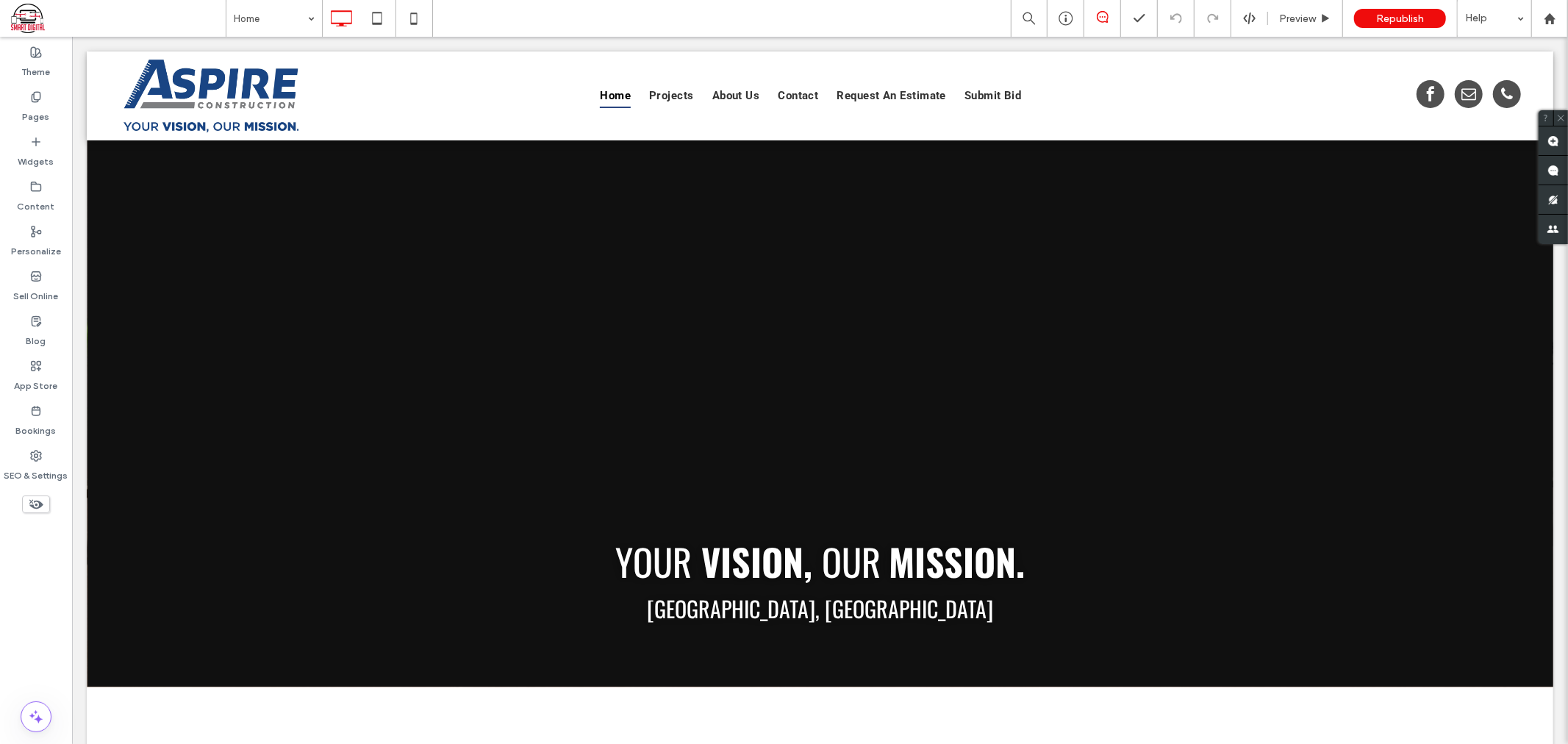
click at [37, 13] on span at bounding box center [118, 18] width 215 height 29
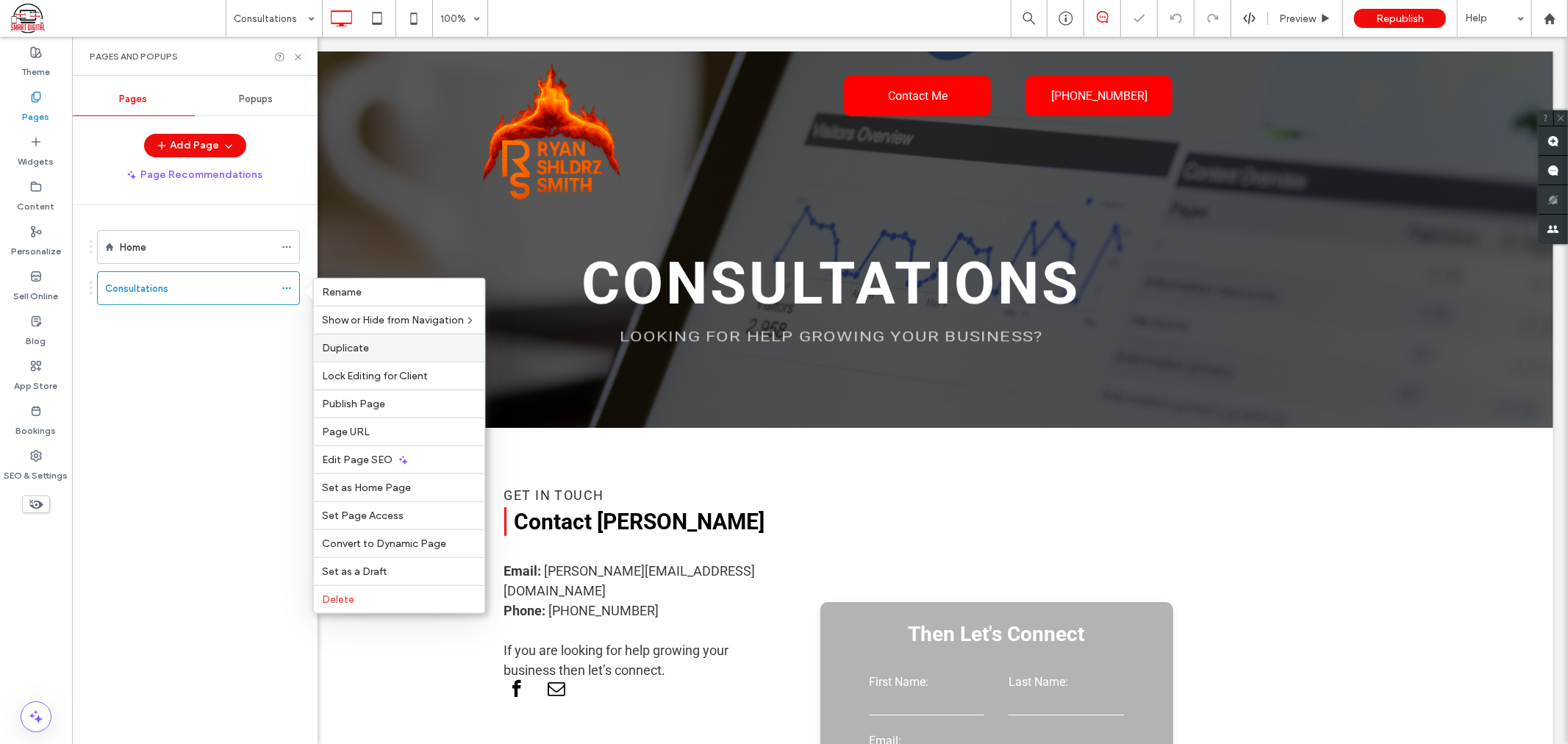
click at [394, 346] on label "Duplicate" at bounding box center [399, 348] width 154 height 12
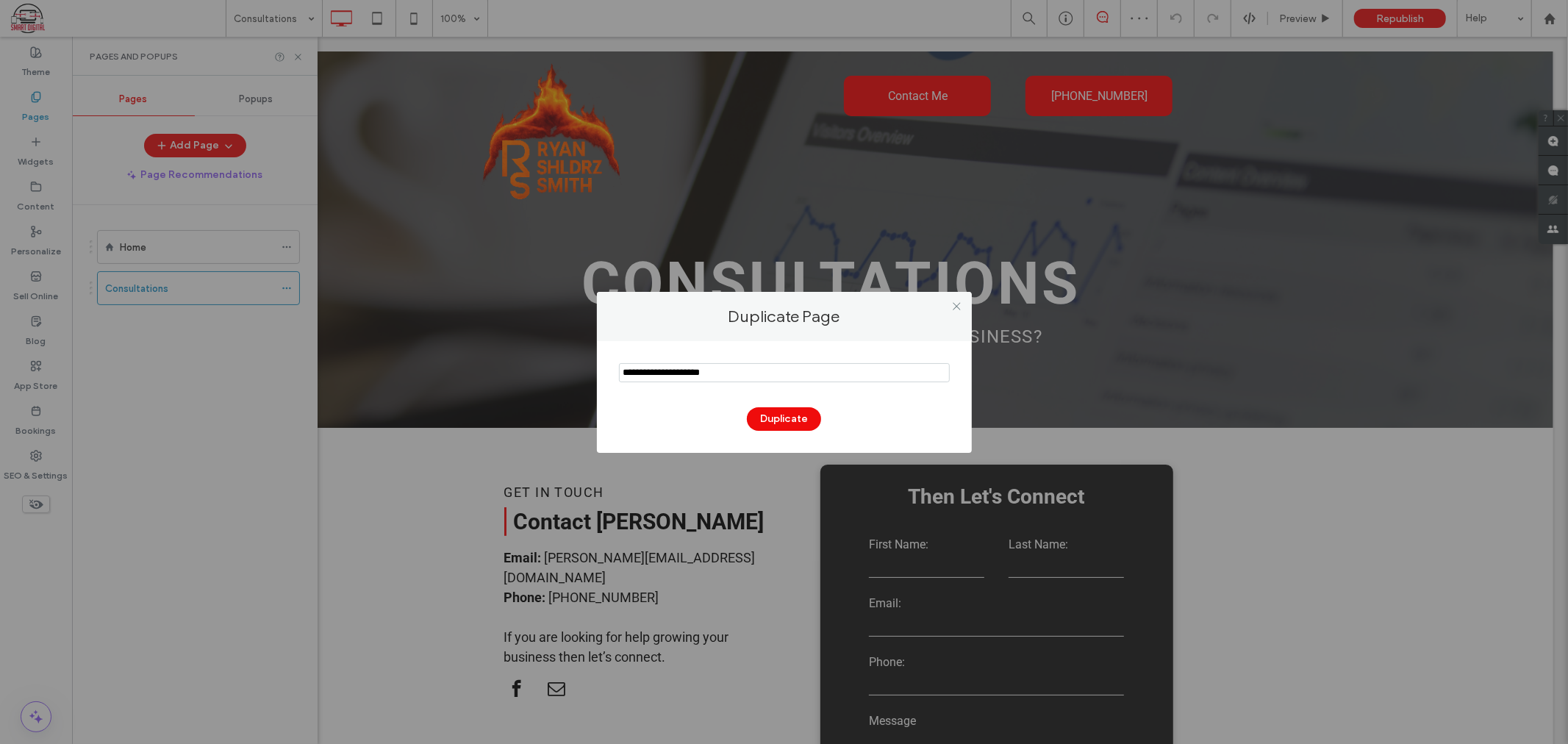
drag, startPoint x: 742, startPoint y: 379, endPoint x: 593, endPoint y: 377, distance: 149.0
click at [593, 377] on div "Duplicate Page Duplicate" at bounding box center [784, 372] width 1568 height 744
type input "**********"
drag, startPoint x: 750, startPoint y: 409, endPoint x: 781, endPoint y: 418, distance: 32.3
click at [752, 409] on div "Duplicate" at bounding box center [784, 412] width 331 height 38
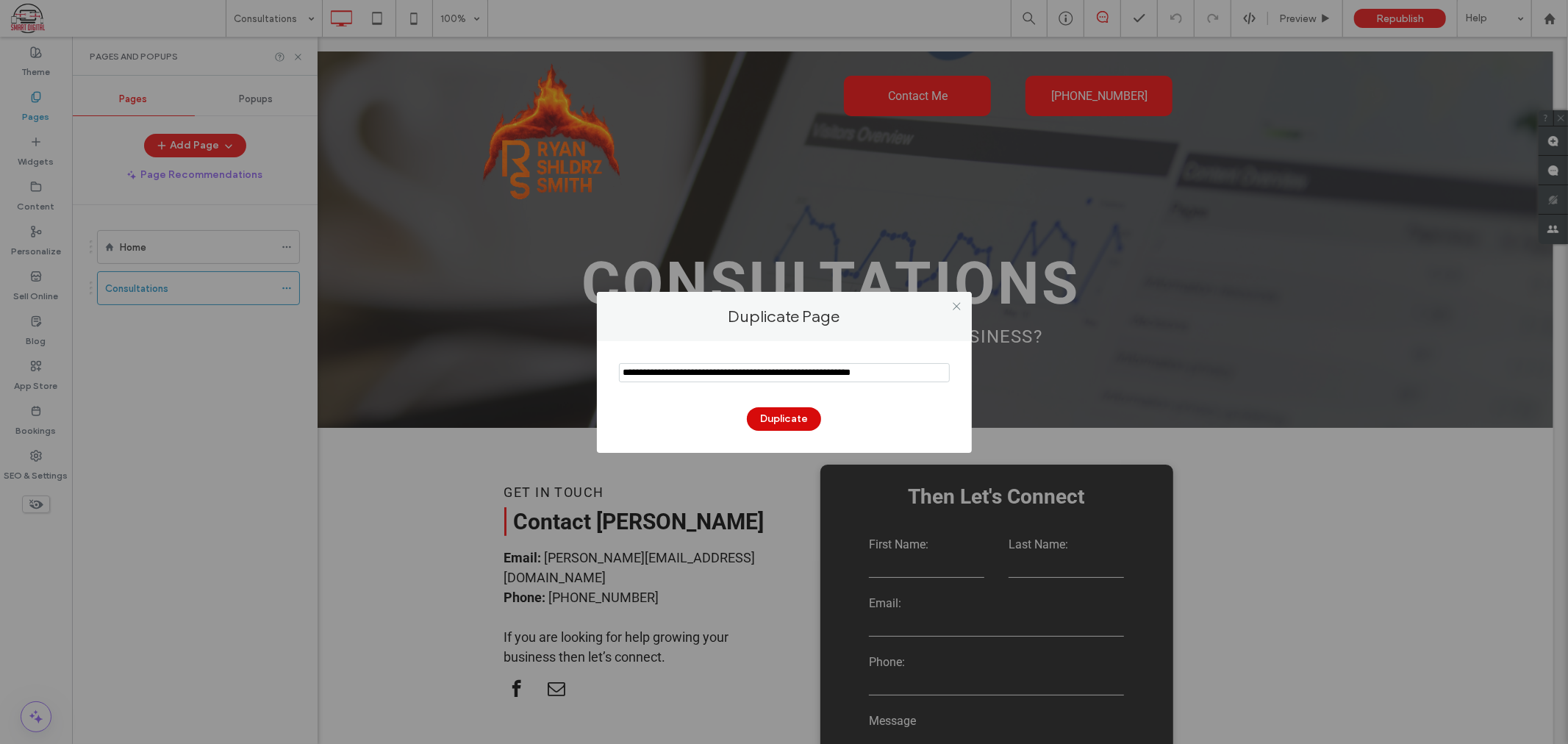
click at [783, 420] on button "Duplicate" at bounding box center [784, 419] width 74 height 24
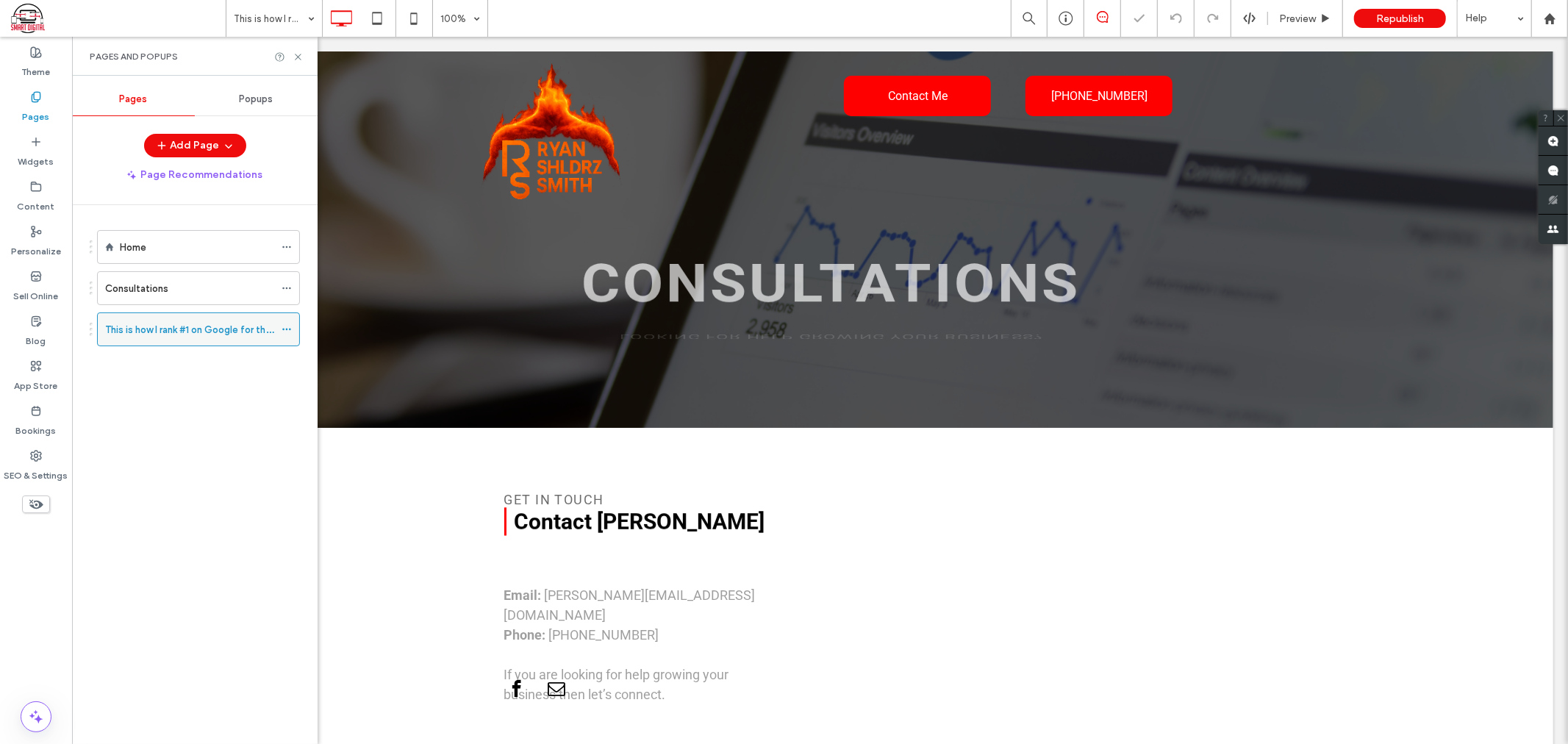
click at [294, 324] on div at bounding box center [290, 329] width 18 height 22
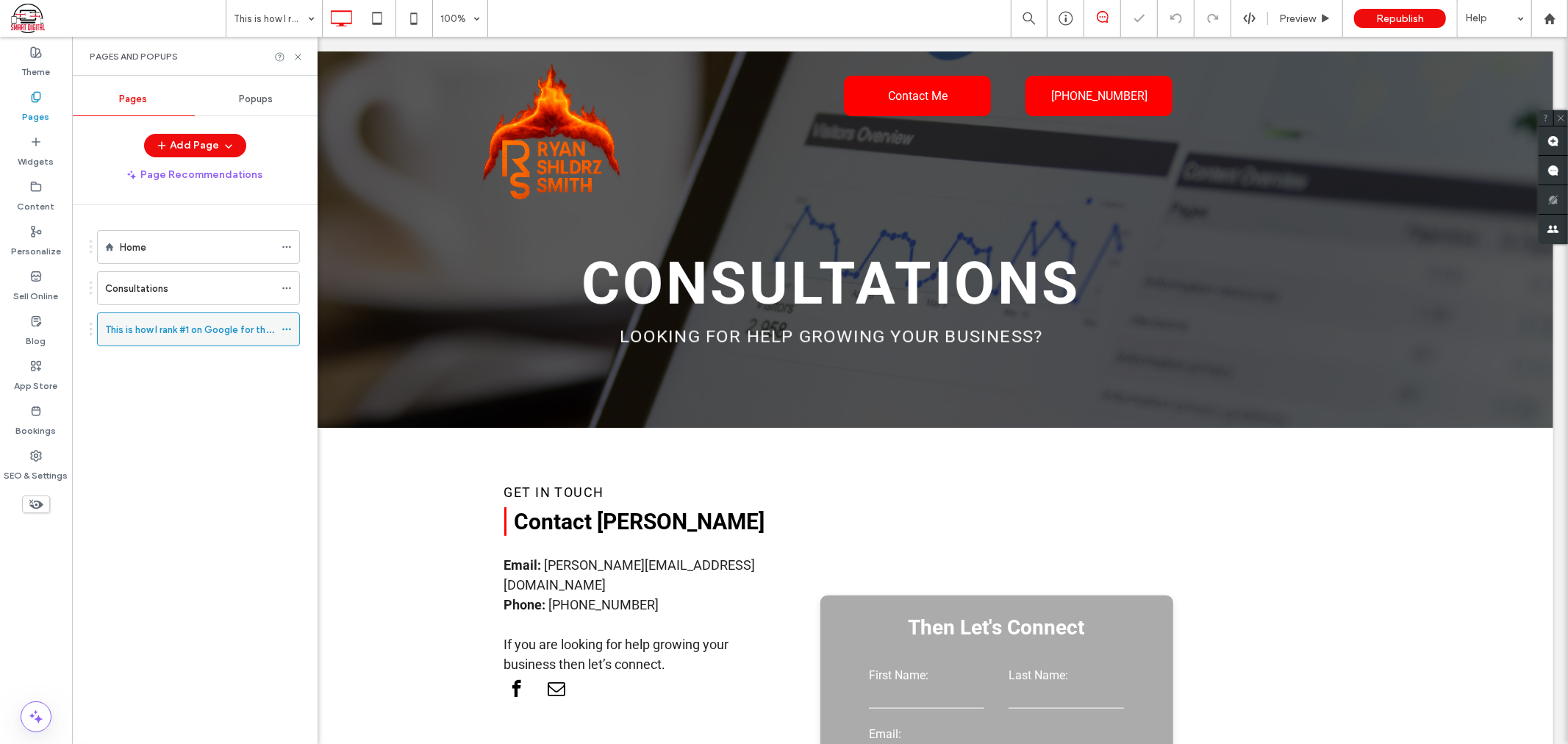
click at [294, 324] on div at bounding box center [290, 329] width 18 height 22
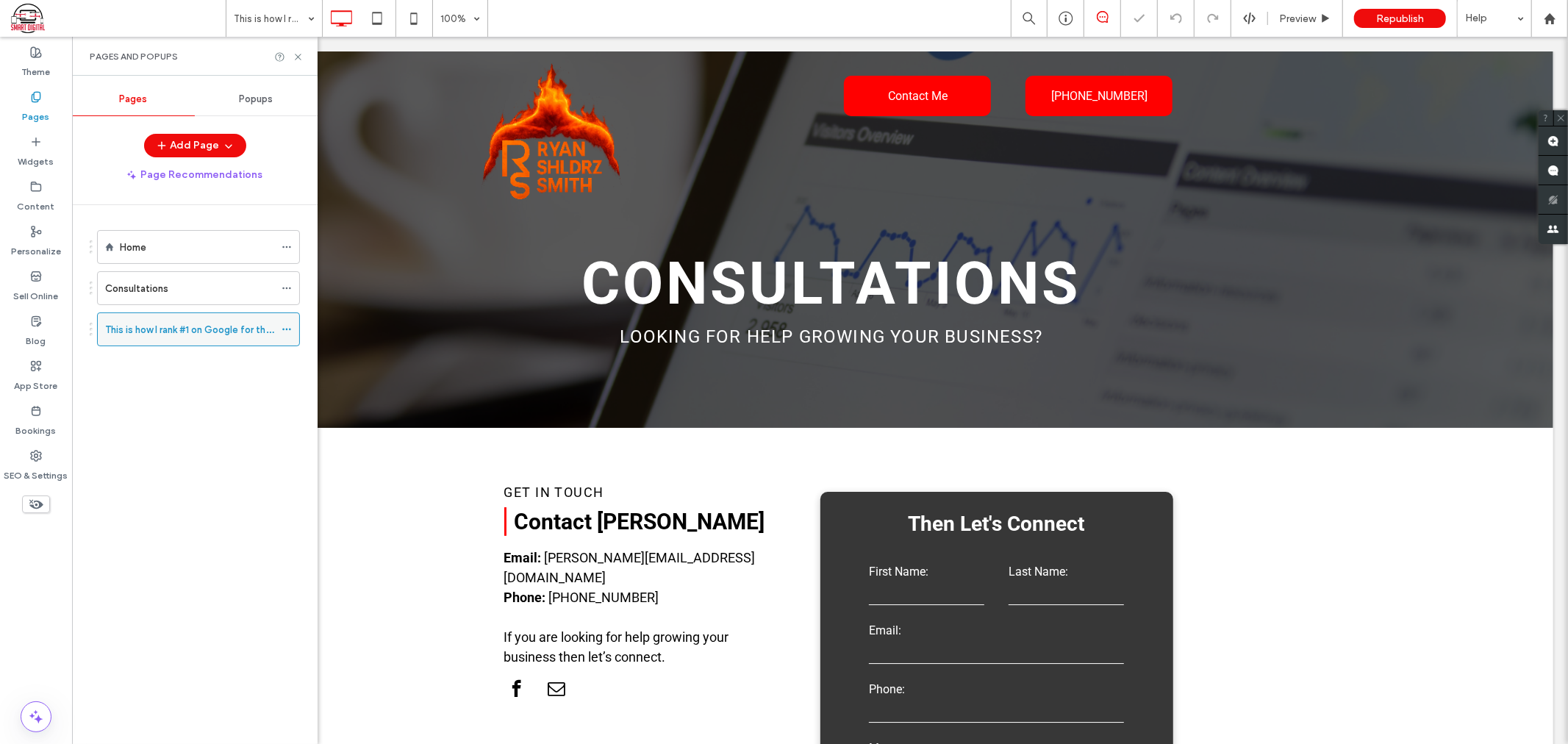
click at [285, 334] on icon at bounding box center [287, 329] width 10 height 10
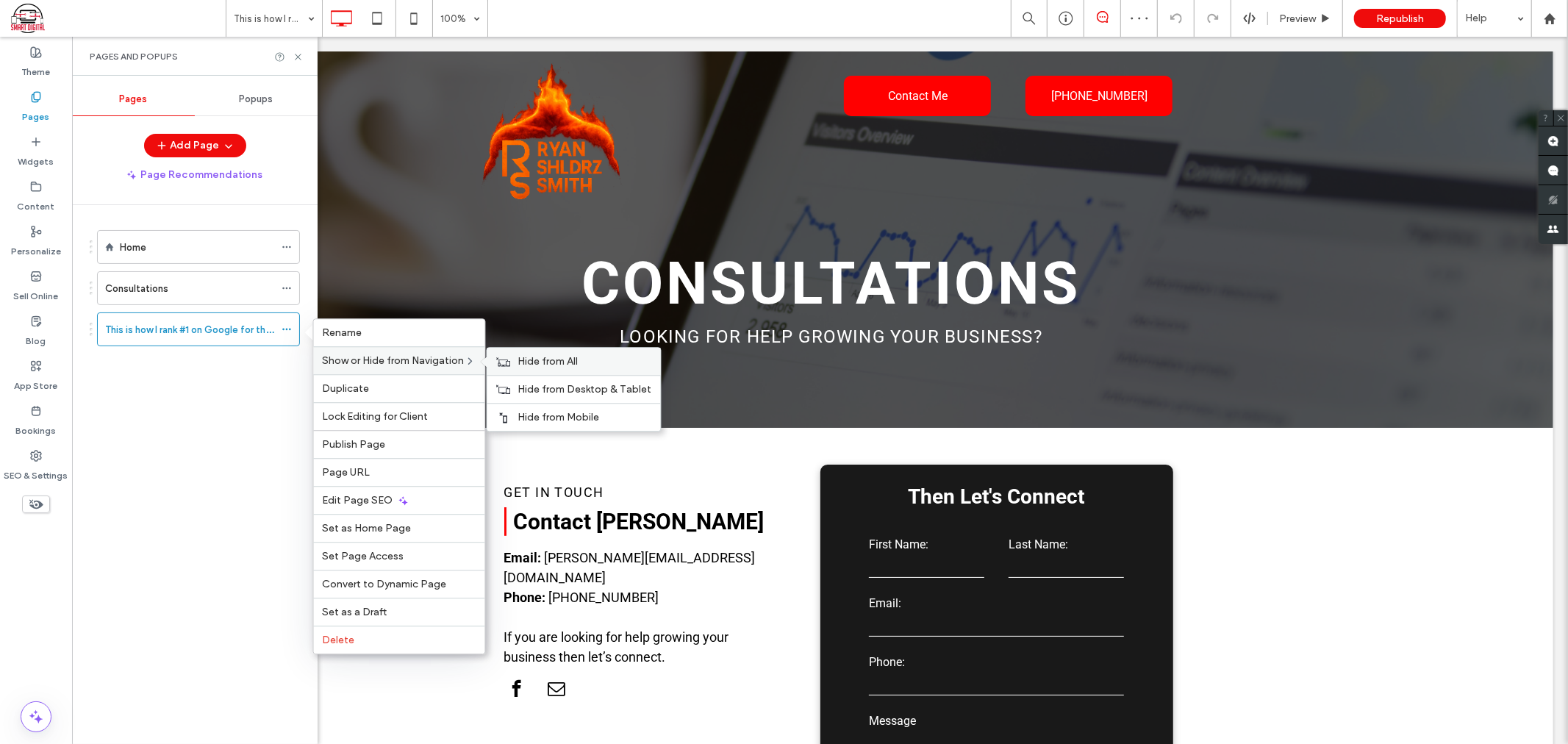
click at [513, 355] on div "Hide from All" at bounding box center [574, 361] width 173 height 27
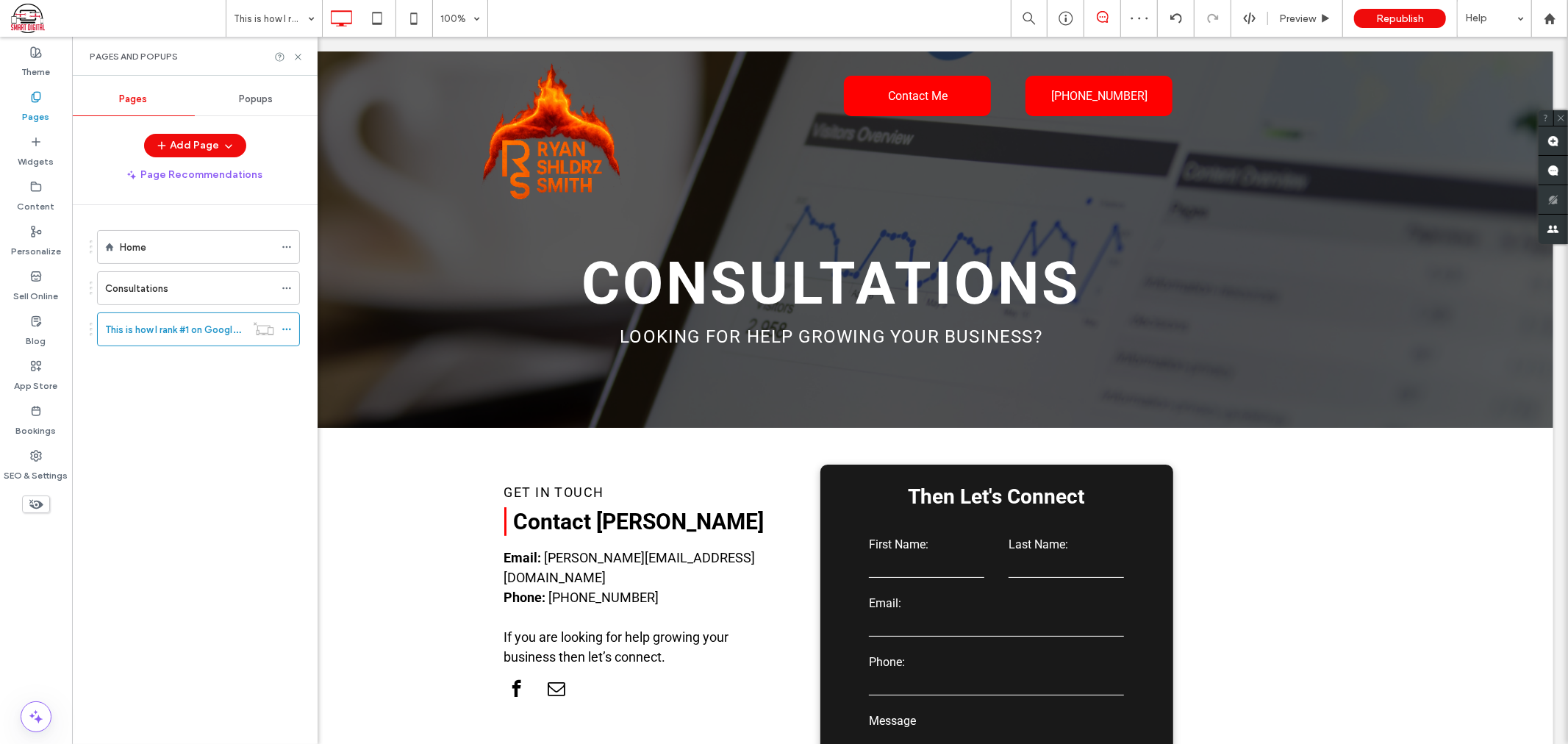
click at [195, 407] on div "Home Consultations This is how I rank #1 on Google for the term _online marketi…" at bounding box center [204, 471] width 228 height 532
click at [295, 51] on icon at bounding box center [298, 57] width 11 height 11
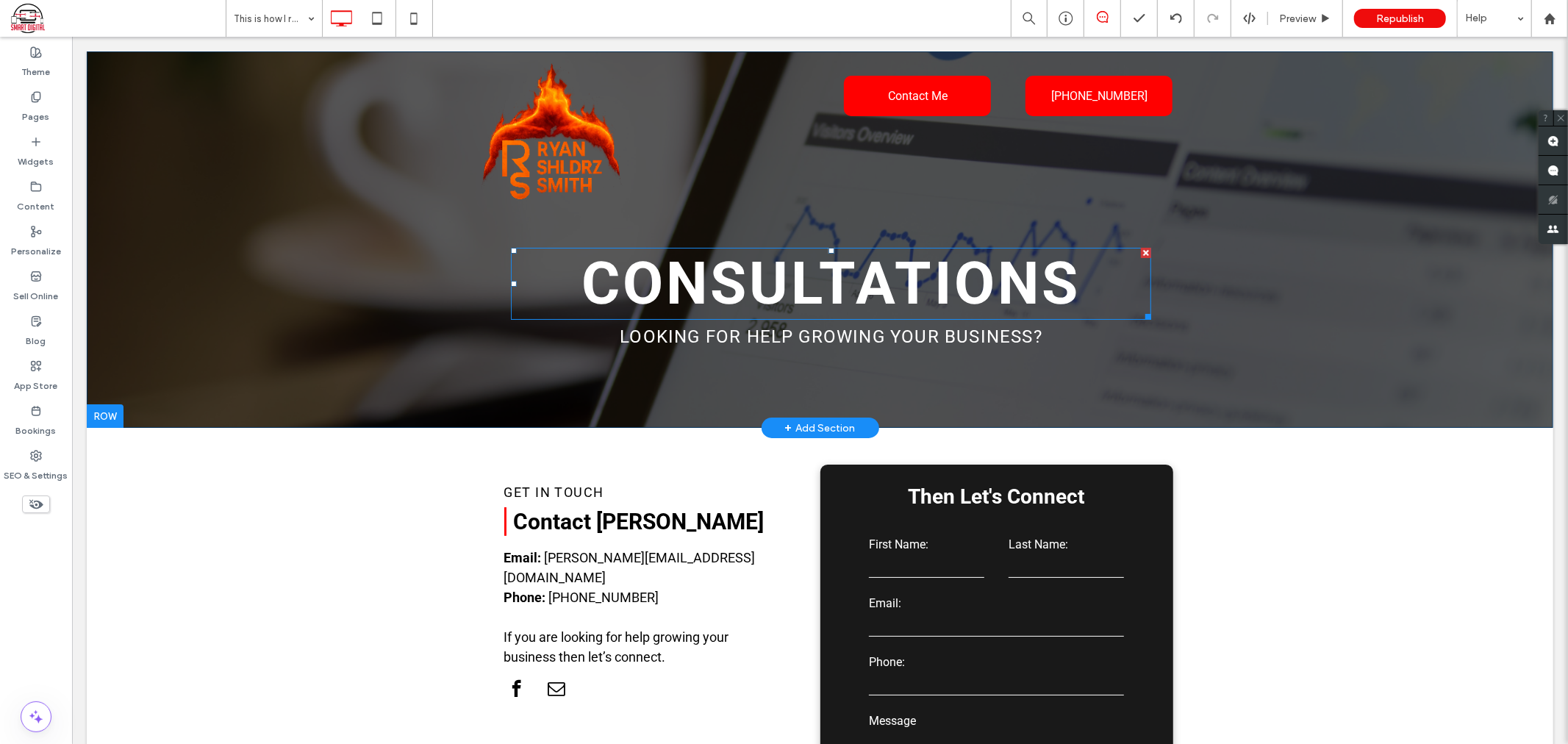
click at [1140, 251] on div at bounding box center [1145, 252] width 10 height 10
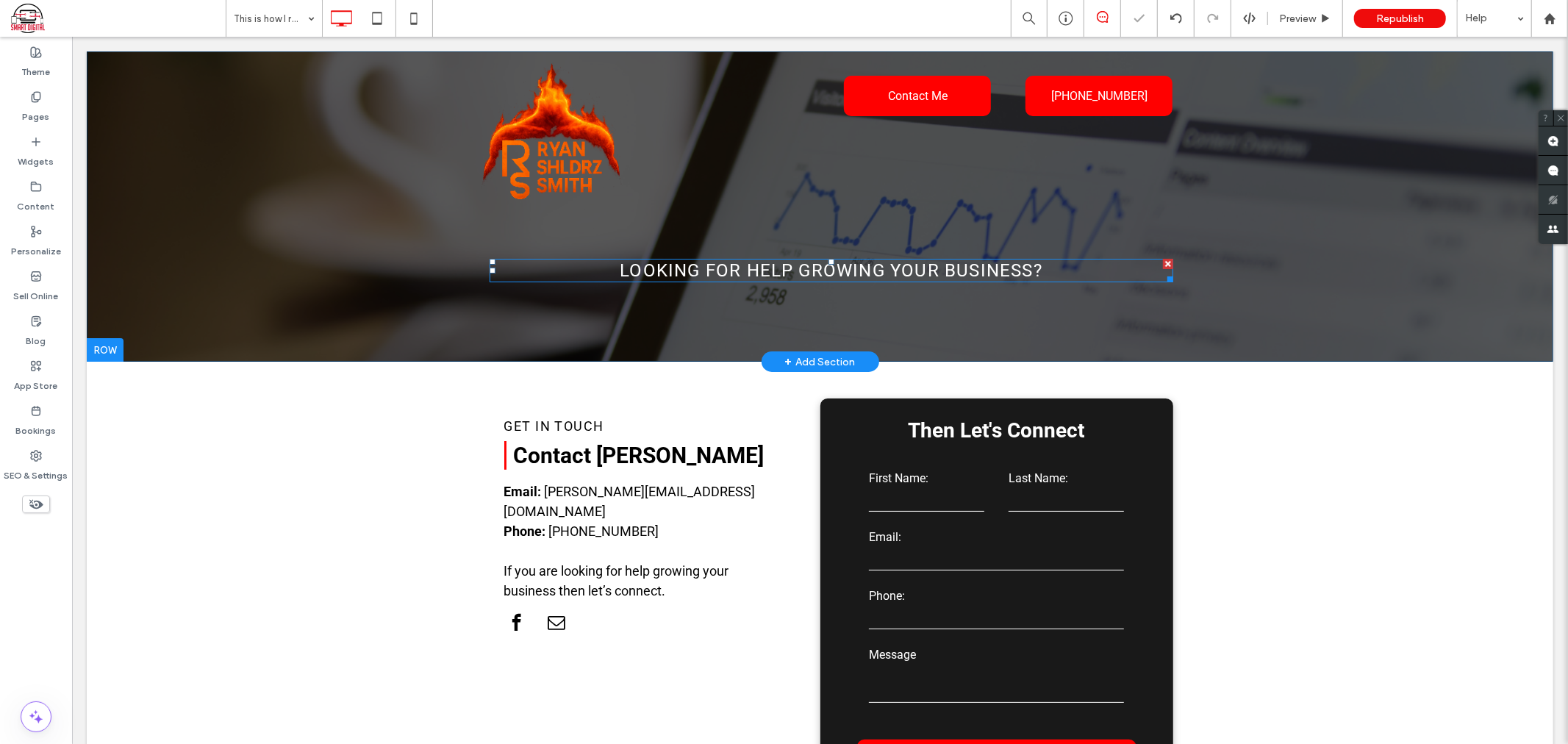
click at [1162, 264] on div at bounding box center [1167, 263] width 10 height 10
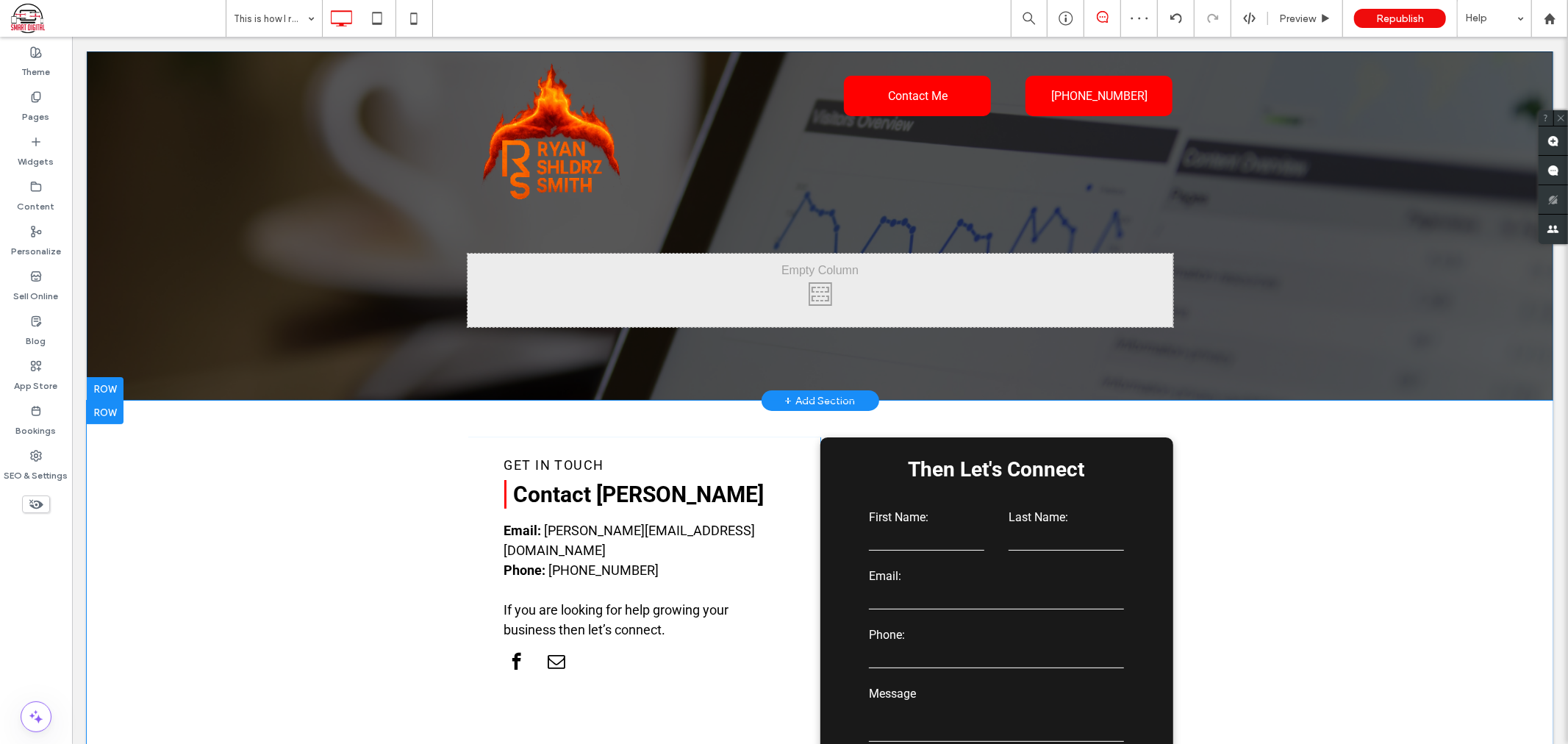
click at [105, 415] on div at bounding box center [104, 412] width 37 height 24
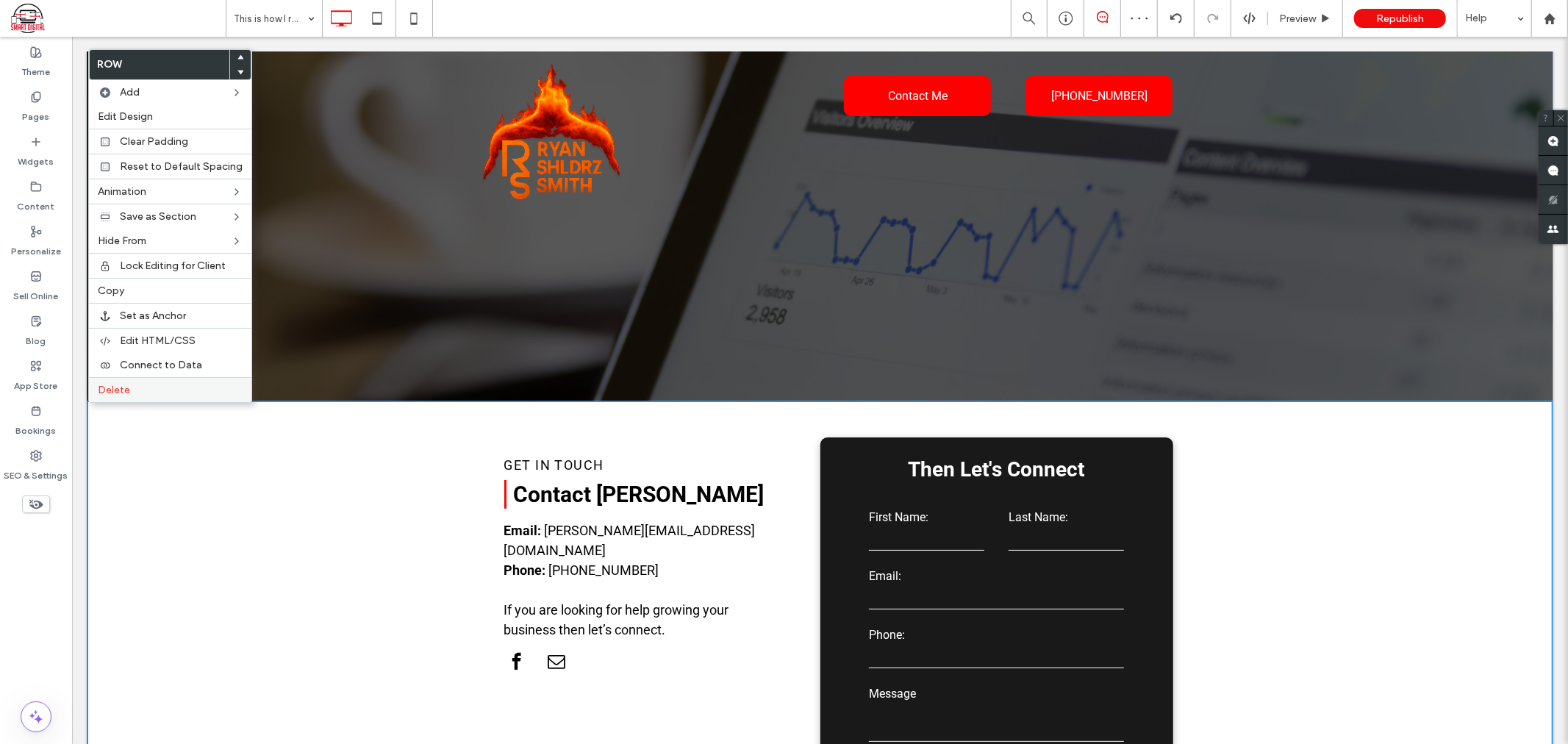
click at [111, 390] on span "Delete" at bounding box center [114, 390] width 32 height 12
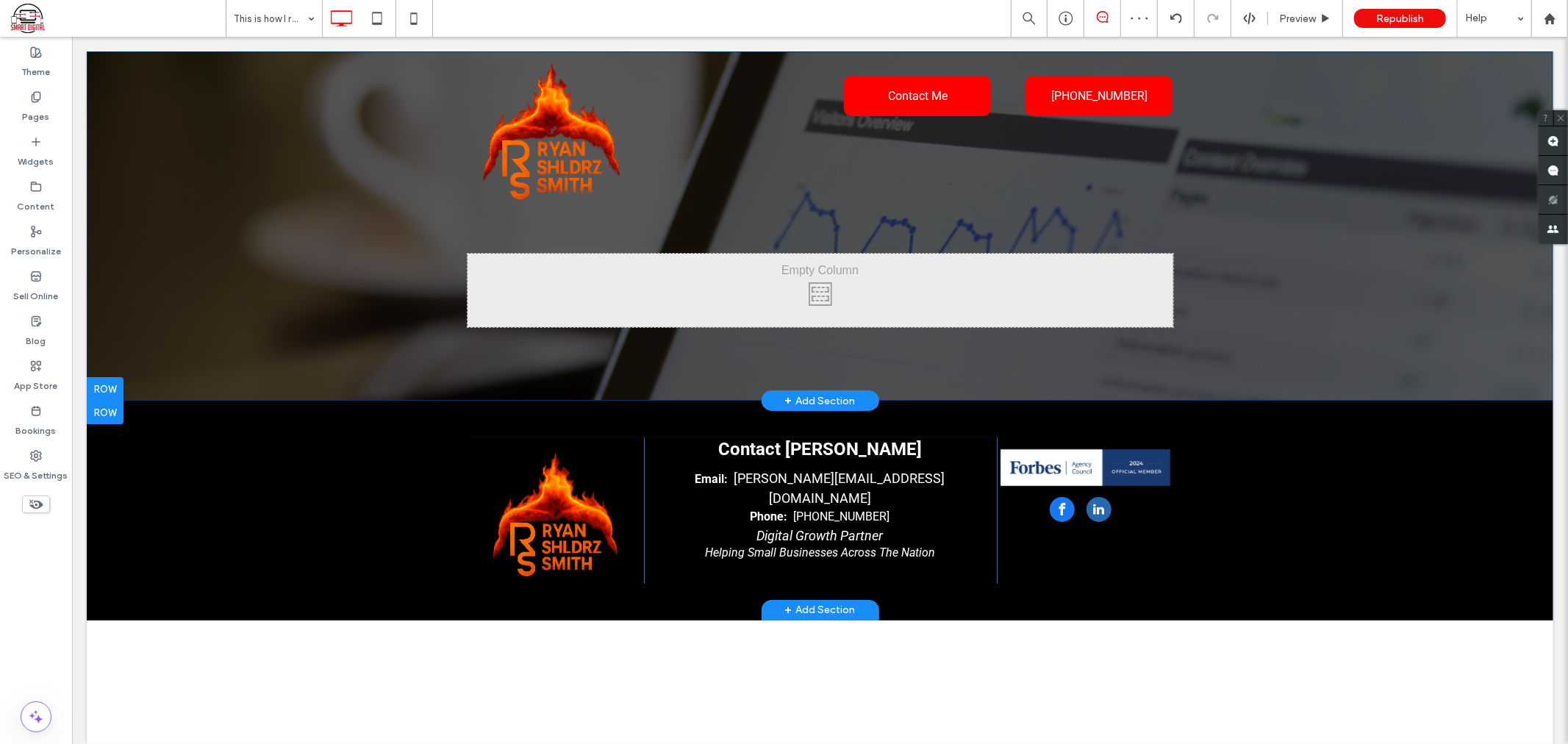
click at [112, 409] on div at bounding box center [104, 412] width 37 height 24
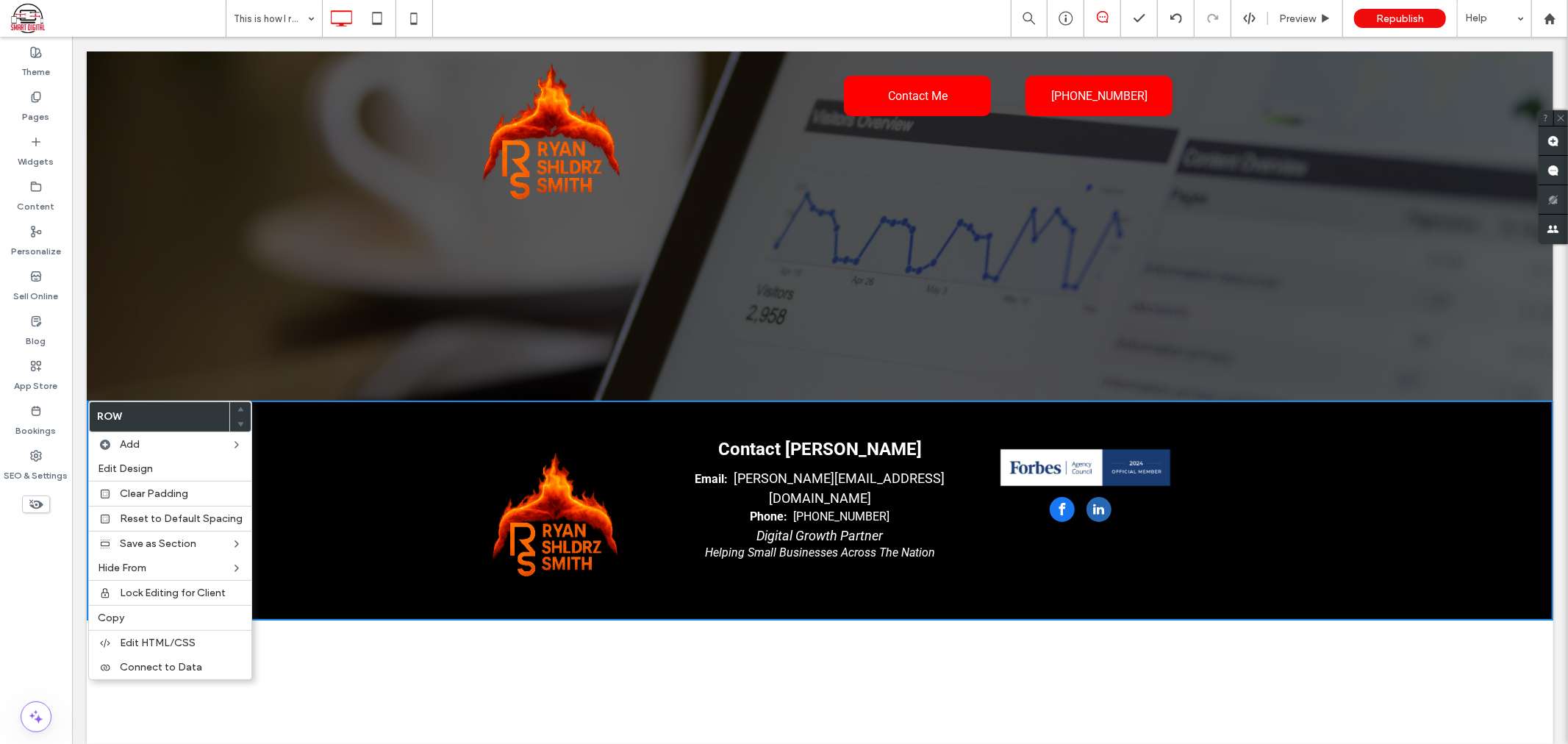
click at [314, 689] on div "Click To Paste Contact Me Click To Paste [PHONE_NUMBER] Click To Paste Header T…" at bounding box center [819, 397] width 1467 height 693
click at [546, 672] on div "Click To Paste Contact Me Click To Paste [PHONE_NUMBER] Click To Paste Header T…" at bounding box center [819, 397] width 1467 height 693
click at [434, 331] on div "Click To Paste Row + Add Section" at bounding box center [819, 225] width 1467 height 349
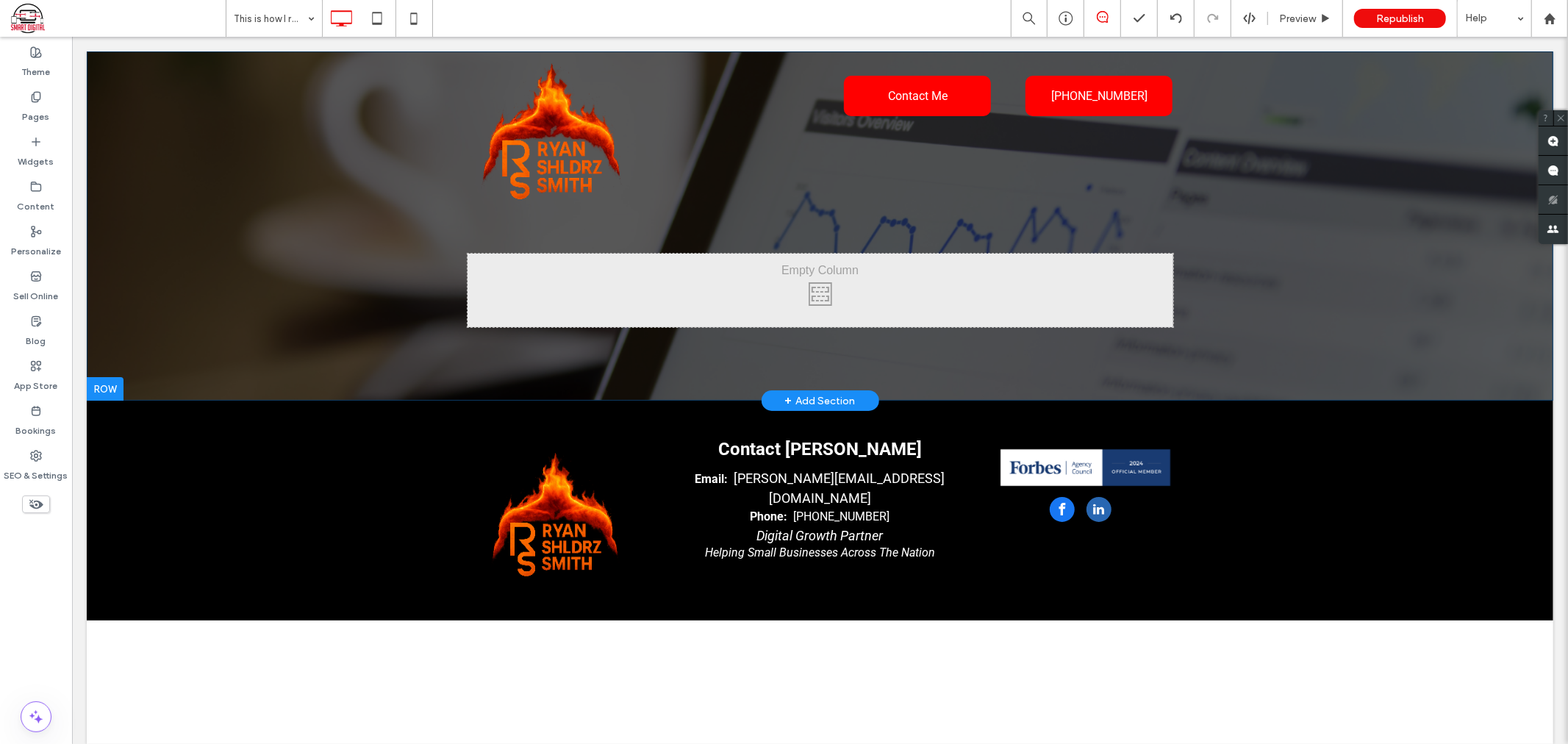
click at [112, 392] on div at bounding box center [104, 388] width 37 height 24
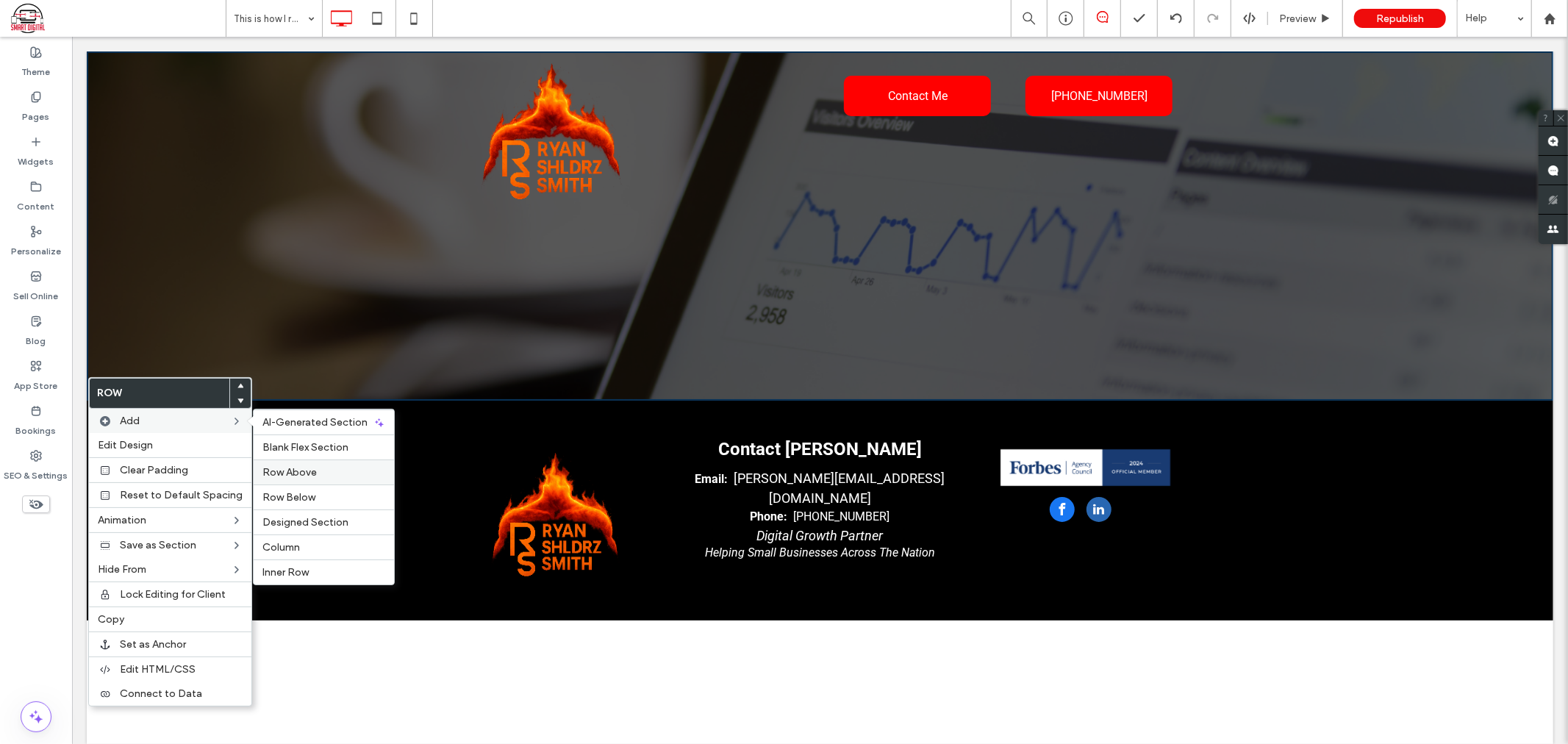
click at [312, 467] on label "Row Above" at bounding box center [323, 472] width 123 height 12
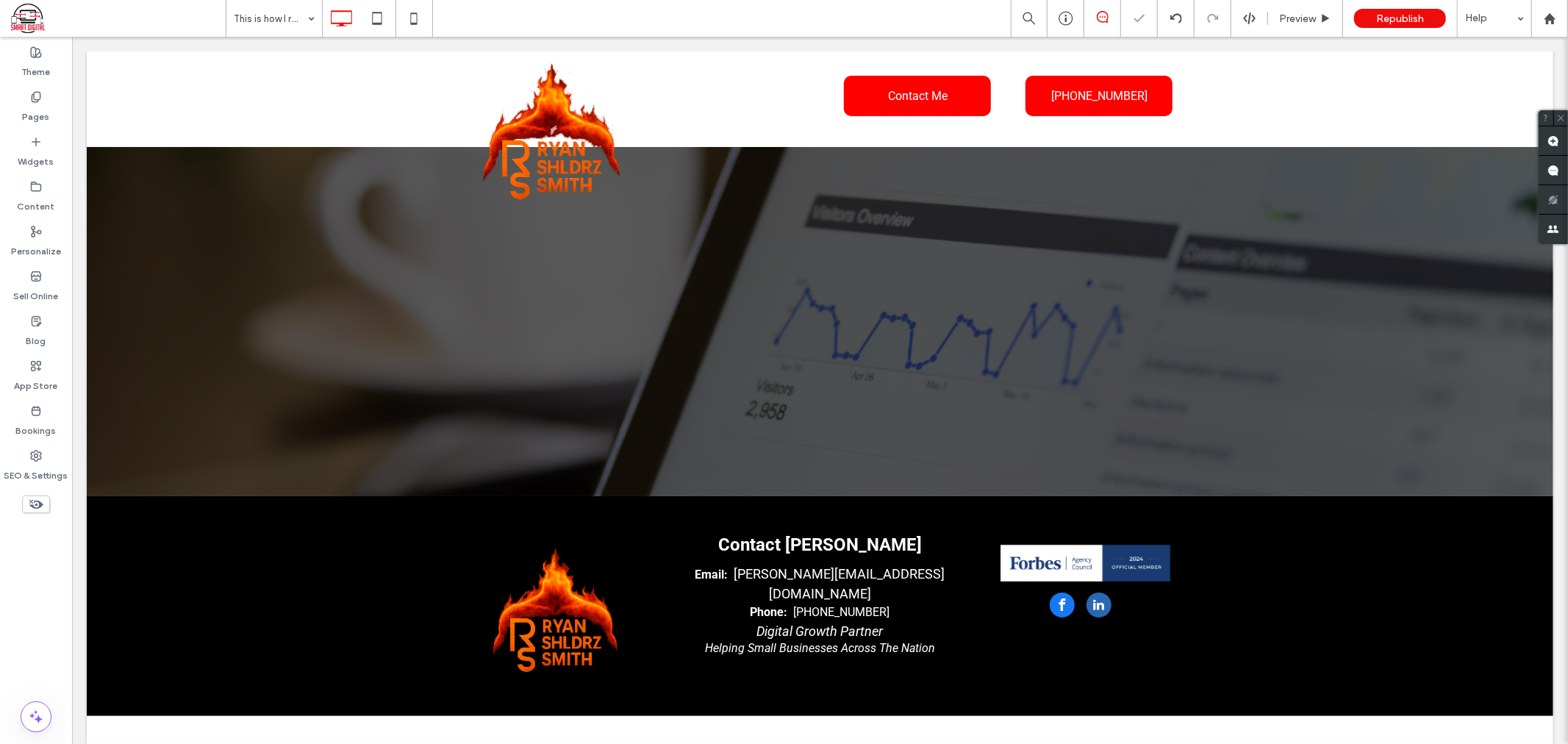
click at [749, 396] on div "Click To Paste" at bounding box center [820, 385] width 706 height 74
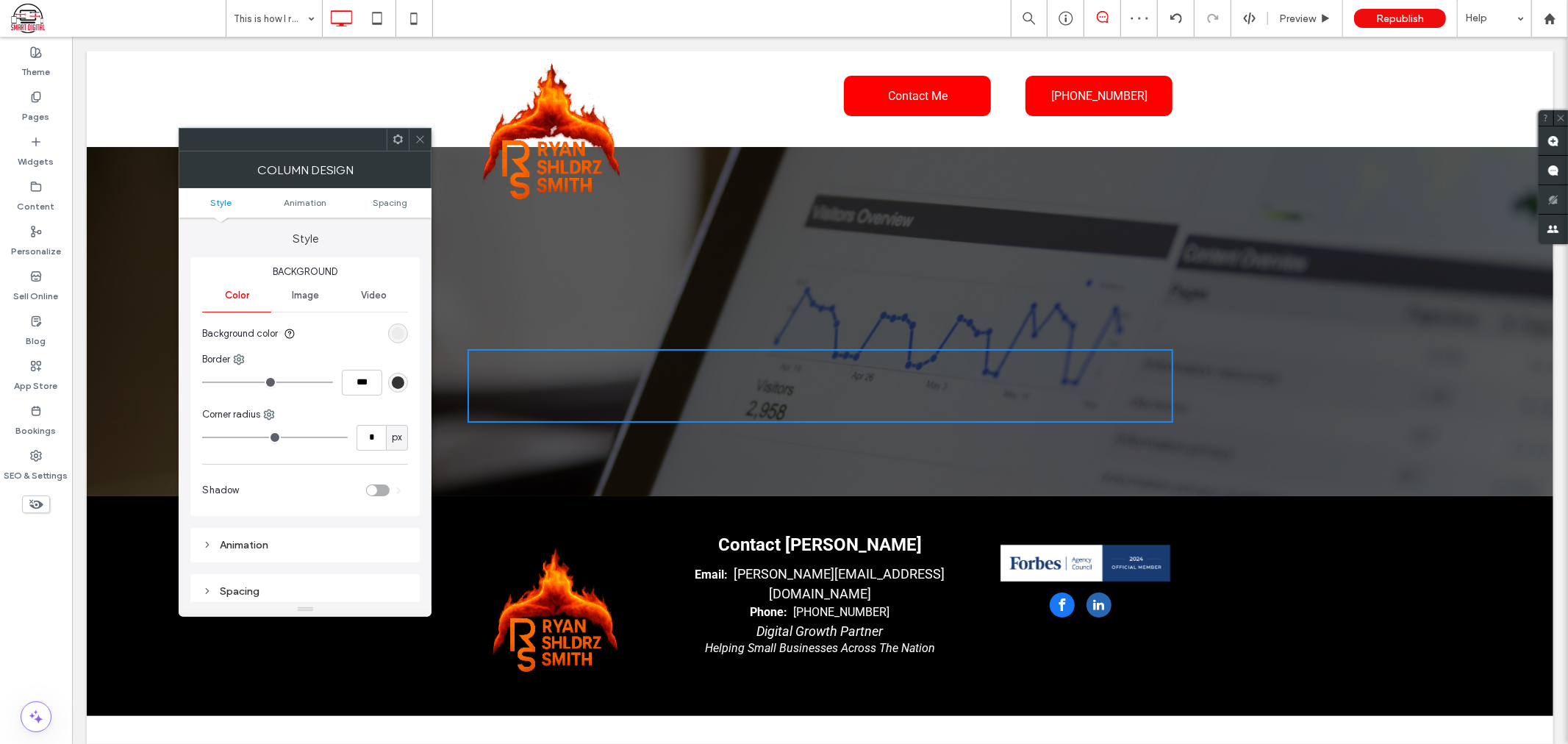
click at [300, 298] on span "Image" at bounding box center [305, 296] width 27 height 12
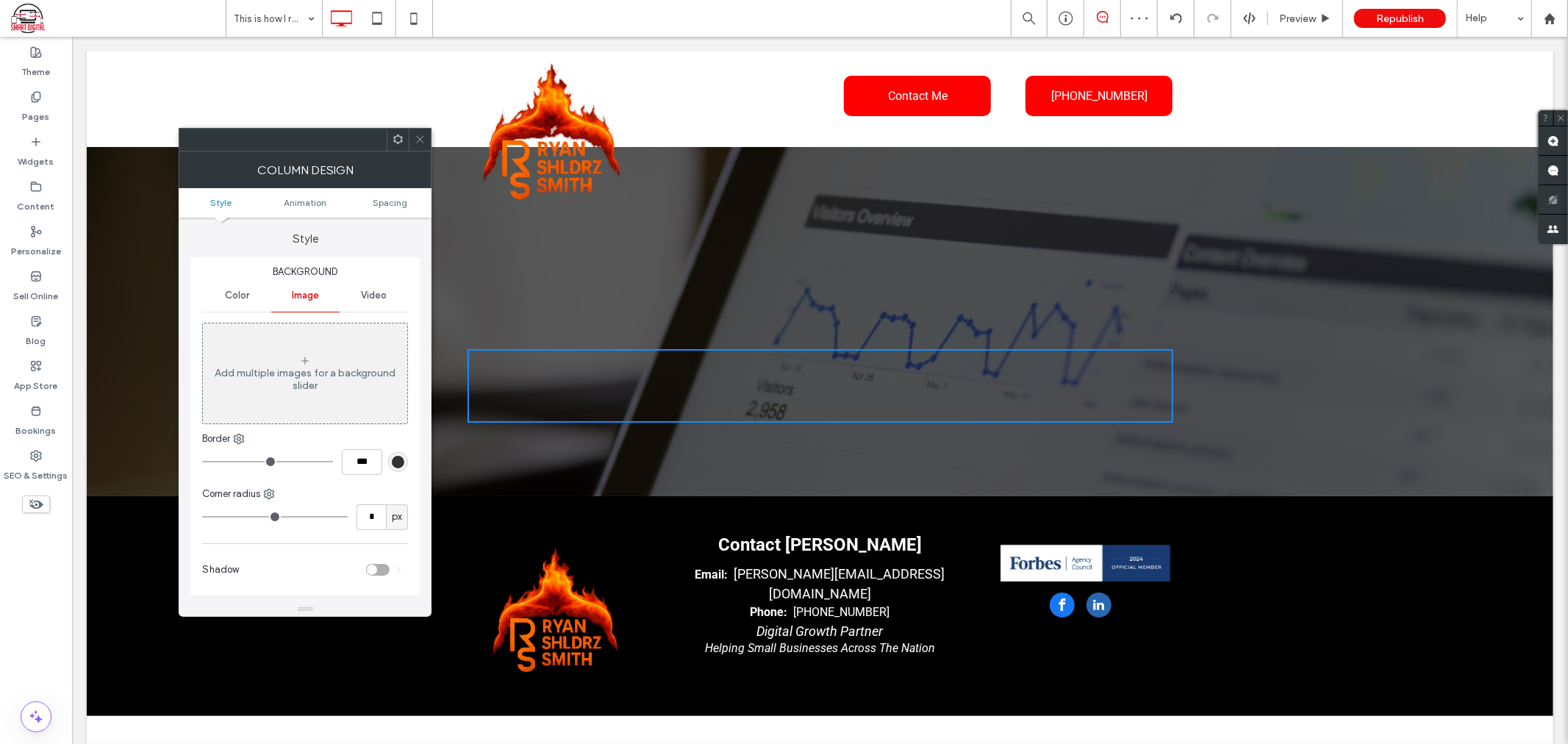
click at [283, 392] on div "Add multiple images for a background slider" at bounding box center [305, 373] width 204 height 97
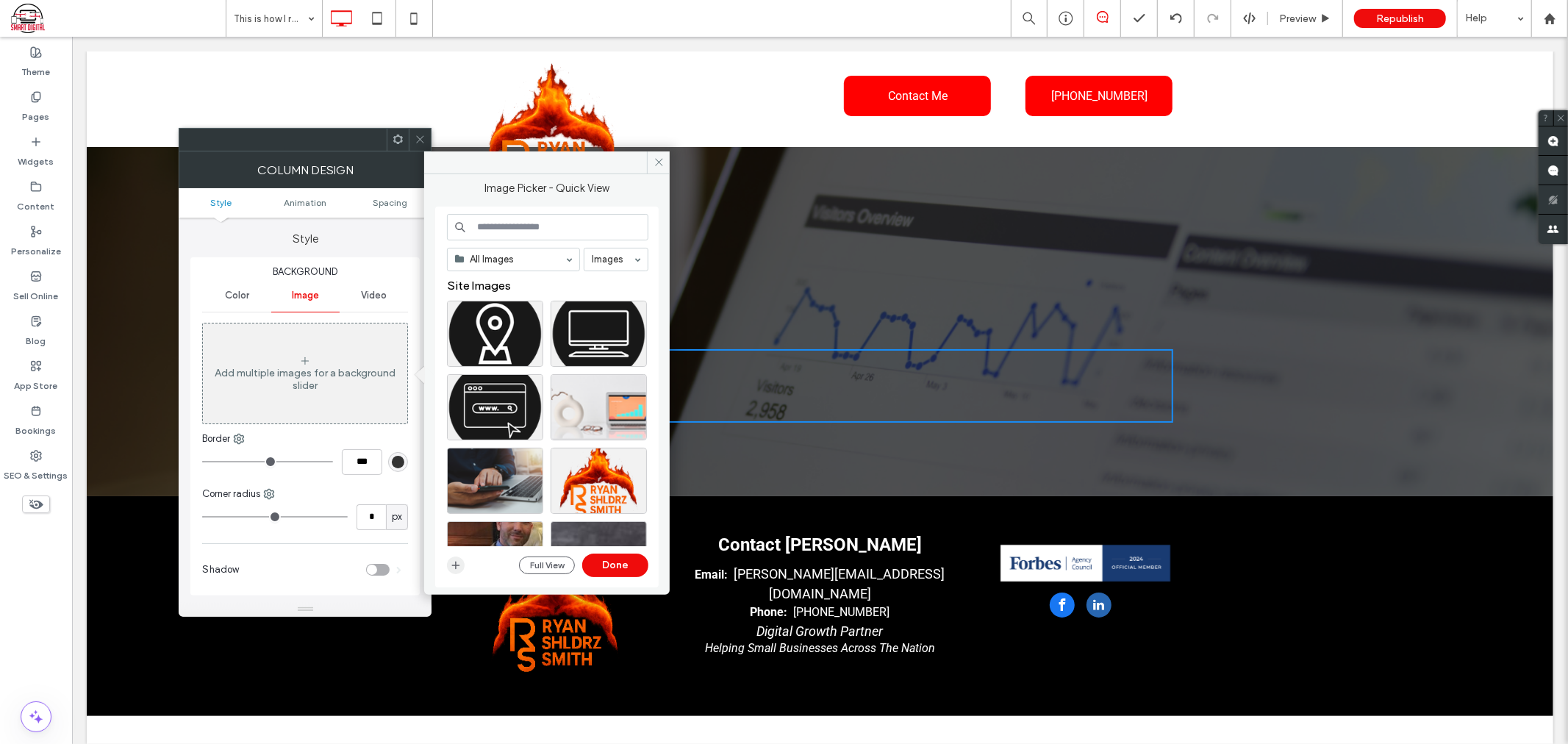
click at [465, 562] on span "button" at bounding box center [456, 565] width 18 height 18
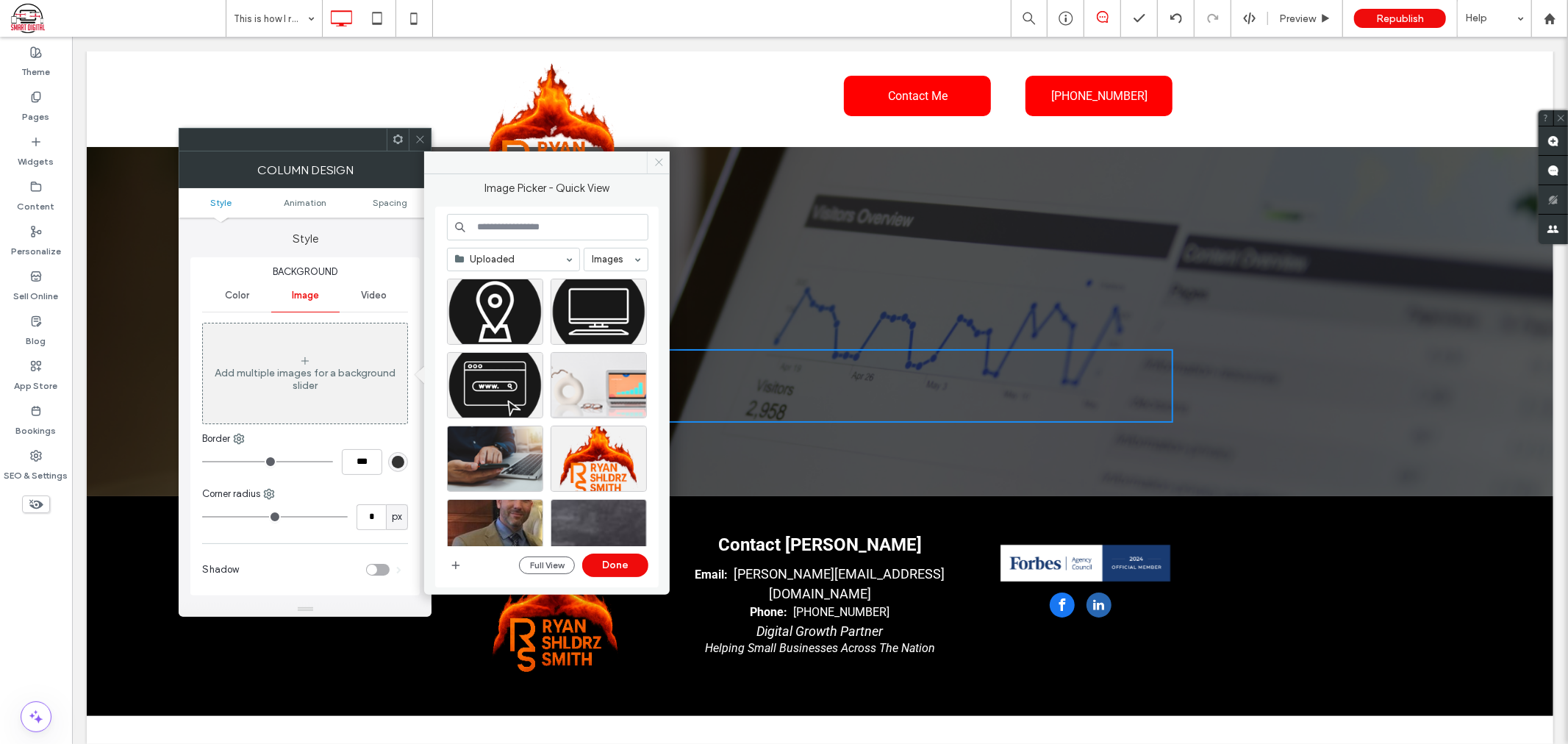
click at [658, 168] on span at bounding box center [658, 162] width 23 height 22
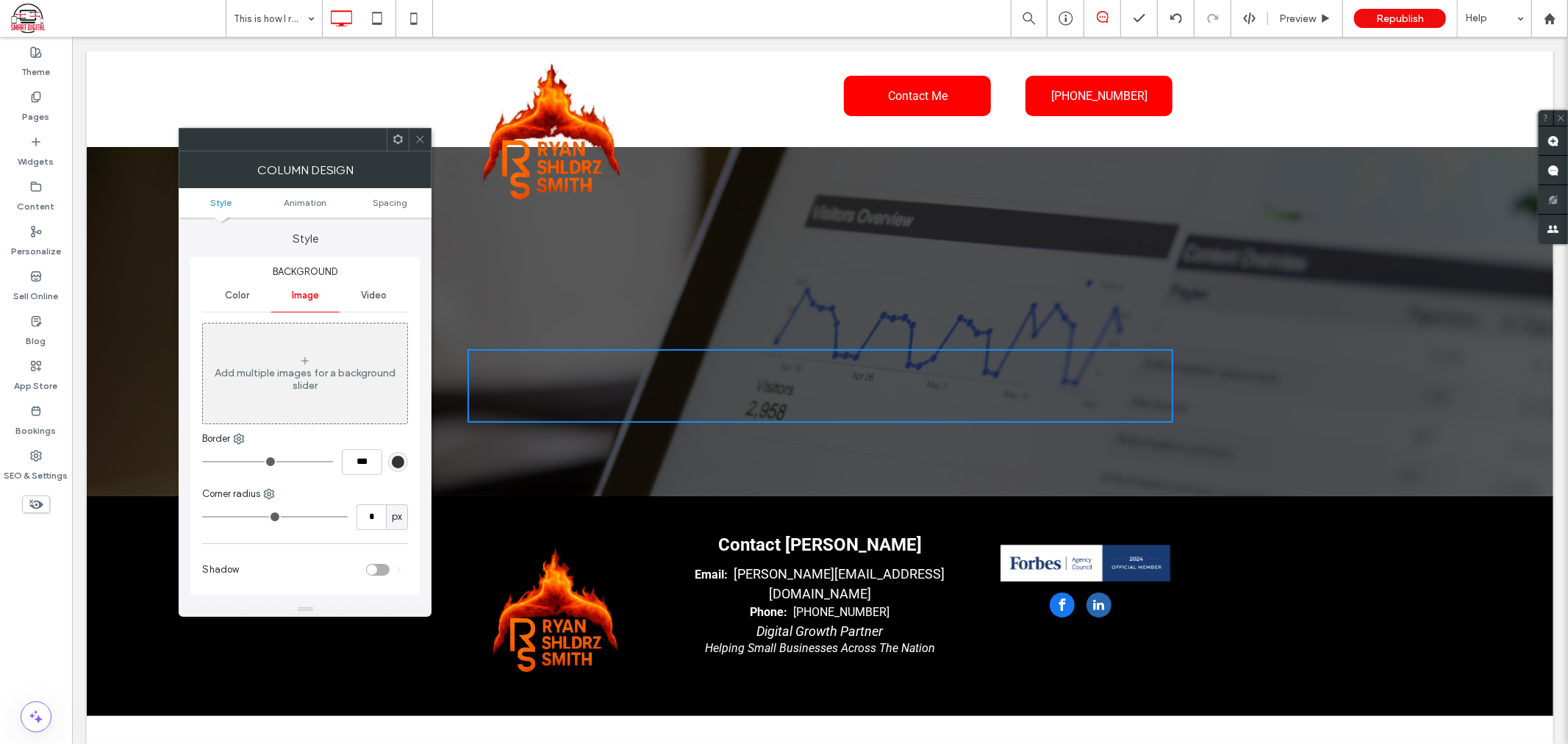
drag, startPoint x: 423, startPoint y: 143, endPoint x: 385, endPoint y: 135, distance: 38.8
click at [423, 143] on icon at bounding box center [420, 139] width 11 height 11
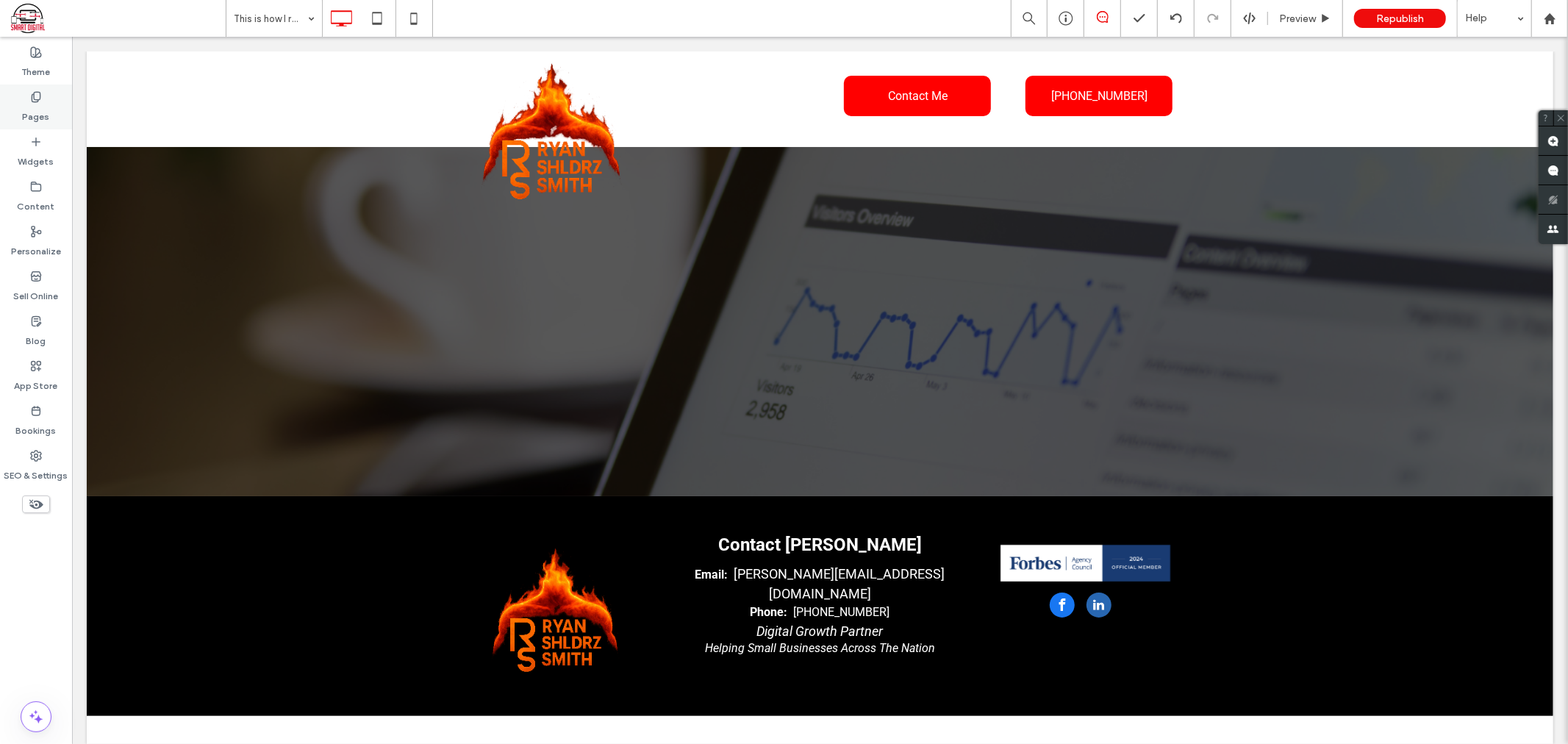
click at [32, 96] on icon at bounding box center [36, 97] width 12 height 12
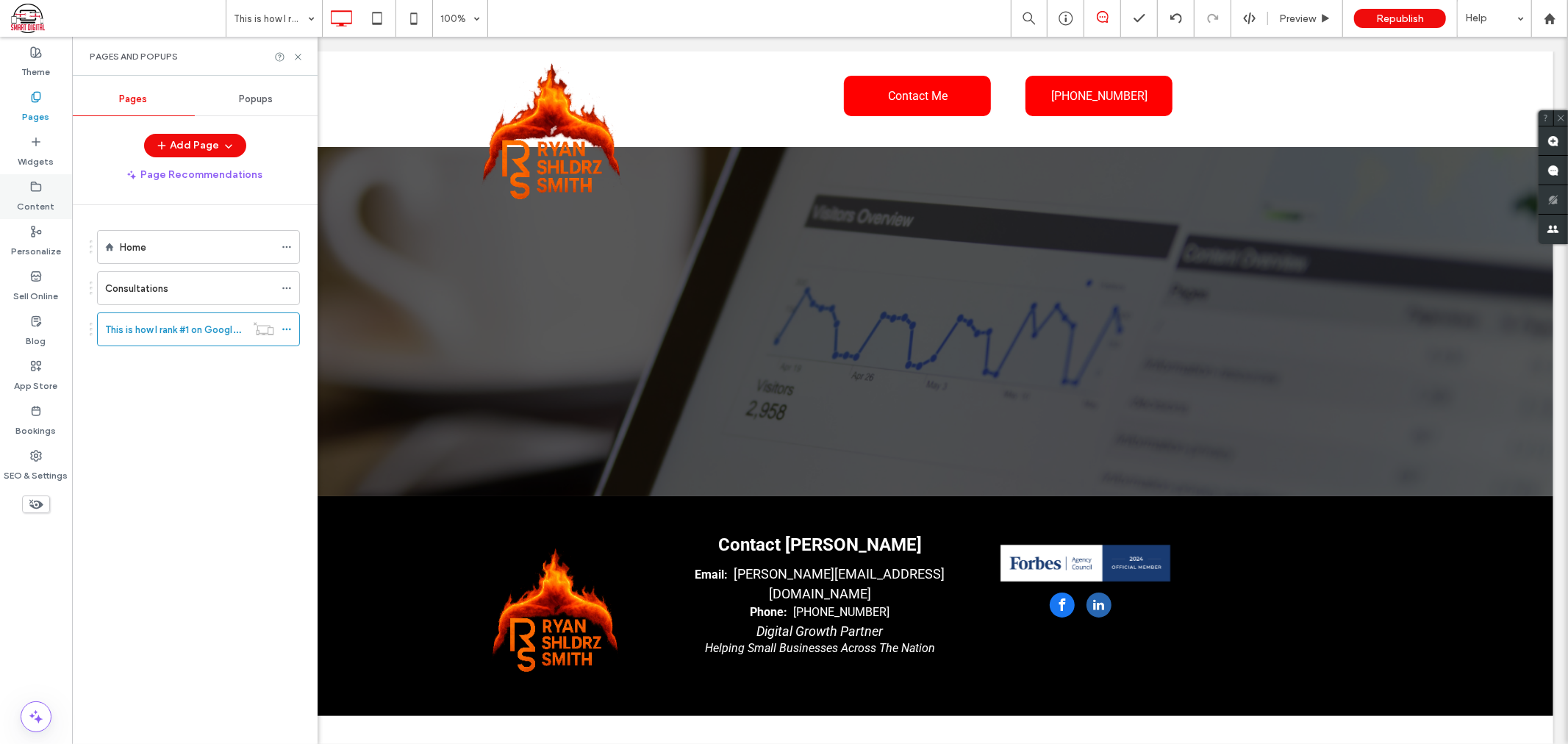
click at [32, 199] on label "Content" at bounding box center [36, 203] width 37 height 21
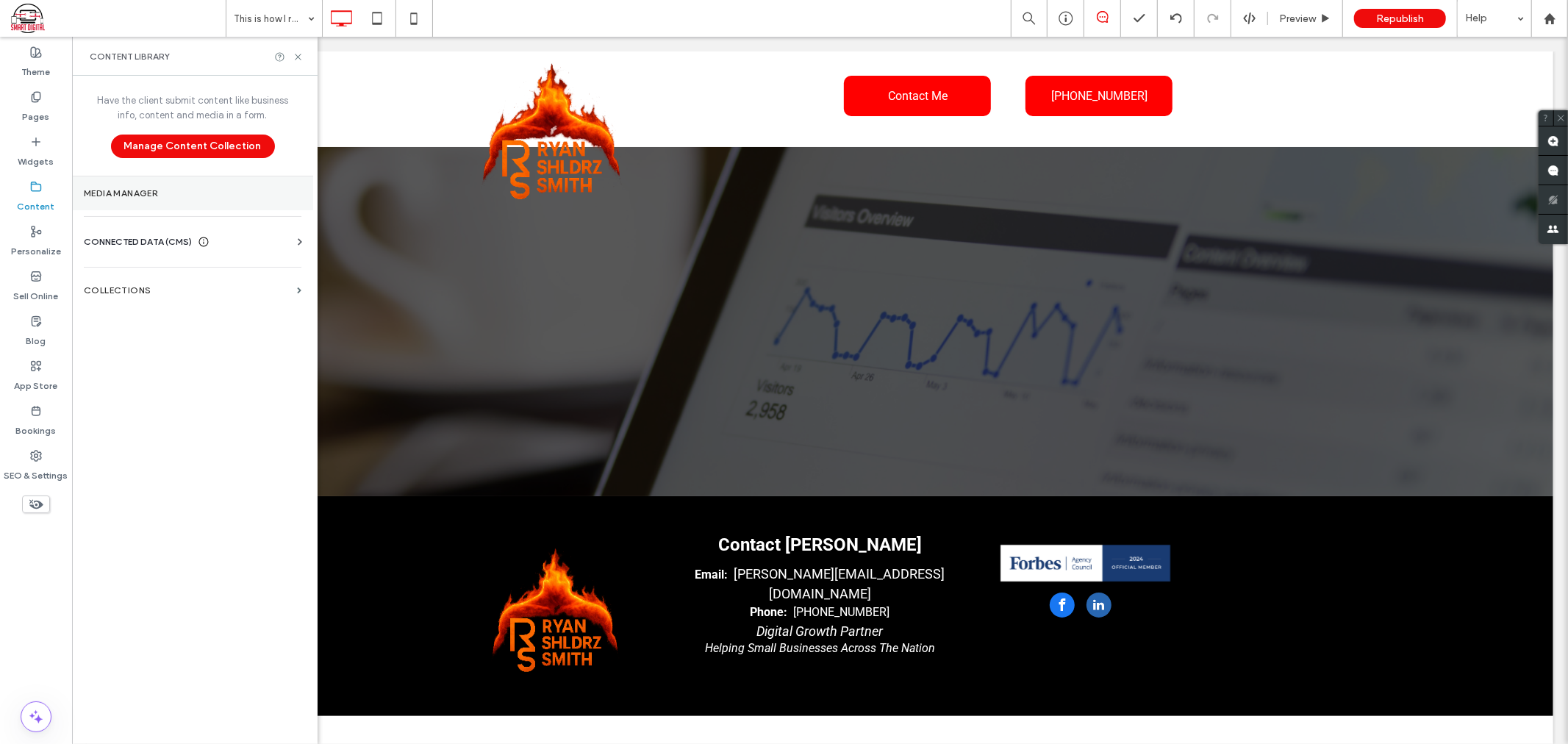
click at [147, 202] on section "Media Manager" at bounding box center [193, 193] width 241 height 34
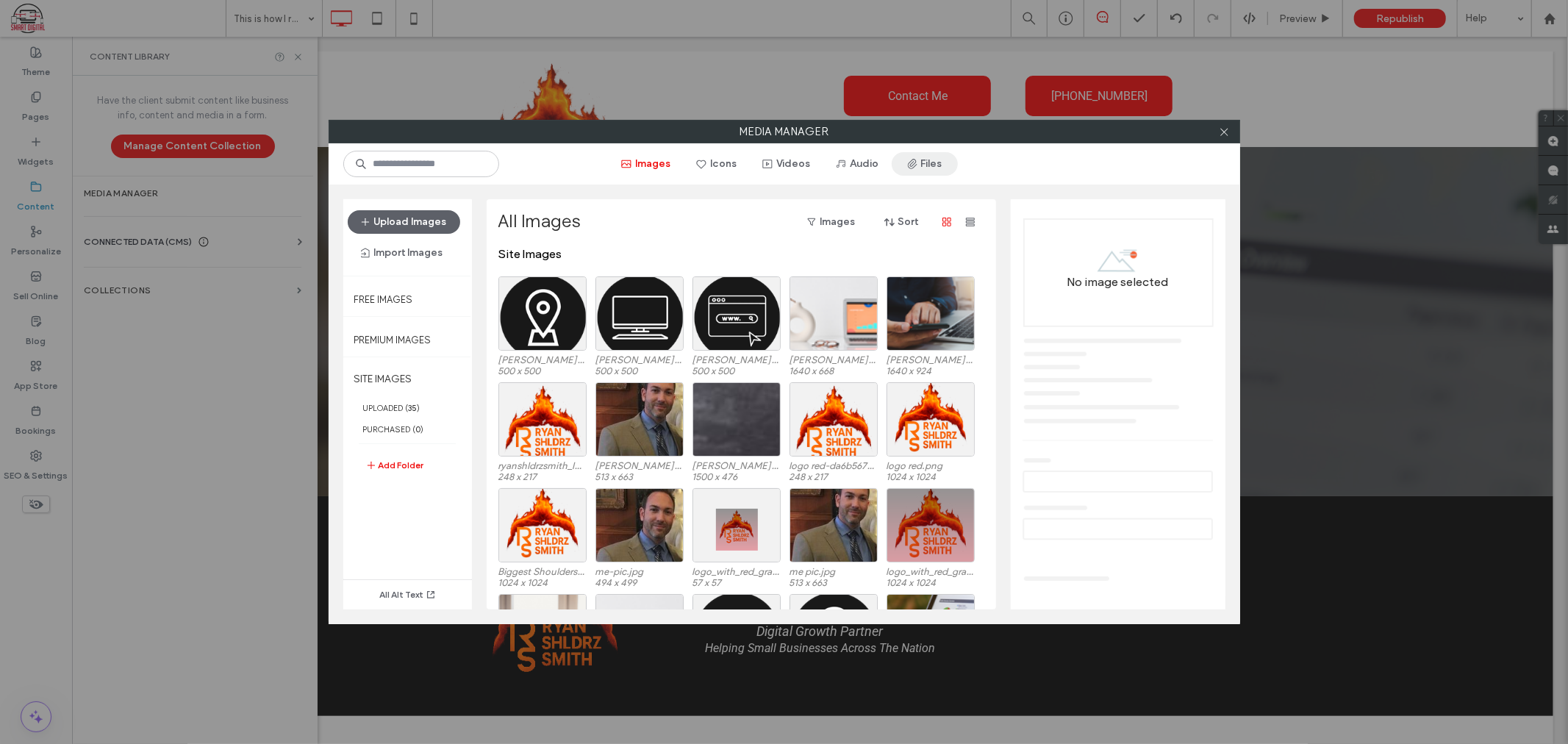
click at [927, 162] on button "Files" at bounding box center [925, 164] width 66 height 24
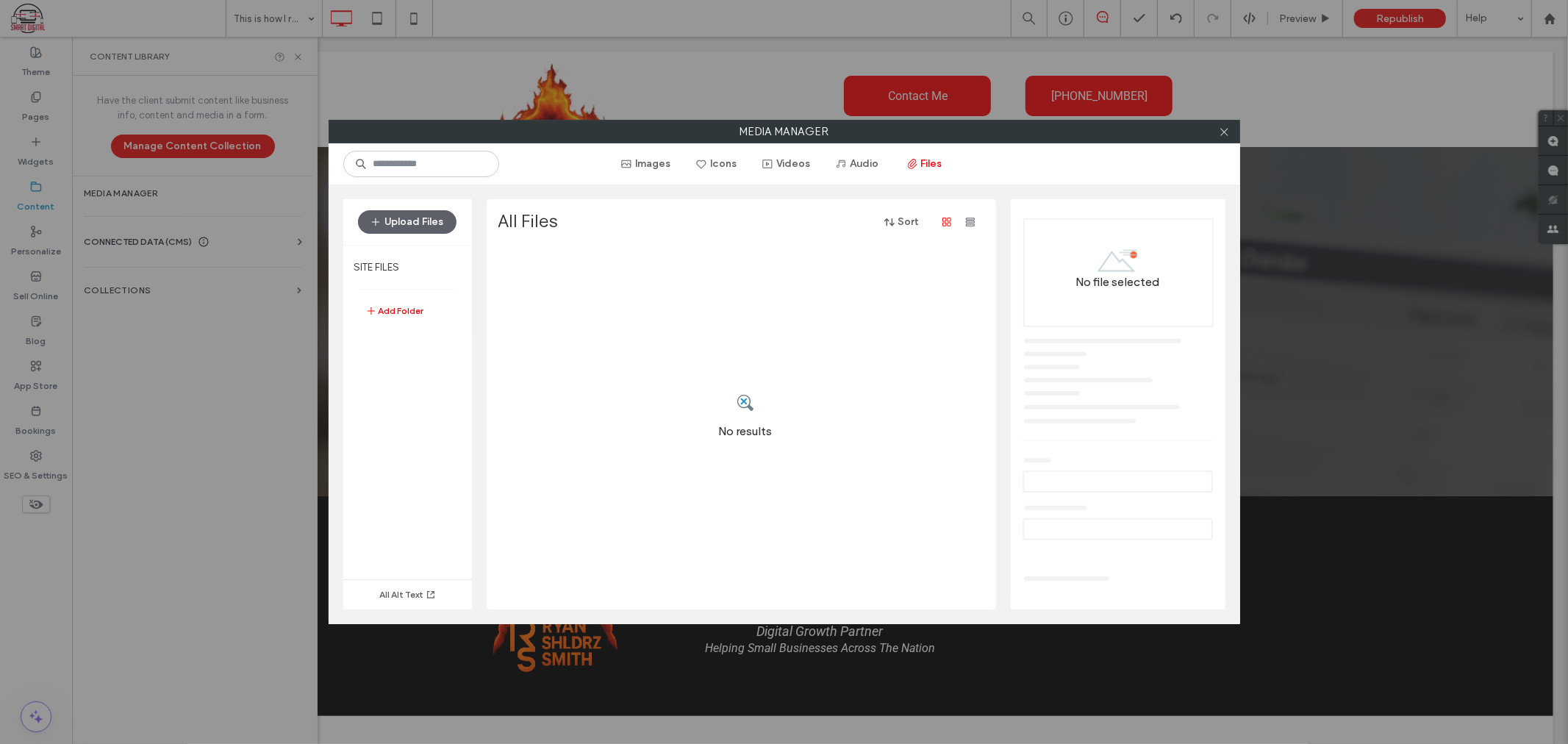
click at [419, 204] on div "Upload Files" at bounding box center [407, 222] width 129 height 46
click at [414, 219] on button "Upload Files" at bounding box center [407, 222] width 99 height 24
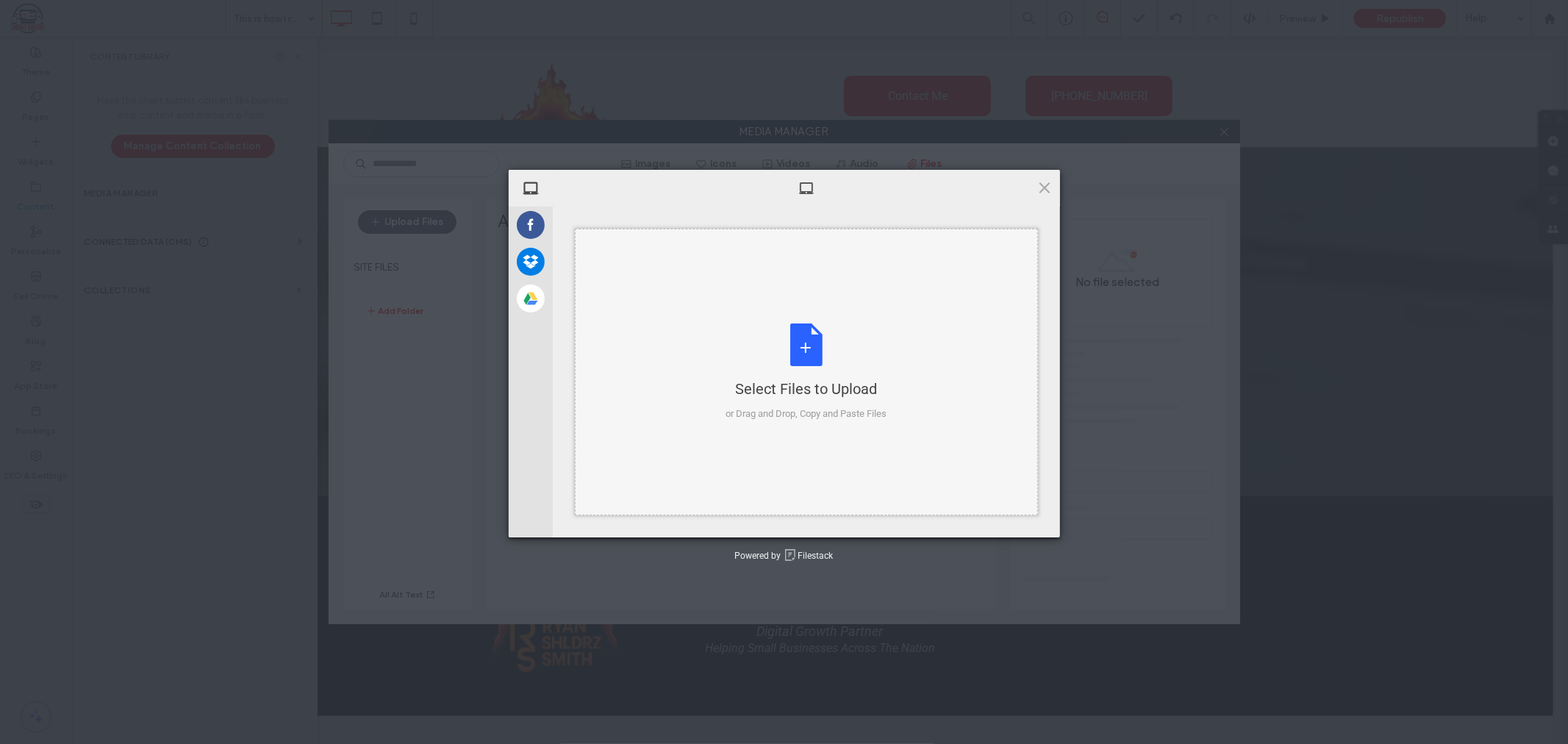
click at [760, 365] on div "Select Files to Upload or Drag and Drop, Copy and Paste Files" at bounding box center [806, 372] width 161 height 98
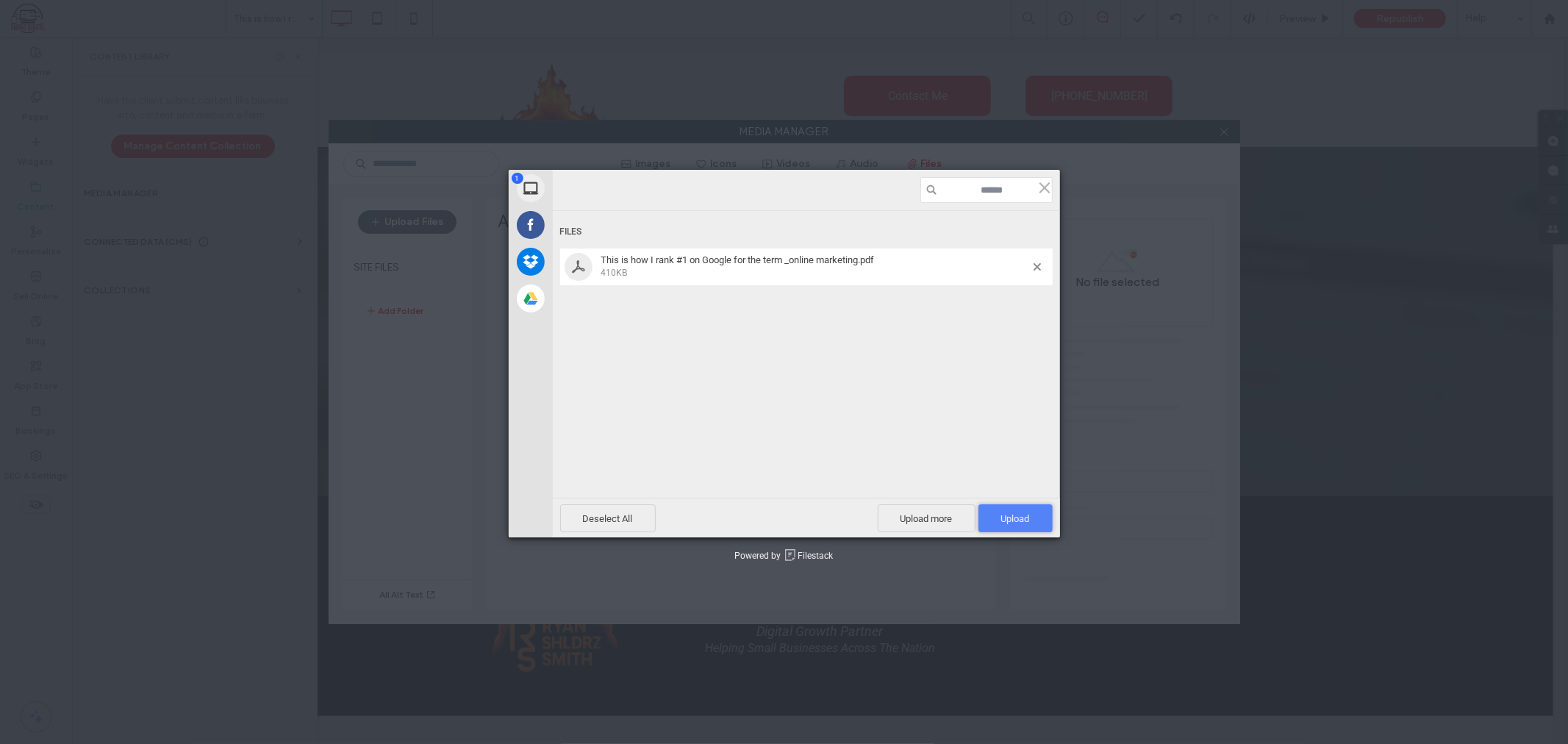
click at [1016, 513] on span "Upload 1" at bounding box center [1015, 518] width 29 height 11
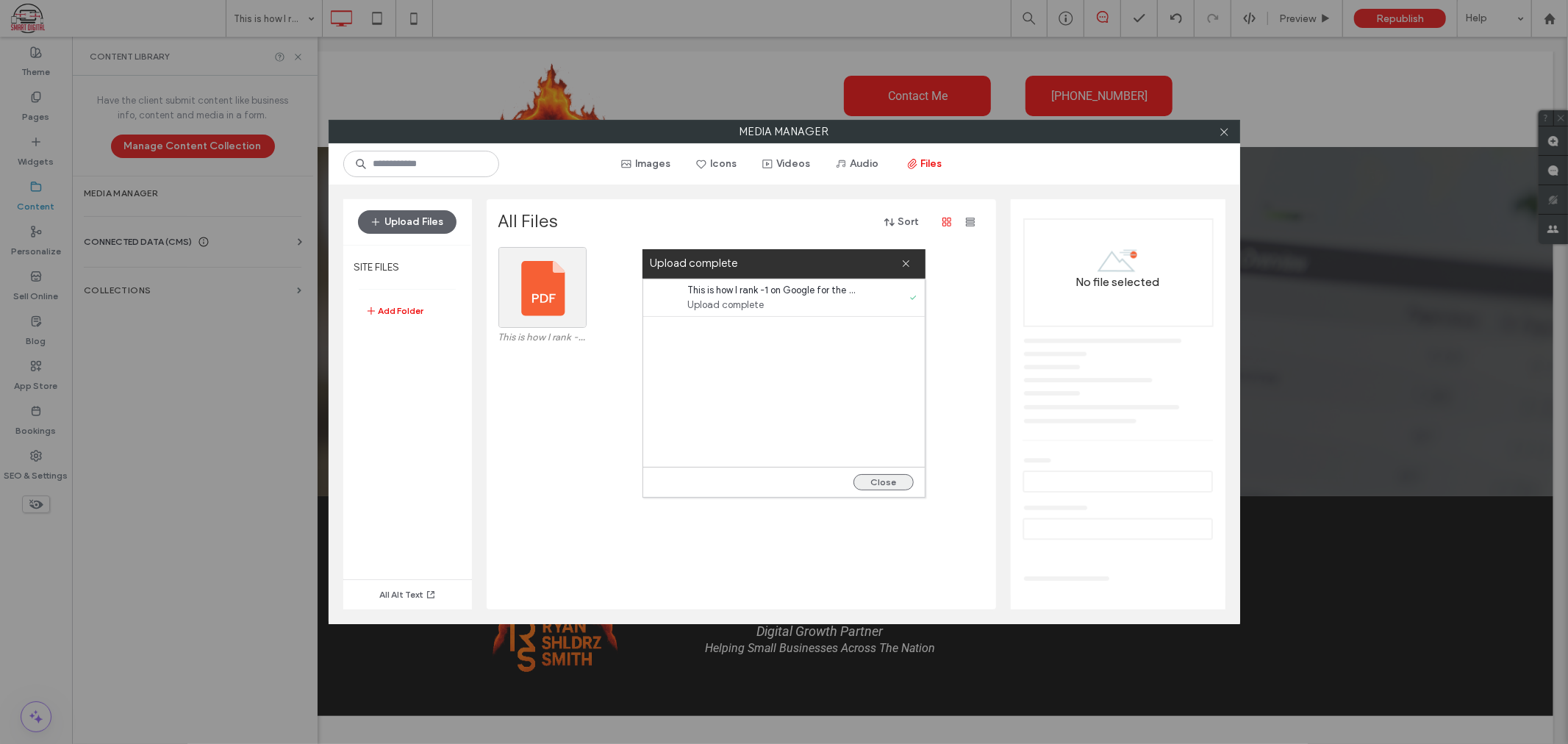
click at [867, 476] on button "Close" at bounding box center [884, 482] width 60 height 16
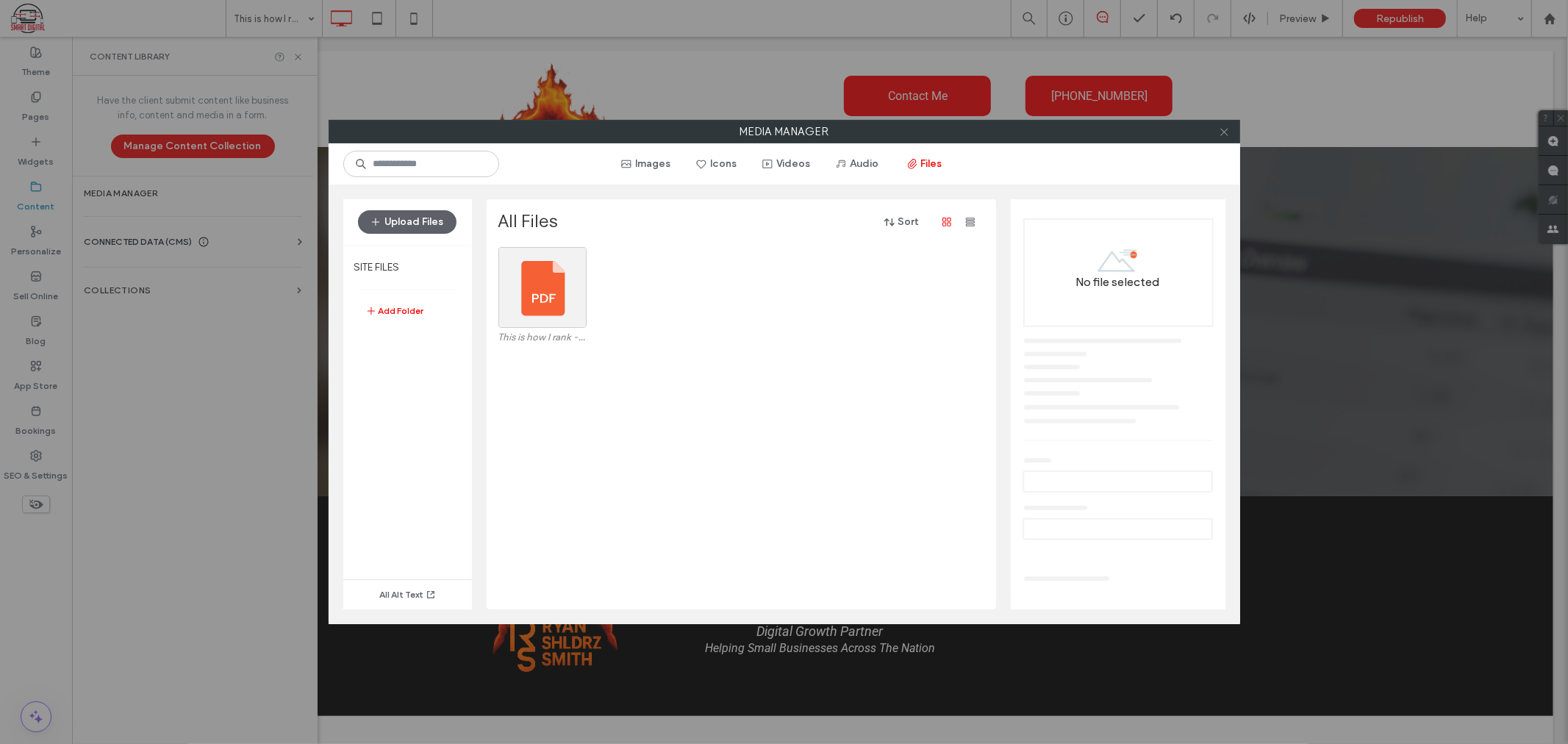
click at [1224, 131] on use at bounding box center [1224, 132] width 7 height 7
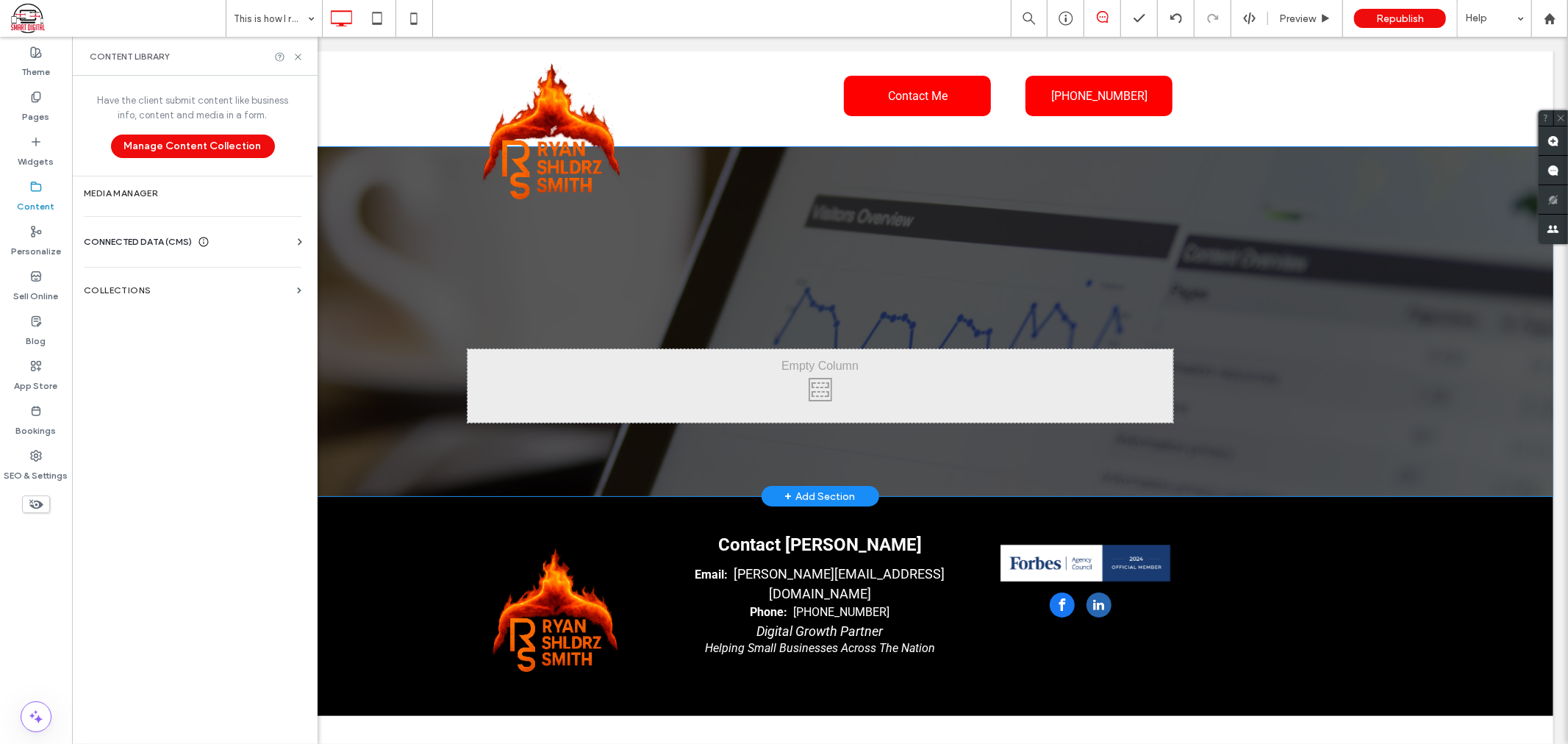
click at [810, 369] on div "Click To Paste" at bounding box center [820, 385] width 706 height 74
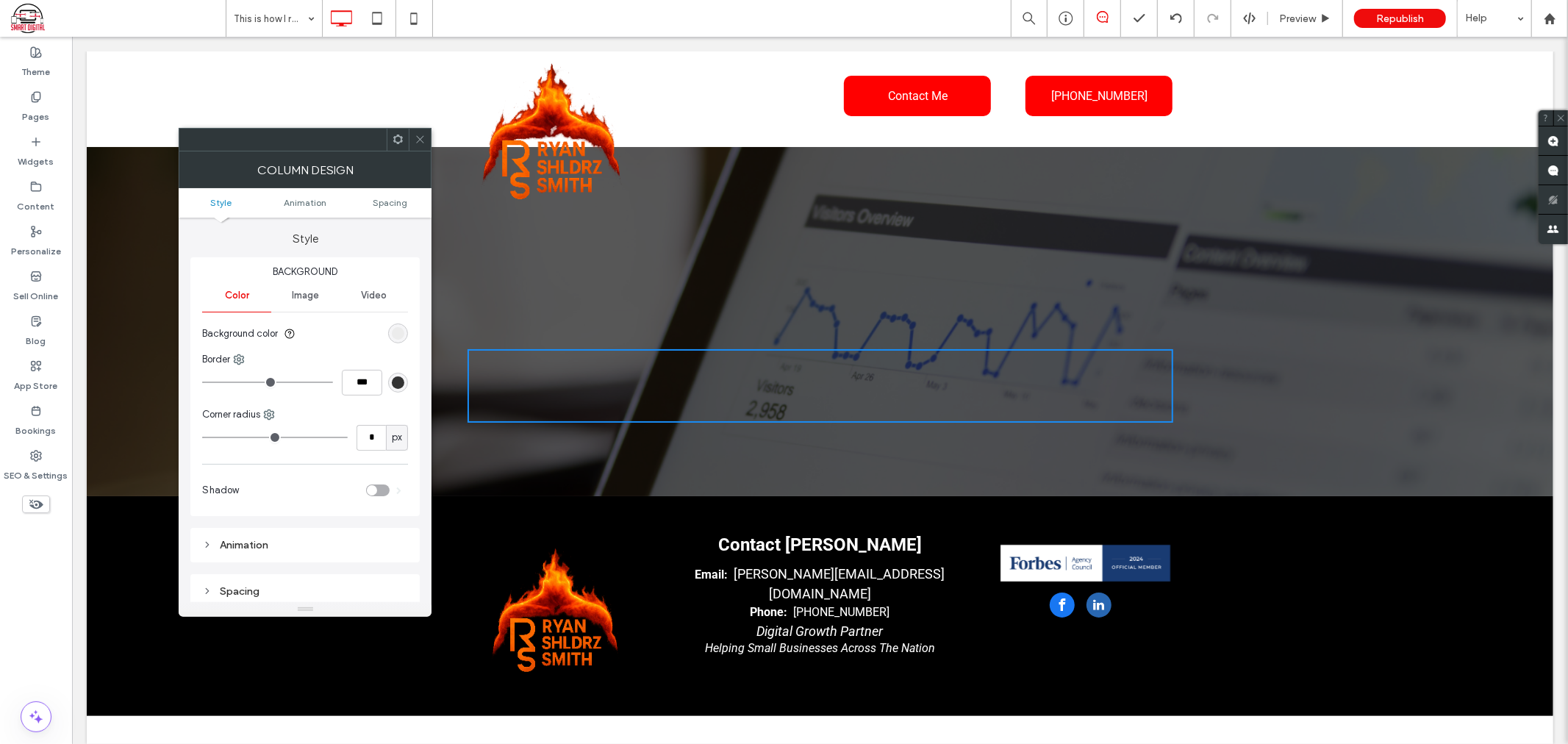
click at [298, 290] on span "Image" at bounding box center [305, 296] width 27 height 12
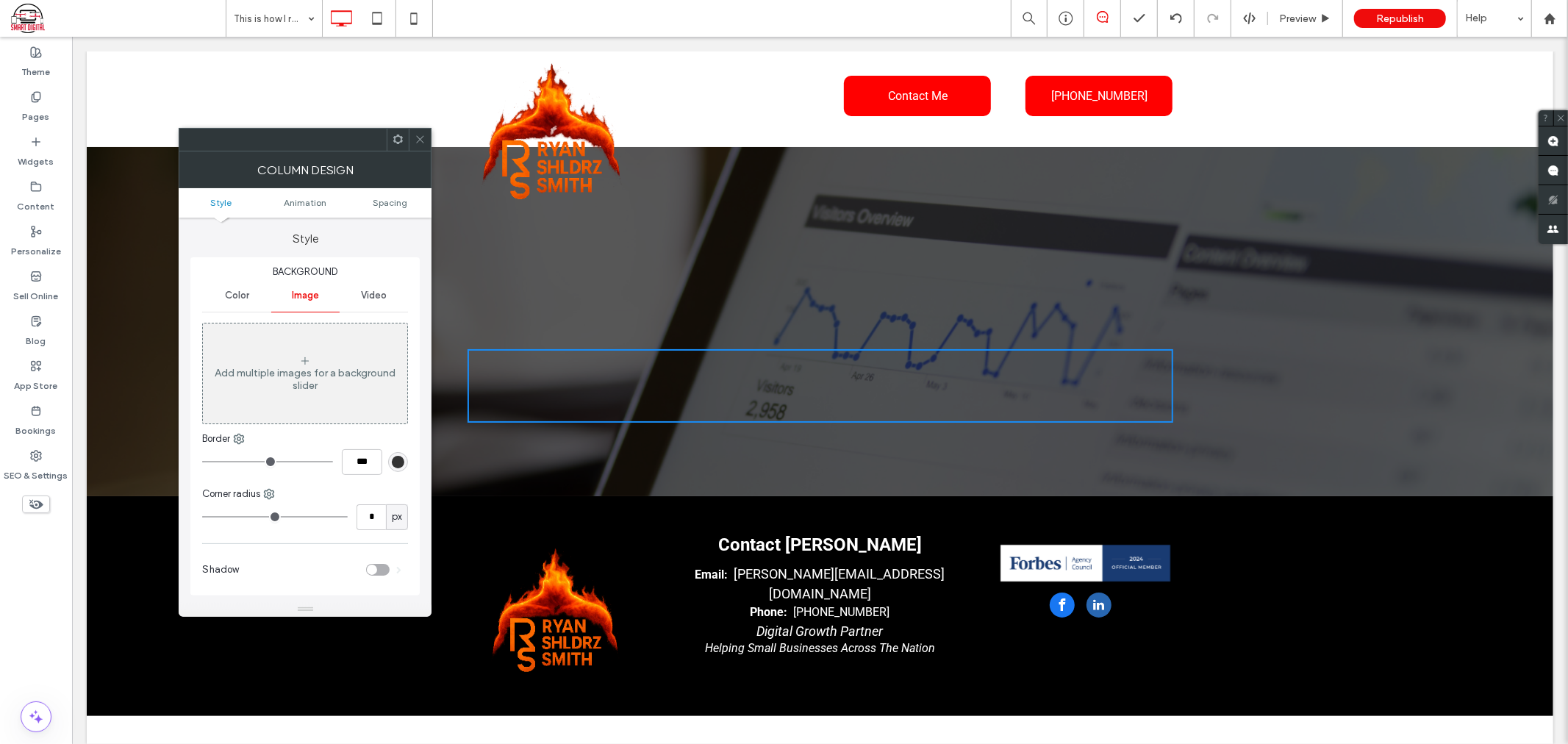
click at [291, 371] on div "Add multiple images for a background slider" at bounding box center [305, 379] width 204 height 25
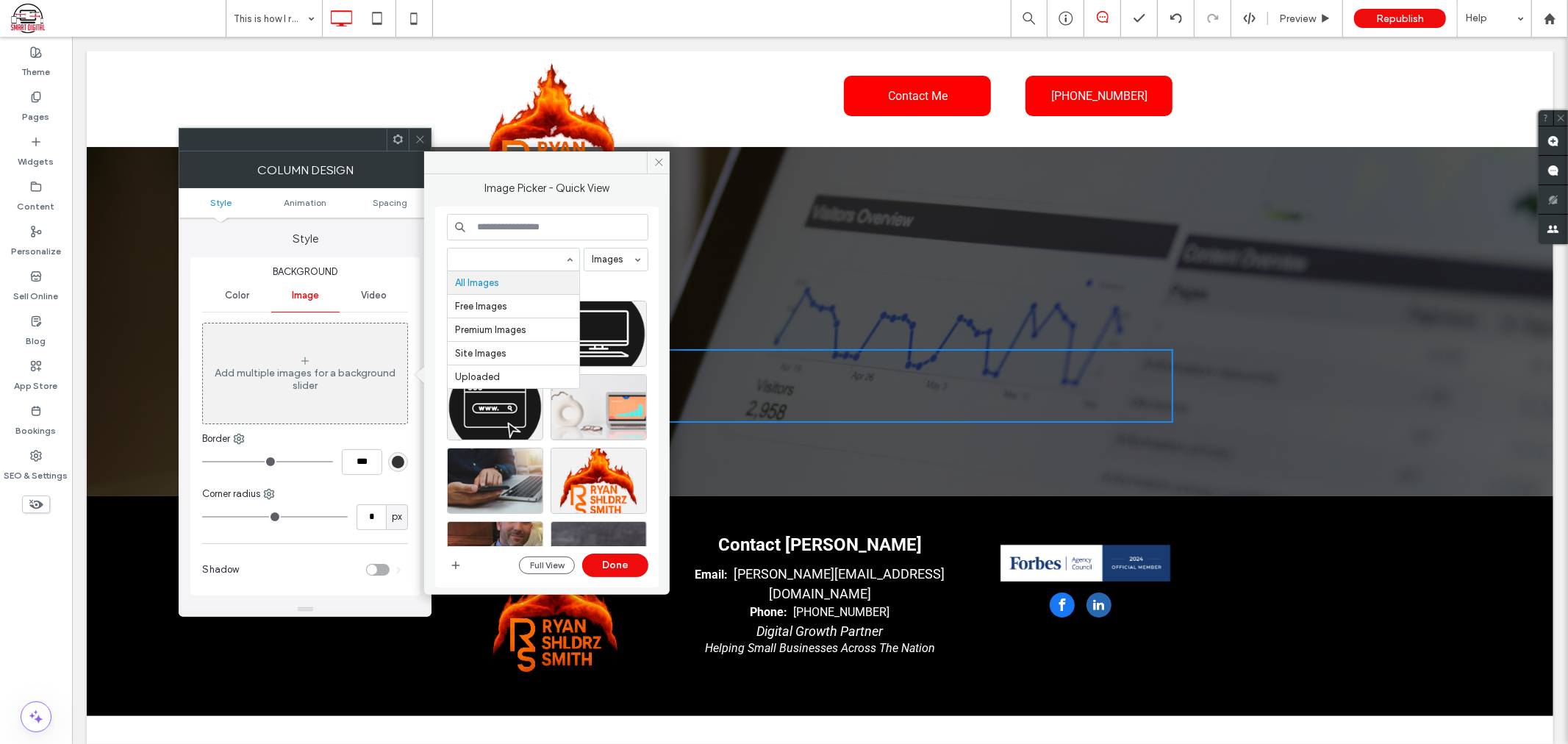
click at [506, 259] on input at bounding box center [509, 260] width 110 height 10
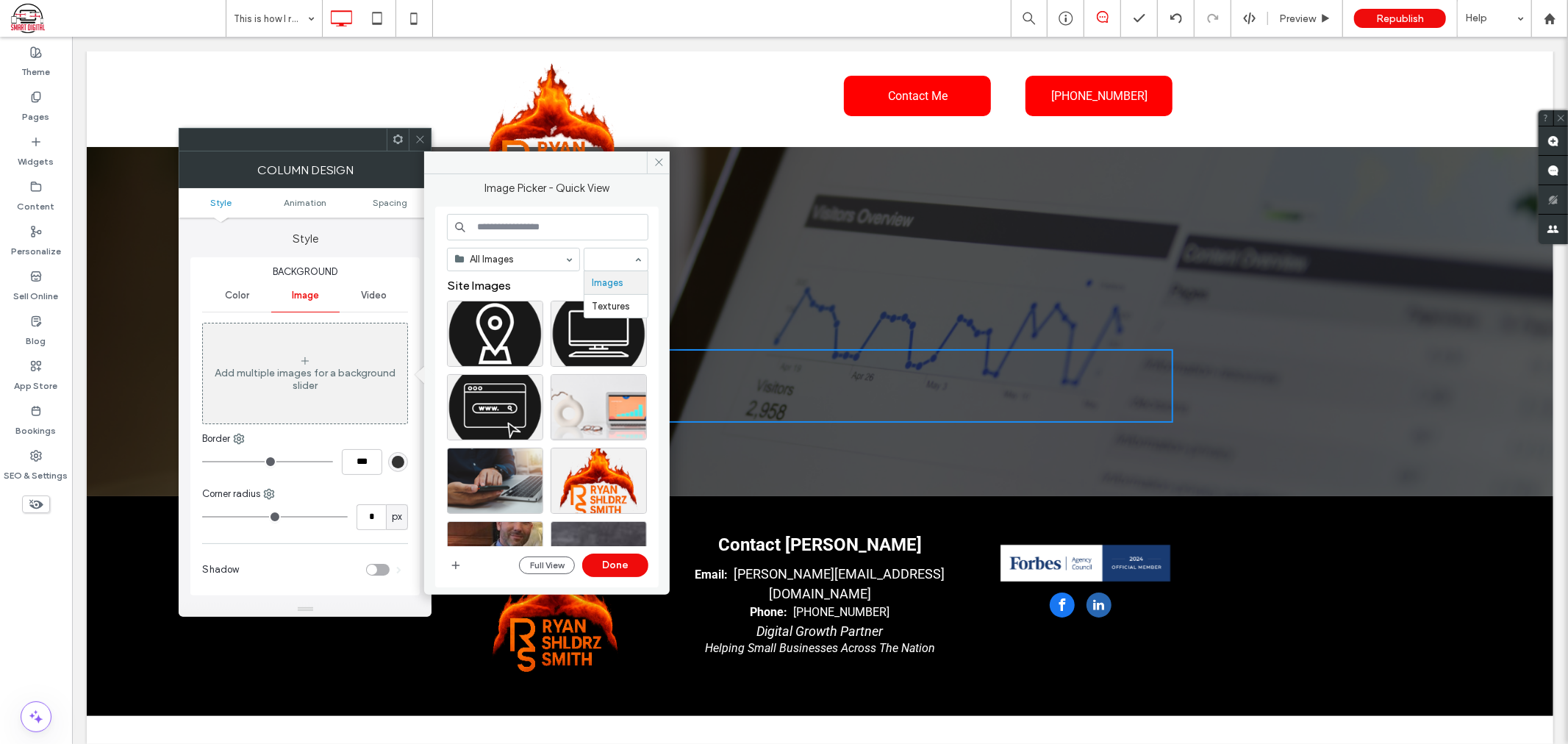
click at [644, 246] on div "All Images Images Textures Site Images Full View Done" at bounding box center [548, 397] width 201 height 367
click at [657, 164] on use at bounding box center [659, 162] width 7 height 7
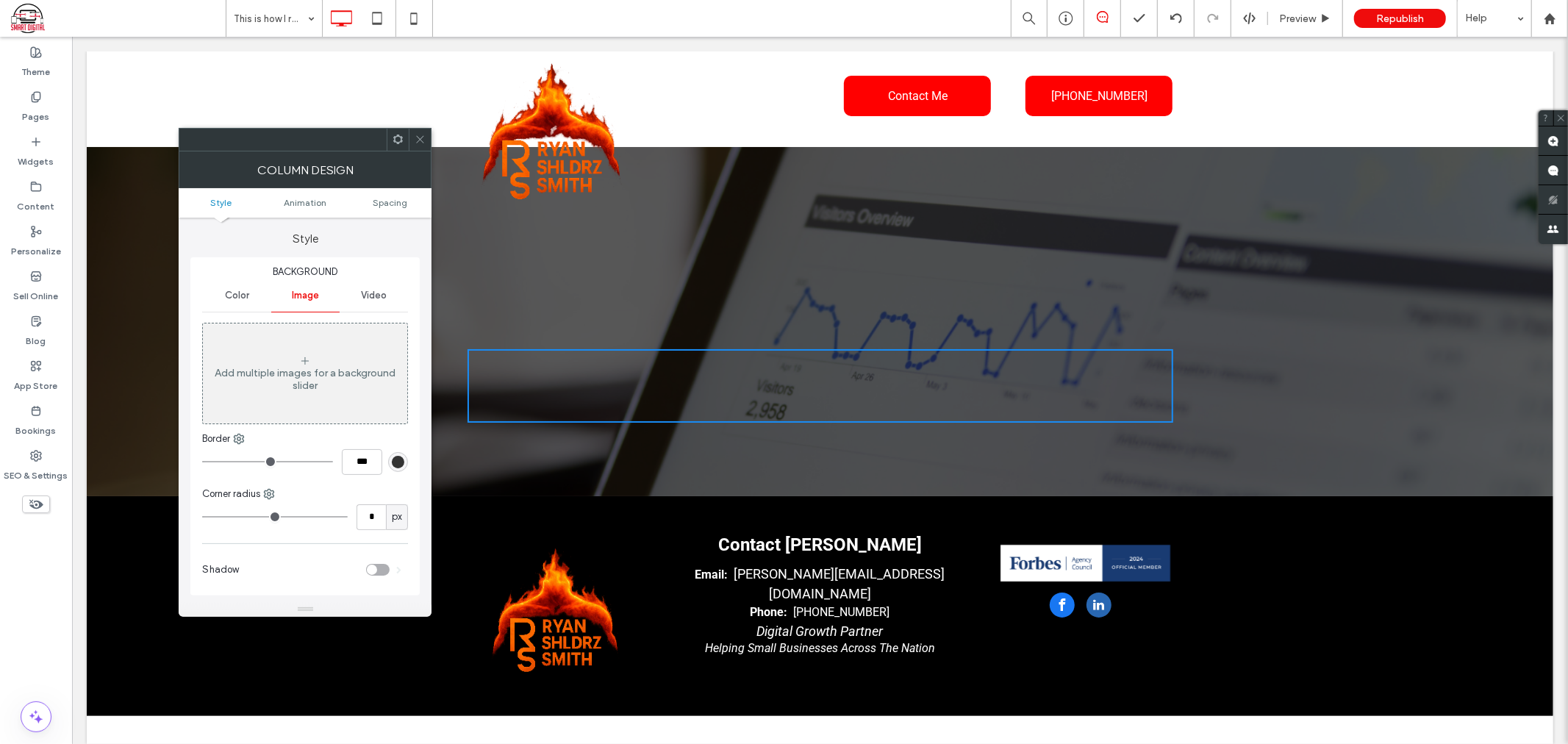
click at [418, 137] on icon at bounding box center [420, 139] width 11 height 11
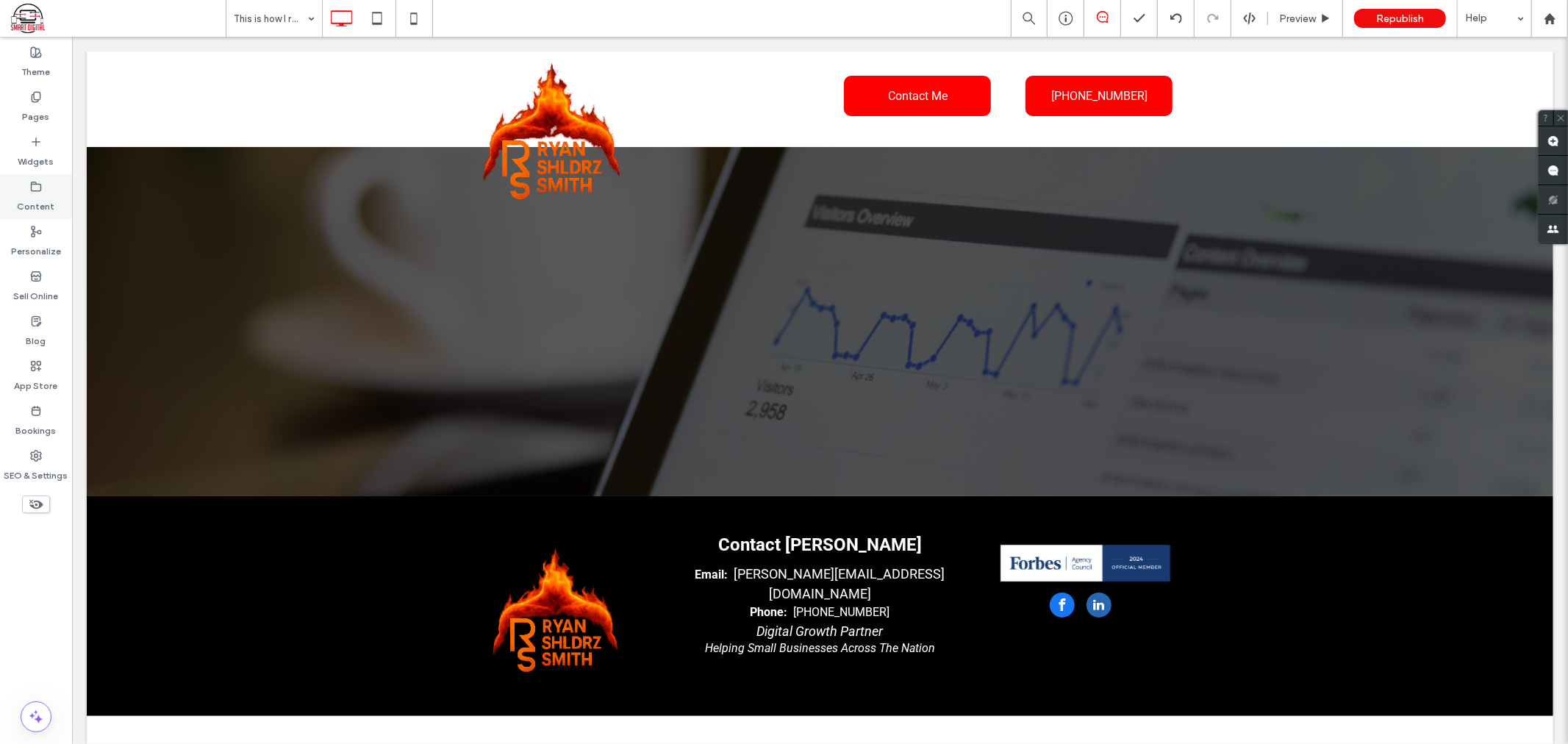
click at [55, 194] on div "Content" at bounding box center [36, 196] width 72 height 45
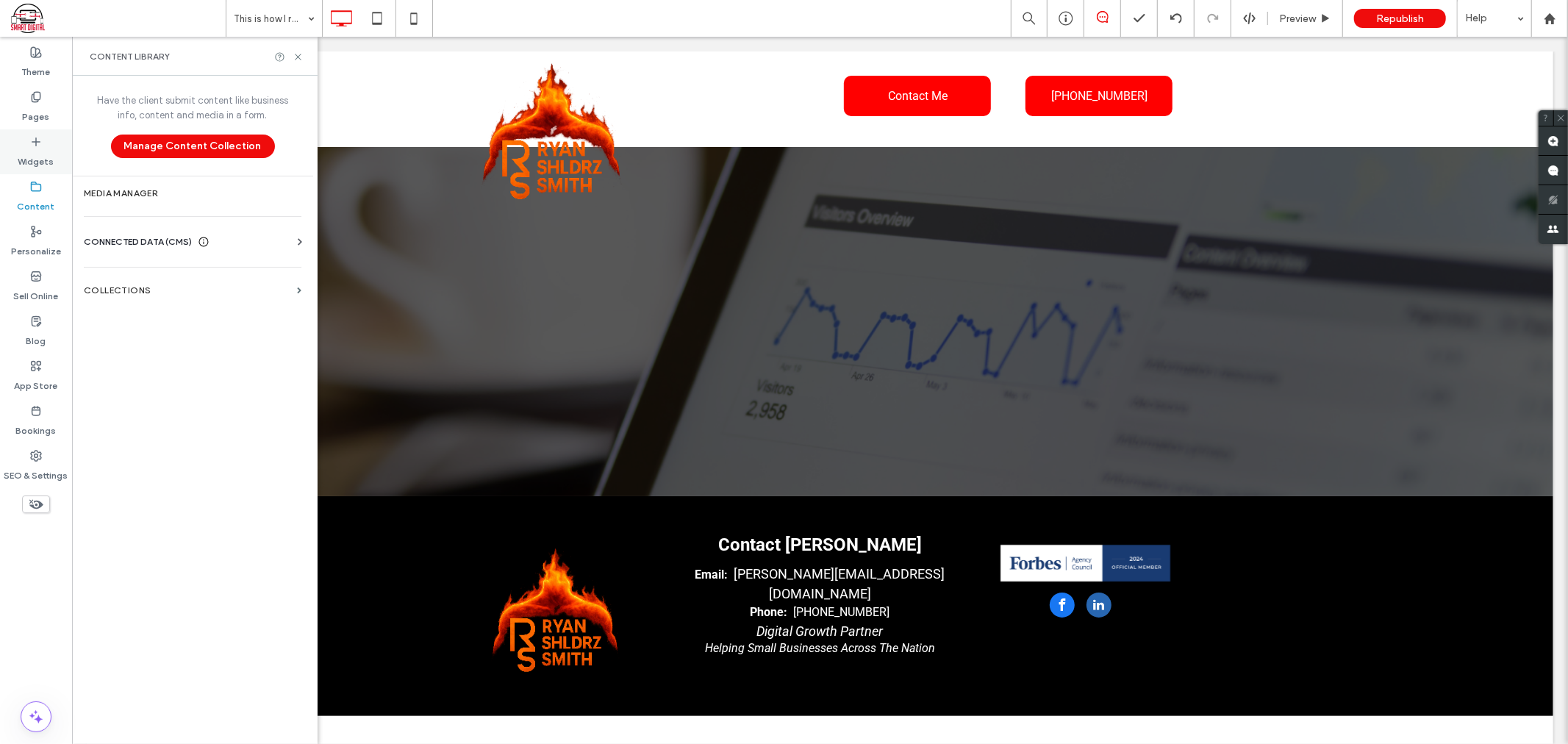
click at [39, 147] on div "Widgets" at bounding box center [36, 151] width 72 height 45
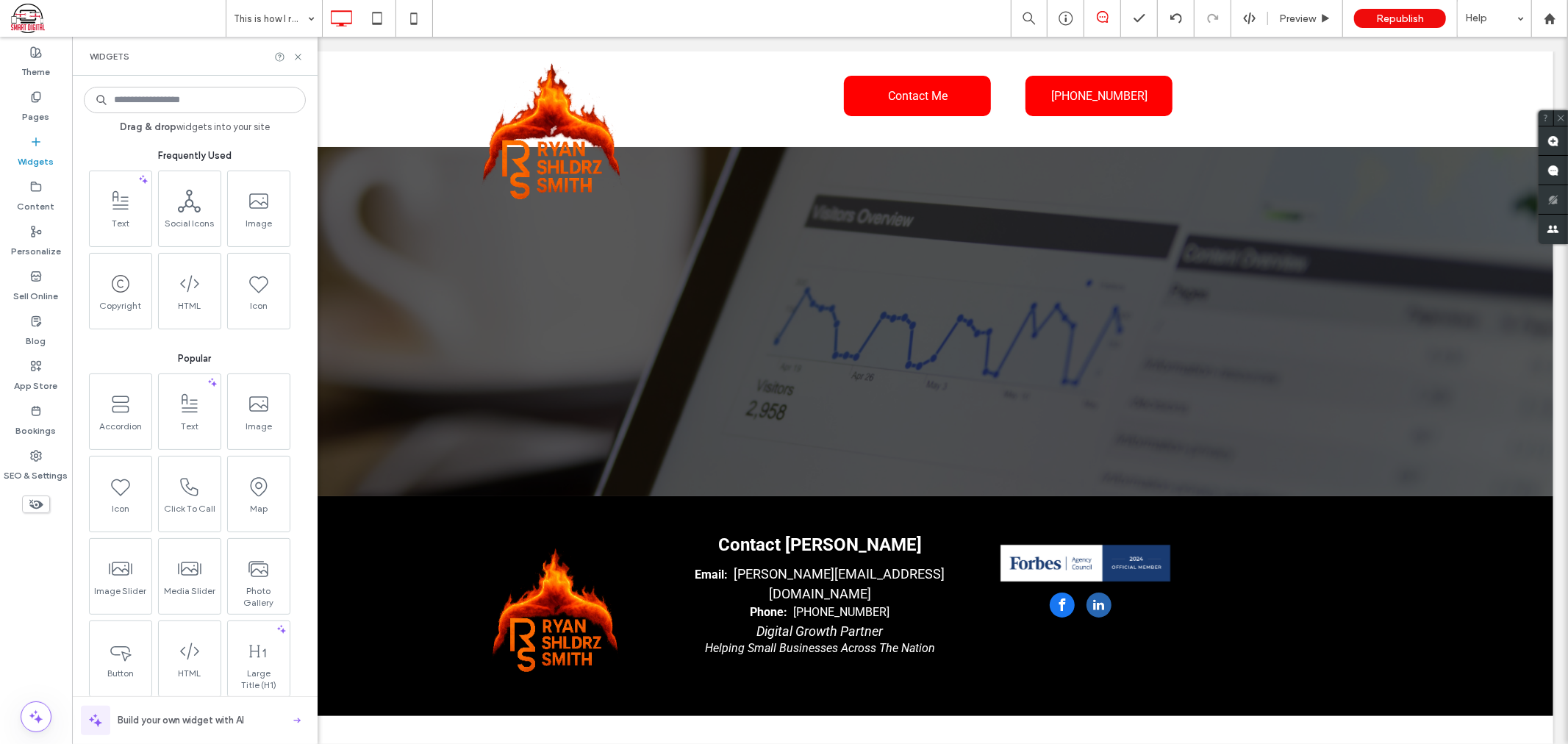
click at [203, 93] on input at bounding box center [195, 100] width 222 height 26
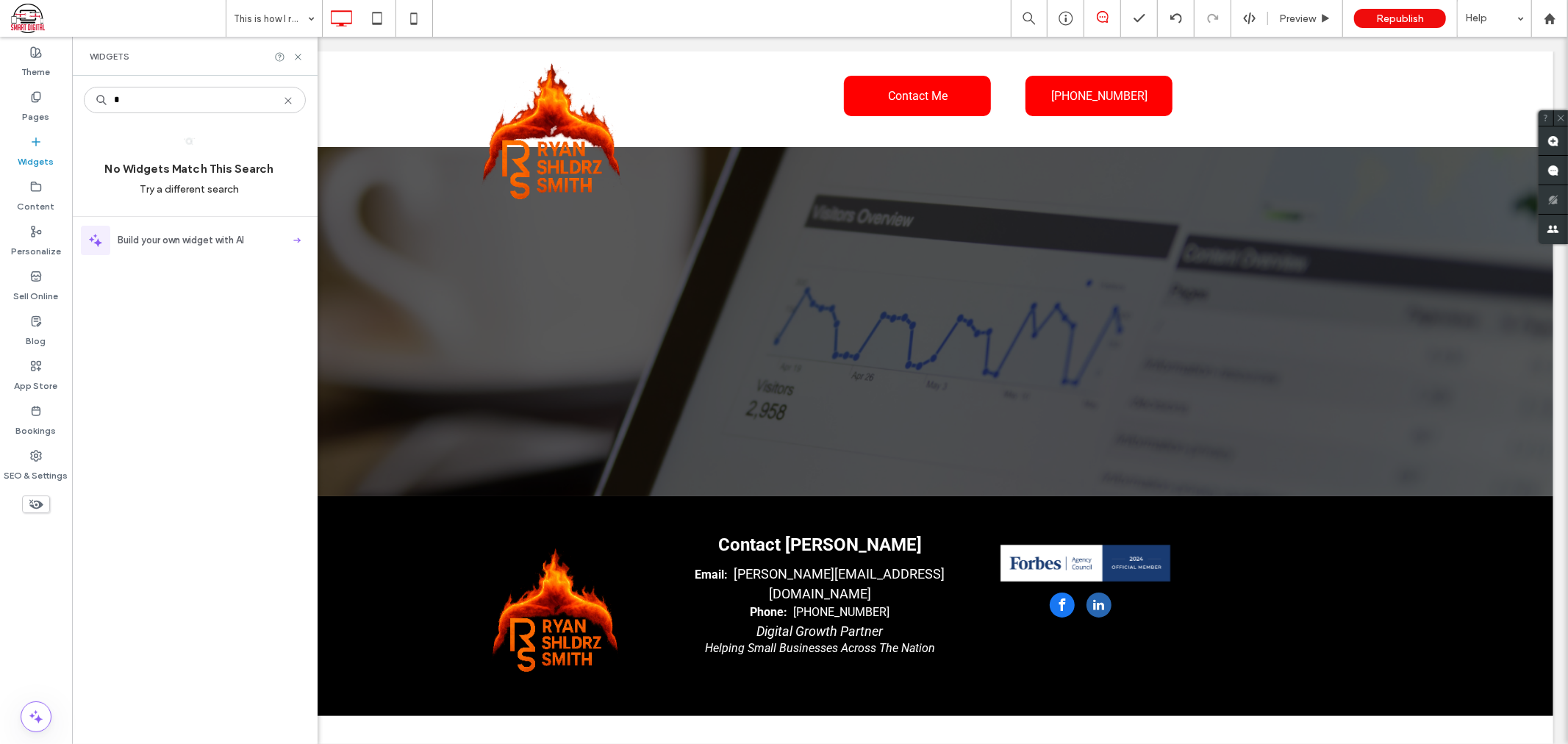
type input "*"
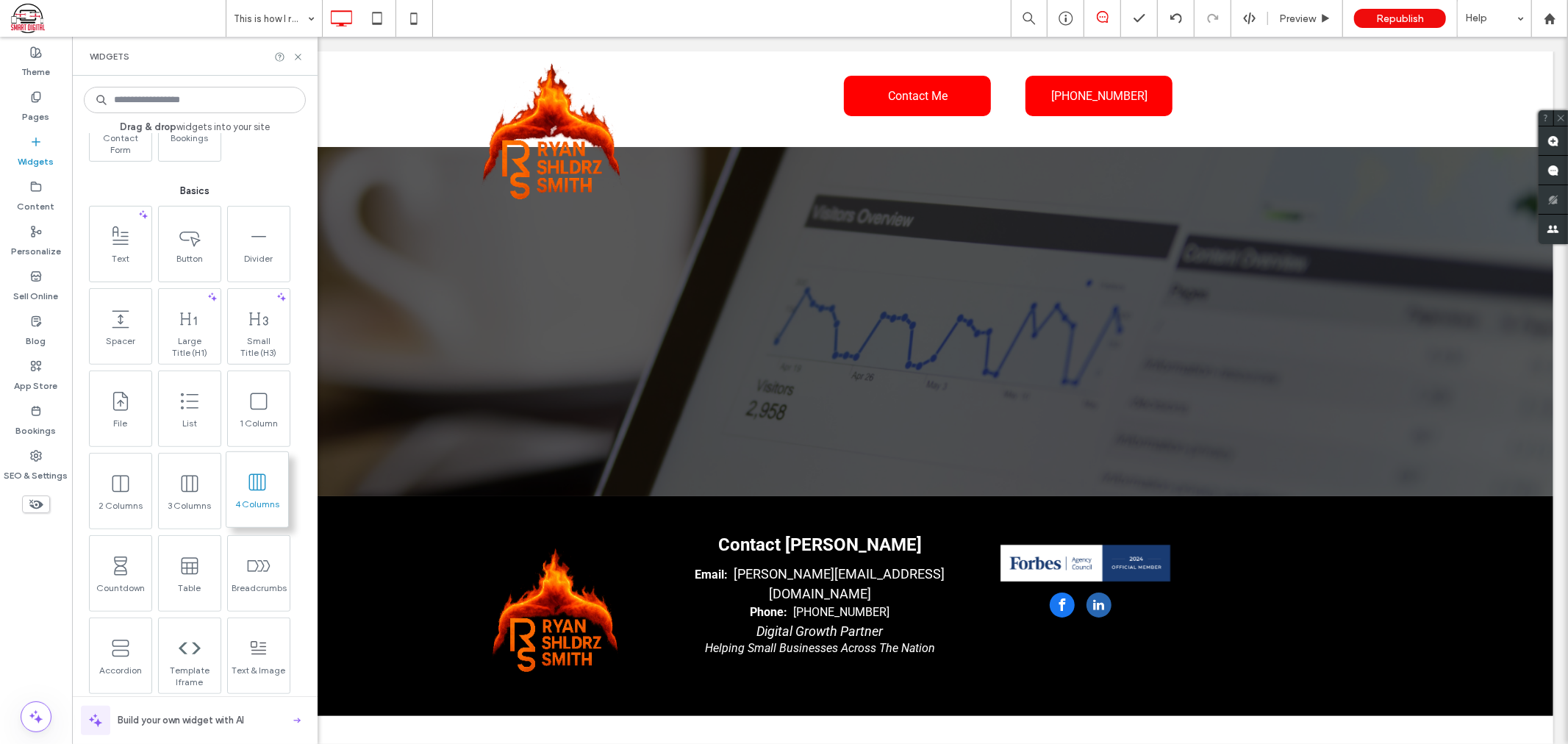
scroll to position [653, 0]
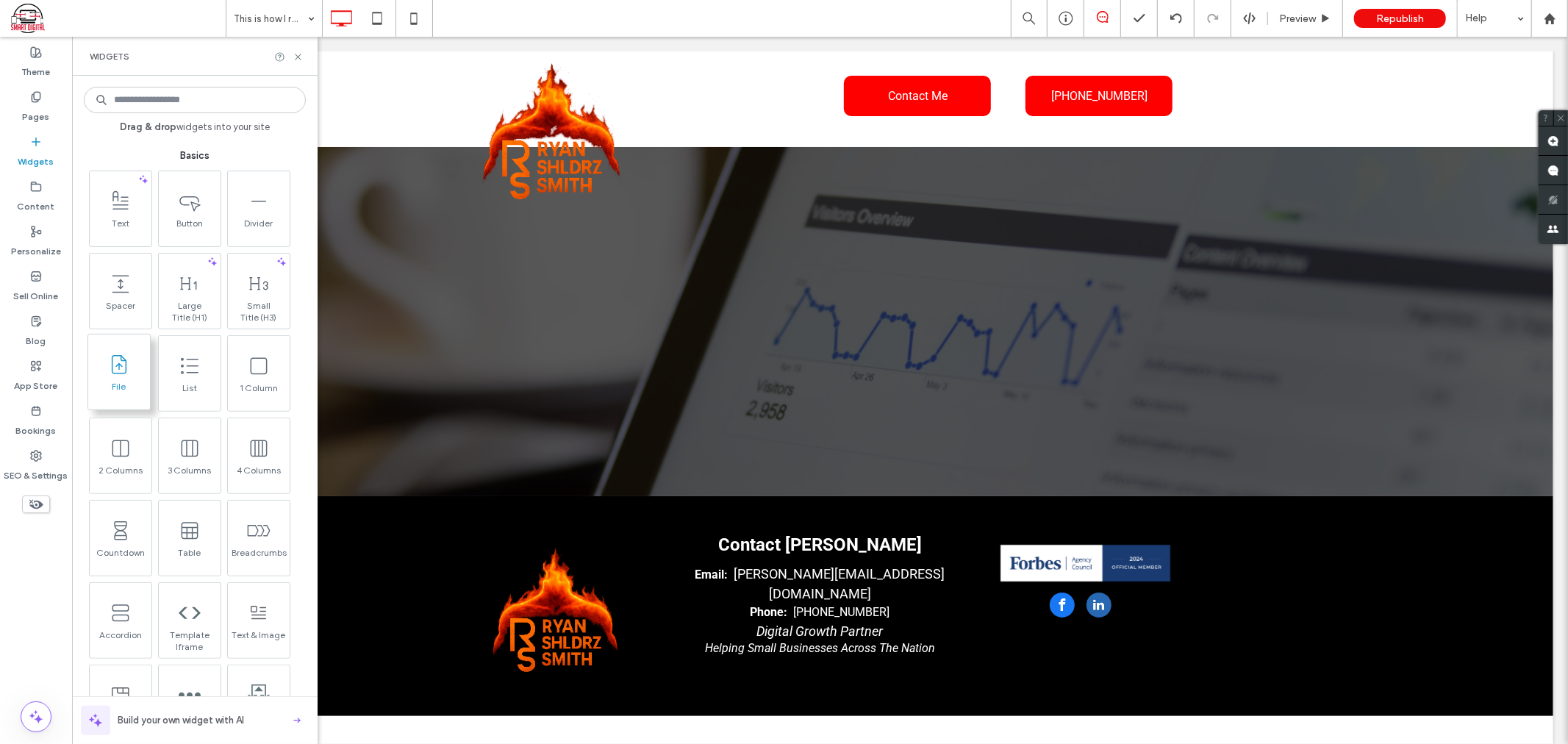
click at [111, 381] on span "File" at bounding box center [119, 391] width 62 height 21
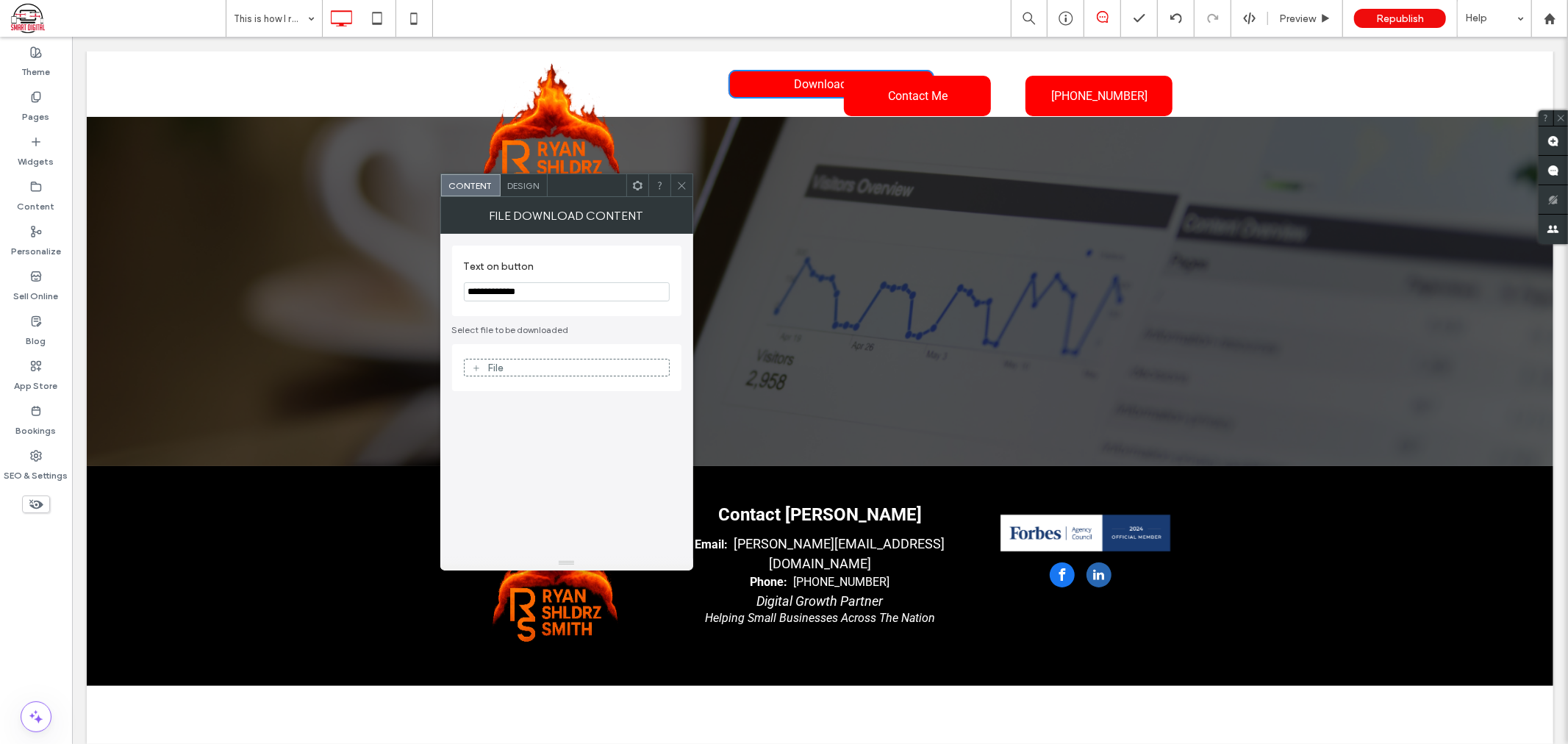
click at [681, 187] on icon at bounding box center [681, 185] width 11 height 11
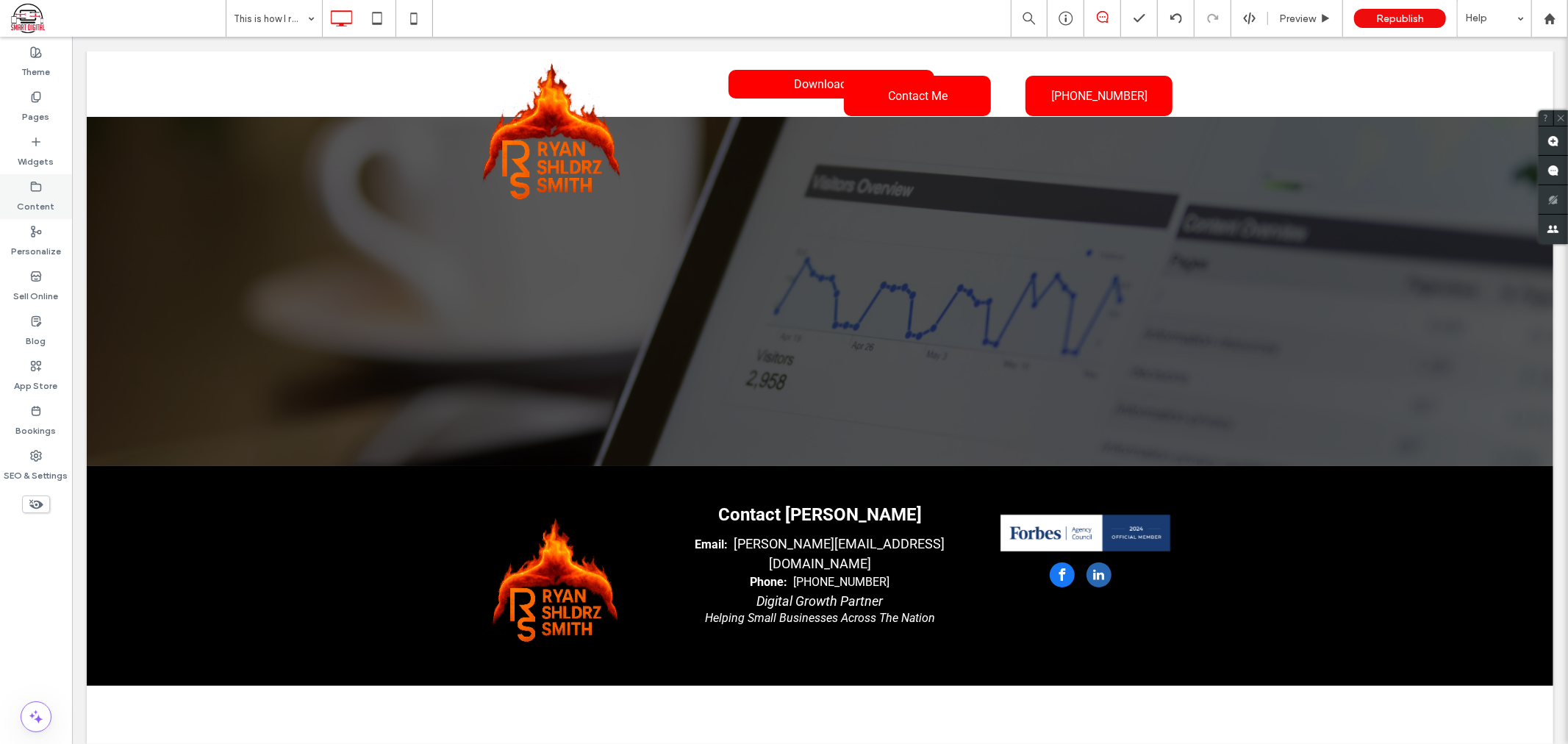
click at [60, 199] on div "Content" at bounding box center [36, 196] width 72 height 45
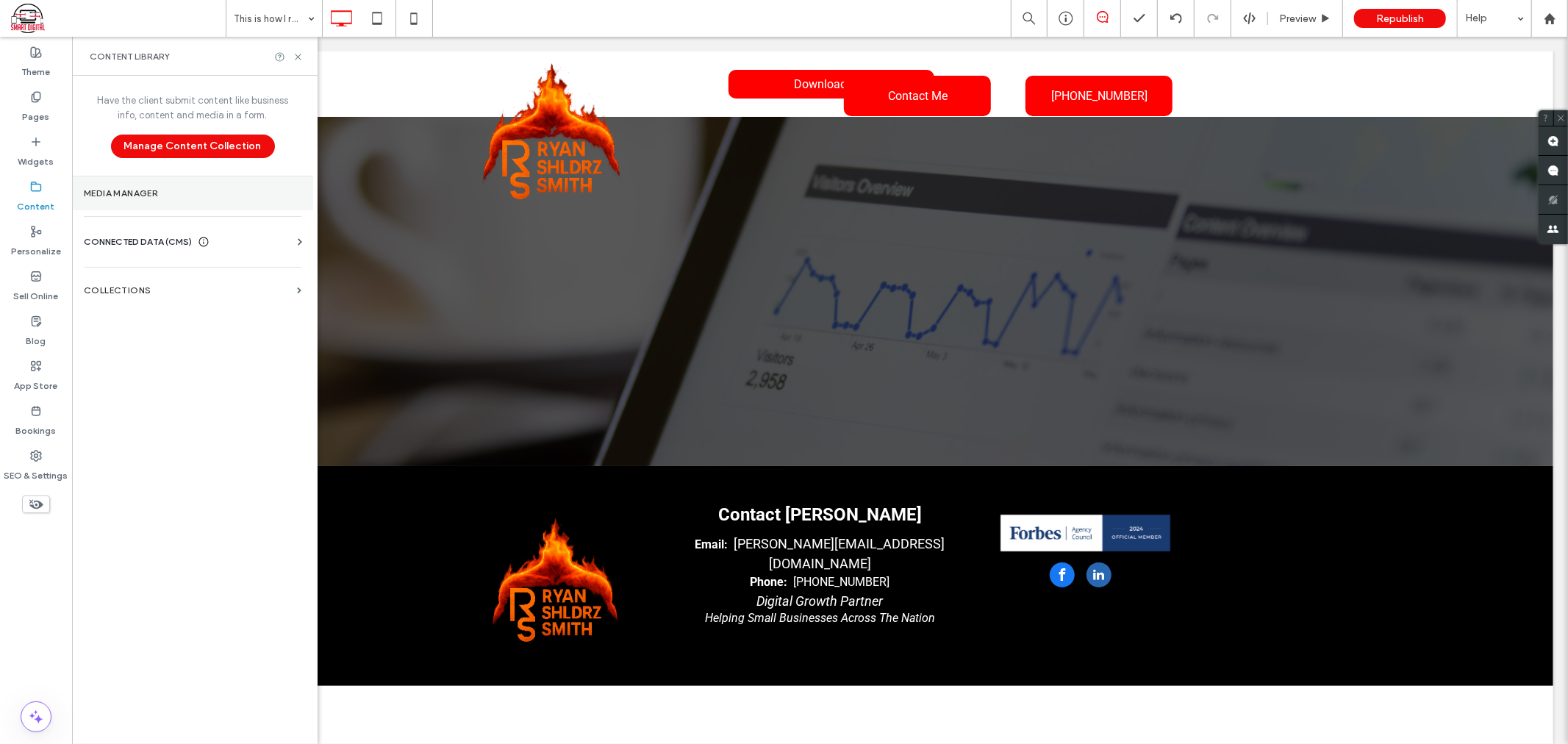
click at [126, 198] on label "Media Manager" at bounding box center [193, 193] width 218 height 10
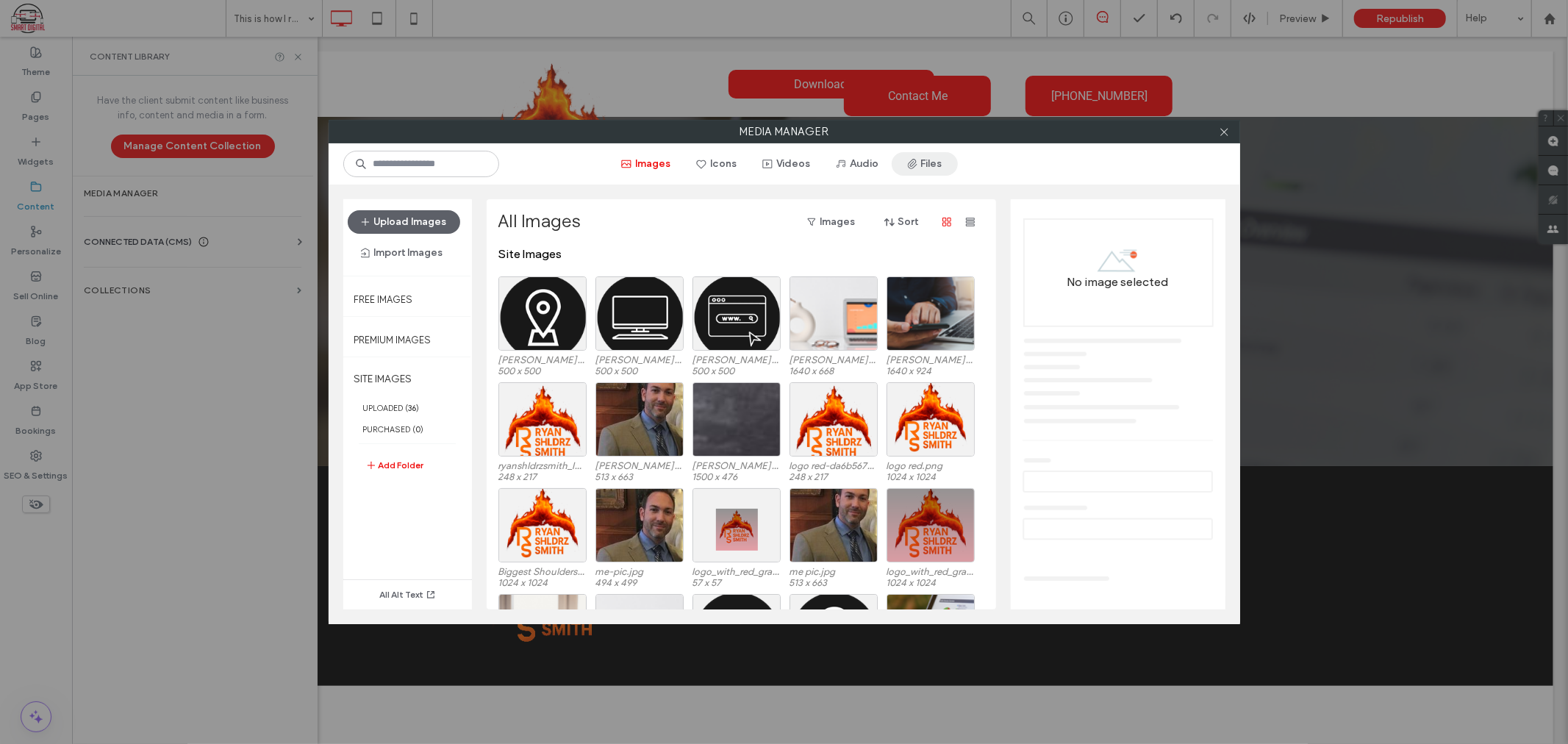
click at [934, 174] on button "Files" at bounding box center [925, 164] width 66 height 24
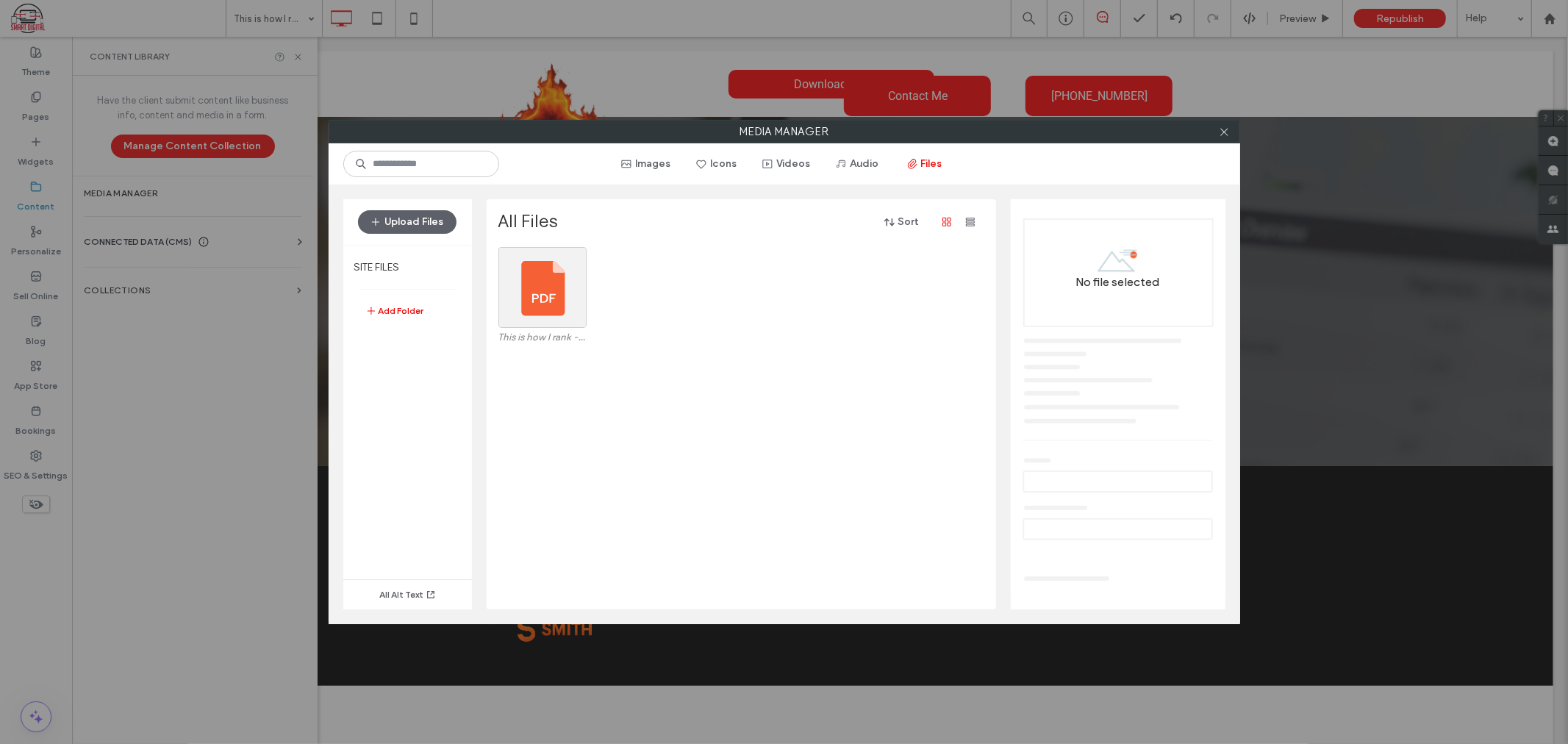
drag, startPoint x: 557, startPoint y: 289, endPoint x: 674, endPoint y: 246, distance: 124.7
click at [674, 246] on div "All Files Sort" at bounding box center [740, 229] width 484 height 37
click at [538, 315] on div "Select" at bounding box center [543, 287] width 88 height 81
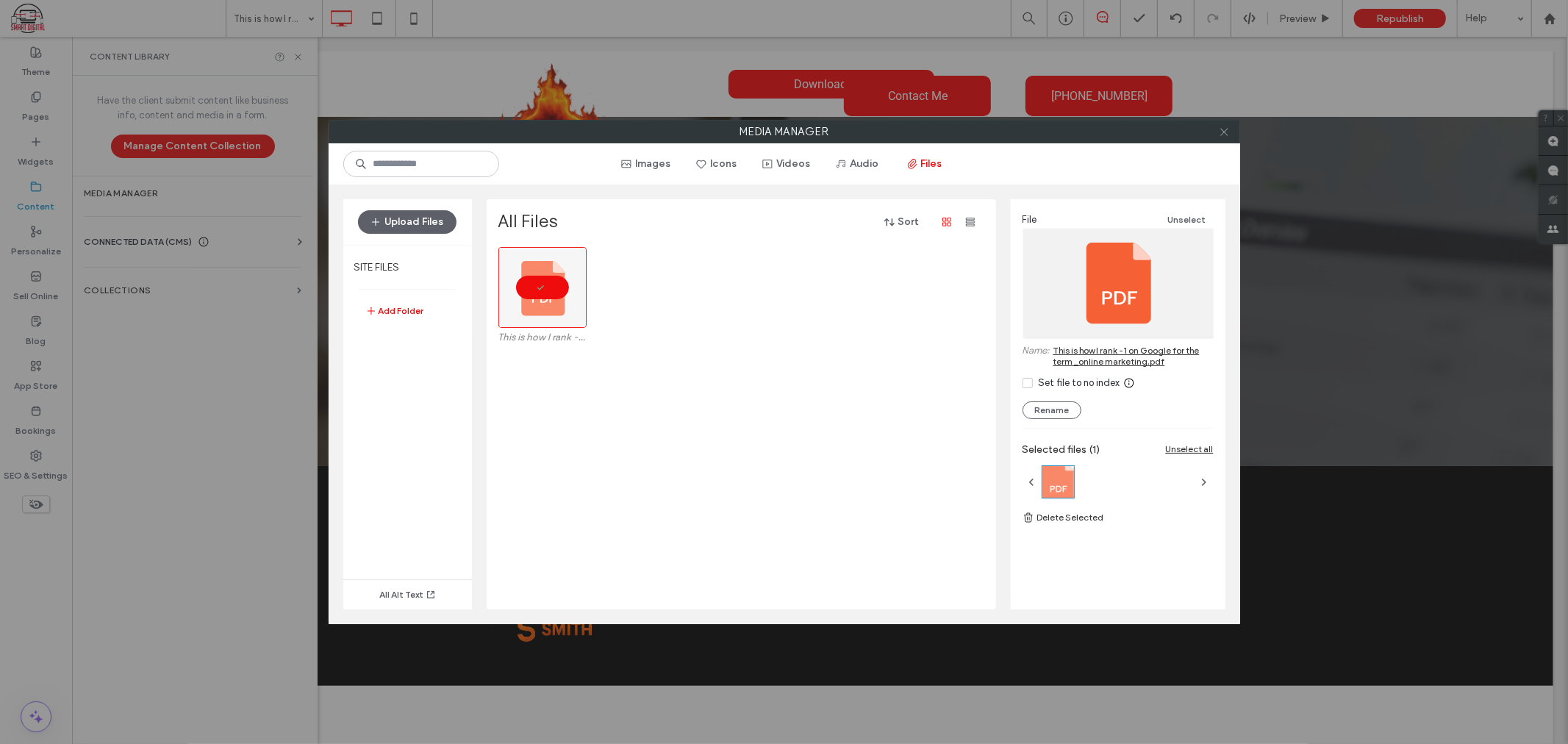
click at [1226, 130] on icon at bounding box center [1224, 132] width 11 height 11
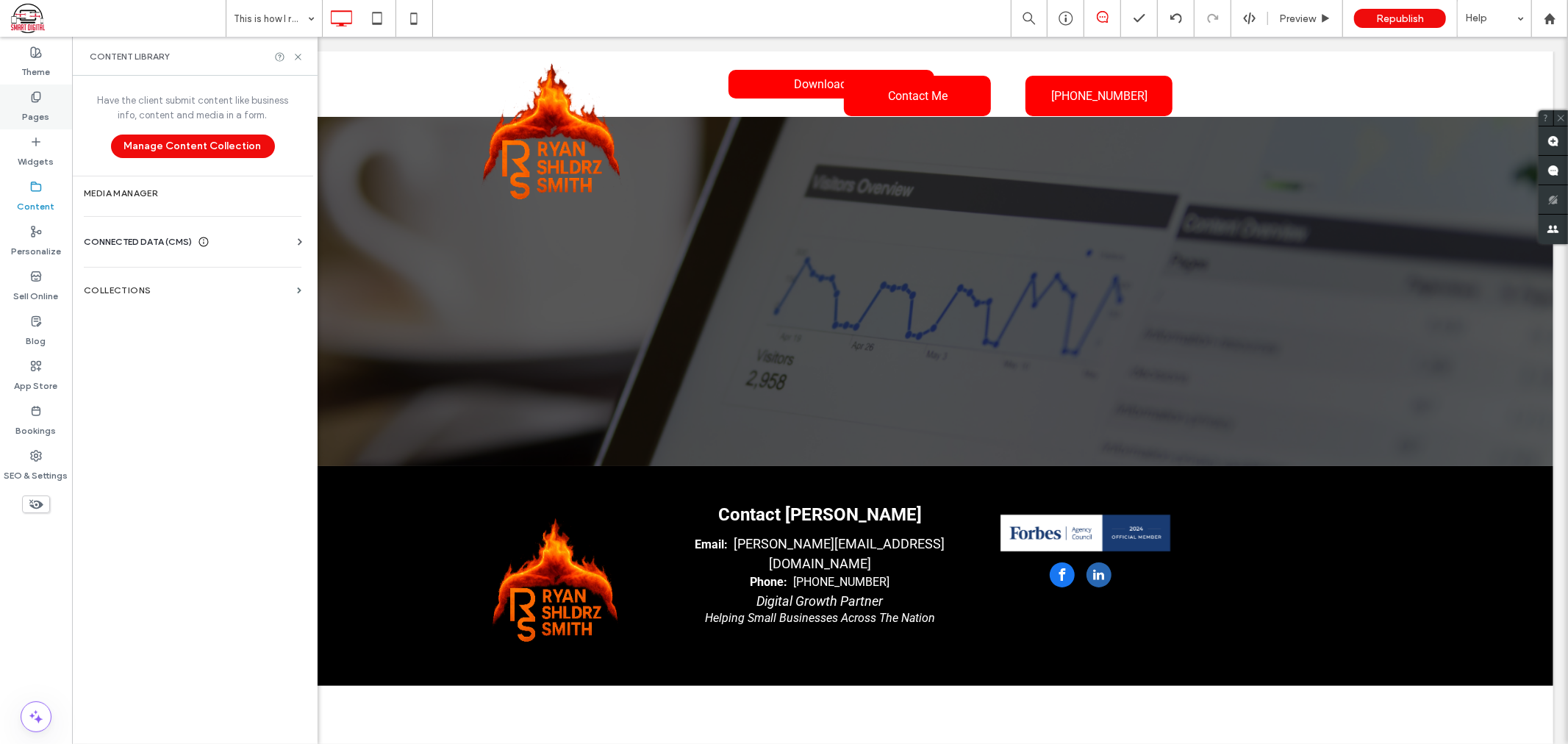
click at [33, 99] on icon at bounding box center [36, 97] width 12 height 12
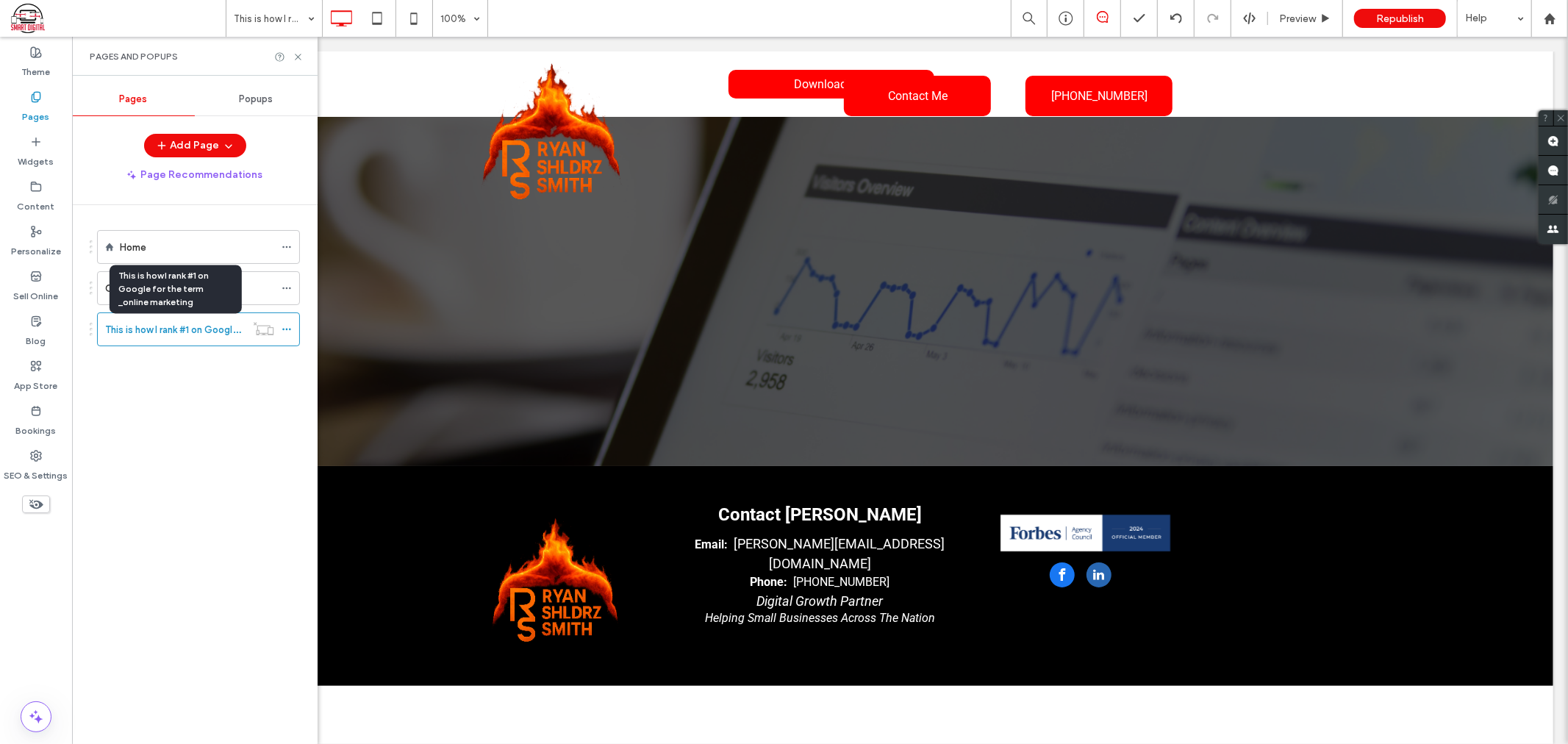
drag, startPoint x: 225, startPoint y: 331, endPoint x: 199, endPoint y: 397, distance: 70.9
click at [172, 413] on div "Home Consultations This is how I rank #1 on Google for the term _online marketi…" at bounding box center [204, 471] width 228 height 532
click at [284, 329] on icon at bounding box center [287, 329] width 10 height 10
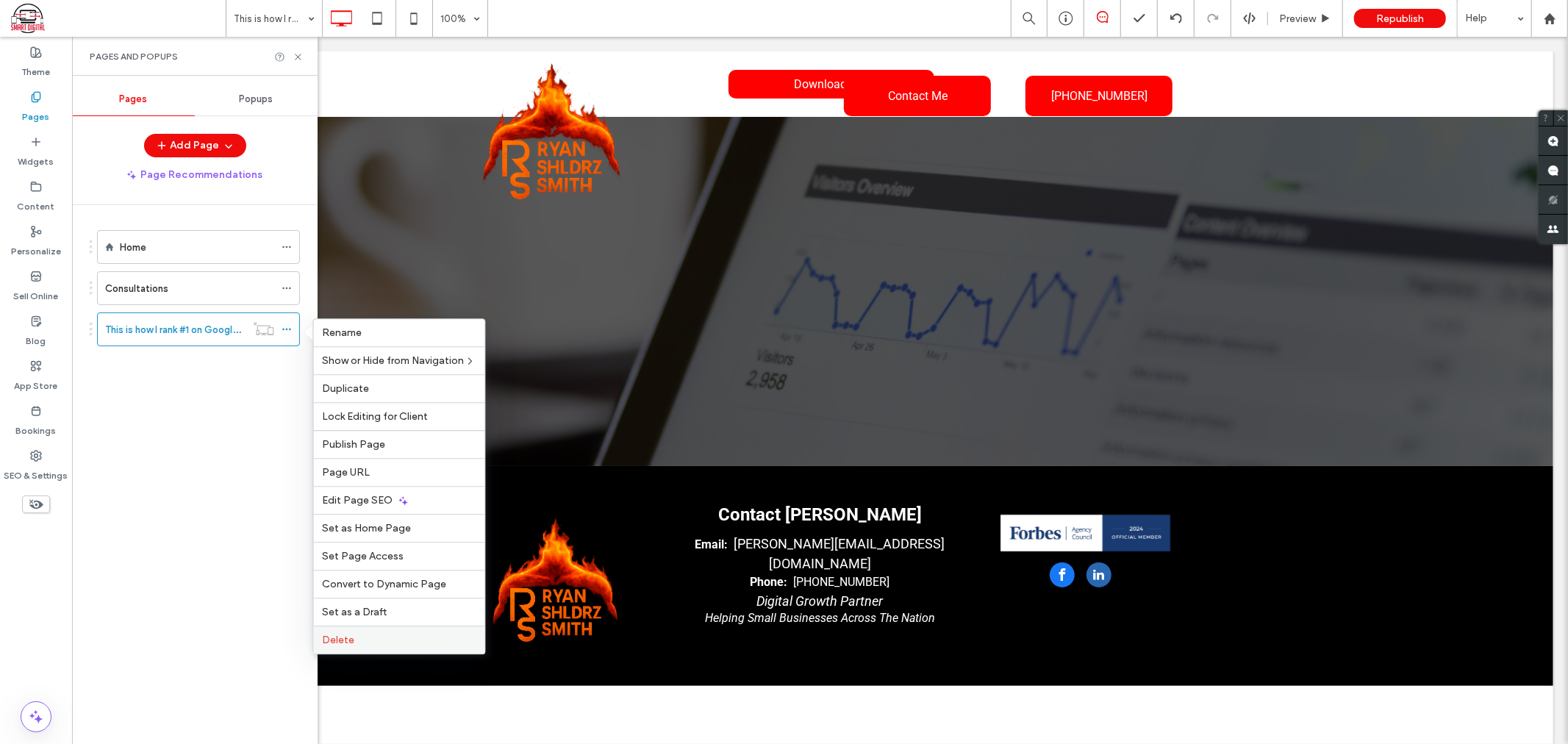
click at [376, 626] on div "Delete" at bounding box center [399, 640] width 171 height 28
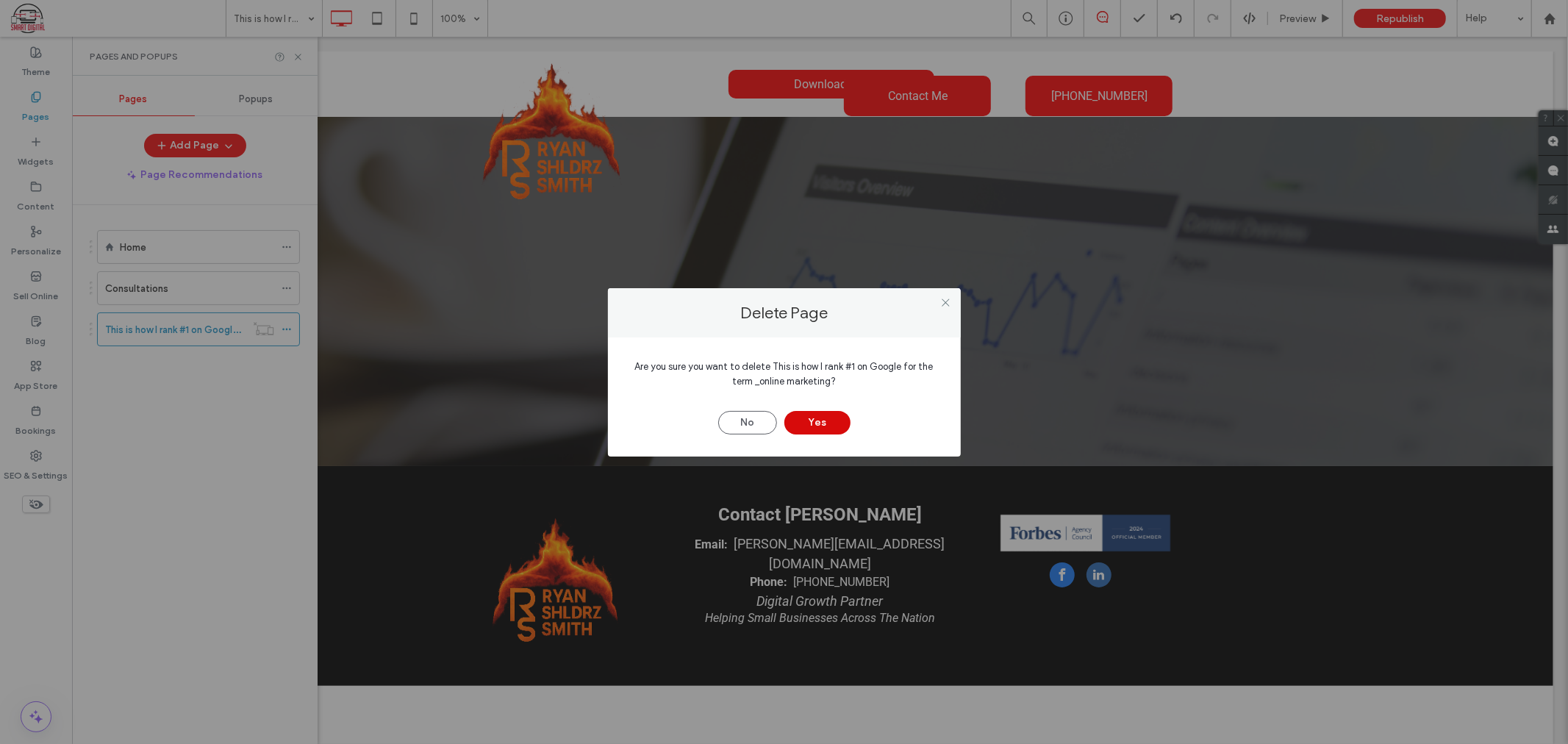
click at [816, 420] on button "Yes" at bounding box center [817, 423] width 66 height 24
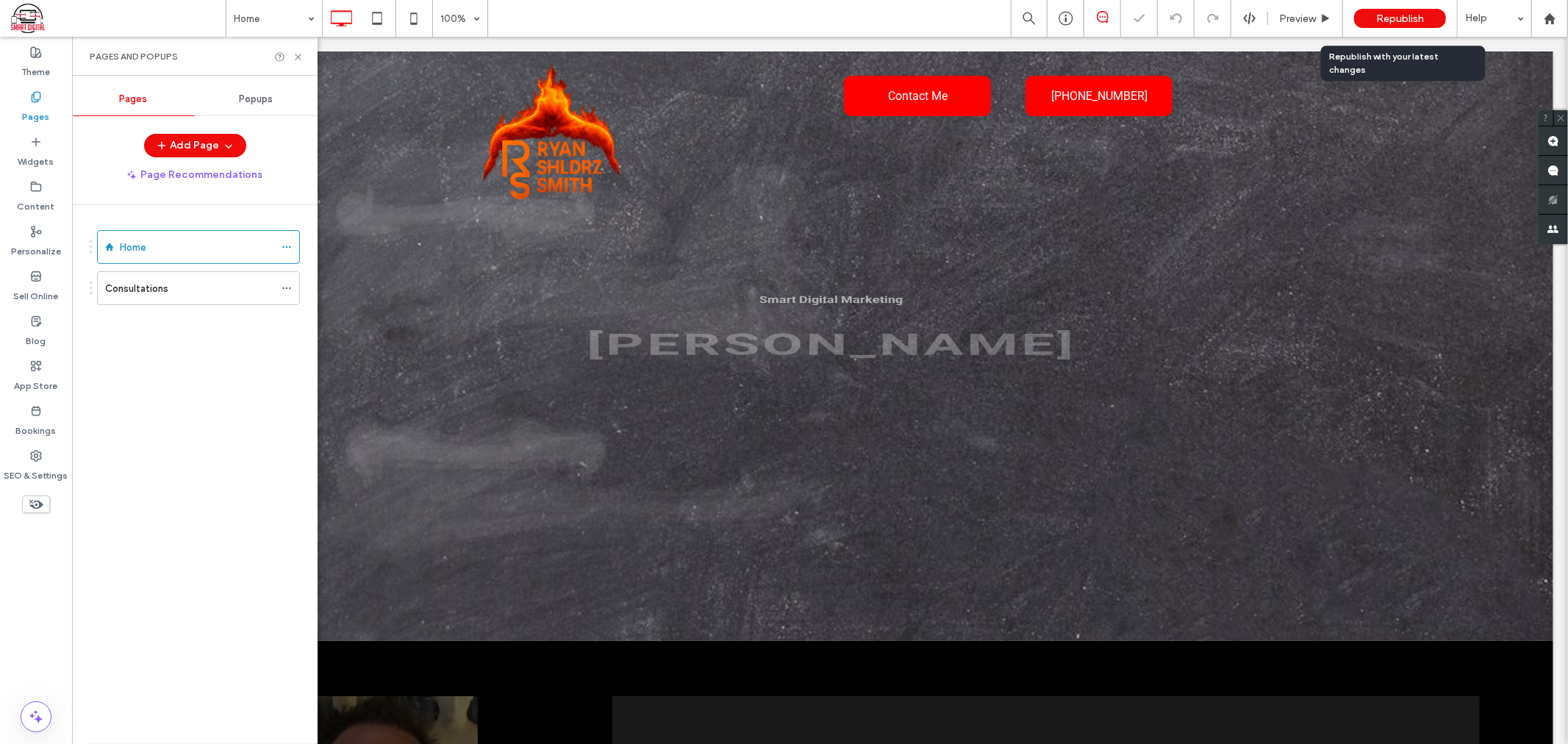
click at [1414, 15] on span "Republish" at bounding box center [1400, 18] width 48 height 12
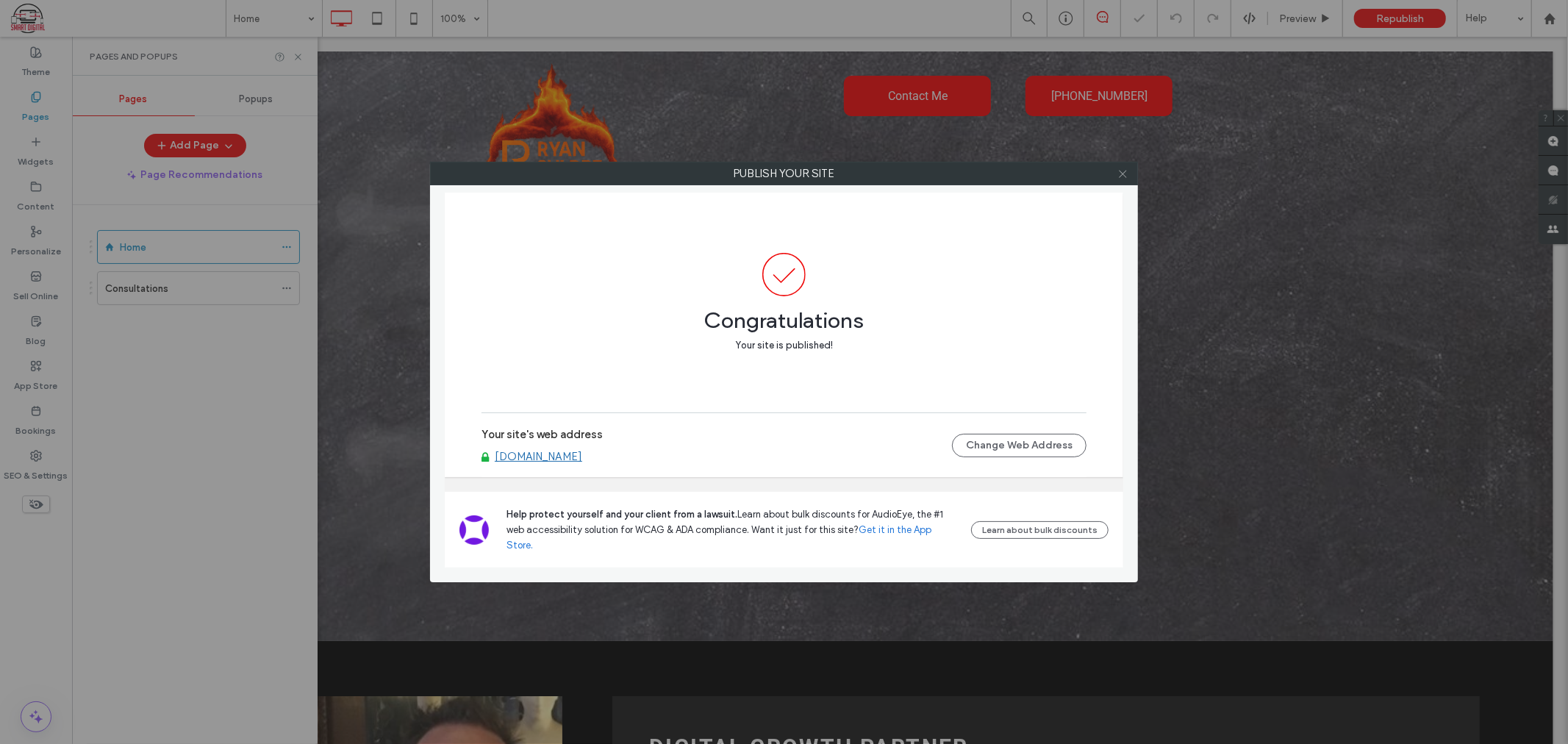
click at [1123, 173] on icon at bounding box center [1123, 174] width 11 height 11
